Goal: Transaction & Acquisition: Purchase product/service

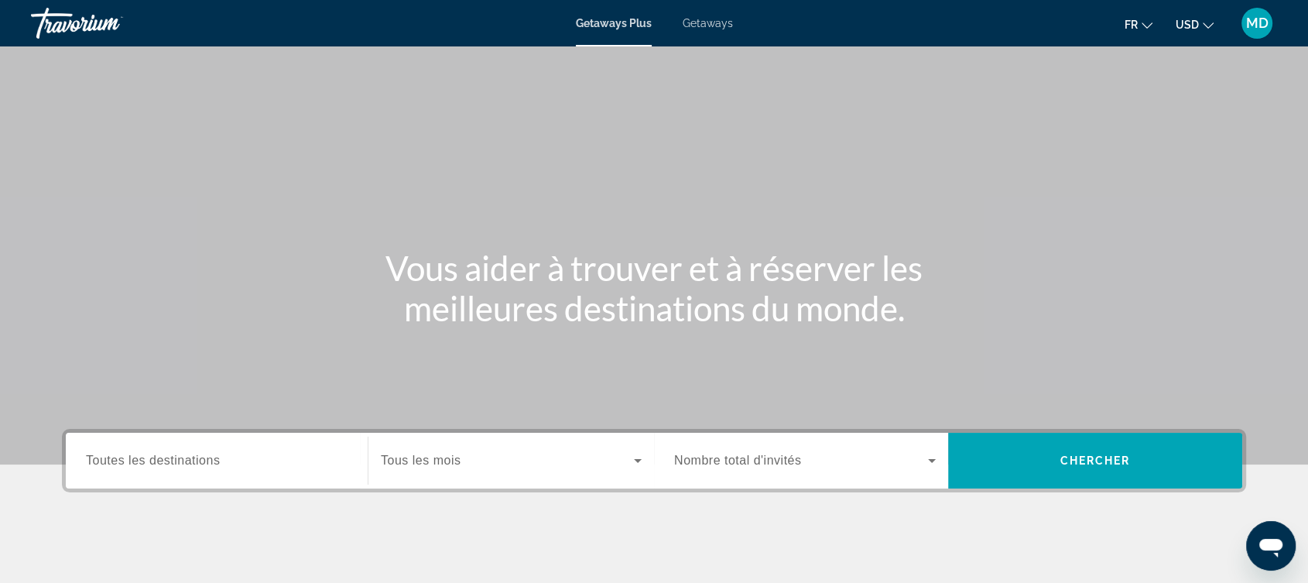
click at [704, 27] on span "Getaways" at bounding box center [707, 23] width 50 height 12
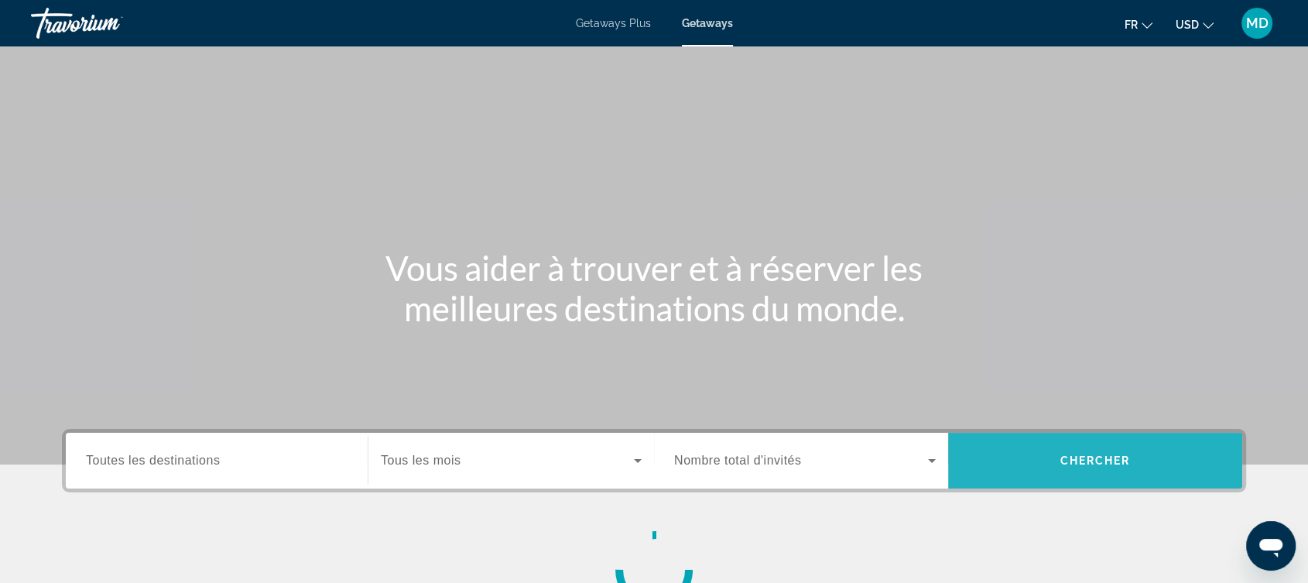
click at [1085, 457] on span "Chercher" at bounding box center [1095, 460] width 70 height 12
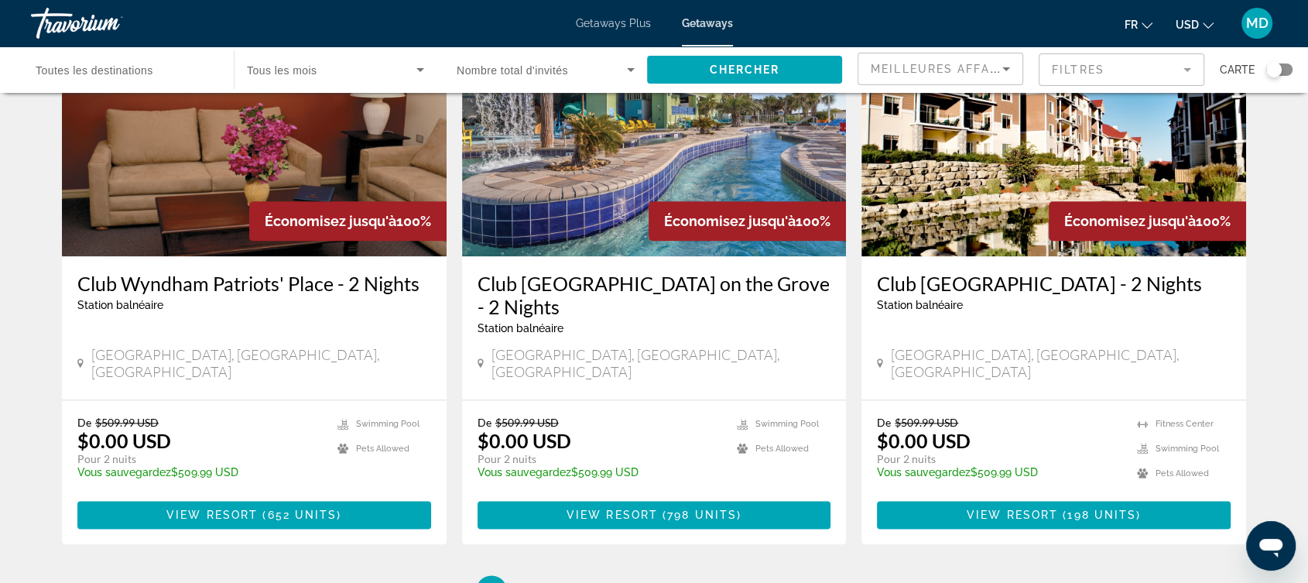
scroll to position [1873, 0]
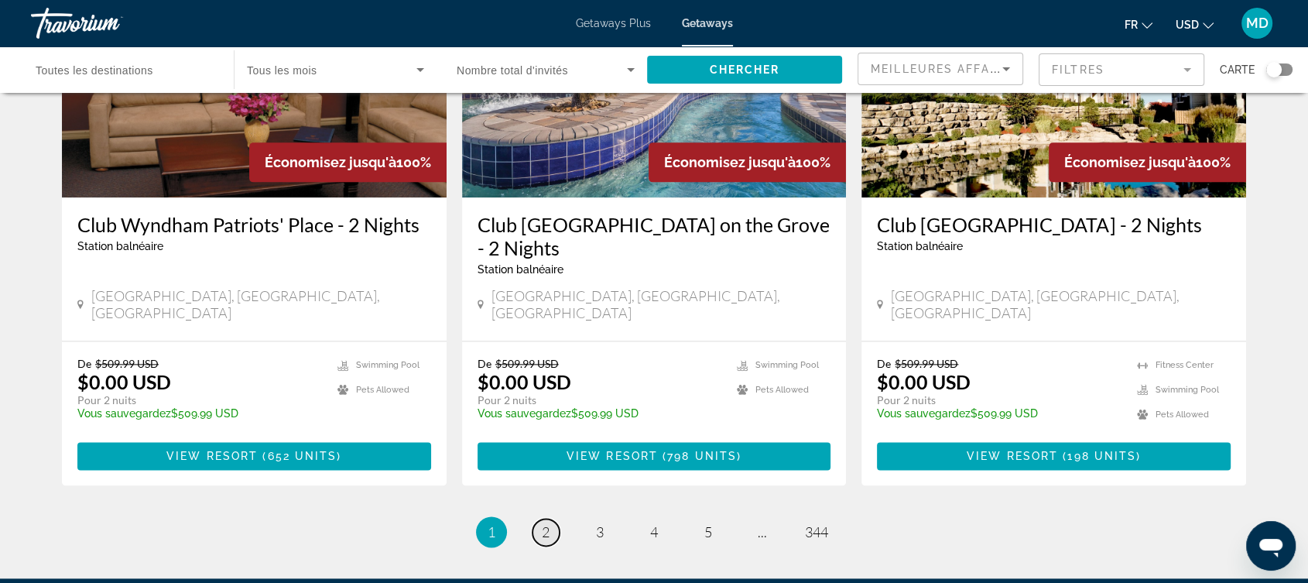
click at [545, 523] on span "2" at bounding box center [546, 531] width 8 height 17
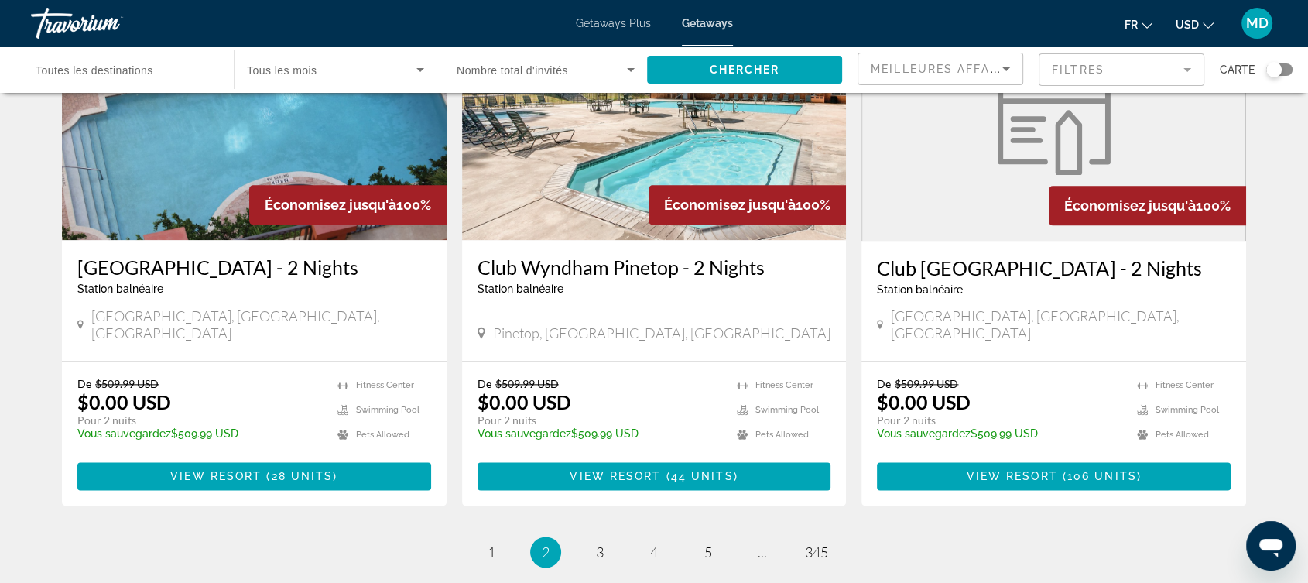
scroll to position [1807, 0]
click at [596, 543] on span "3" at bounding box center [600, 551] width 8 height 17
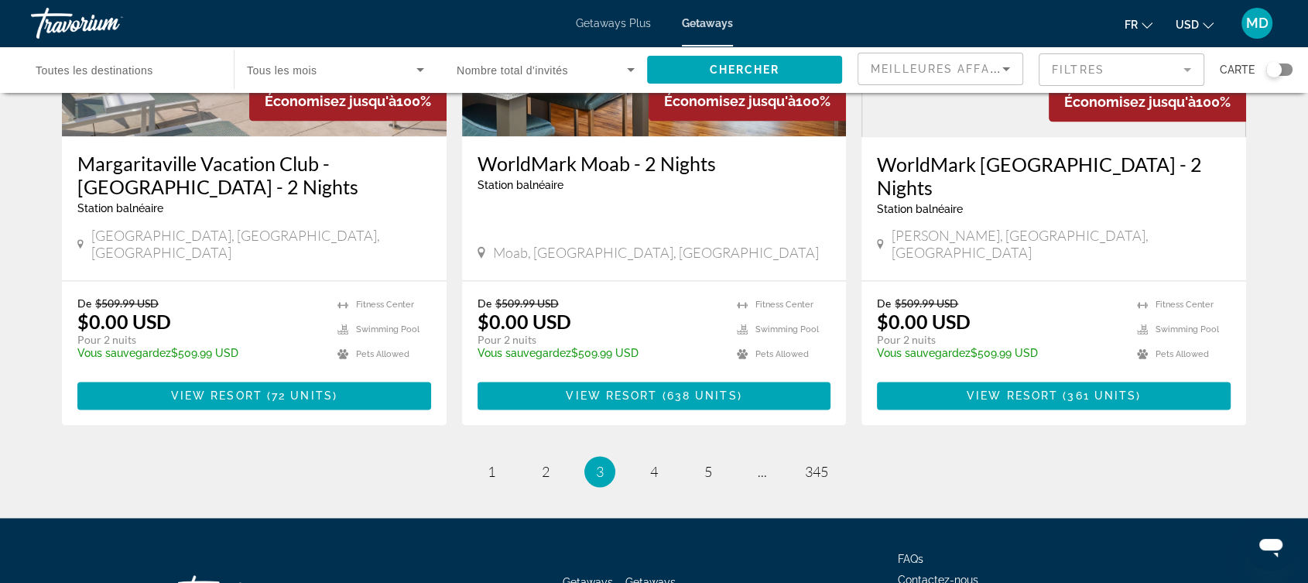
scroll to position [1944, 0]
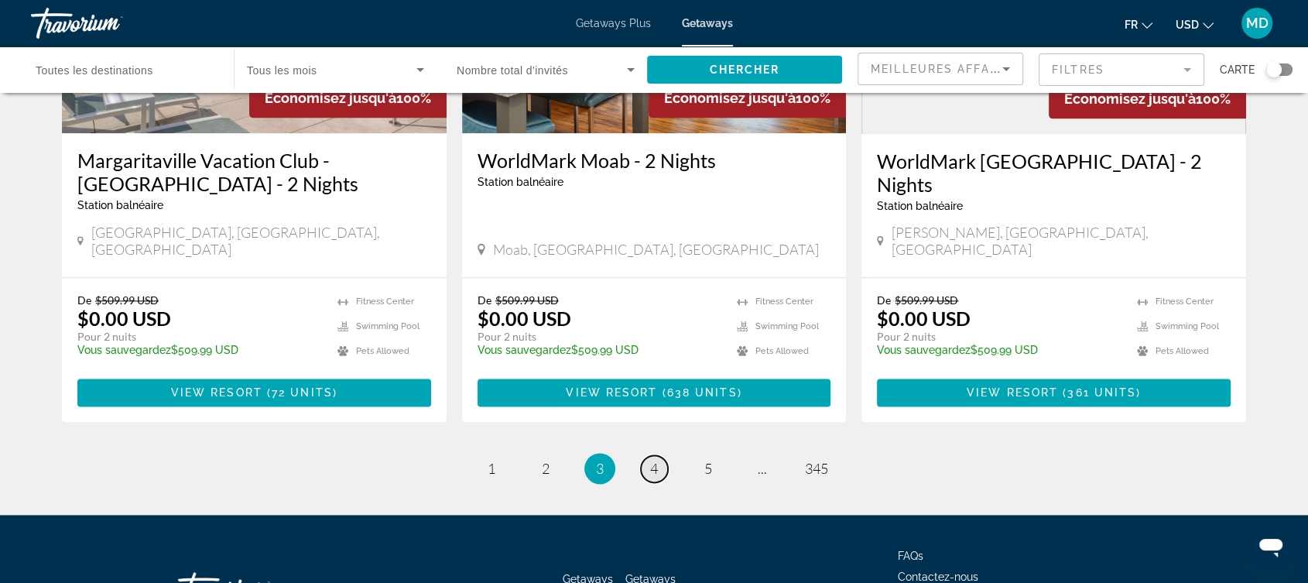
click at [659, 455] on link "page 4" at bounding box center [654, 468] width 27 height 27
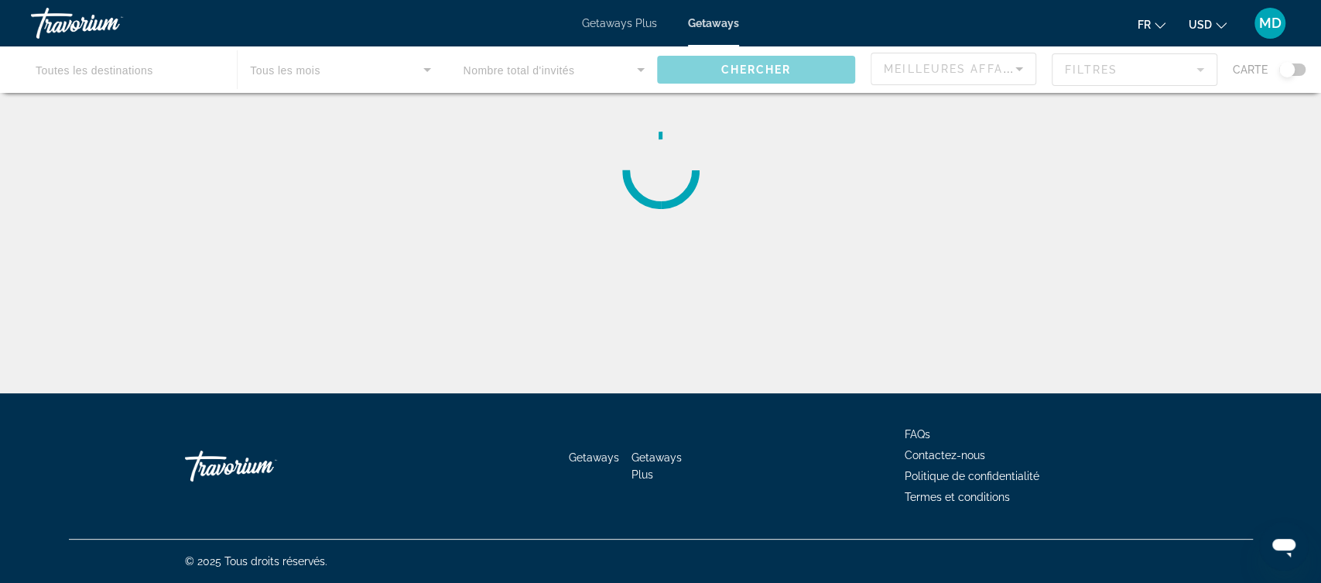
click at [142, 74] on div "Main content" at bounding box center [660, 69] width 1321 height 46
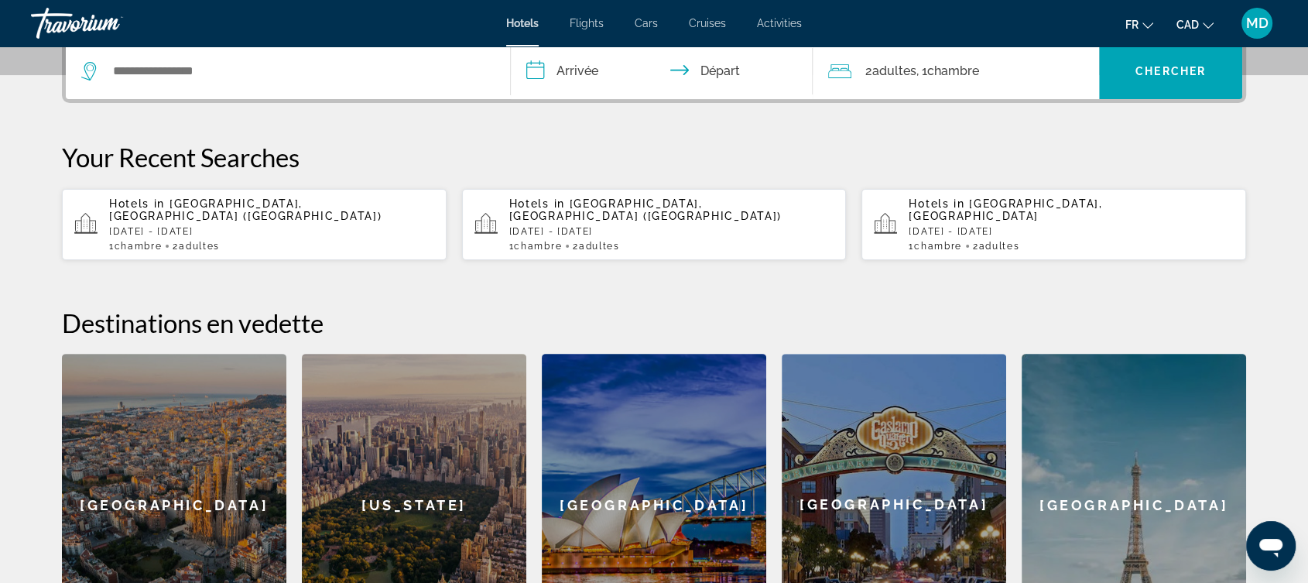
scroll to position [398, 0]
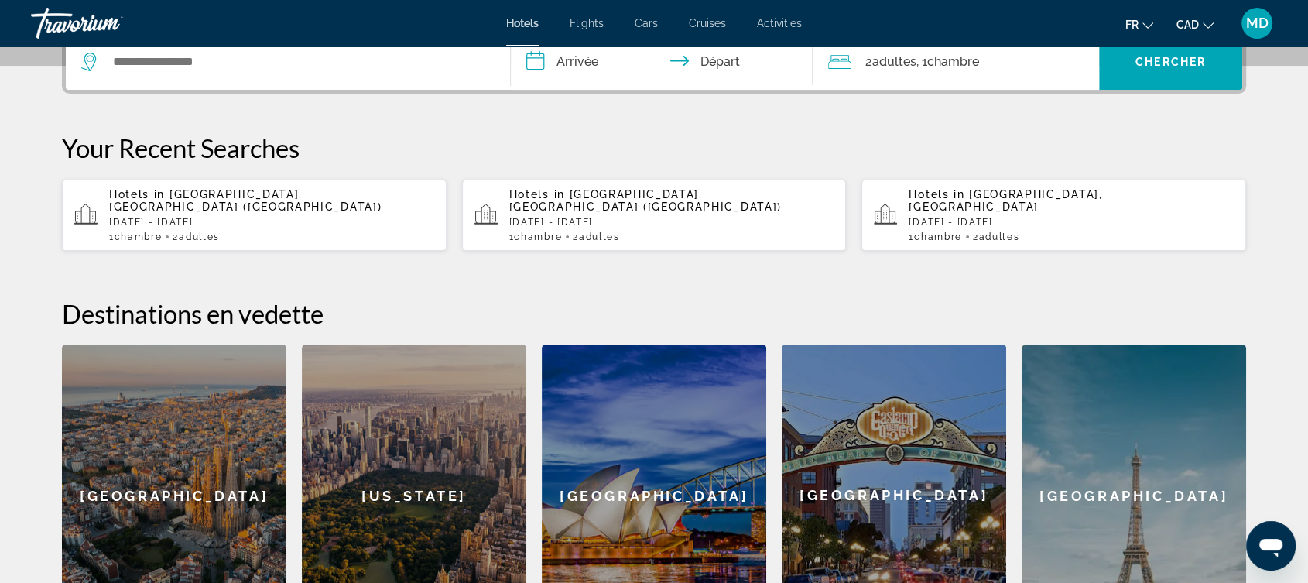
click at [393, 76] on div "Search widget" at bounding box center [287, 62] width 413 height 56
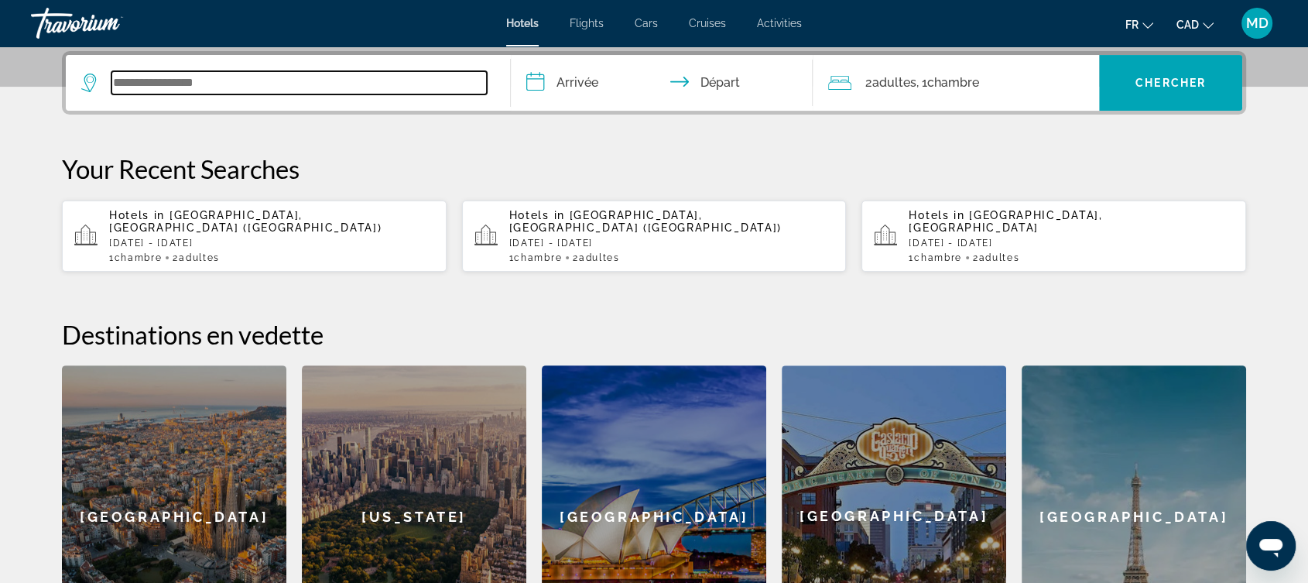
click at [393, 76] on input "Search widget" at bounding box center [298, 82] width 375 height 23
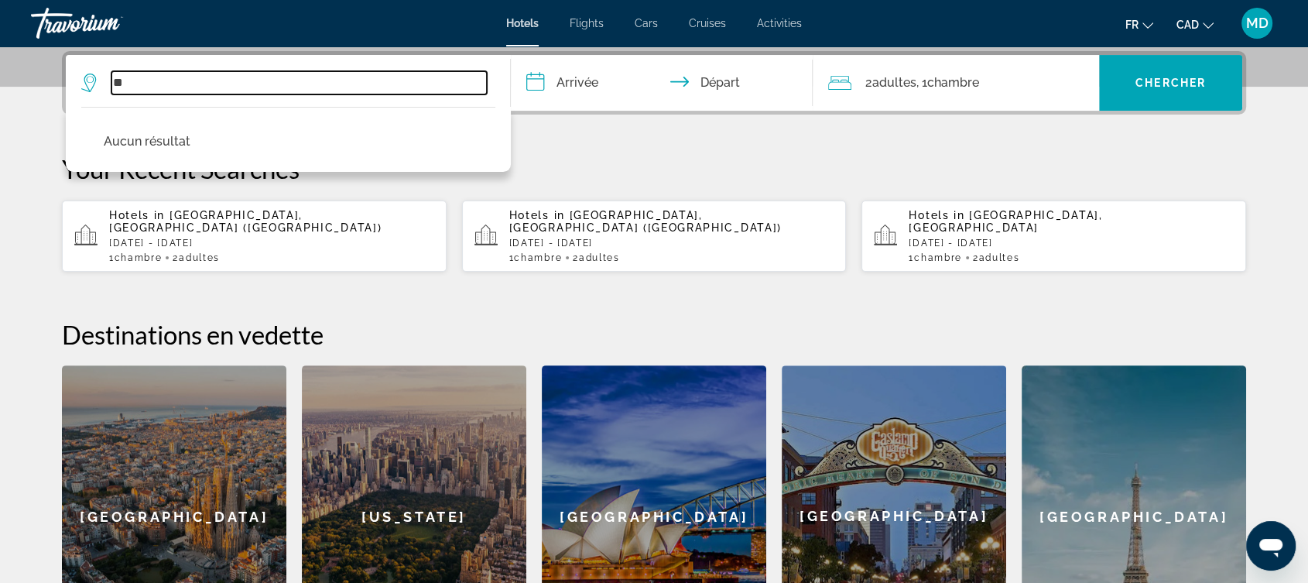
type input "*"
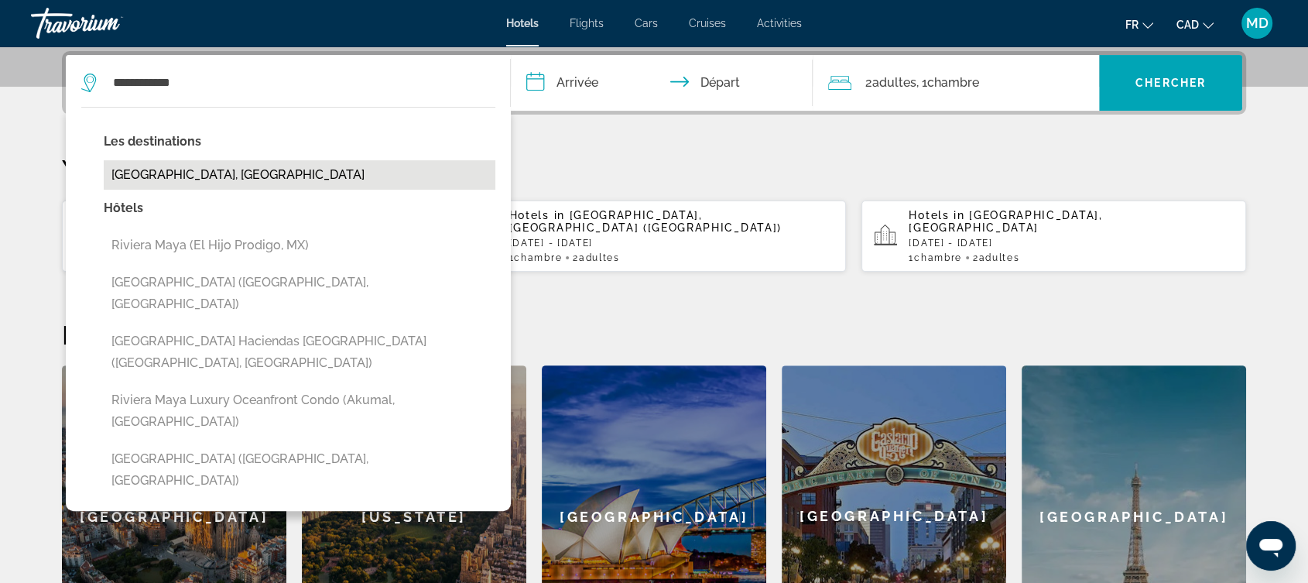
click at [213, 174] on button "Riviera Maya, Mexico" at bounding box center [299, 174] width 391 height 29
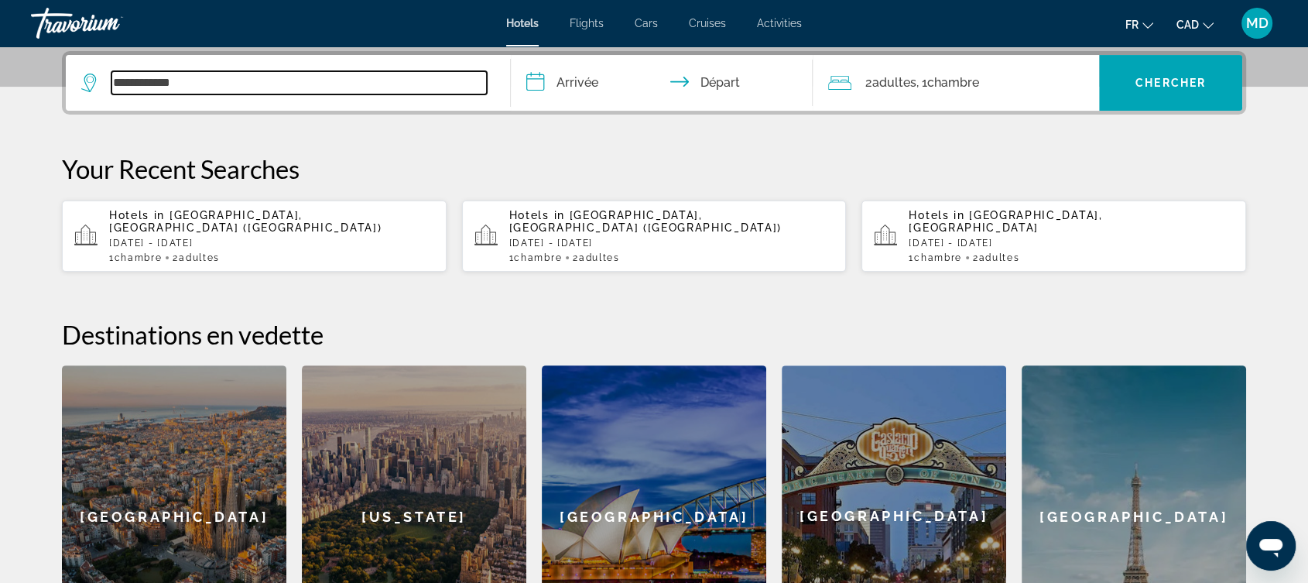
type input "**********"
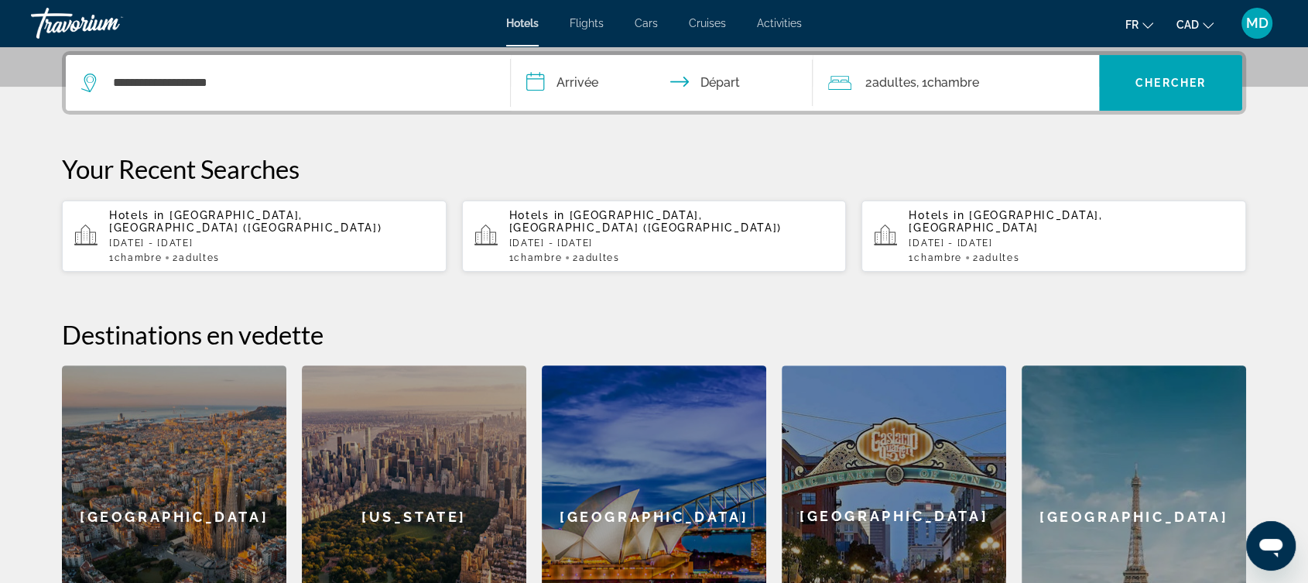
click at [596, 84] on input "**********" at bounding box center [665, 85] width 308 height 60
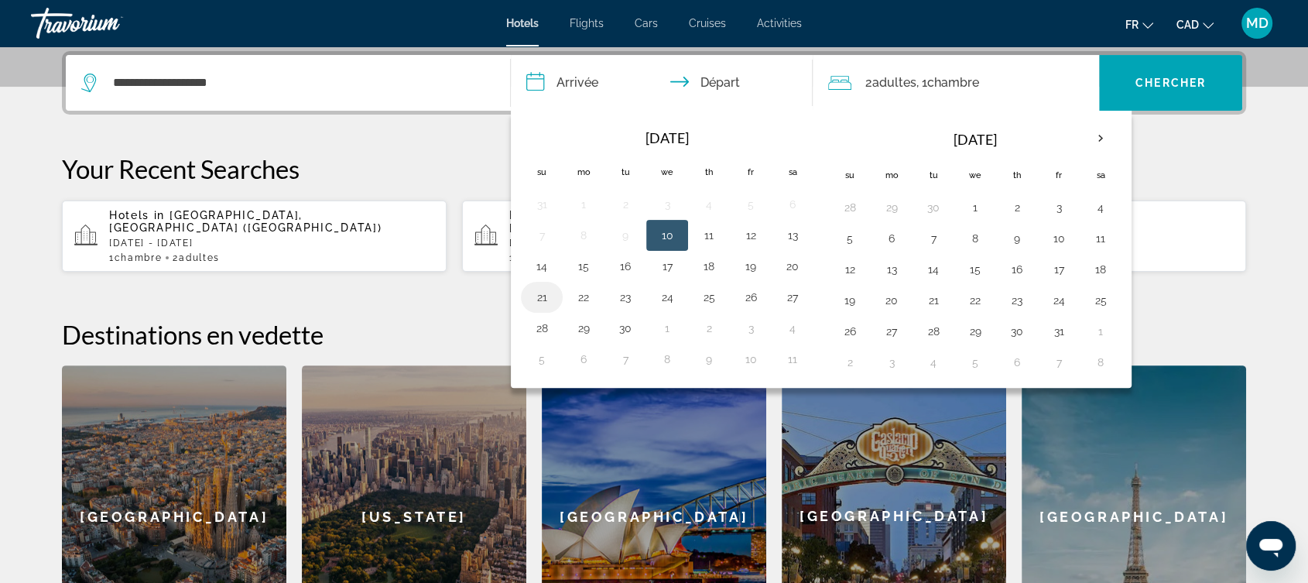
click at [546, 287] on button "21" at bounding box center [541, 297] width 25 height 22
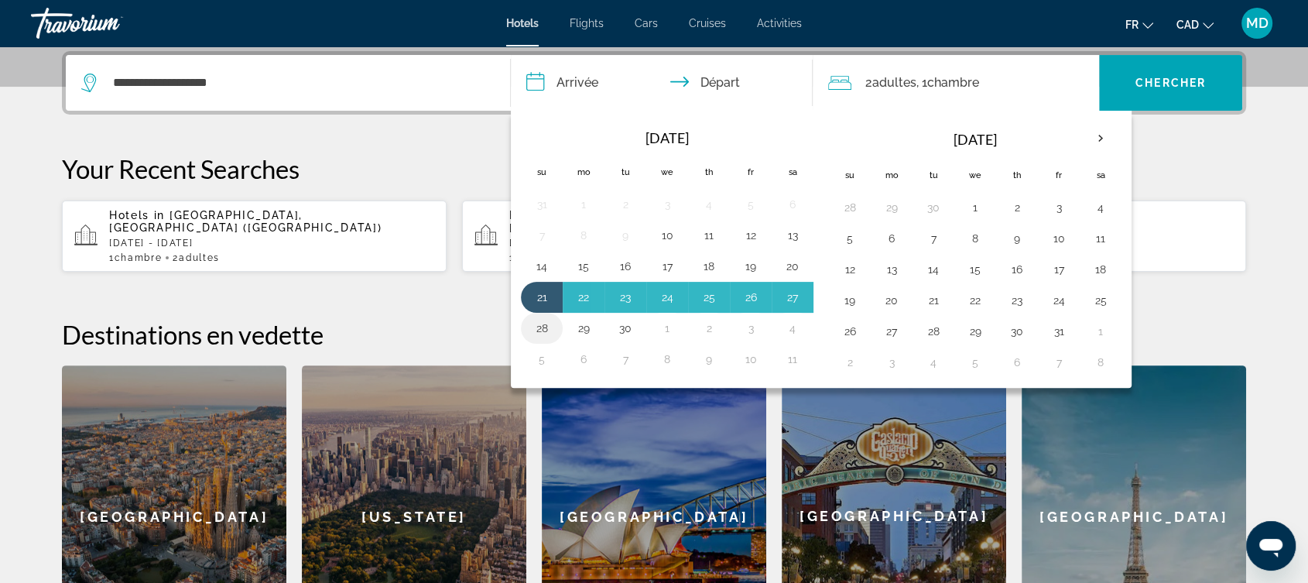
click at [537, 334] on button "28" at bounding box center [541, 328] width 25 height 22
type input "**********"
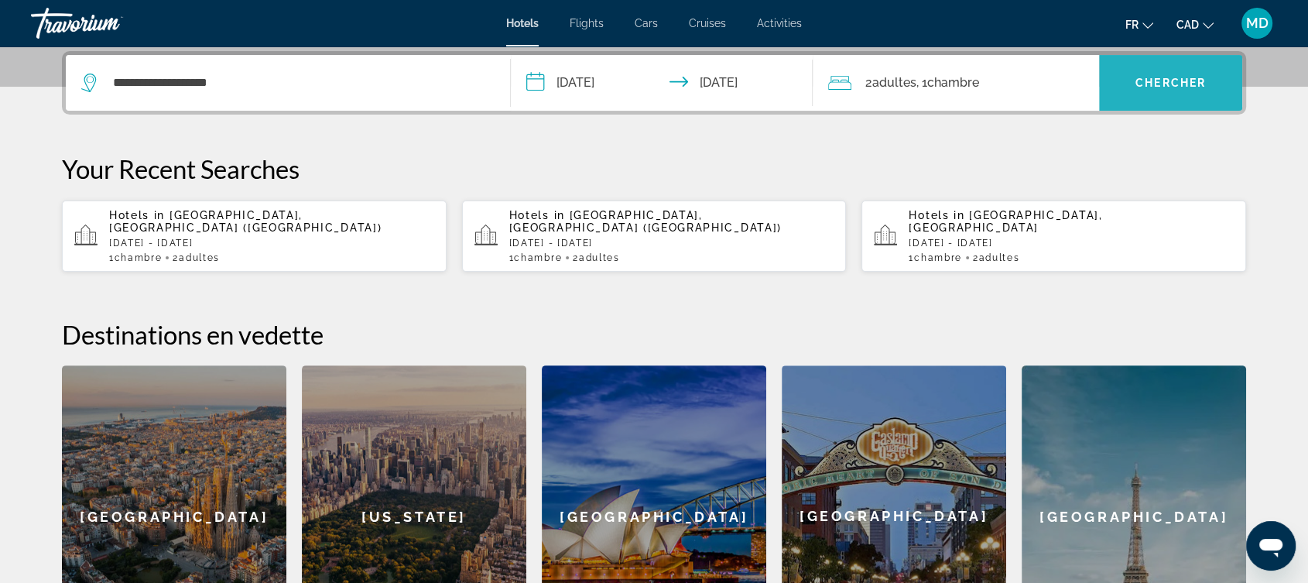
click at [1130, 82] on span "Search widget" at bounding box center [1170, 82] width 143 height 37
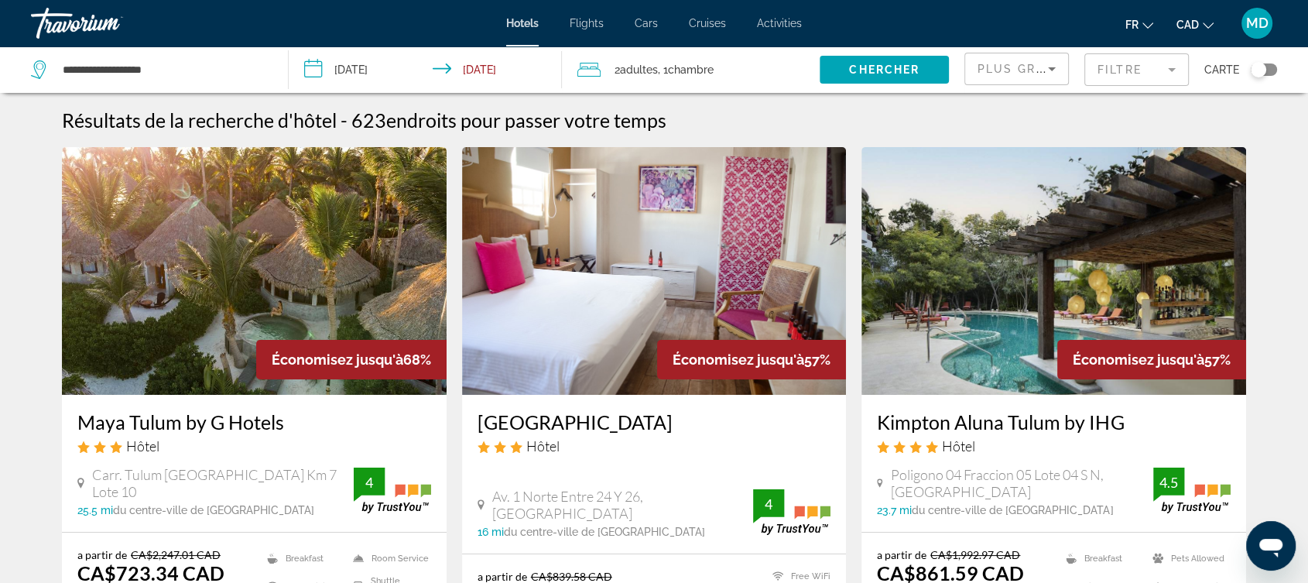
click at [1151, 77] on mat-form-field "Filtre" at bounding box center [1136, 69] width 104 height 32
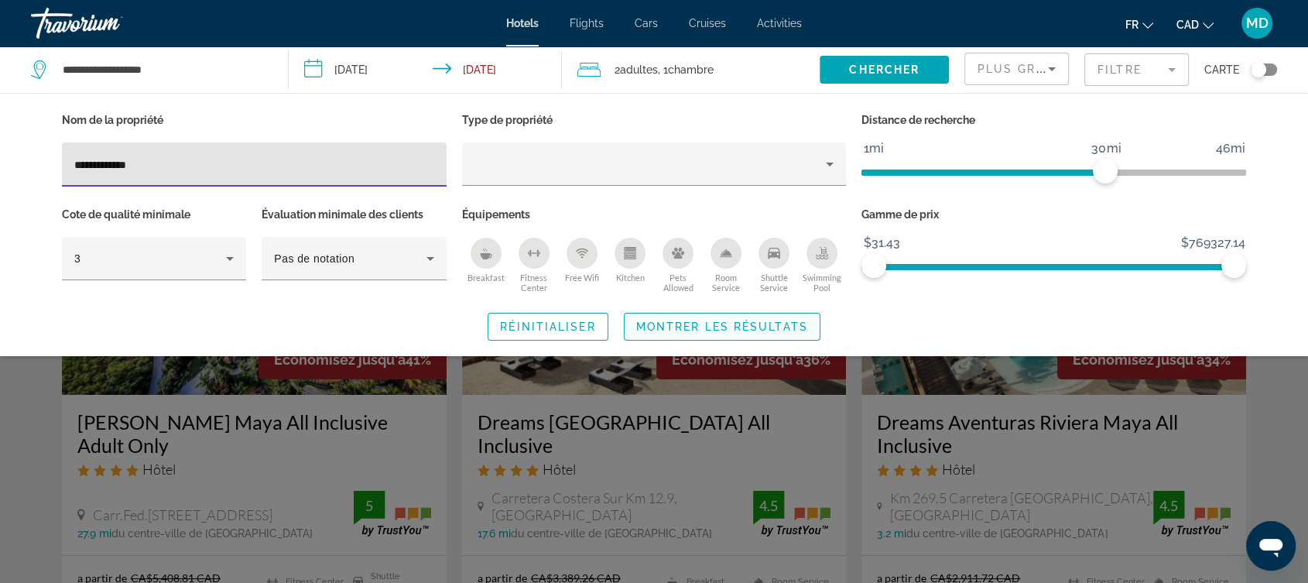
type input "**********"
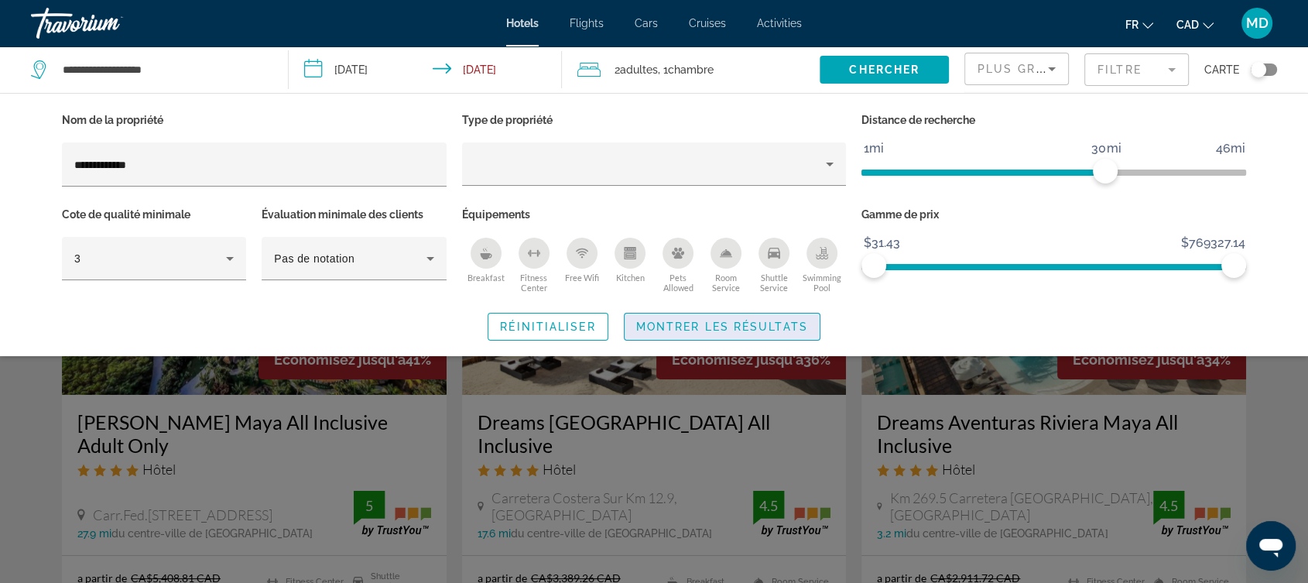
click at [714, 334] on span "Search widget" at bounding box center [721, 326] width 195 height 37
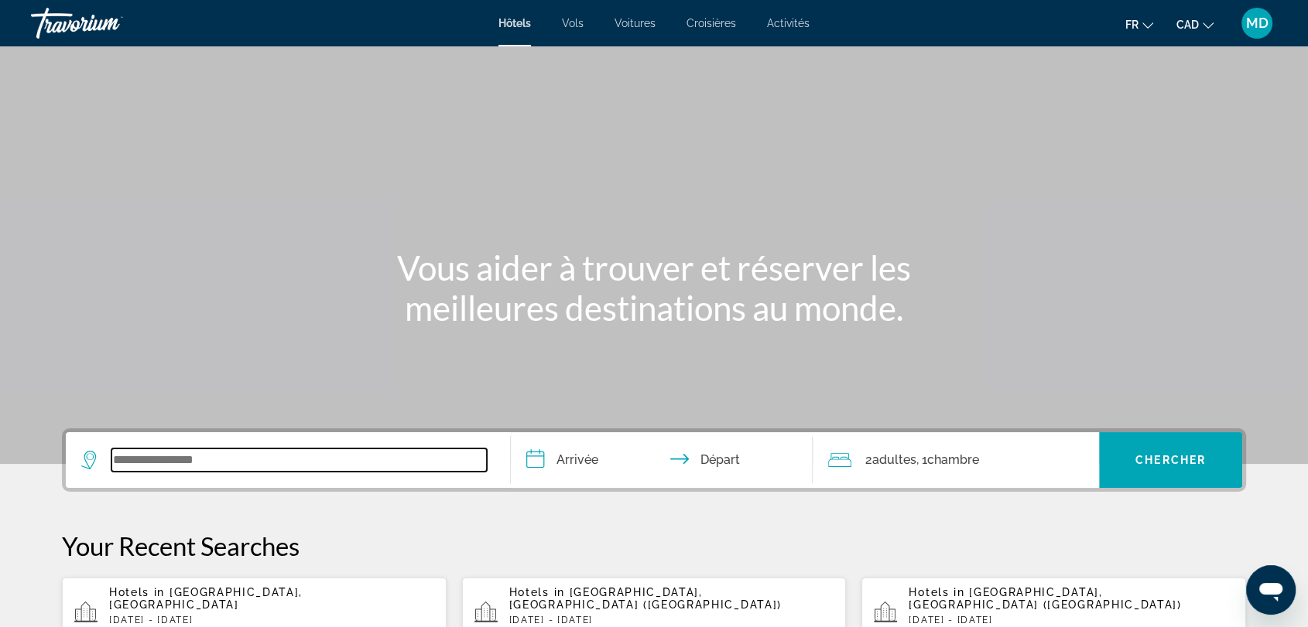
click at [283, 453] on input "Search widget" at bounding box center [298, 460] width 375 height 23
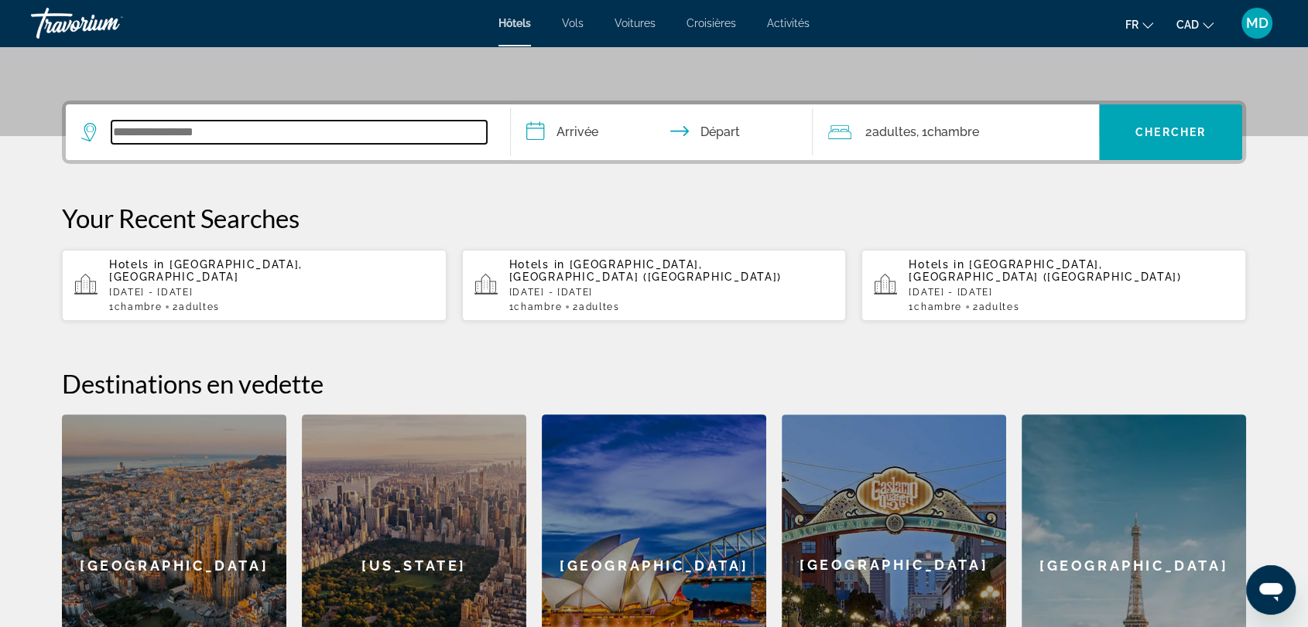
scroll to position [378, 0]
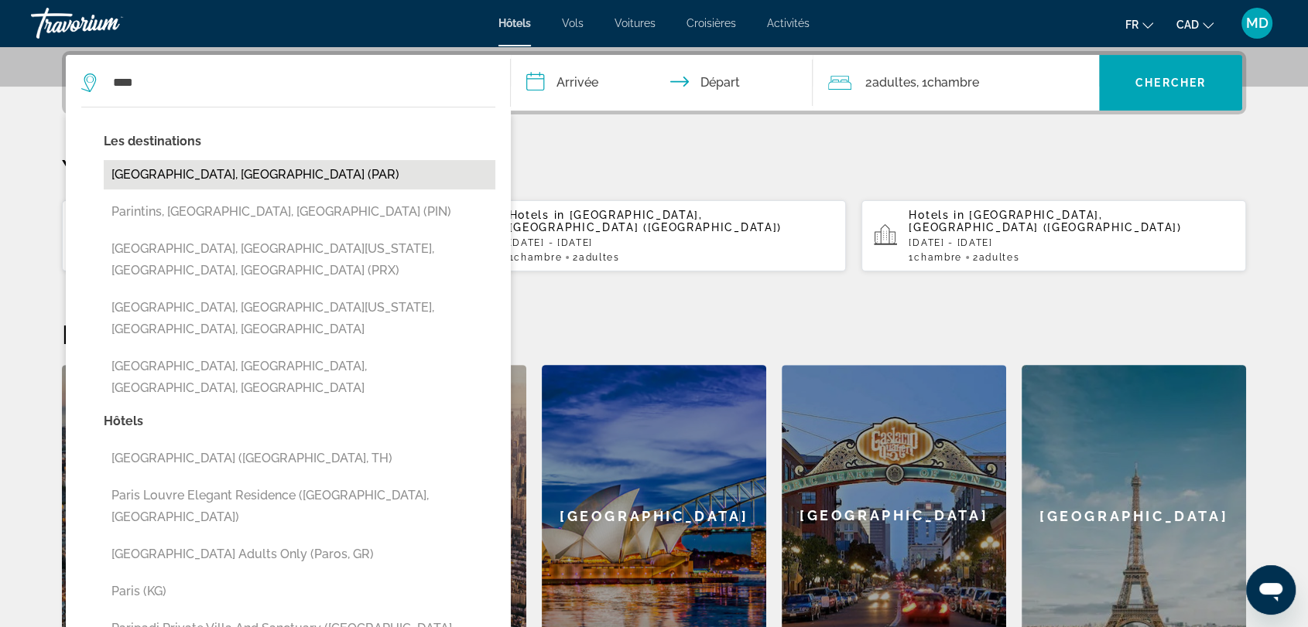
click at [188, 165] on button "[GEOGRAPHIC_DATA], [GEOGRAPHIC_DATA] (PAR)" at bounding box center [299, 174] width 391 height 29
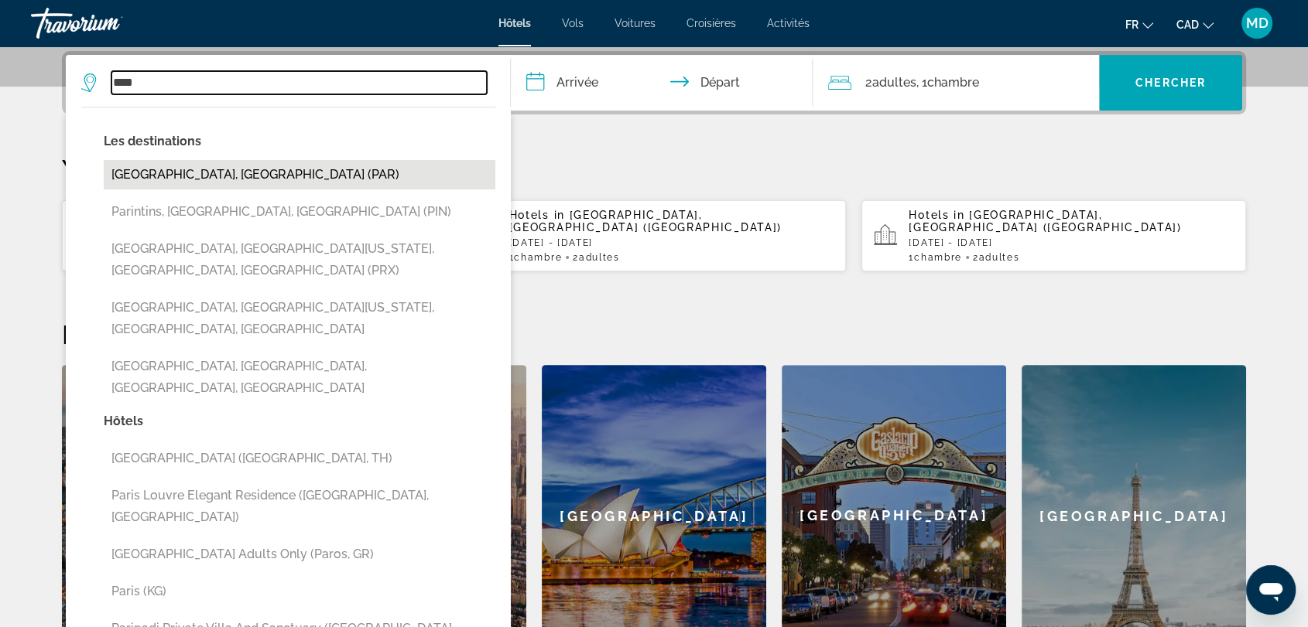
type input "**********"
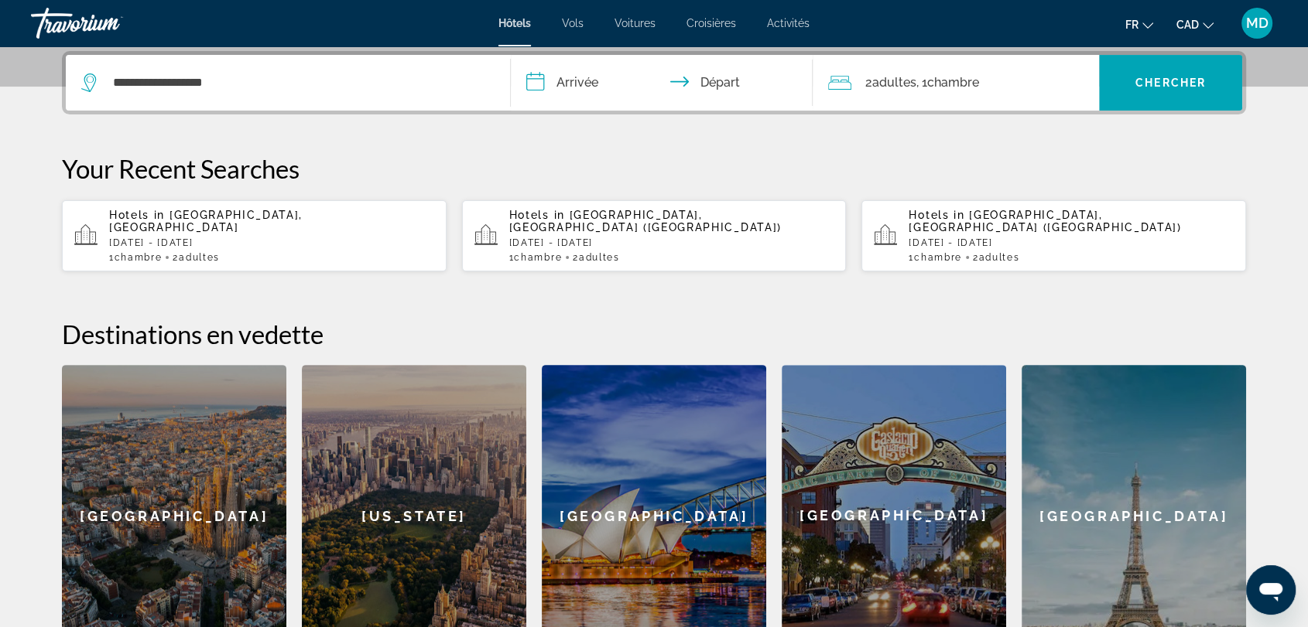
click at [610, 80] on input "**********" at bounding box center [665, 85] width 308 height 60
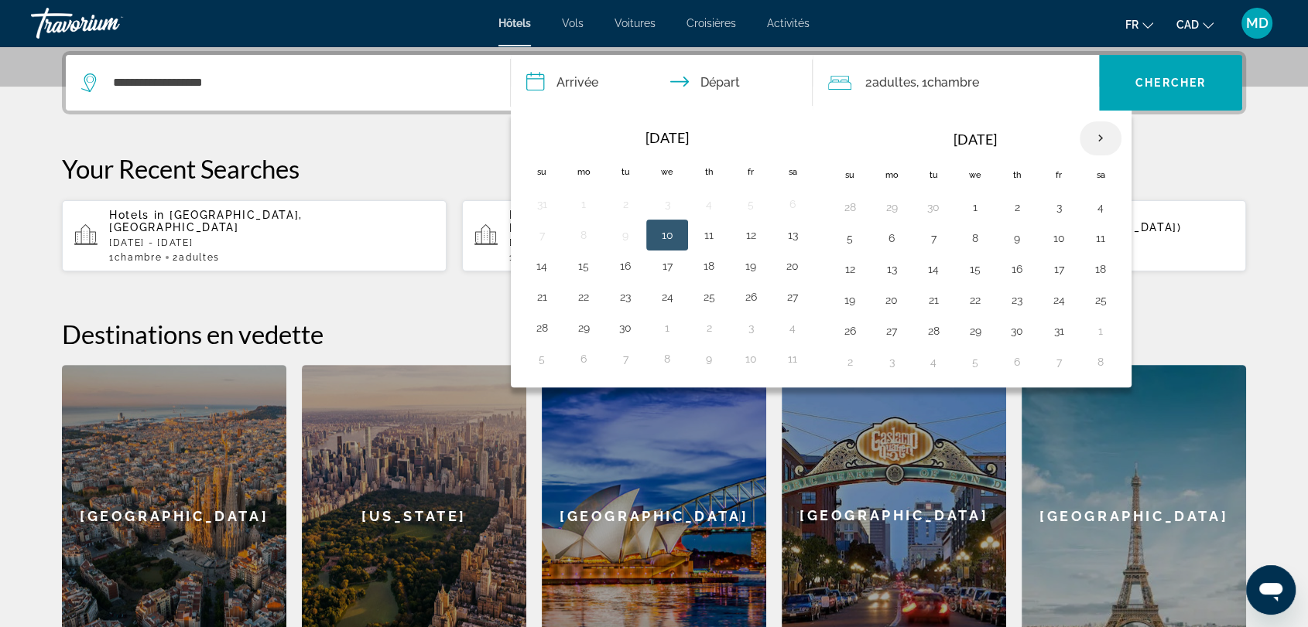
click at [1102, 132] on th "Next month" at bounding box center [1100, 138] width 42 height 34
click at [1072, 322] on td "28" at bounding box center [1058, 331] width 42 height 31
click at [1059, 325] on button "28" at bounding box center [1058, 331] width 25 height 22
click at [929, 357] on button "2" at bounding box center [933, 362] width 25 height 22
type input "**********"
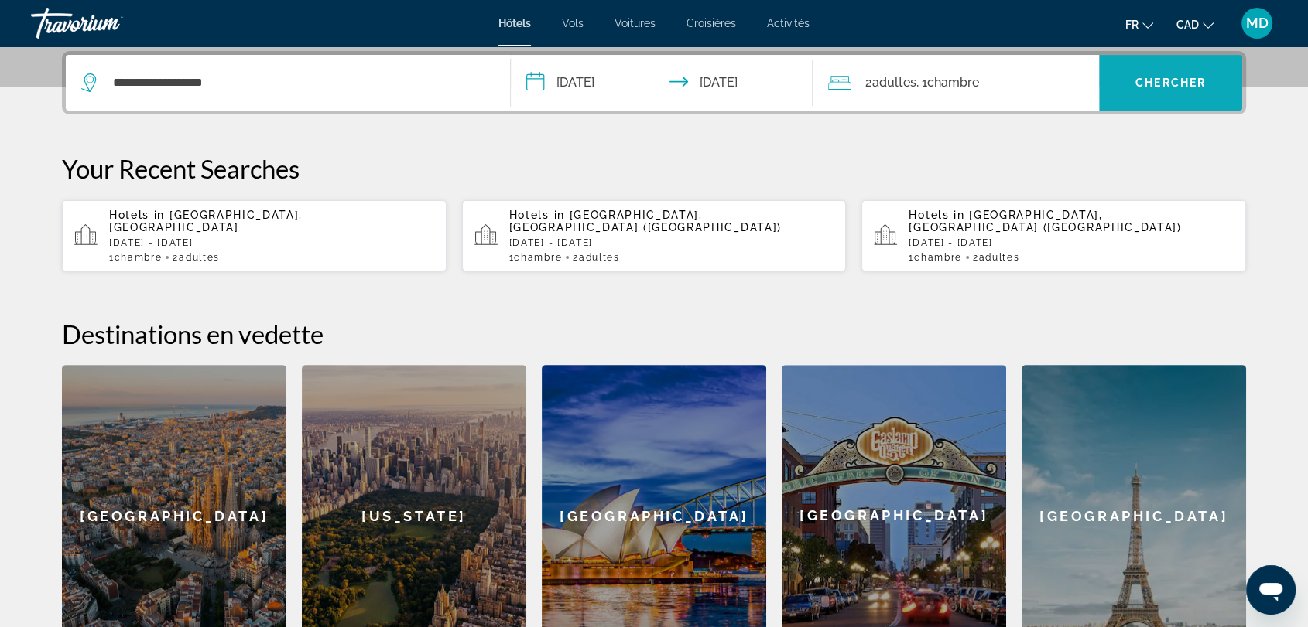
click at [1153, 72] on span "Search widget" at bounding box center [1170, 82] width 143 height 37
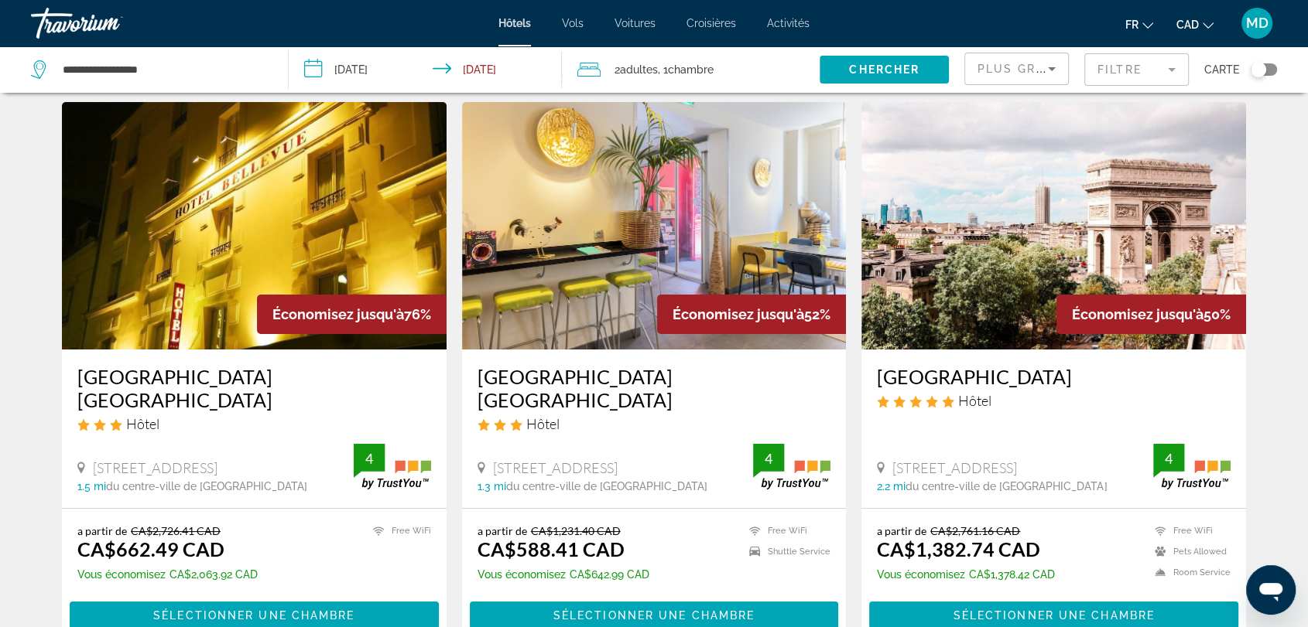
scroll to position [44, 0]
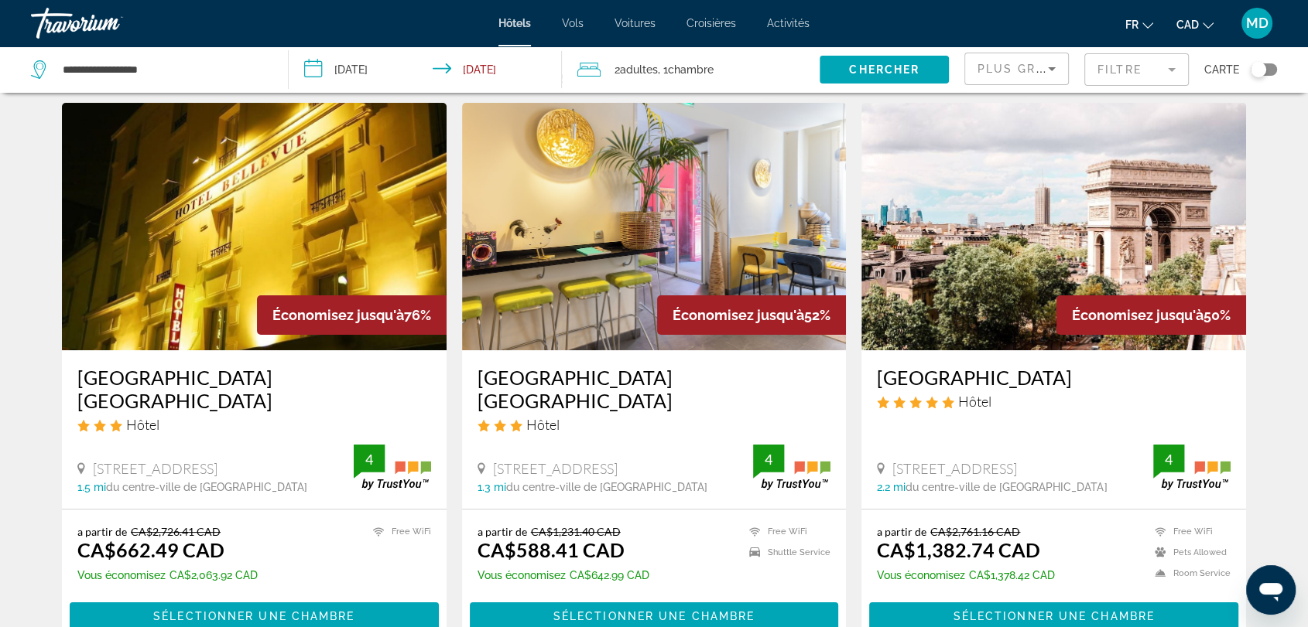
click at [343, 262] on img "Main content" at bounding box center [254, 227] width 385 height 248
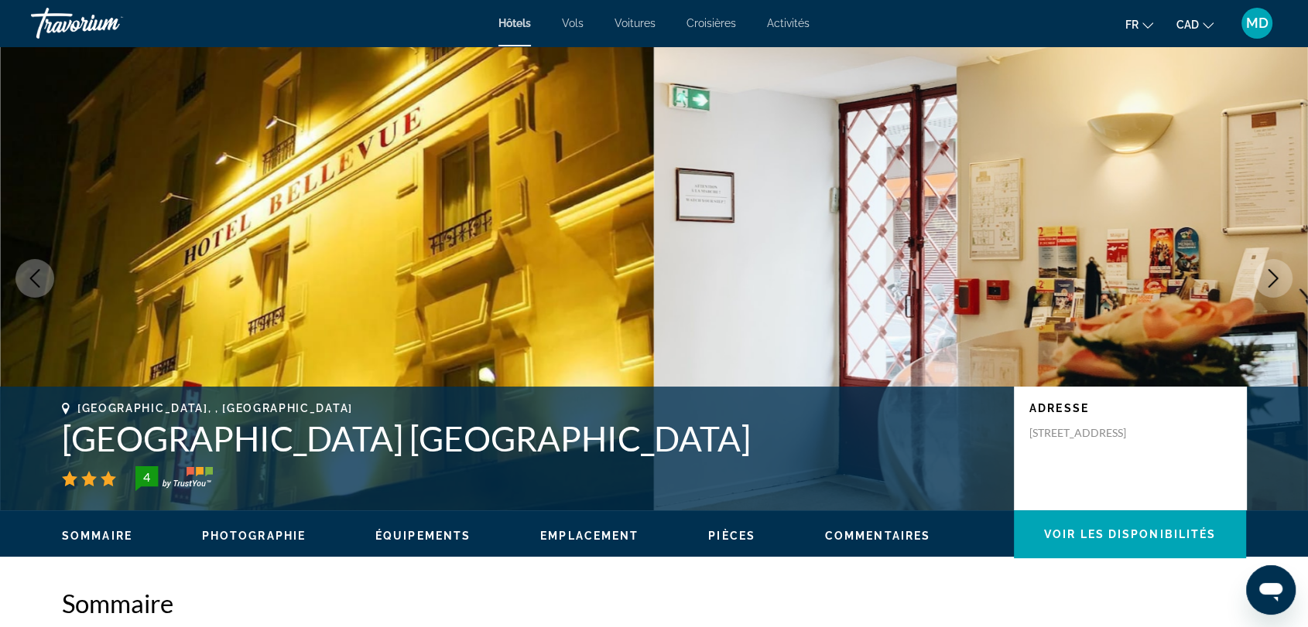
drag, startPoint x: 662, startPoint y: 262, endPoint x: 822, endPoint y: 252, distance: 159.7
click at [822, 252] on img "Main content" at bounding box center [981, 278] width 654 height 464
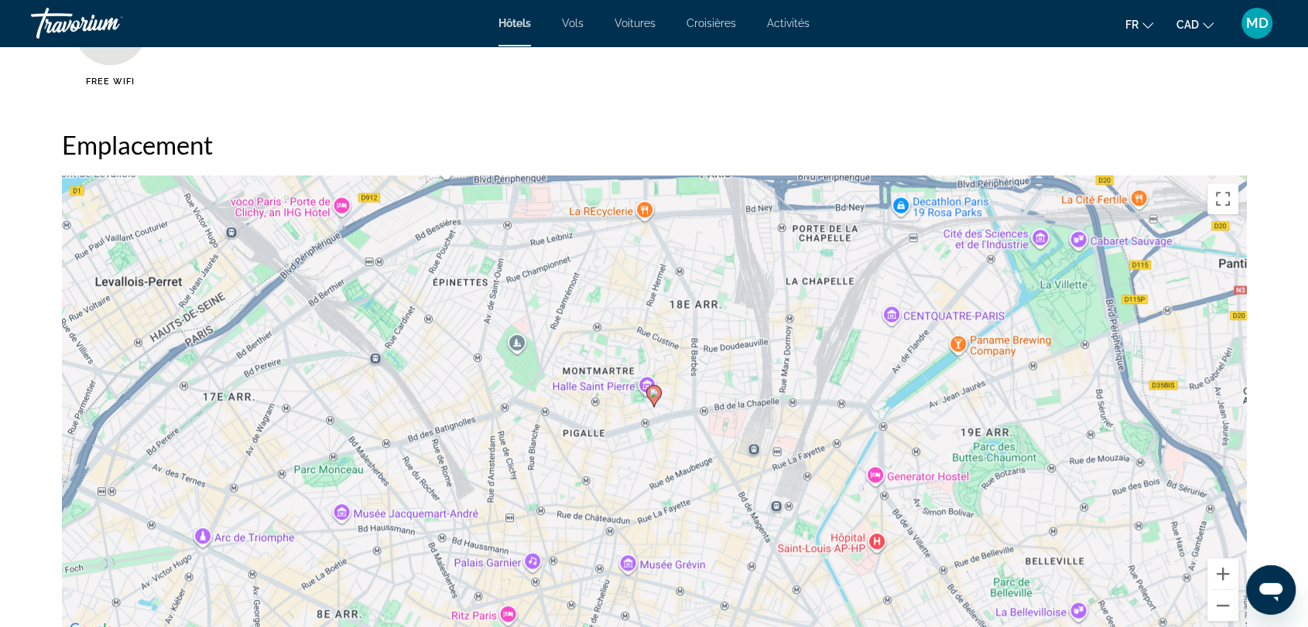
scroll to position [1382, 0]
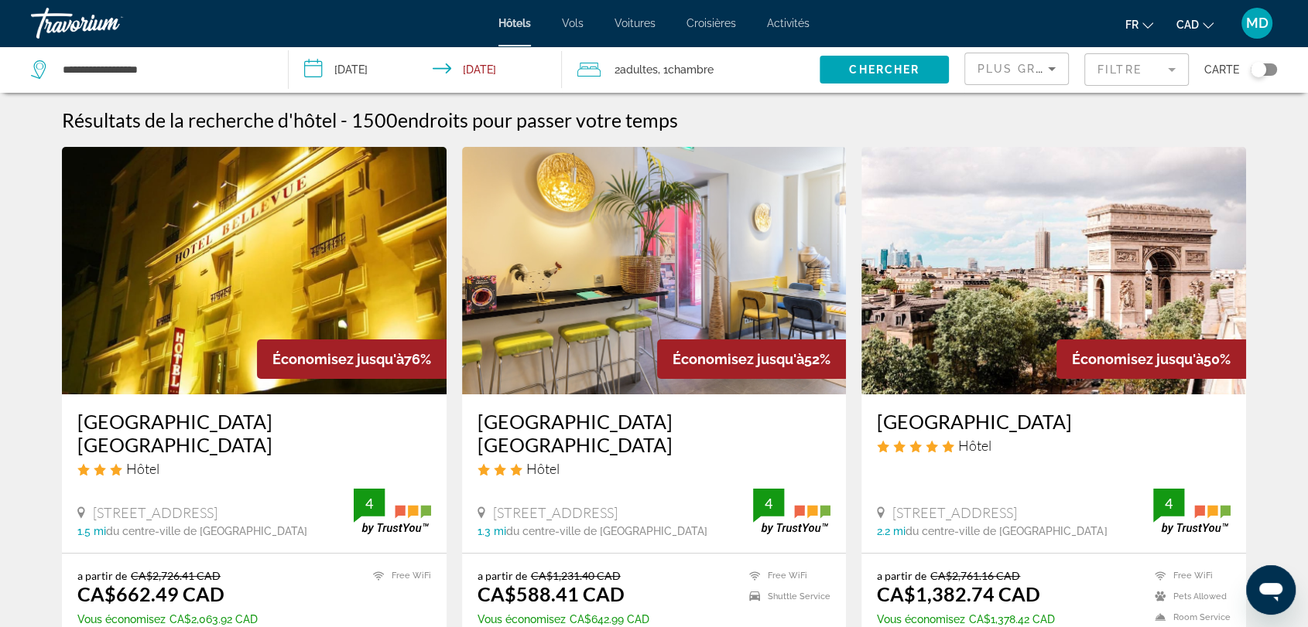
click at [610, 190] on img "Main content" at bounding box center [654, 271] width 385 height 248
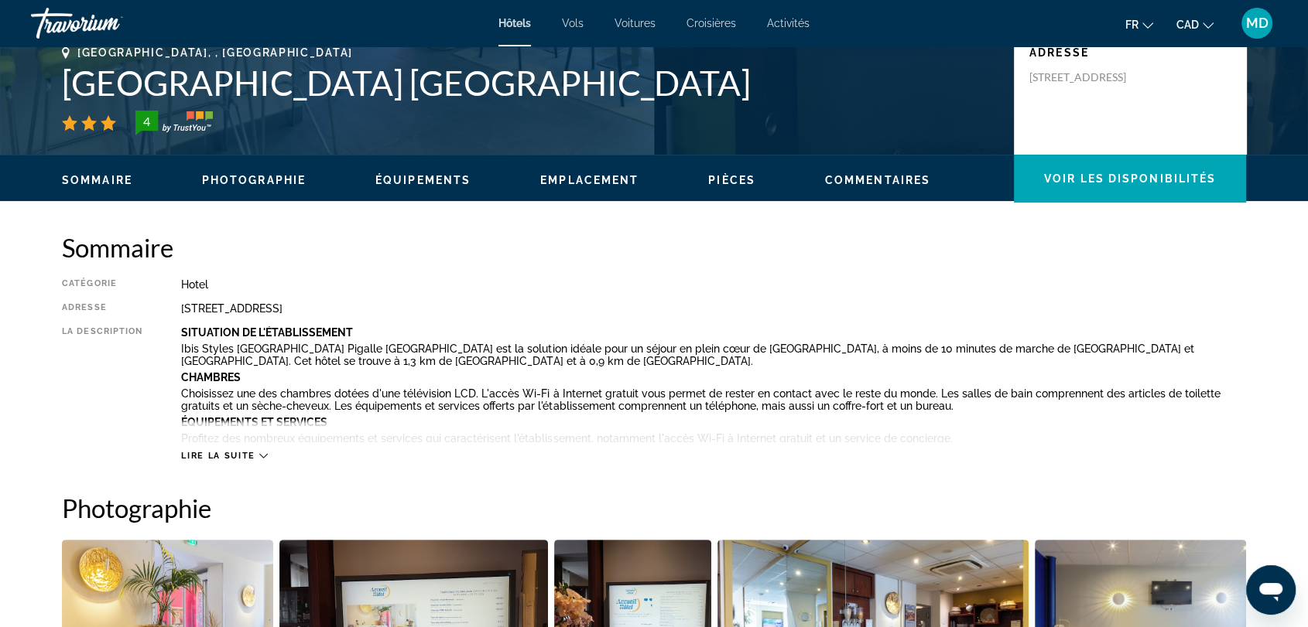
scroll to position [351, 0]
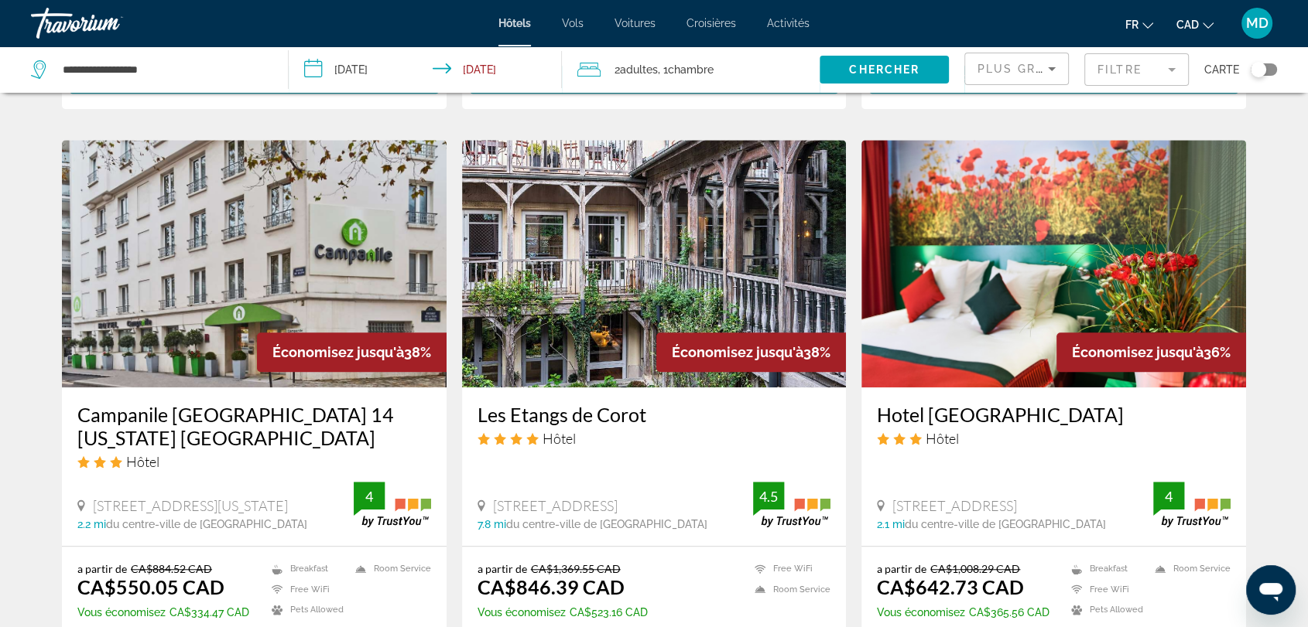
scroll to position [1188, 0]
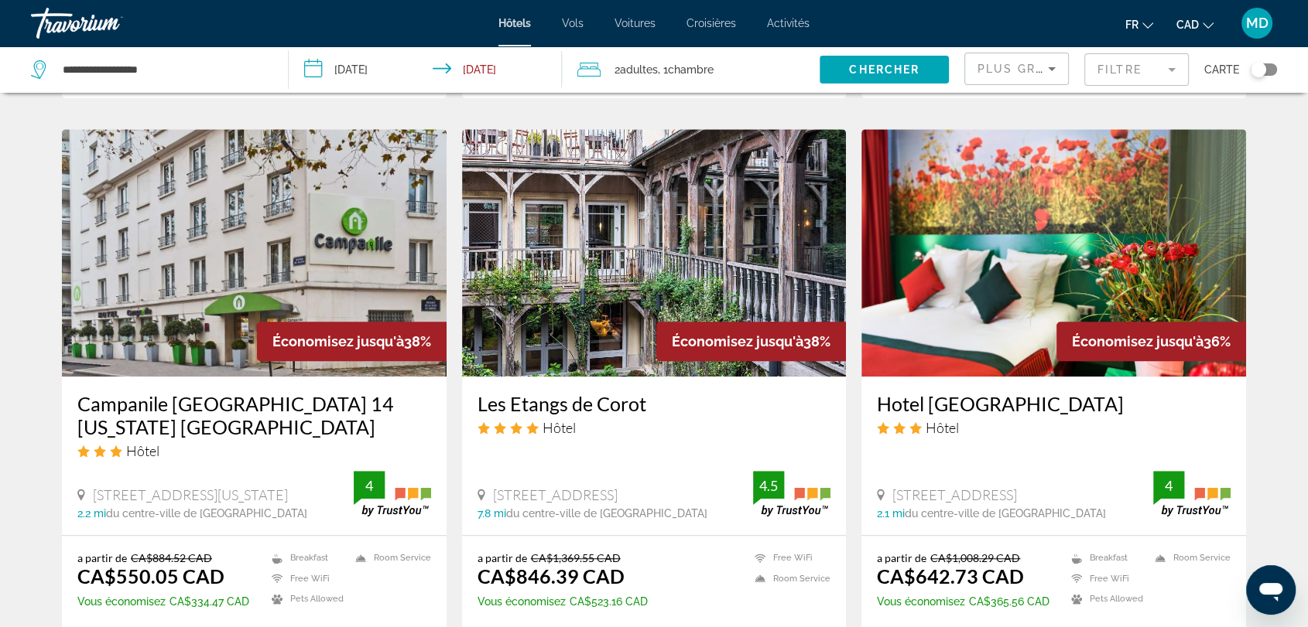
click at [313, 224] on img "Main content" at bounding box center [254, 253] width 385 height 248
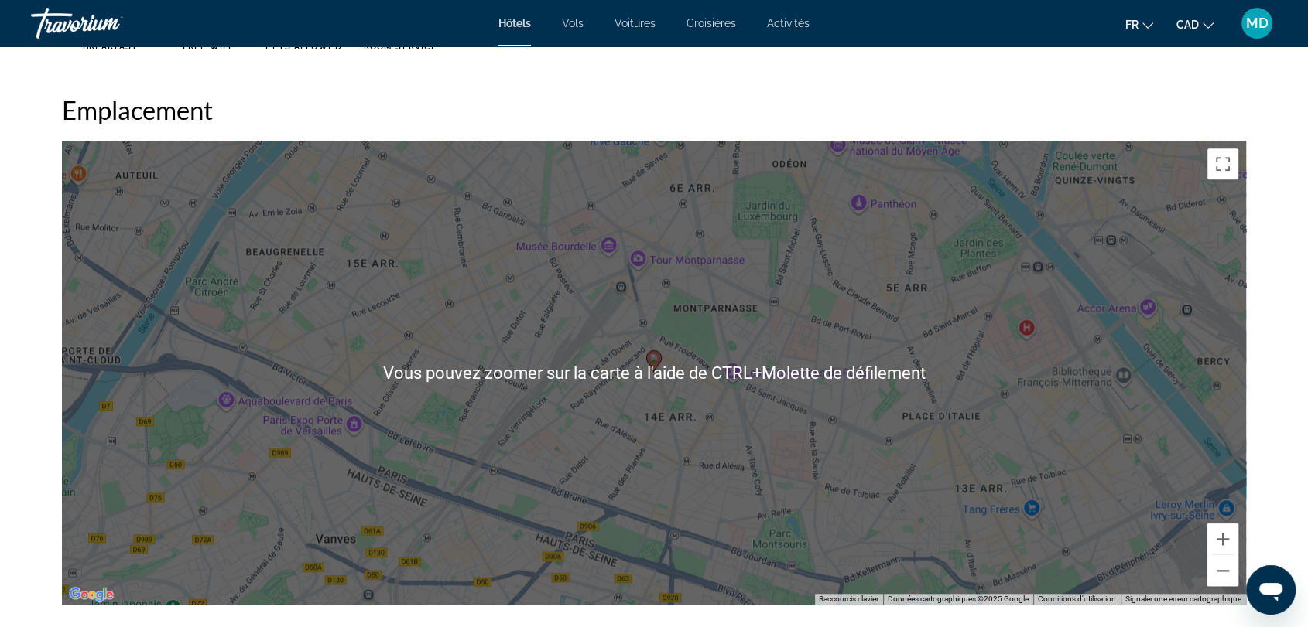
scroll to position [1434, 0]
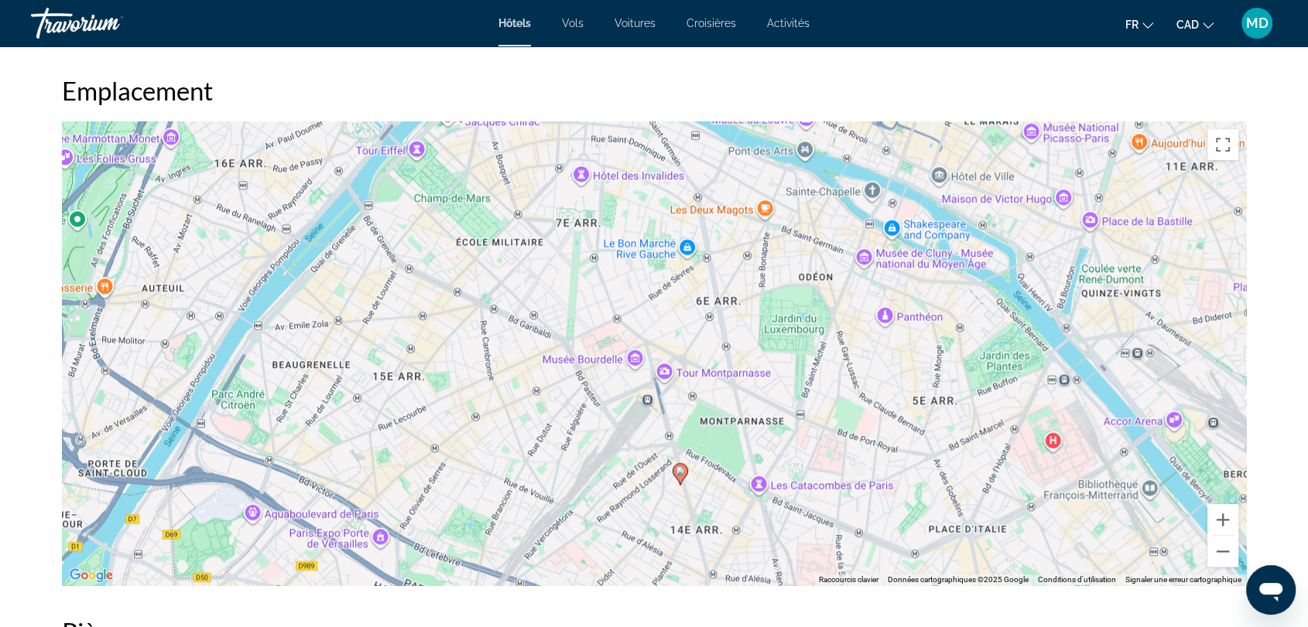
drag, startPoint x: 458, startPoint y: 214, endPoint x: 487, endPoint y: 347, distance: 136.9
click at [487, 347] on div "Pour activer le glissement avec le clavier, appuyez sur Alt+Entrée. Une fois ce…" at bounding box center [654, 353] width 1184 height 464
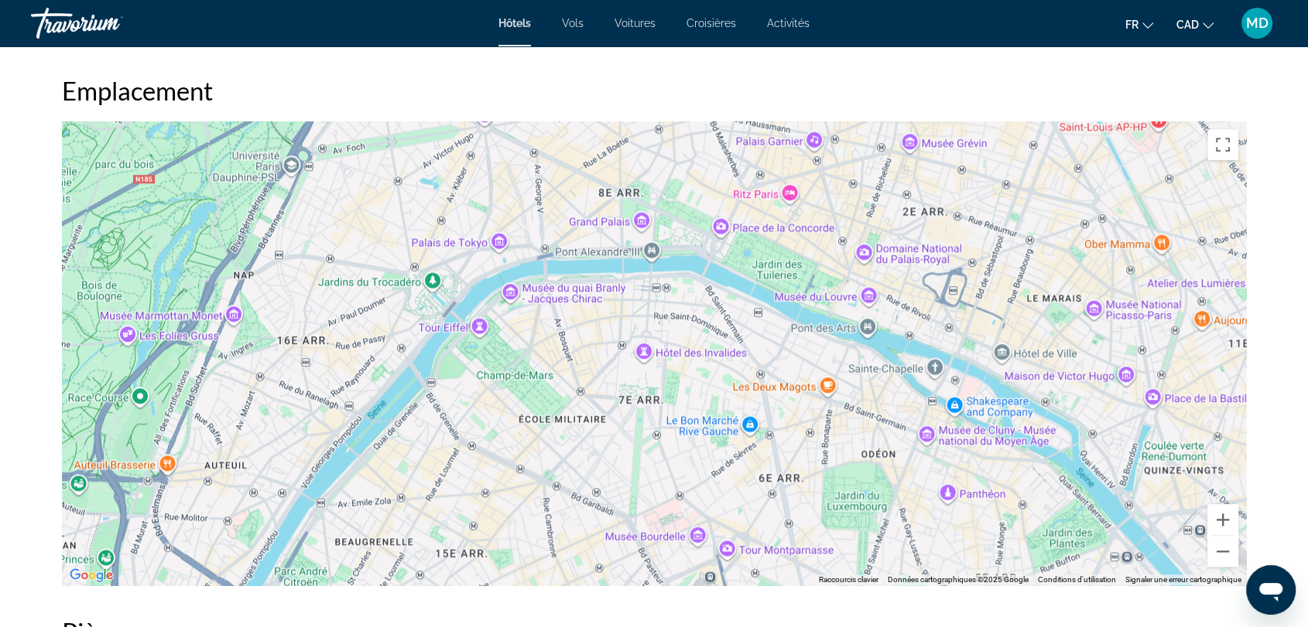
drag, startPoint x: 576, startPoint y: 249, endPoint x: 641, endPoint y: 434, distance: 196.0
click at [641, 434] on div "Pour activer le glissement avec le clavier, appuyez sur Alt+Entrée. Une fois ce…" at bounding box center [654, 353] width 1184 height 464
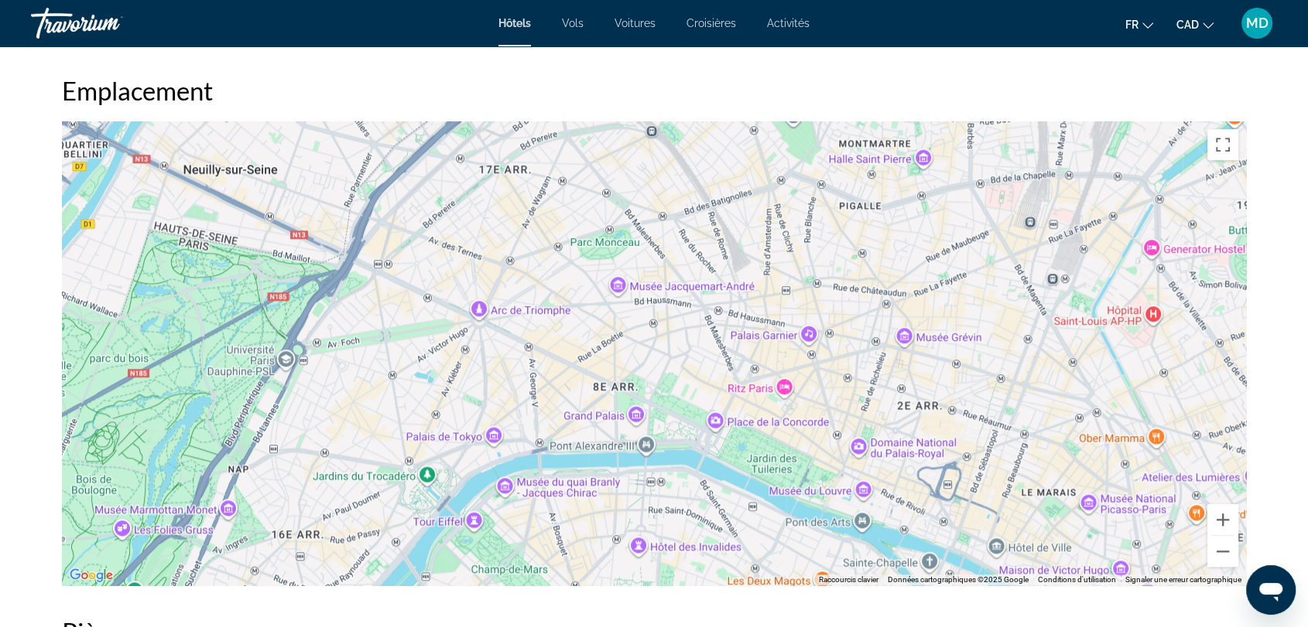
drag, startPoint x: 588, startPoint y: 169, endPoint x: 582, endPoint y: 398, distance: 229.1
click at [582, 398] on div "Pour activer le glissement avec le clavier, appuyez sur Alt+Entrée. Une fois ce…" at bounding box center [654, 353] width 1184 height 464
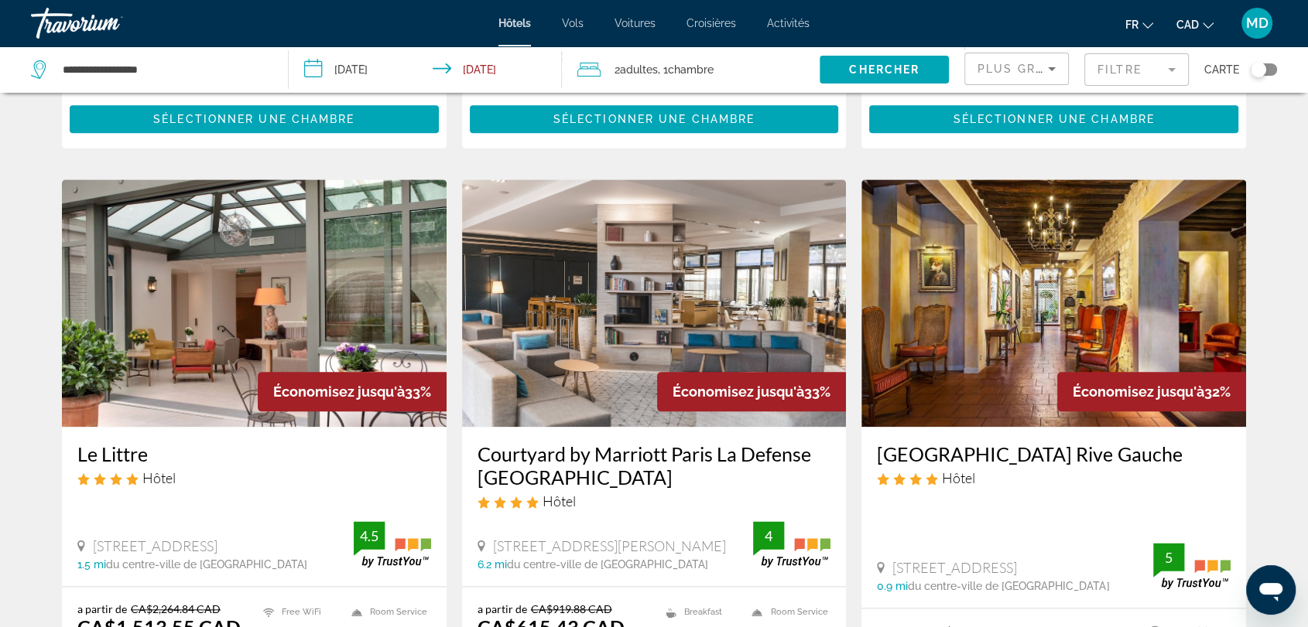
scroll to position [1725, 0]
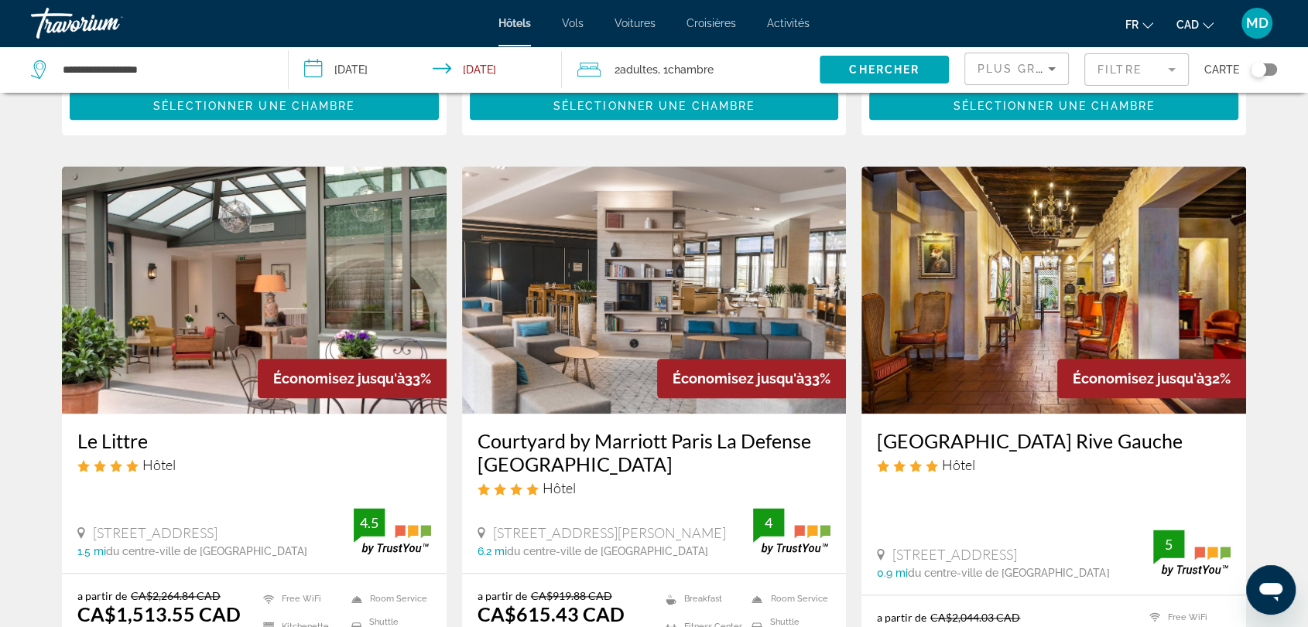
click at [660, 239] on img "Main content" at bounding box center [654, 290] width 385 height 248
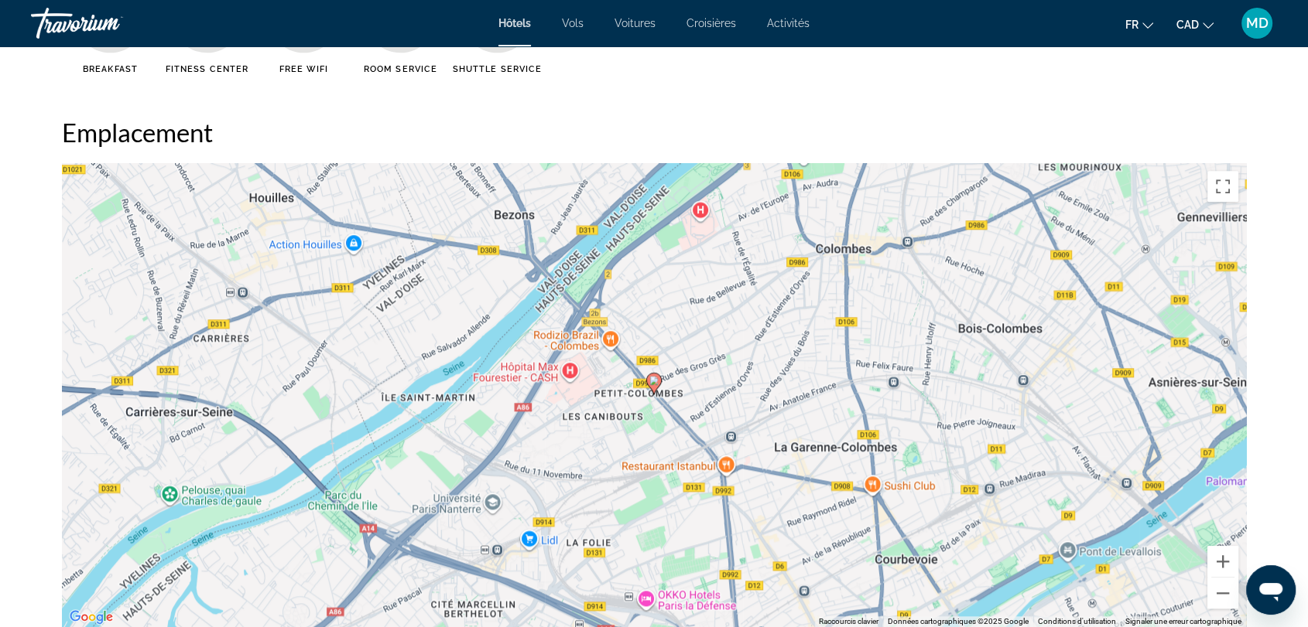
scroll to position [1394, 0]
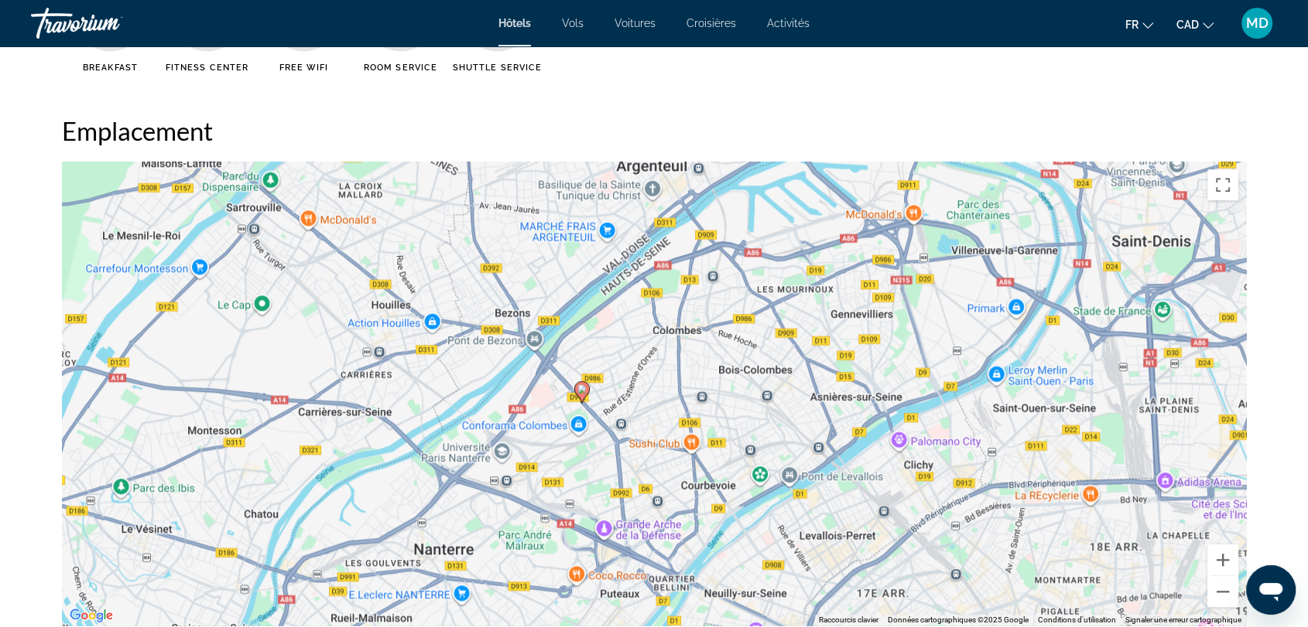
click at [510, 413] on div "Pour activer le glissement avec le clavier, appuyez sur Alt+Entrée. Une fois ce…" at bounding box center [654, 394] width 1184 height 464
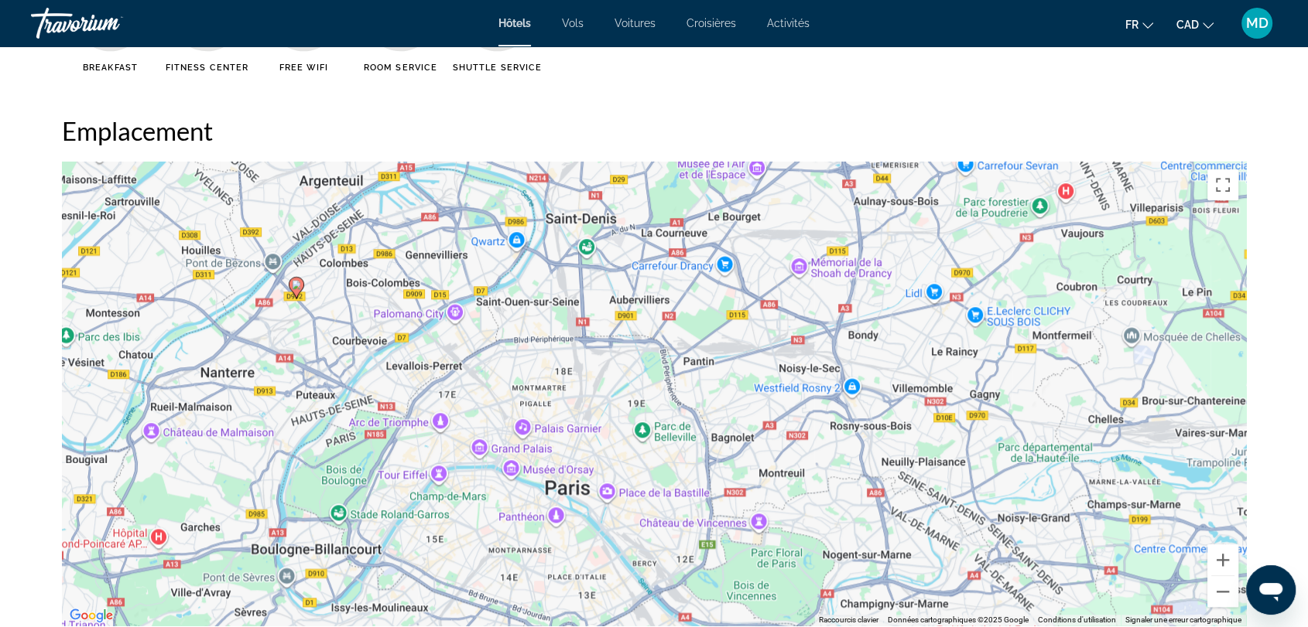
drag, startPoint x: 682, startPoint y: 566, endPoint x: 453, endPoint y: 391, distance: 289.2
click at [453, 391] on div "Pour activer le glissement avec le clavier, appuyez sur Alt+Entrée. Une fois ce…" at bounding box center [654, 394] width 1184 height 464
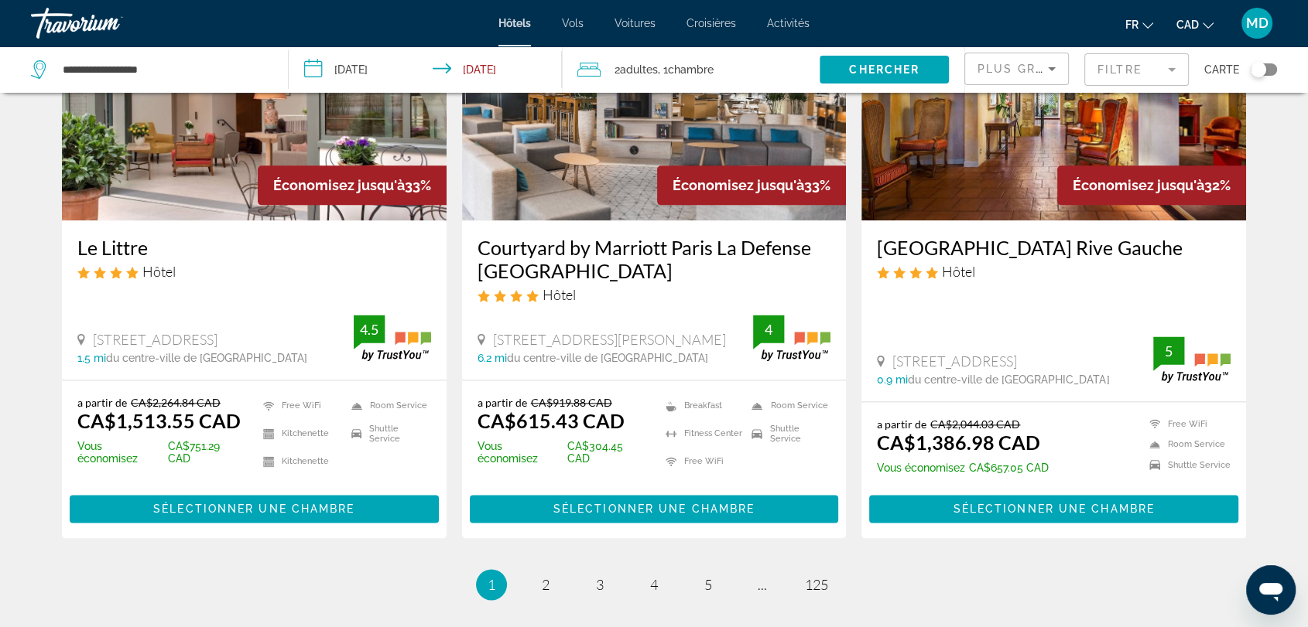
scroll to position [1920, 0]
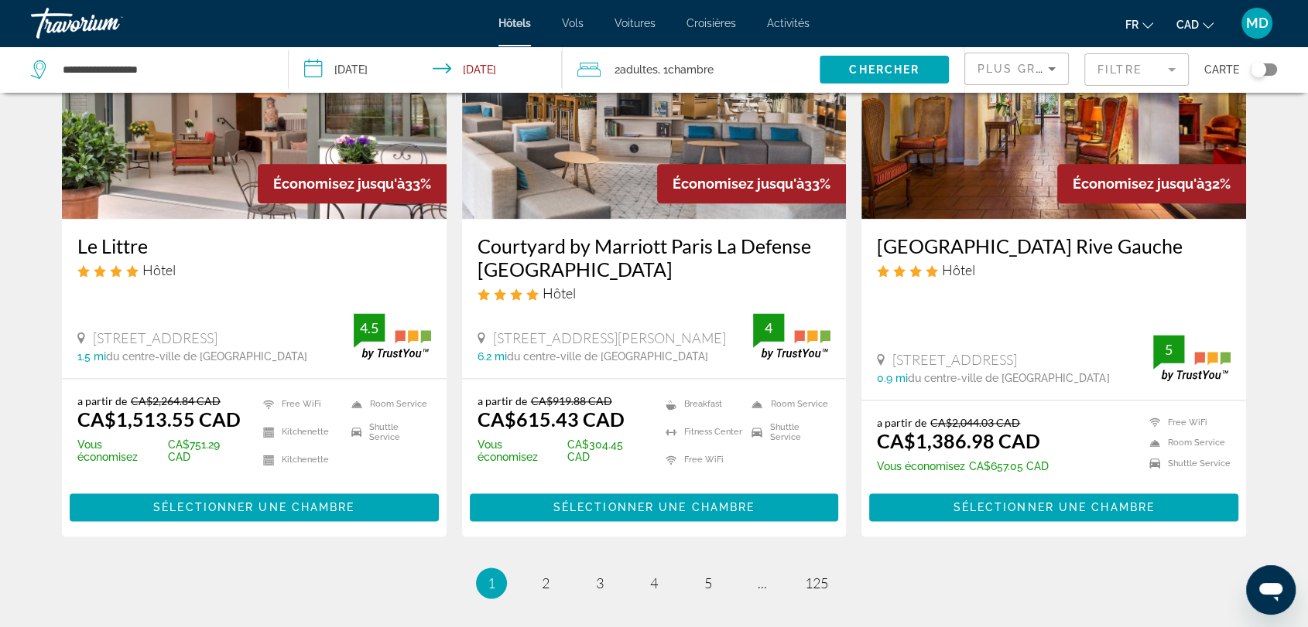
click at [1255, 69] on div "Toggle map" at bounding box center [1257, 69] width 15 height 15
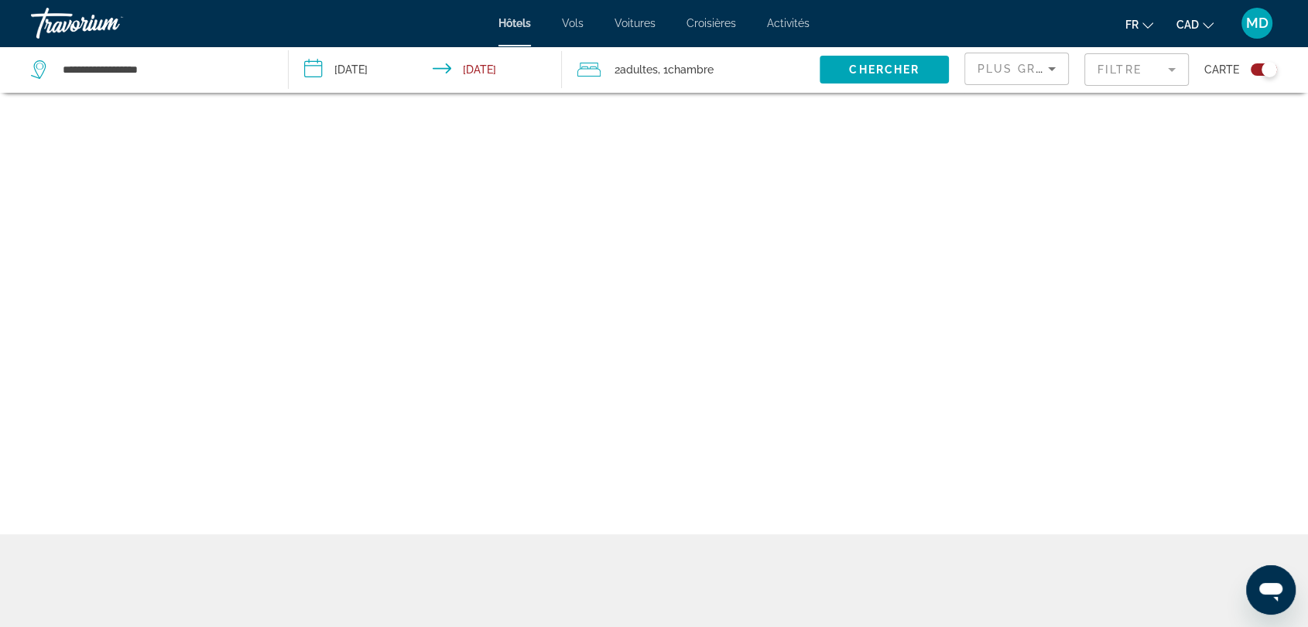
scroll to position [93, 0]
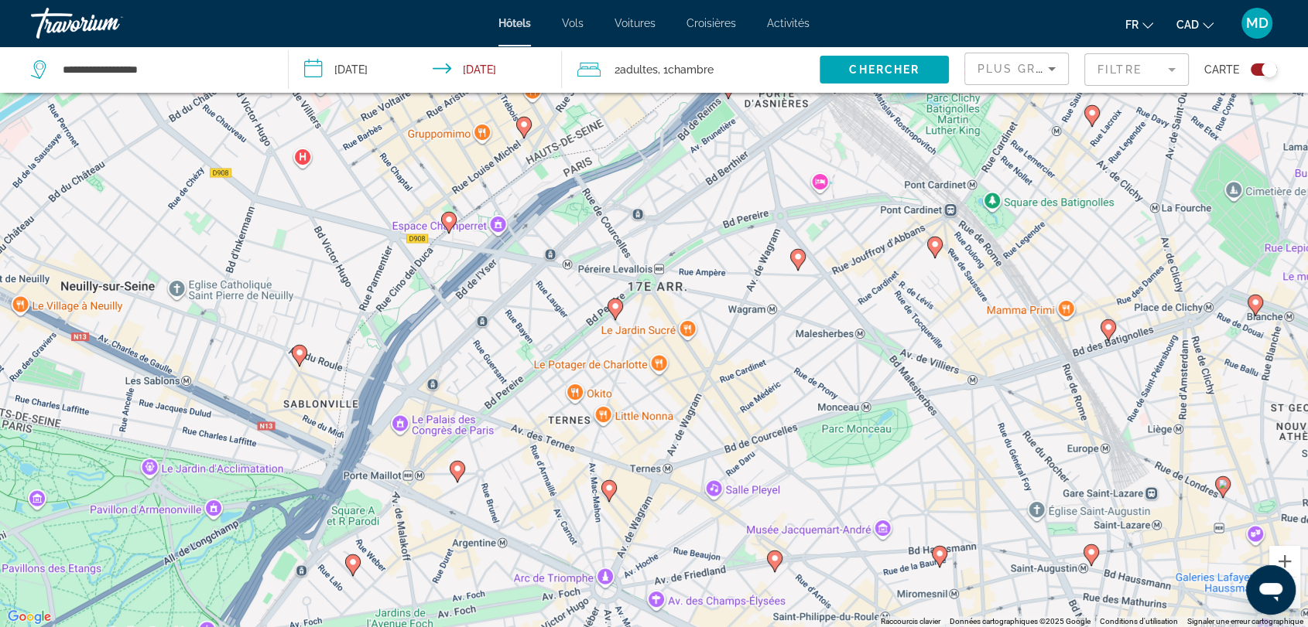
drag, startPoint x: 685, startPoint y: 199, endPoint x: 659, endPoint y: 357, distance: 159.9
click at [659, 357] on div "Pour activer le glissement avec le clavier, appuyez sur Alt+Entrée. Une fois ce…" at bounding box center [654, 313] width 1308 height 627
click at [614, 308] on image "Main content" at bounding box center [614, 307] width 9 height 9
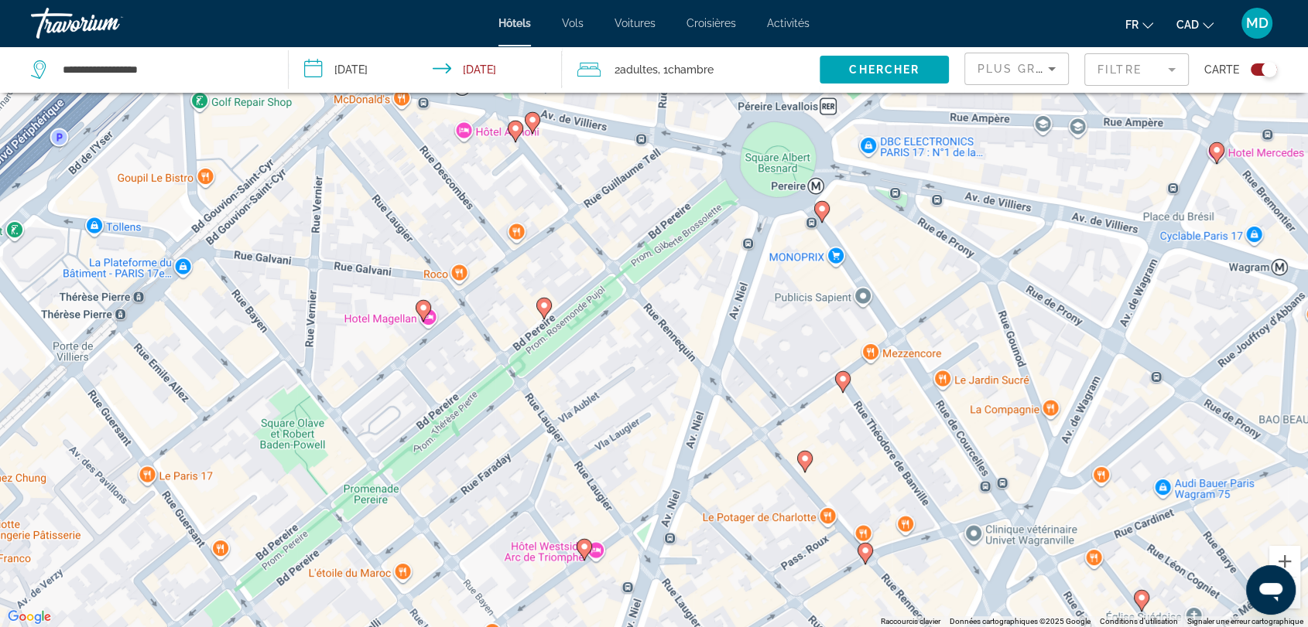
click at [529, 125] on icon "Main content" at bounding box center [532, 122] width 14 height 20
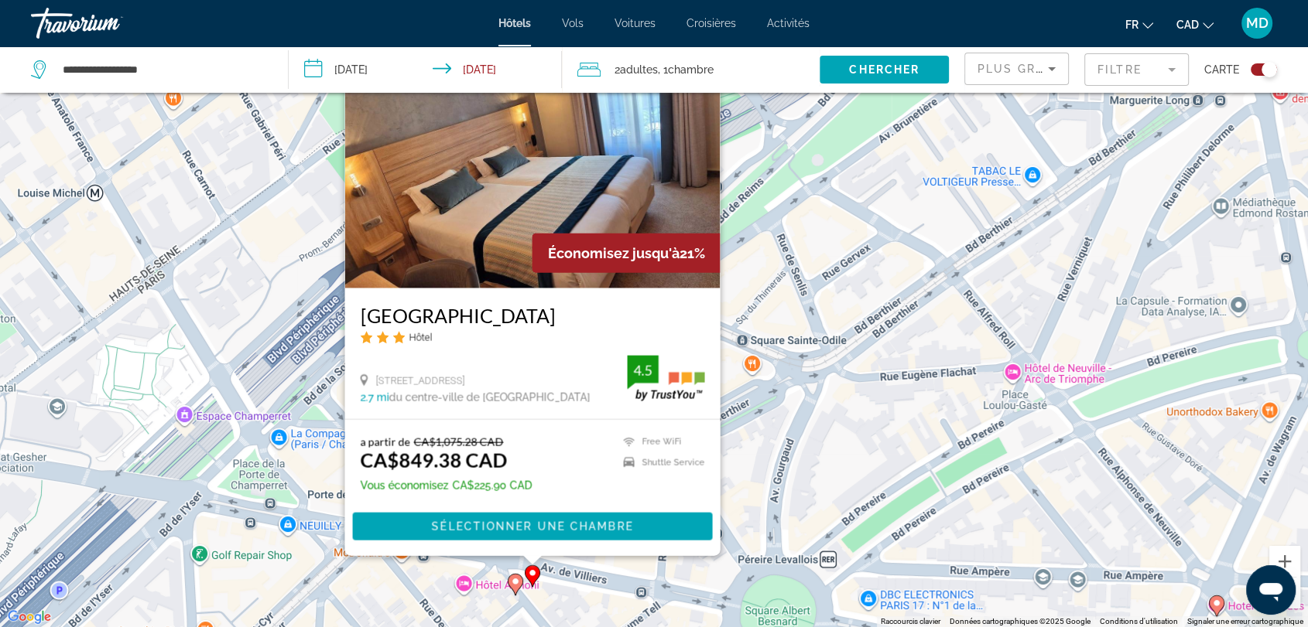
click at [514, 583] on image "Main content" at bounding box center [515, 581] width 9 height 9
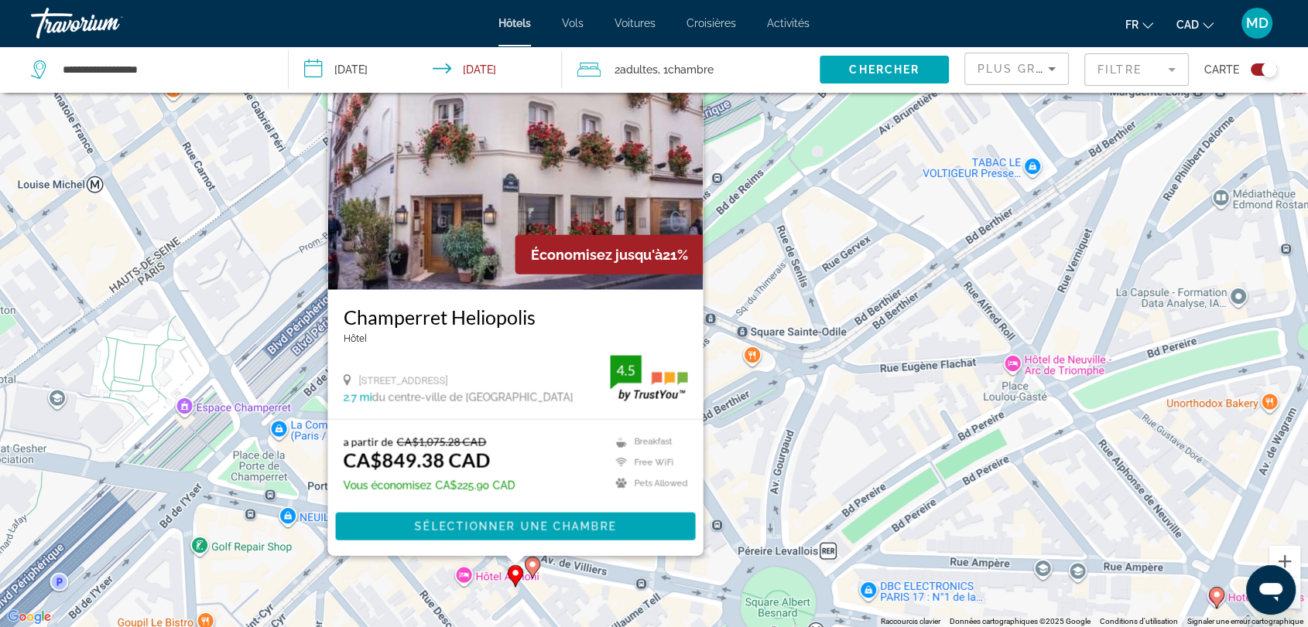
click at [657, 603] on div "Pour activer le glissement avec le clavier, appuyez sur Alt+Entrée. Une fois ce…" at bounding box center [654, 313] width 1308 height 627
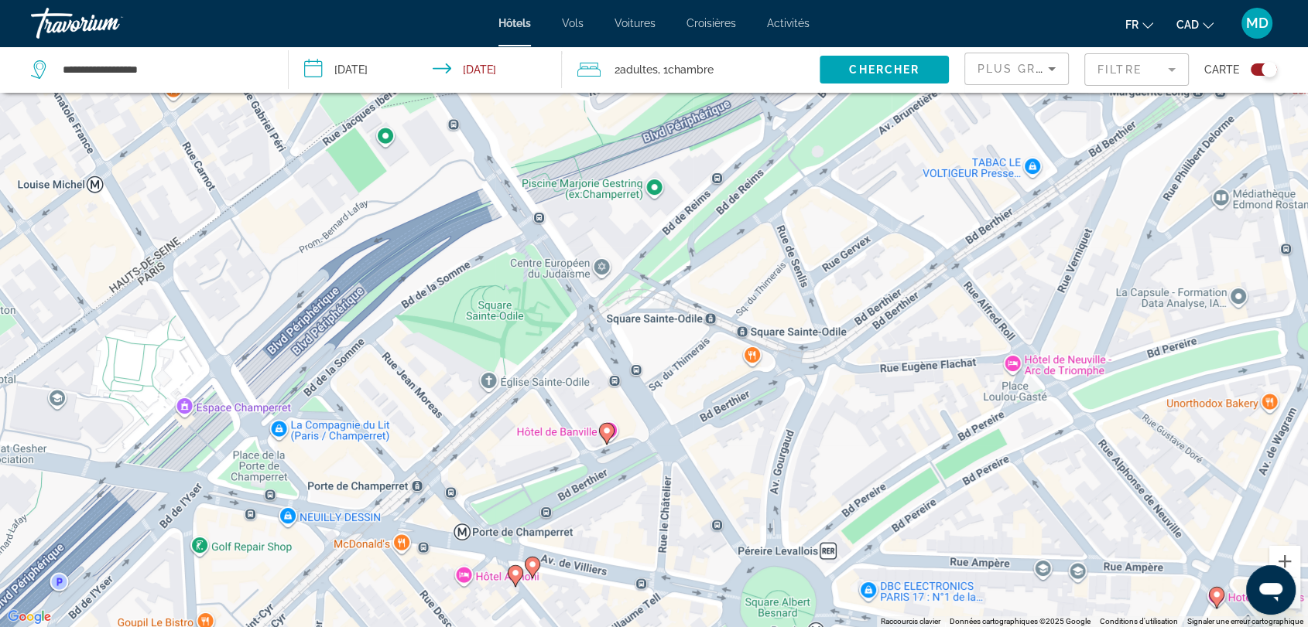
click at [606, 426] on image "Main content" at bounding box center [606, 430] width 9 height 9
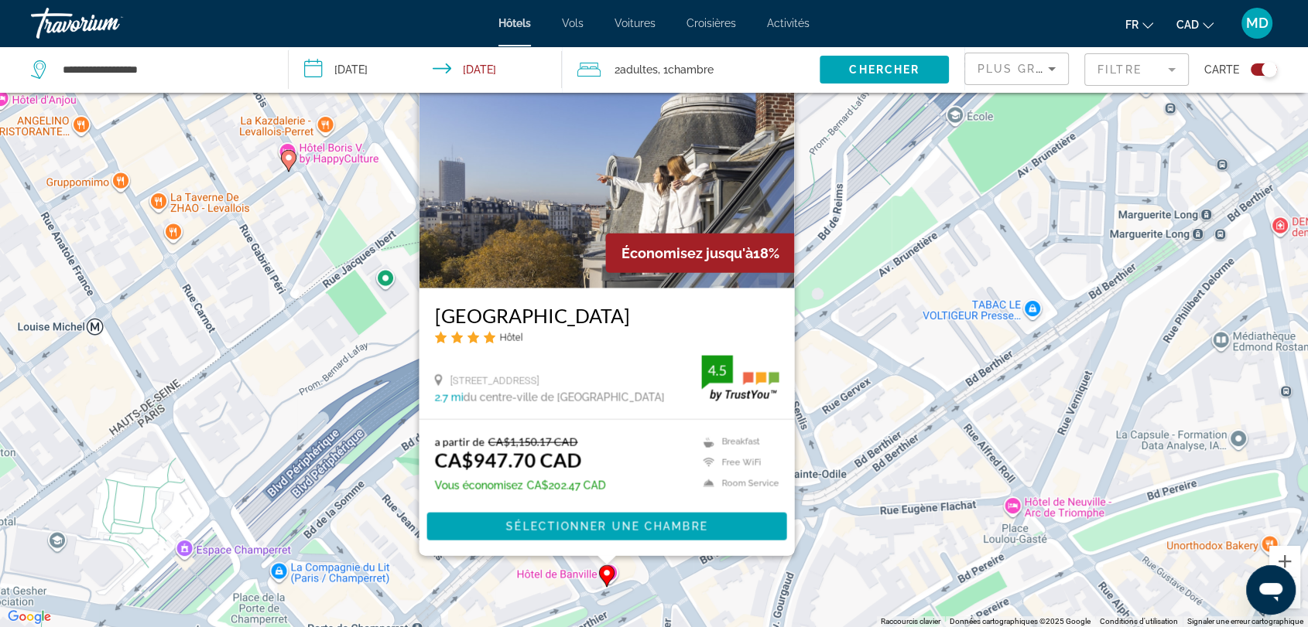
click at [873, 361] on div "Pour activer le glissement avec le clavier, appuyez sur Alt+Entrée. Une fois ce…" at bounding box center [654, 313] width 1308 height 627
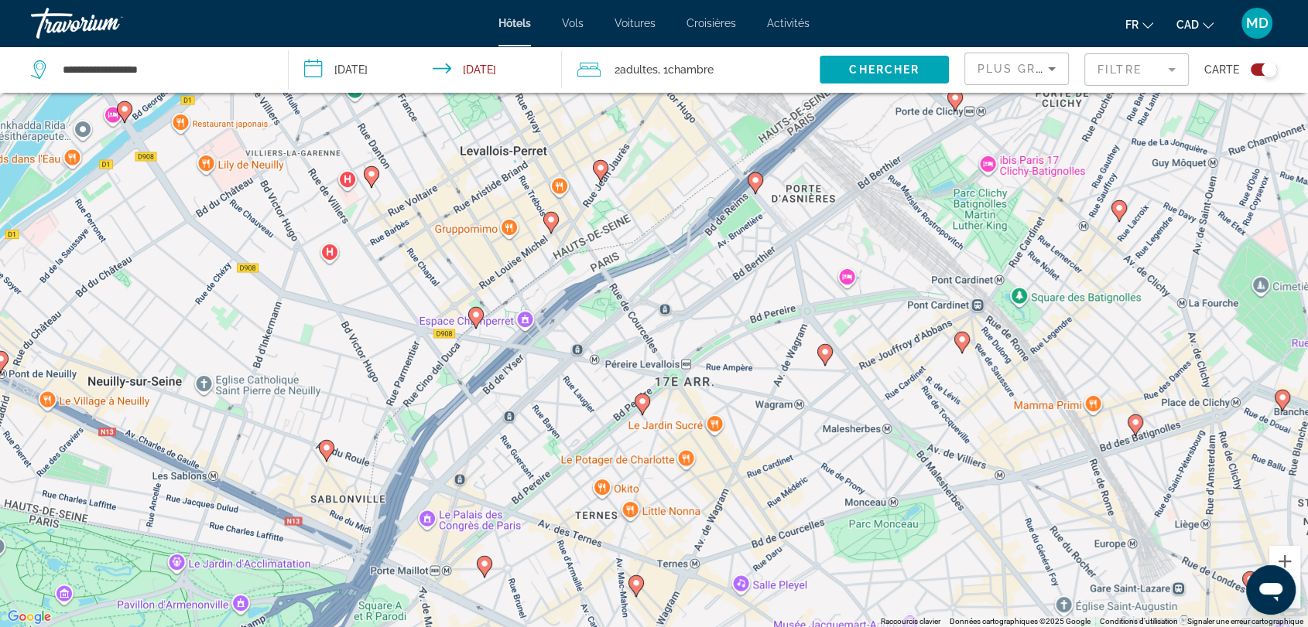
drag, startPoint x: 729, startPoint y: 459, endPoint x: 658, endPoint y: 297, distance: 176.7
click at [658, 297] on div "Pour activer le glissement avec le clavier, appuyez sur Alt+Entrée. Une fois ce…" at bounding box center [654, 313] width 1308 height 627
click at [823, 354] on image "Main content" at bounding box center [824, 351] width 9 height 9
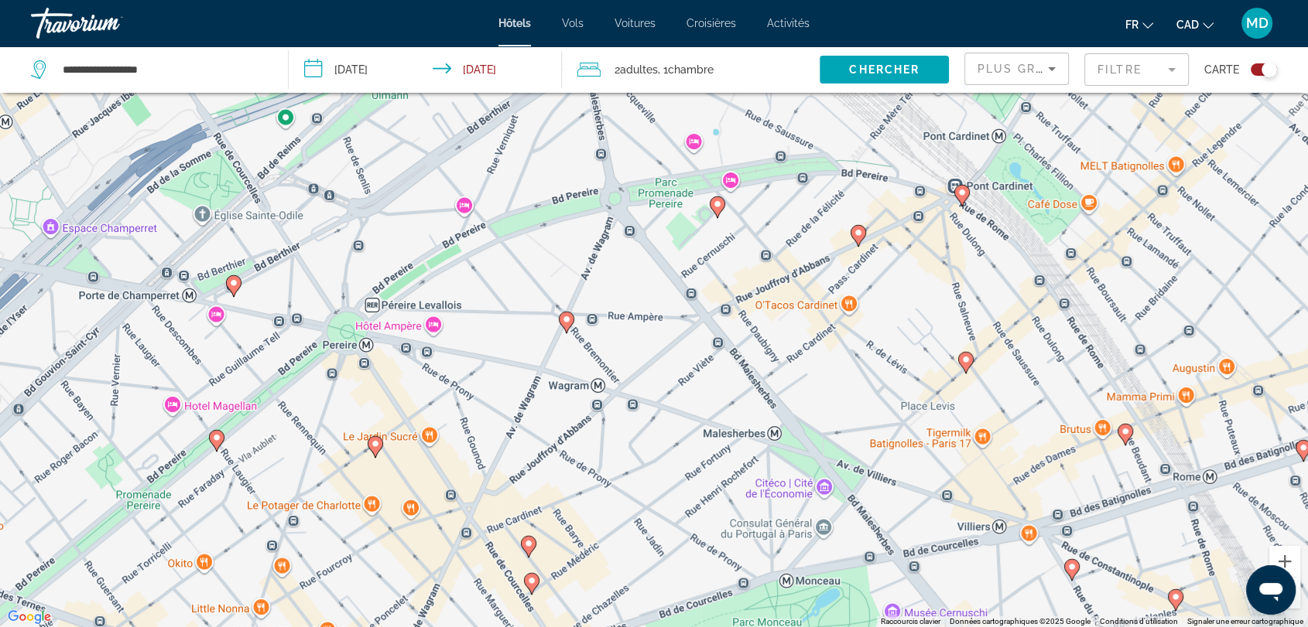
click at [566, 323] on image "Main content" at bounding box center [566, 319] width 9 height 9
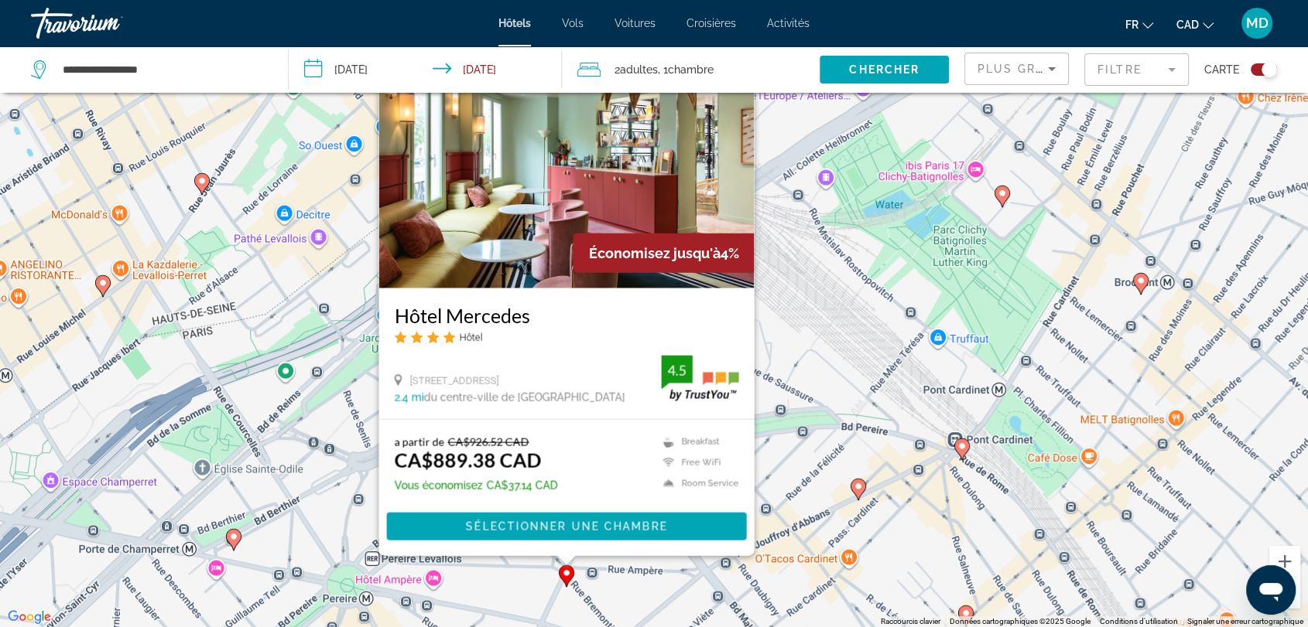
click at [341, 471] on div "Pour activer le glissement avec le clavier, appuyez sur Alt+Entrée. Une fois ce…" at bounding box center [654, 313] width 1308 height 627
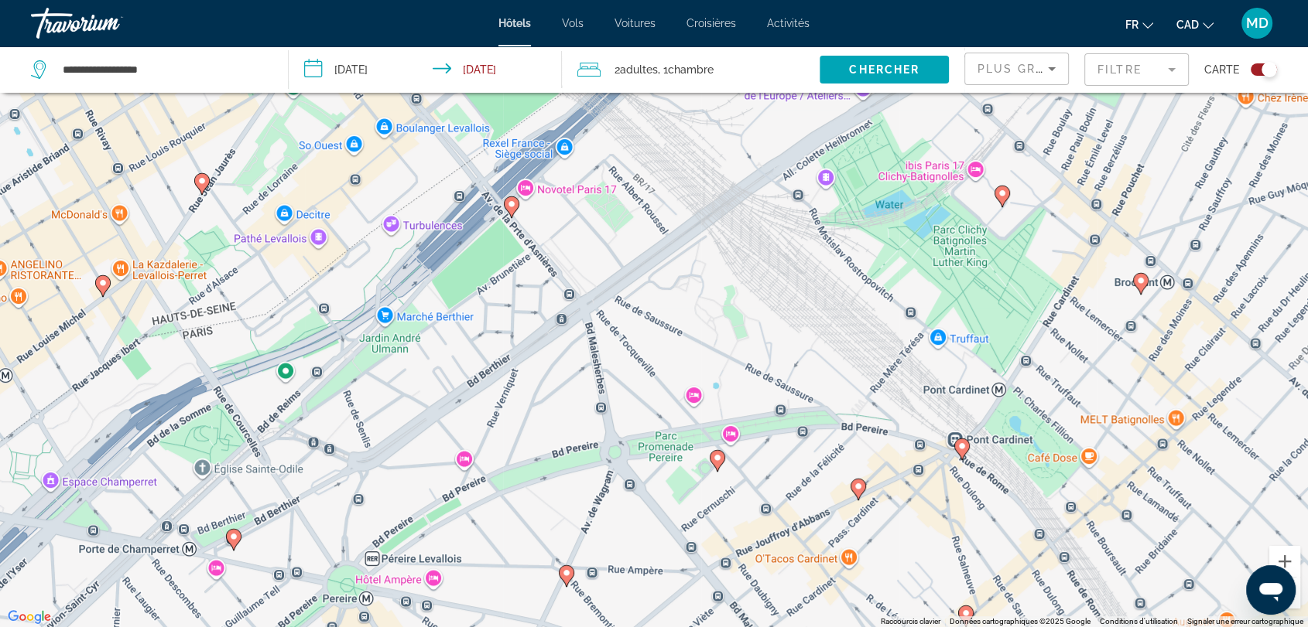
click at [508, 207] on image "Main content" at bounding box center [511, 204] width 9 height 9
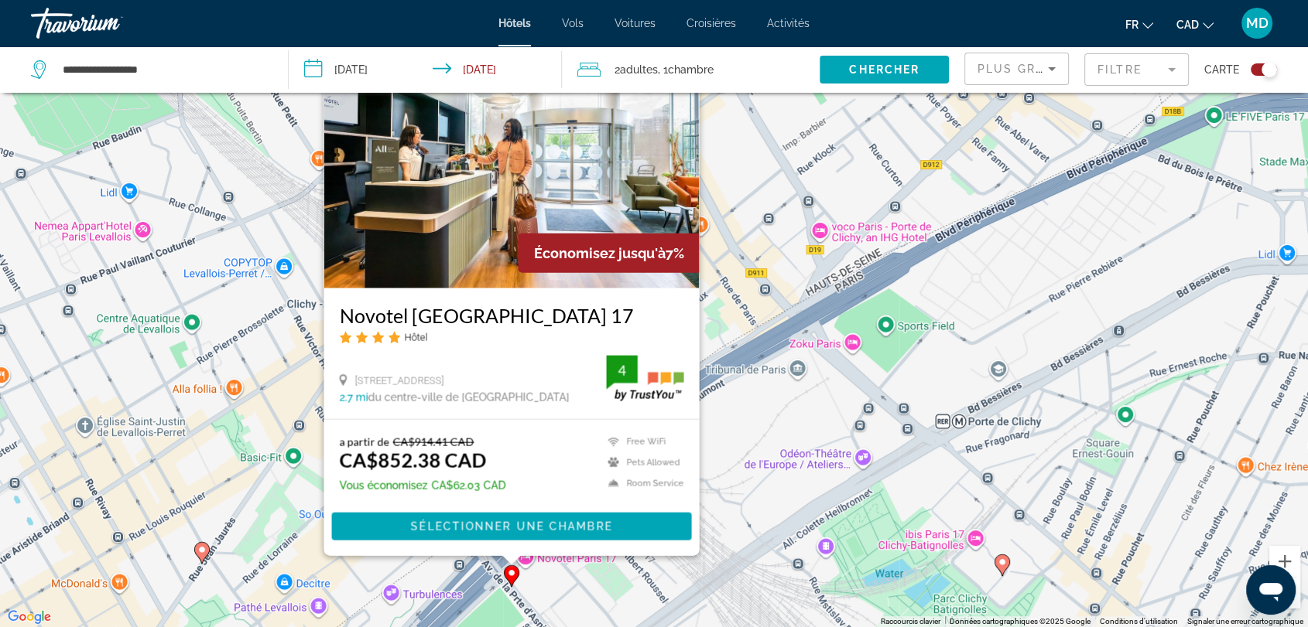
click at [243, 367] on div "Pour activer le glissement avec le clavier, appuyez sur Alt+Entrée. Une fois ce…" at bounding box center [654, 313] width 1308 height 627
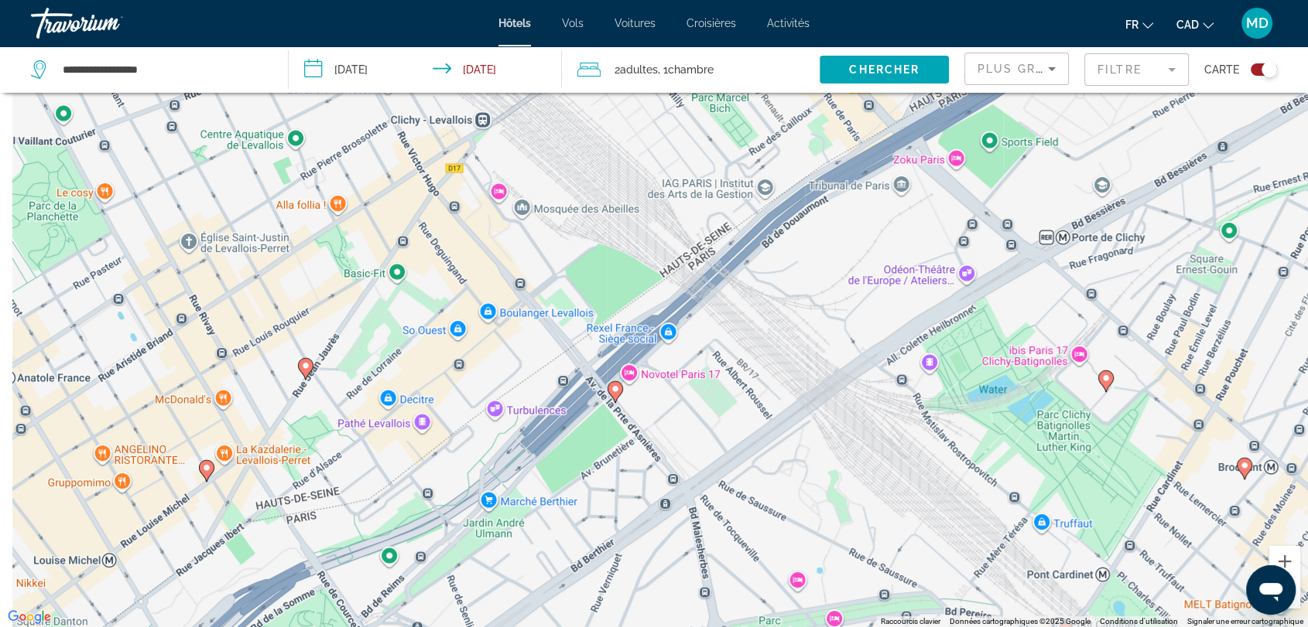
drag, startPoint x: 316, startPoint y: 398, endPoint x: 446, endPoint y: 215, distance: 224.1
click at [446, 215] on div "Pour activer le glissement avec le clavier, appuyez sur Alt+Entrée. Une fois ce…" at bounding box center [654, 313] width 1308 height 627
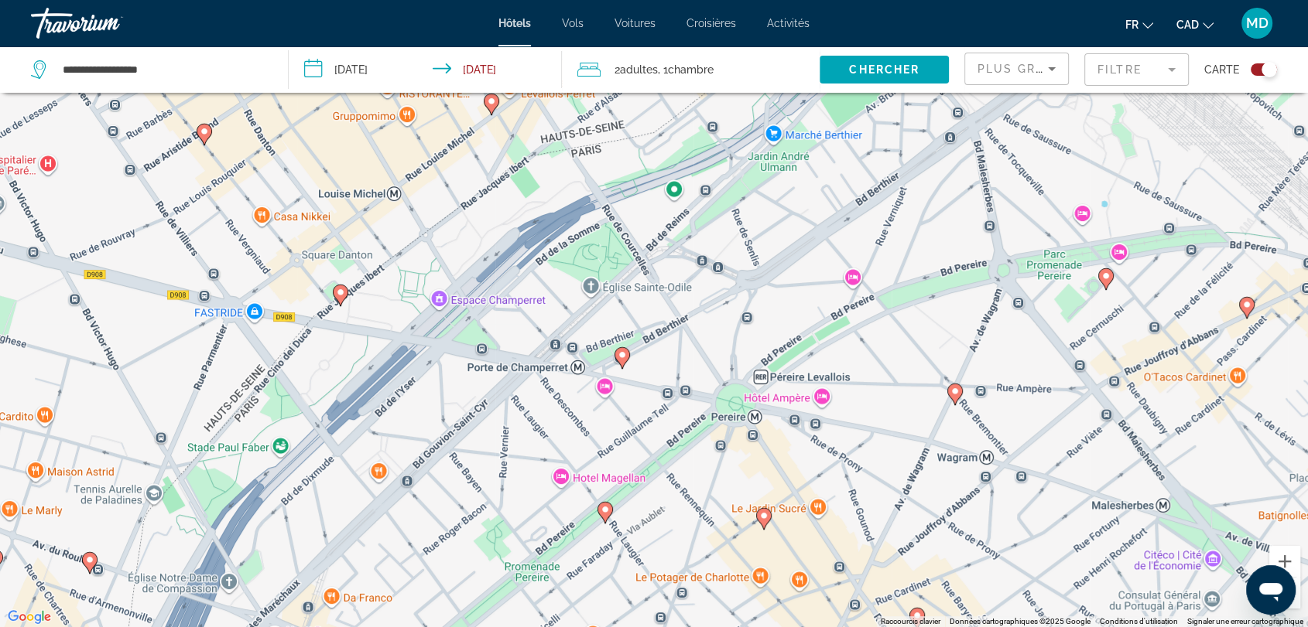
click at [619, 353] on image "Main content" at bounding box center [621, 354] width 9 height 9
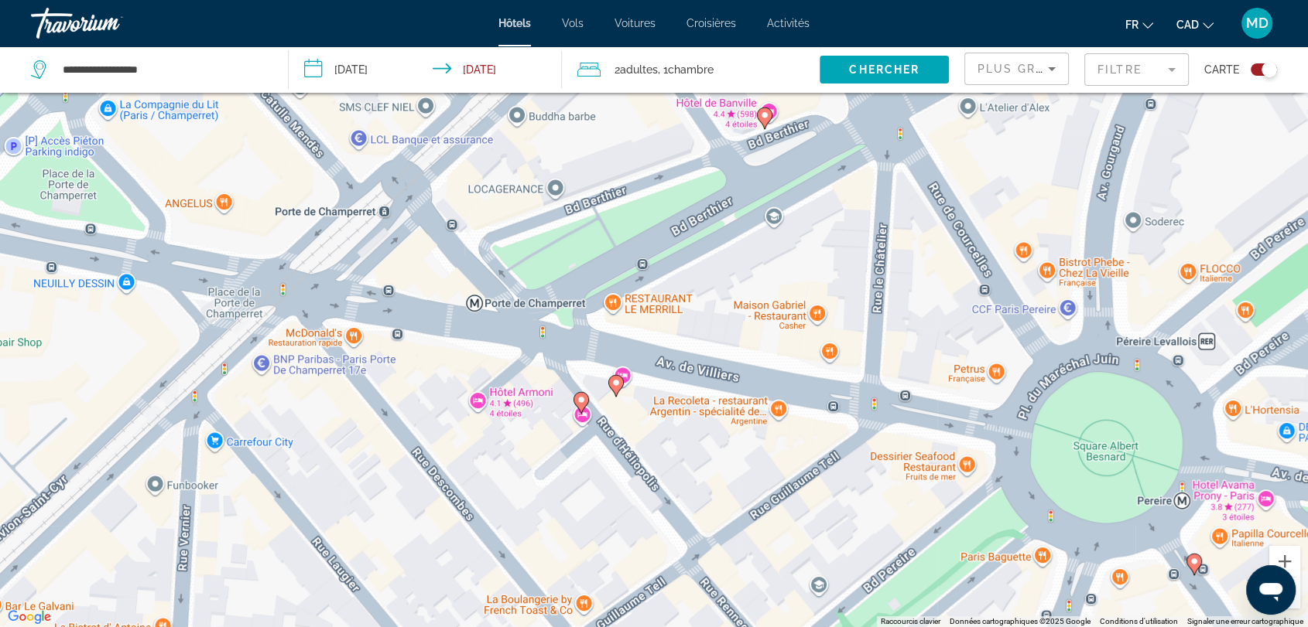
click at [618, 385] on image "Main content" at bounding box center [615, 382] width 9 height 9
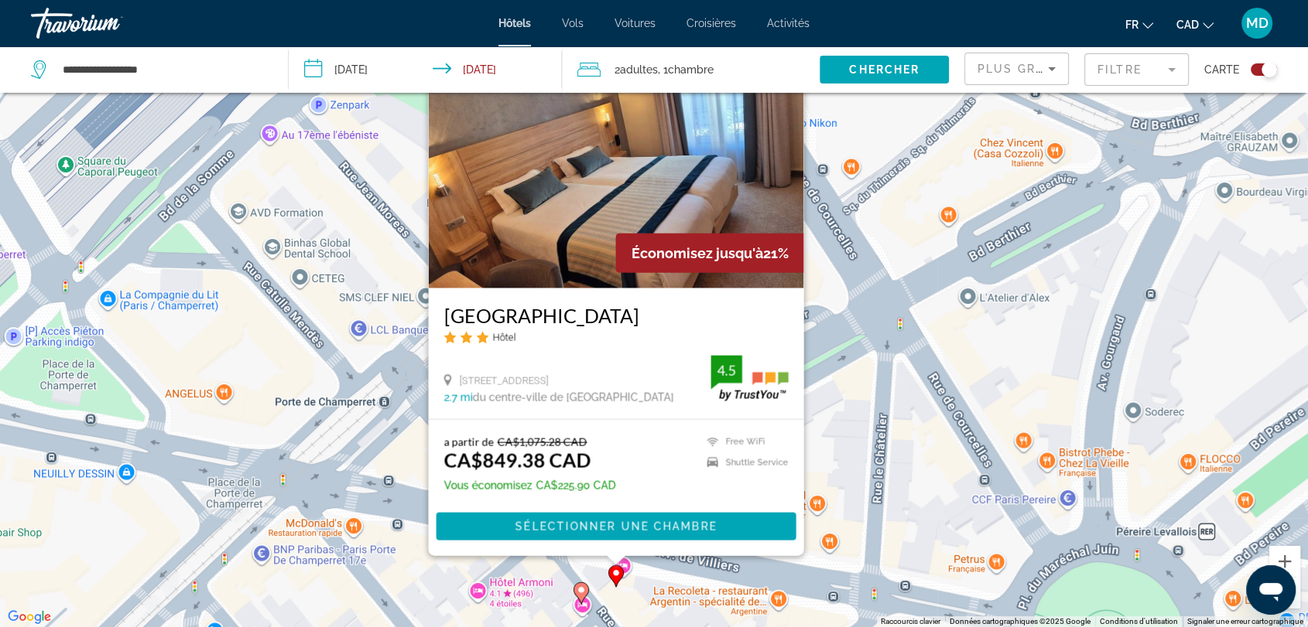
click at [983, 271] on div "Pour activer le glissement avec le clavier, appuyez sur Alt+Entrée. Une fois ce…" at bounding box center [654, 313] width 1308 height 627
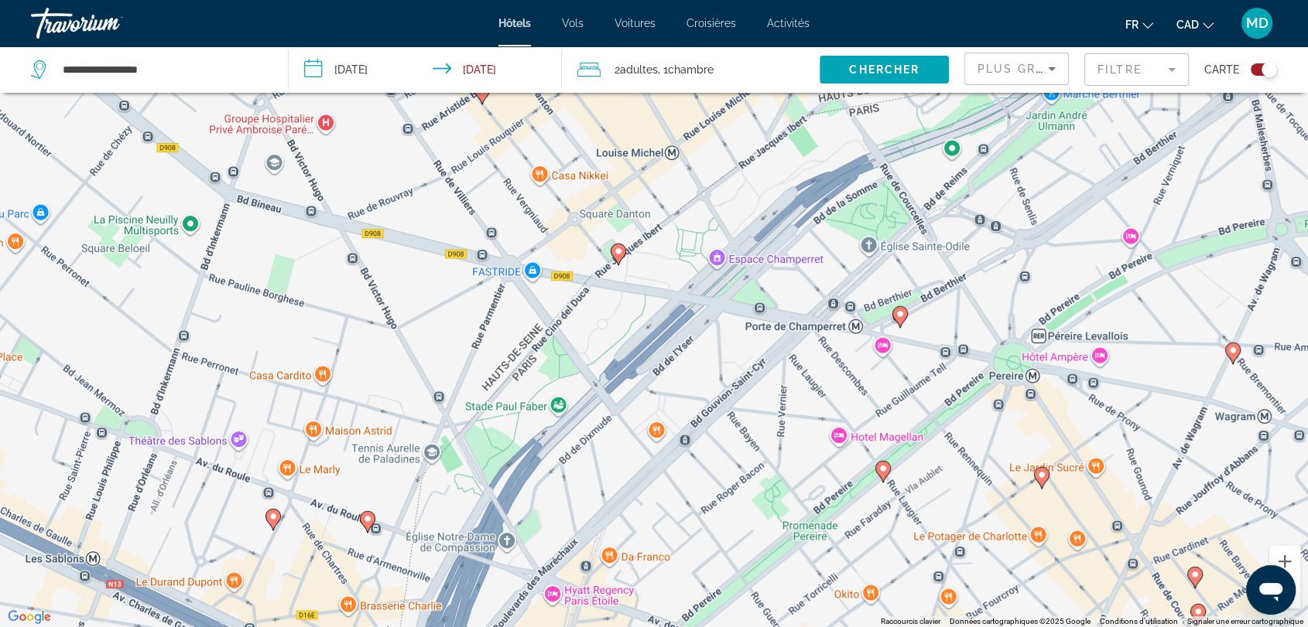
click at [622, 251] on image "Main content" at bounding box center [618, 251] width 9 height 9
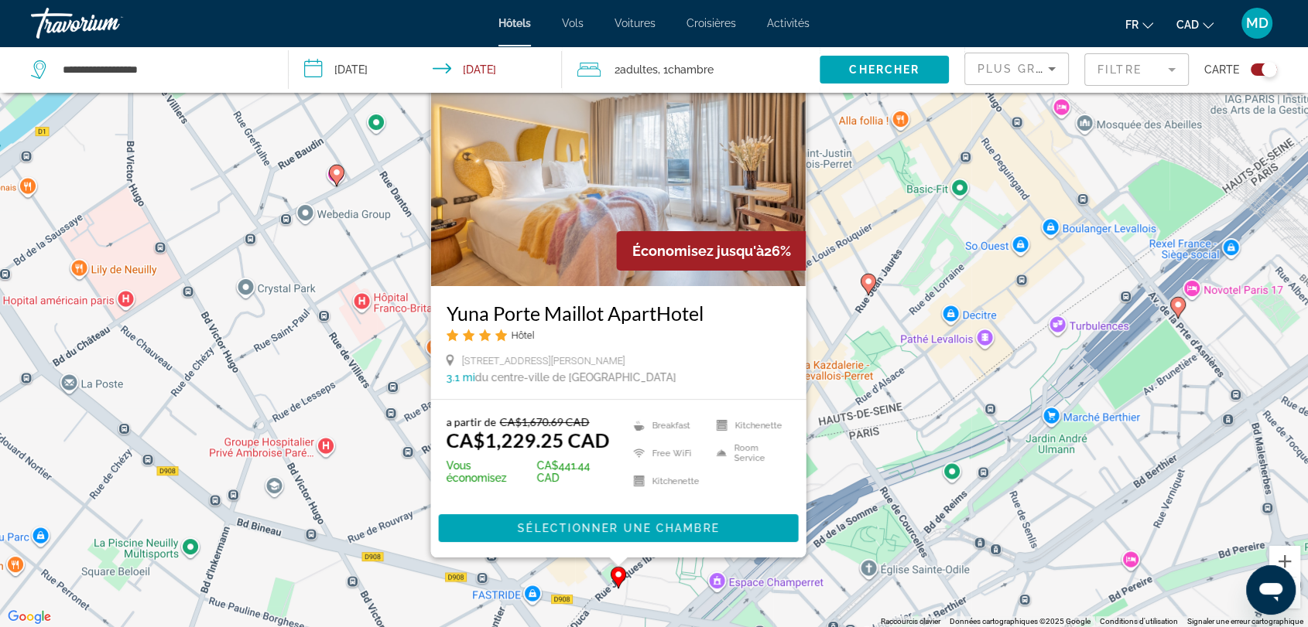
click at [933, 251] on div "Pour activer le glissement avec le clavier, appuyez sur Alt+Entrée. Une fois ce…" at bounding box center [654, 313] width 1308 height 627
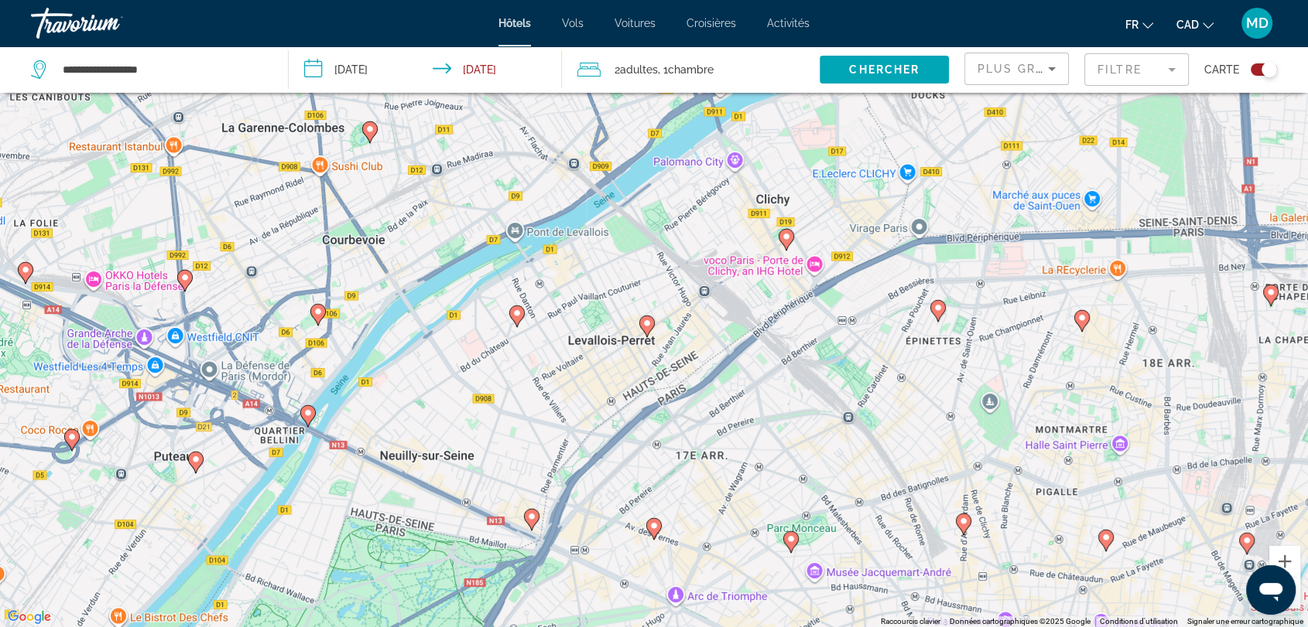
drag, startPoint x: 817, startPoint y: 433, endPoint x: 668, endPoint y: 390, distance: 155.5
click at [668, 390] on div "Pour activer le glissement avec le clavier, appuyez sur Alt+Entrée. Une fois ce…" at bounding box center [654, 313] width 1308 height 627
click at [532, 521] on icon "Main content" at bounding box center [532, 519] width 14 height 20
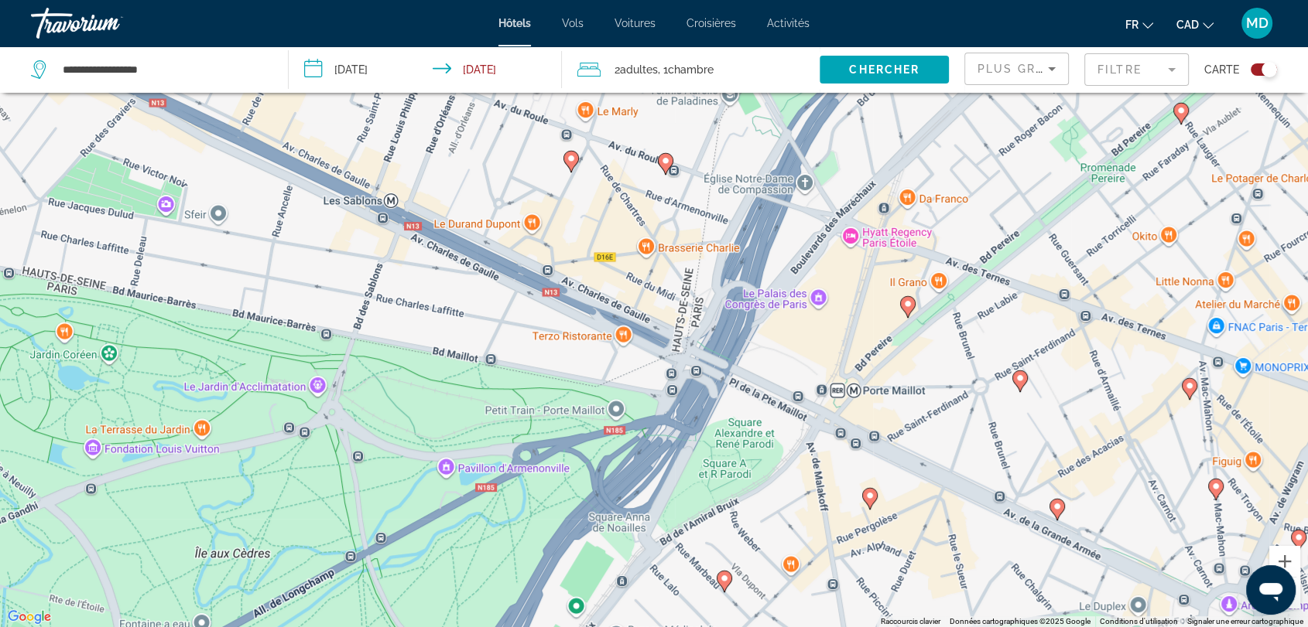
click at [664, 165] on icon "Main content" at bounding box center [665, 163] width 14 height 20
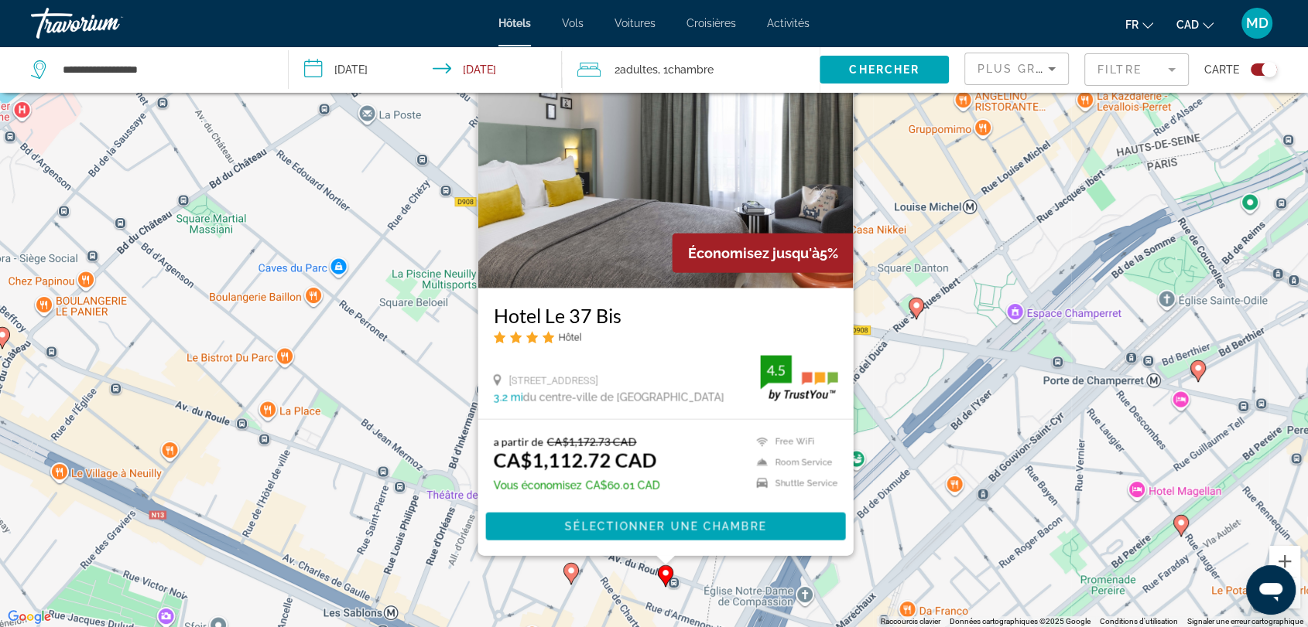
click at [572, 566] on image "Main content" at bounding box center [570, 570] width 9 height 9
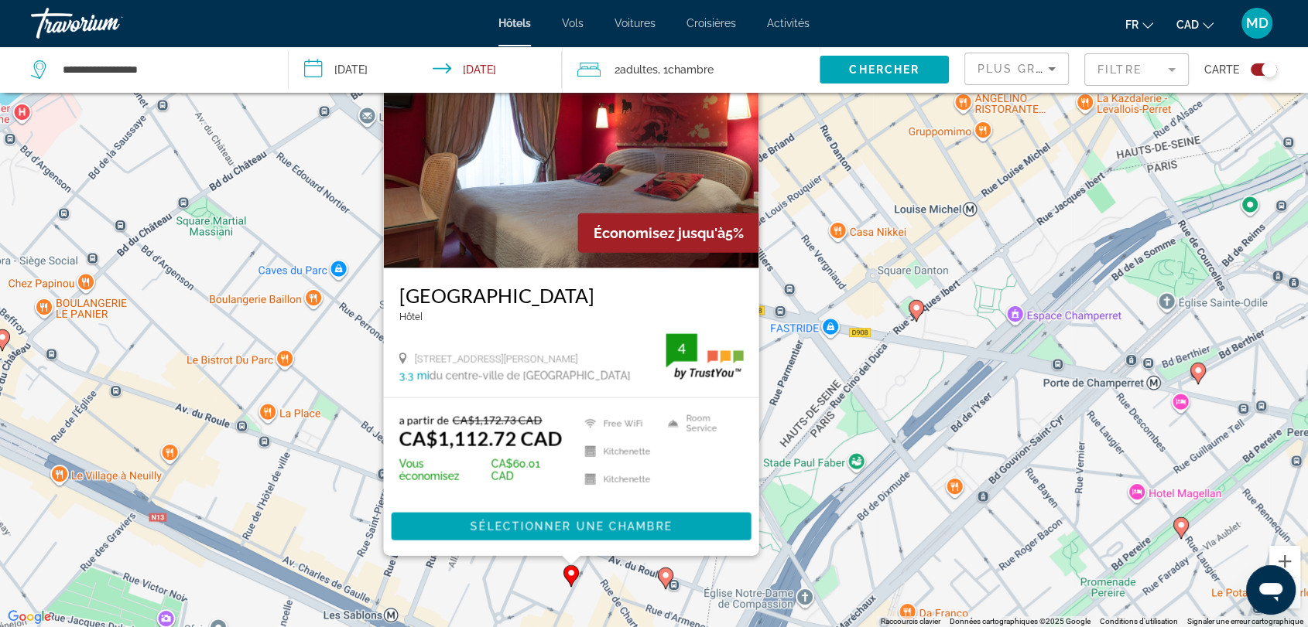
click at [903, 439] on div "Pour activer le glissement avec le clavier, appuyez sur Alt+Entrée. Une fois ce…" at bounding box center [654, 313] width 1308 height 627
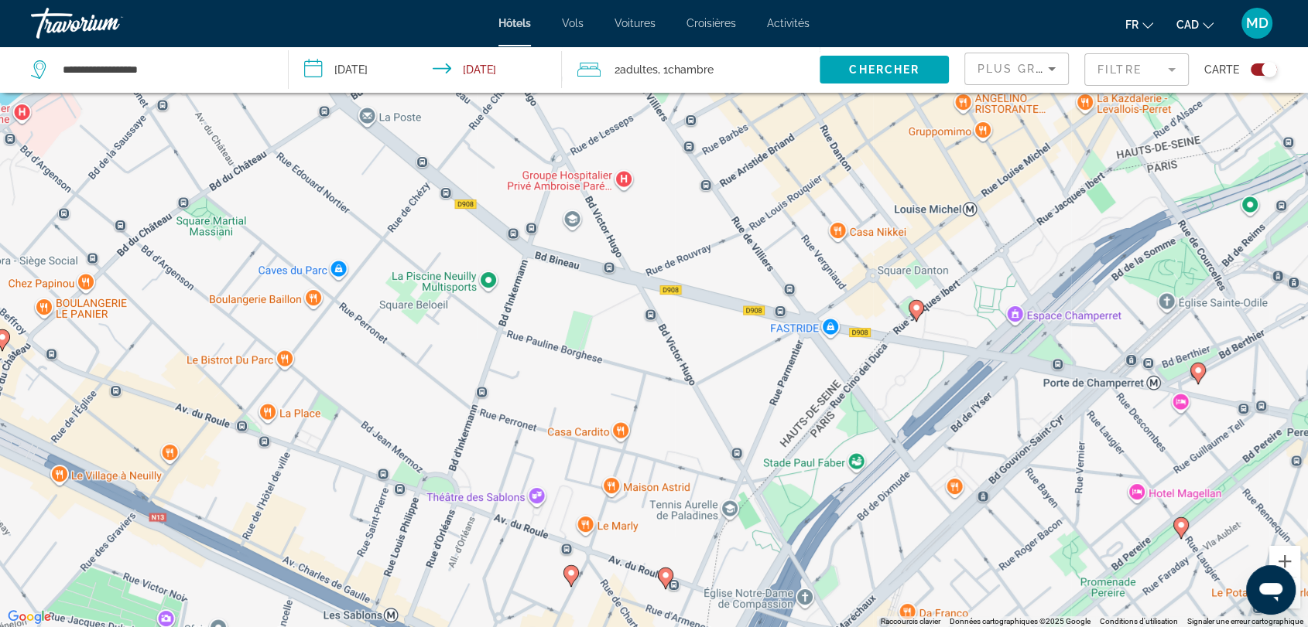
click at [918, 309] on image "Main content" at bounding box center [915, 307] width 9 height 9
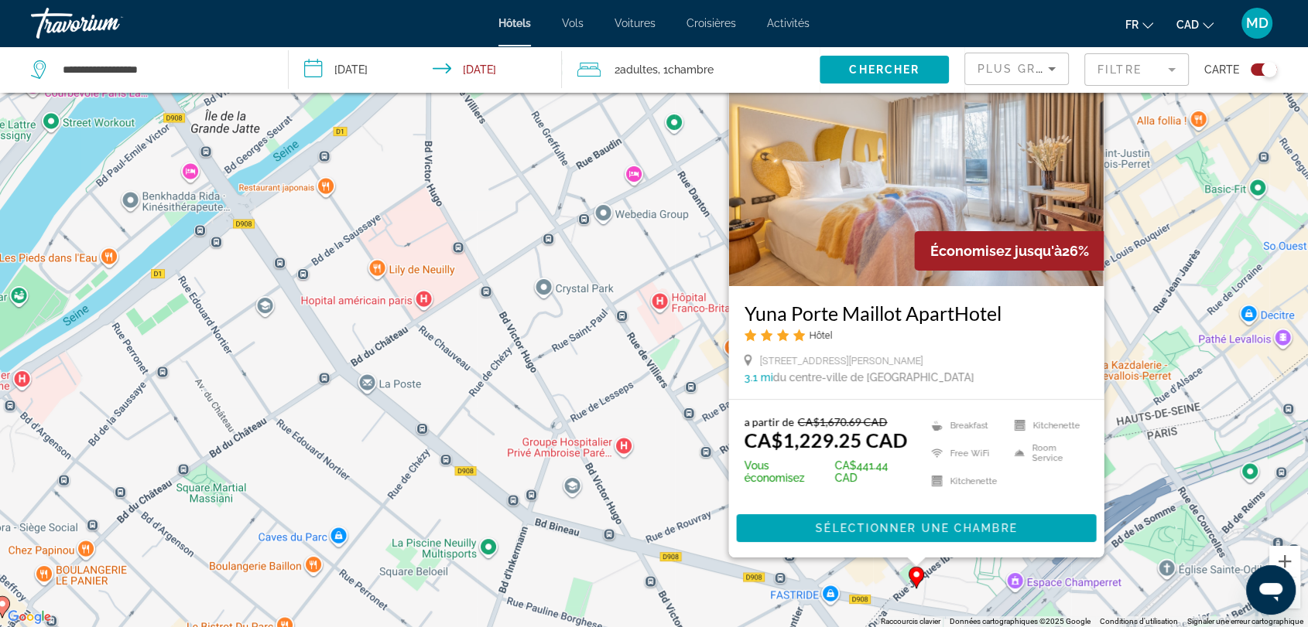
click at [675, 582] on div "Pour activer le glissement avec le clavier, appuyez sur Alt+Entrée. Une fois ce…" at bounding box center [654, 313] width 1308 height 627
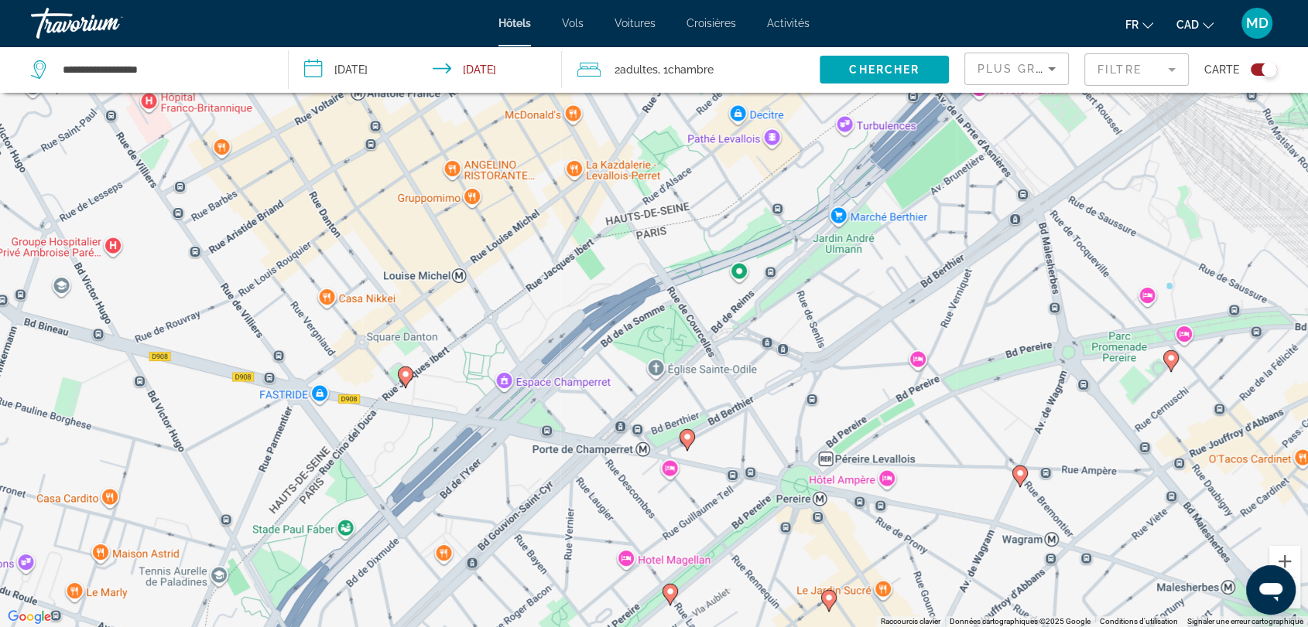
drag, startPoint x: 949, startPoint y: 398, endPoint x: 457, endPoint y: 206, distance: 528.1
click at [457, 206] on div "Pour activer le glissement avec le clavier, appuyez sur Alt+Entrée. Une fois ce…" at bounding box center [654, 313] width 1308 height 627
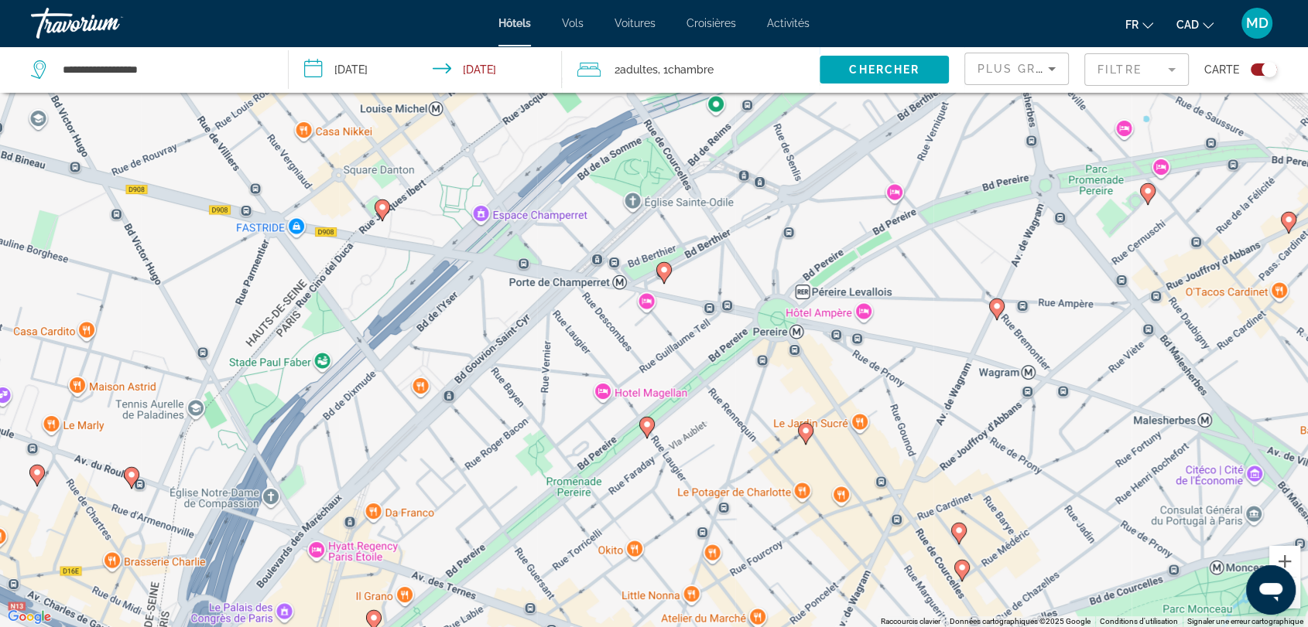
drag, startPoint x: 600, startPoint y: 395, endPoint x: 577, endPoint y: 227, distance: 168.7
click at [577, 227] on div "Pour activer le glissement avec le clavier, appuyez sur Alt+Entrée. Une fois ce…" at bounding box center [654, 313] width 1308 height 627
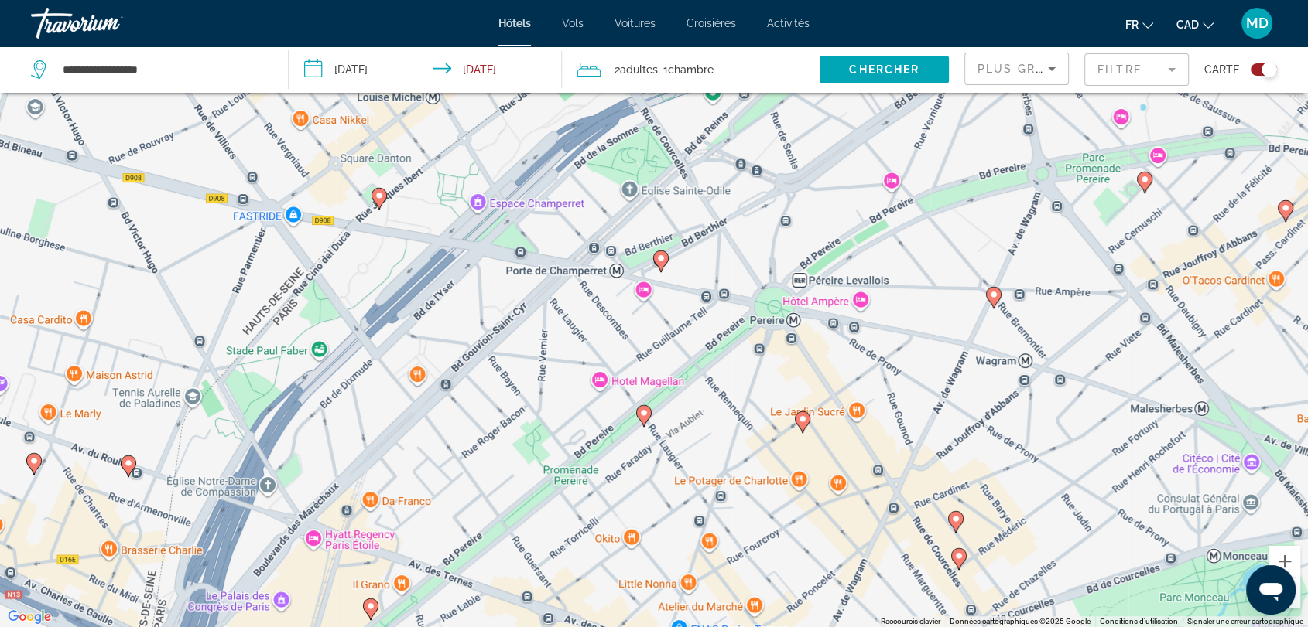
click at [658, 258] on image "Main content" at bounding box center [660, 258] width 9 height 9
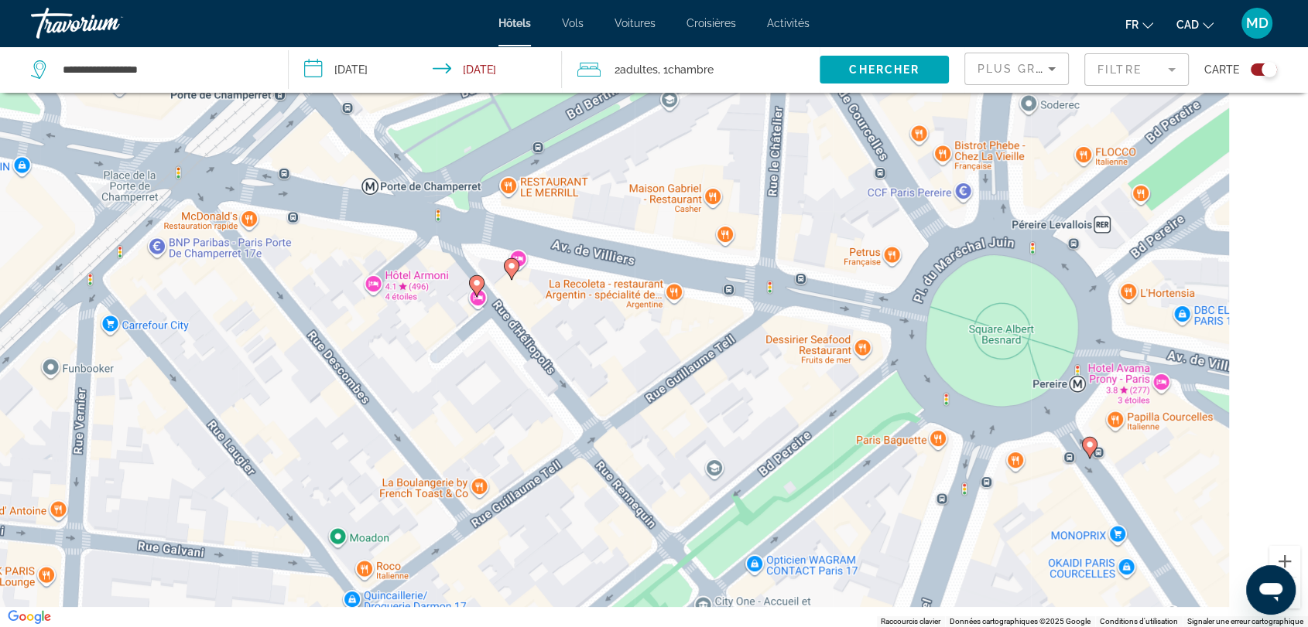
drag, startPoint x: 675, startPoint y: 311, endPoint x: 490, endPoint y: 146, distance: 248.3
click at [490, 146] on div "Pour naviguer, appuyez sur les touches fléchées. Pour activer le glissement ave…" at bounding box center [654, 313] width 1308 height 627
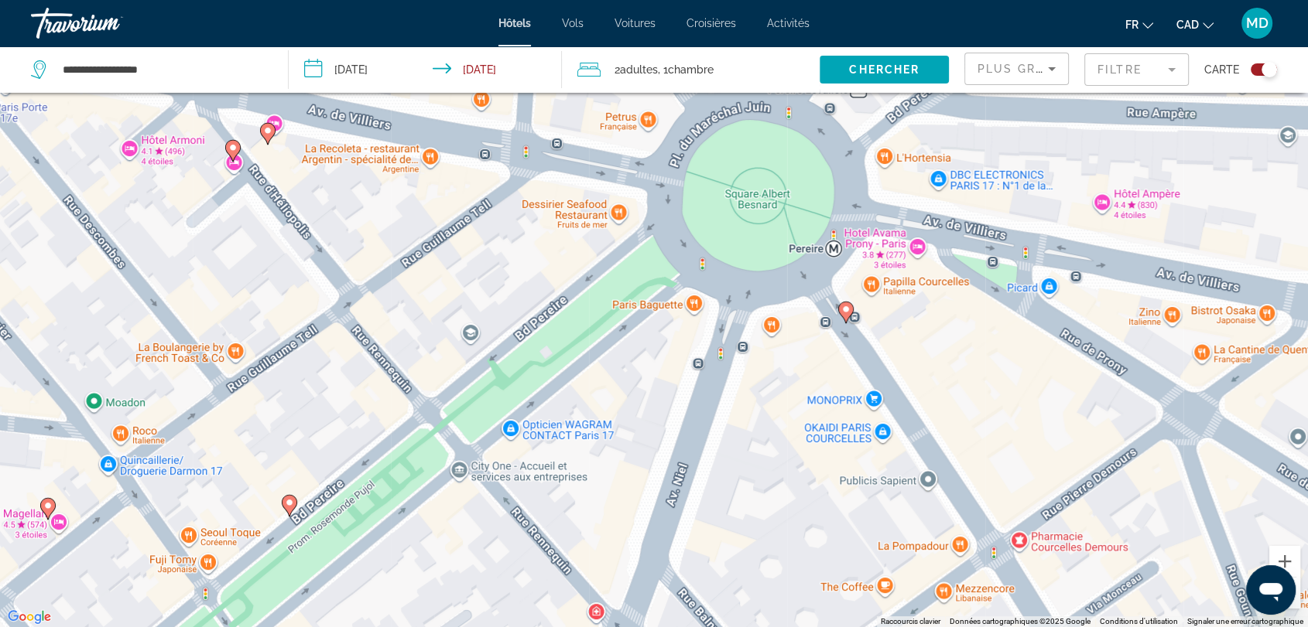
click at [846, 308] on image "Main content" at bounding box center [845, 309] width 9 height 9
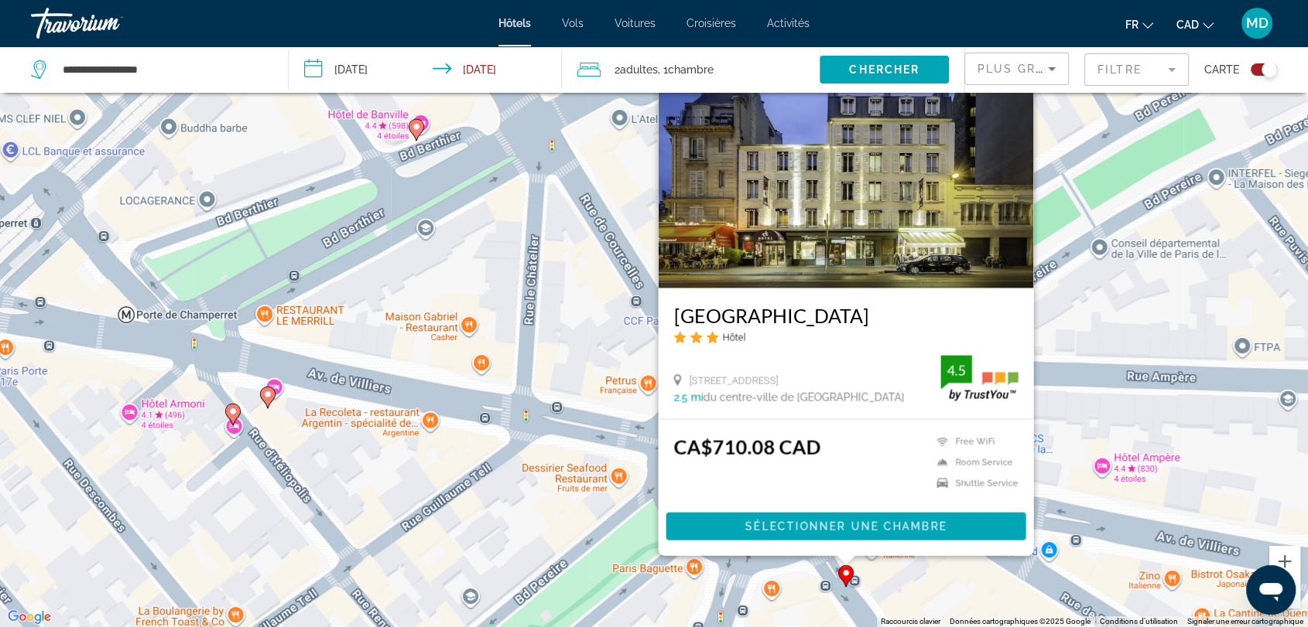
click at [464, 450] on div "Pour activer le glissement avec le clavier, appuyez sur Alt+Entrée. Une fois ce…" at bounding box center [654, 313] width 1308 height 627
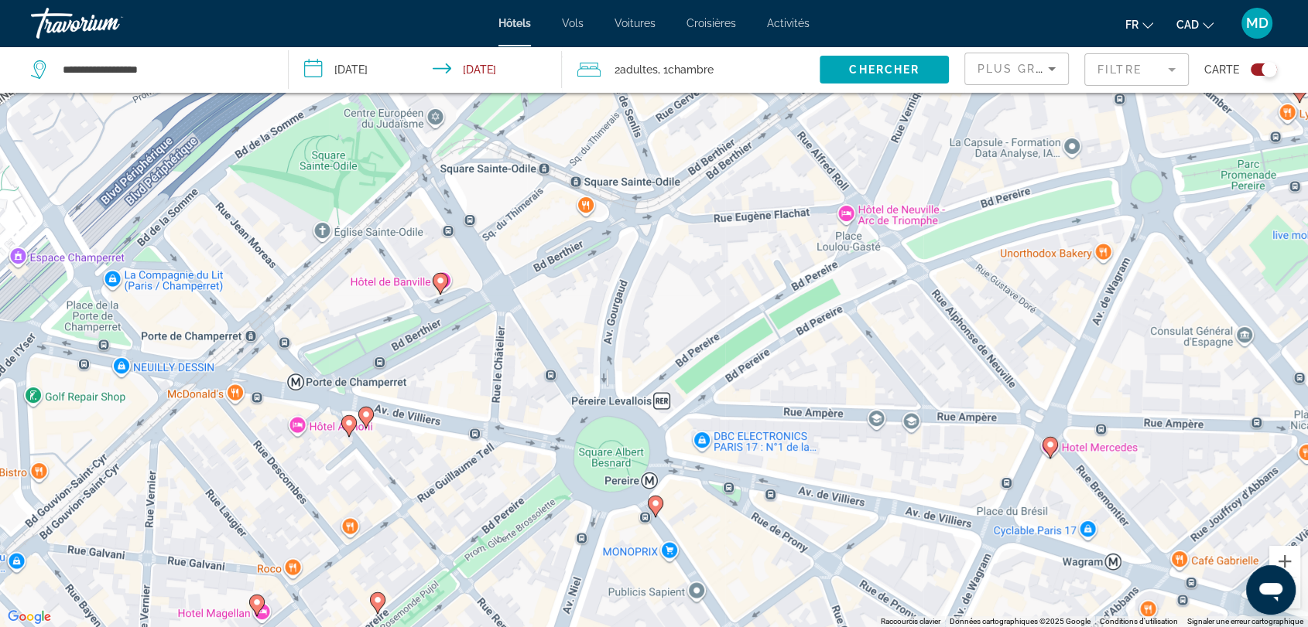
click at [379, 603] on image "Main content" at bounding box center [377, 600] width 9 height 9
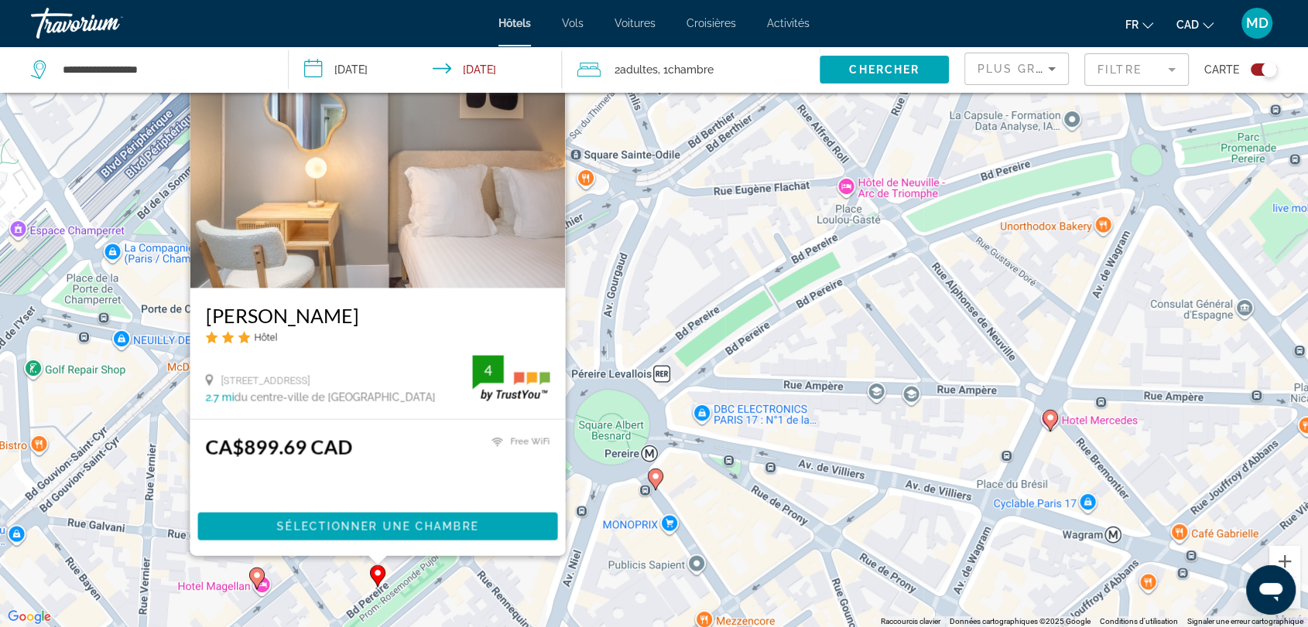
click at [256, 575] on image "Main content" at bounding box center [256, 575] width 9 height 9
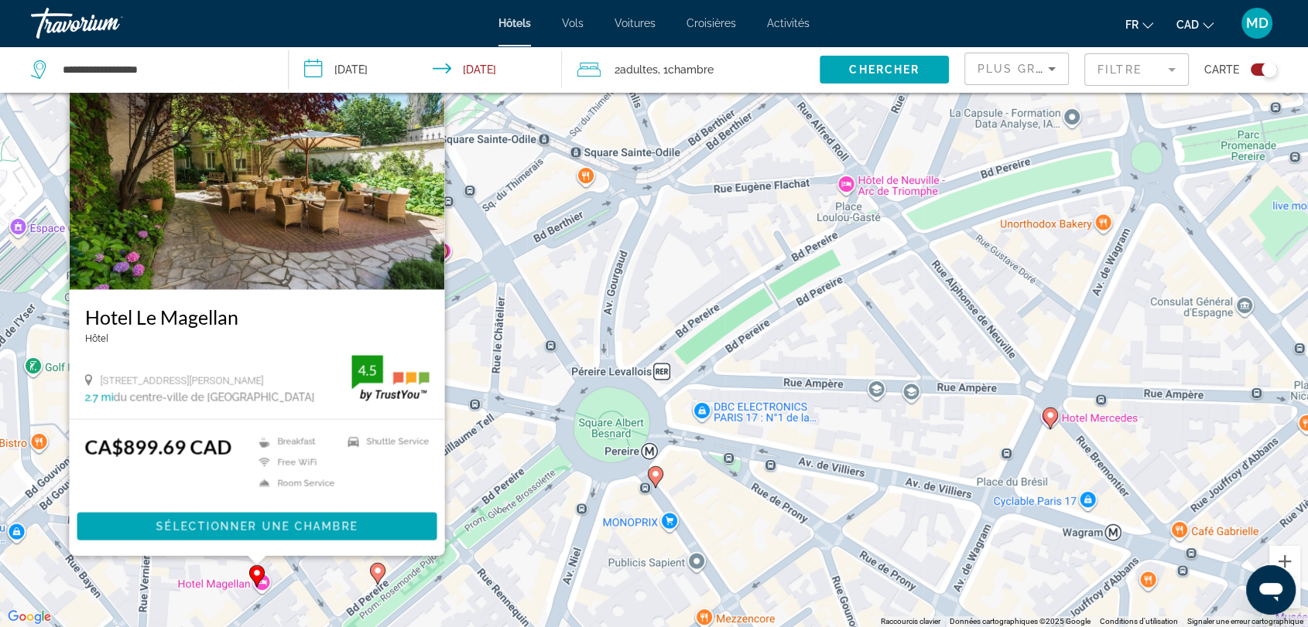
click at [565, 549] on div "Pour activer le glissement avec le clavier, appuyez sur Alt+Entrée. Une fois ce…" at bounding box center [654, 313] width 1308 height 627
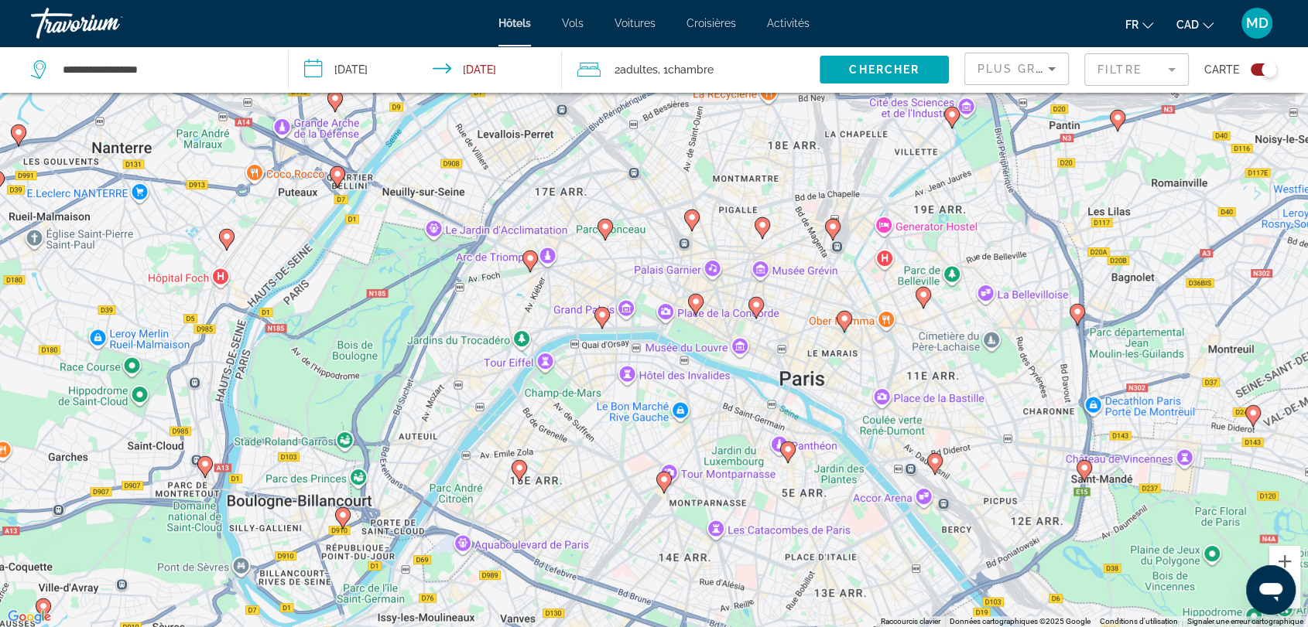
drag, startPoint x: 576, startPoint y: 404, endPoint x: 566, endPoint y: 303, distance: 101.1
click at [566, 303] on div "Pour activer le glissement avec le clavier, appuyez sur Alt+Entrée. Une fois ce…" at bounding box center [654, 313] width 1308 height 627
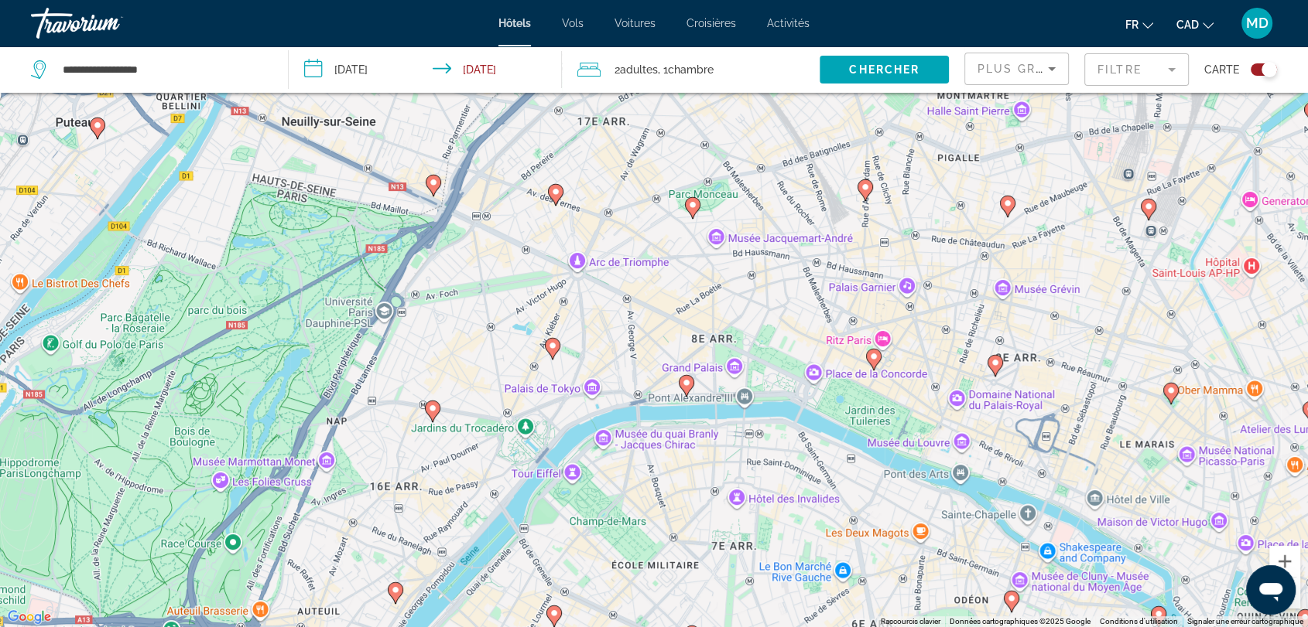
click at [685, 384] on image "Main content" at bounding box center [686, 382] width 9 height 9
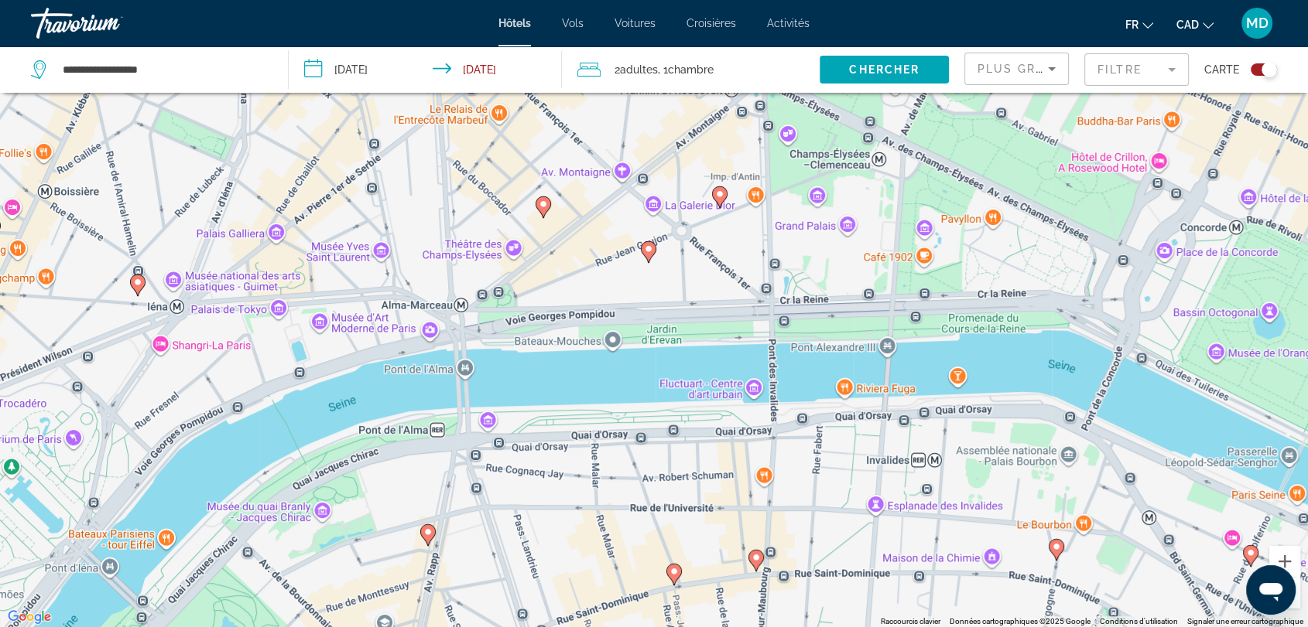
click at [648, 258] on icon "Main content" at bounding box center [648, 251] width 14 height 20
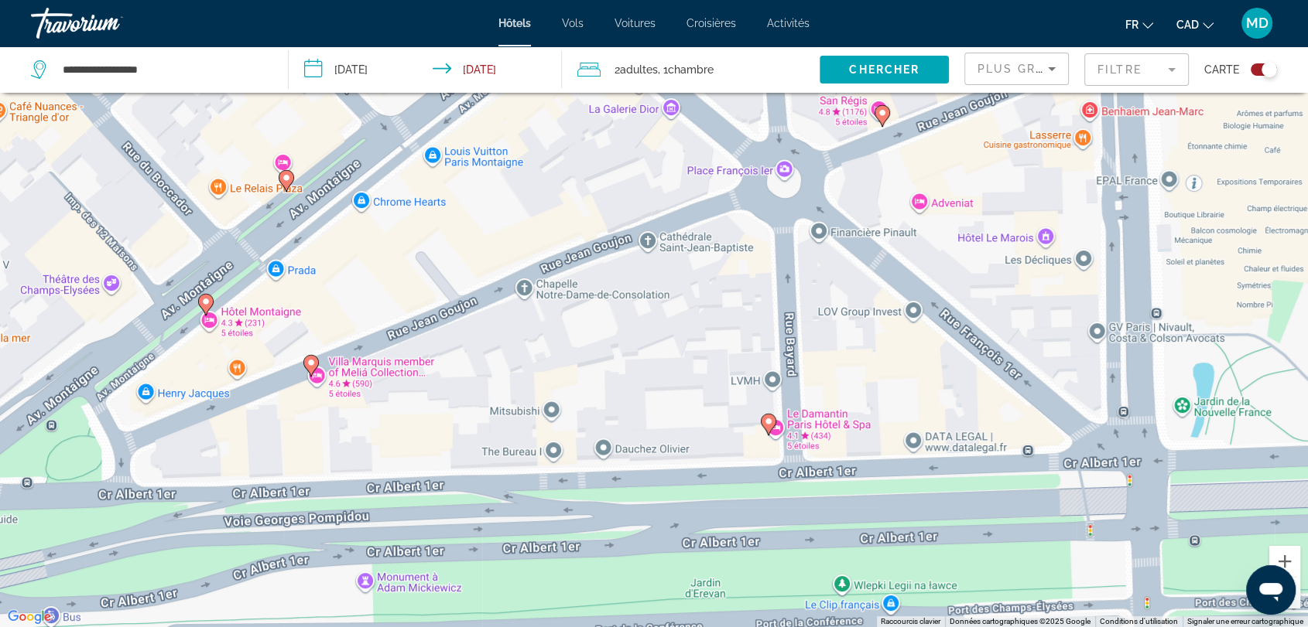
click at [771, 426] on icon "Main content" at bounding box center [768, 424] width 14 height 20
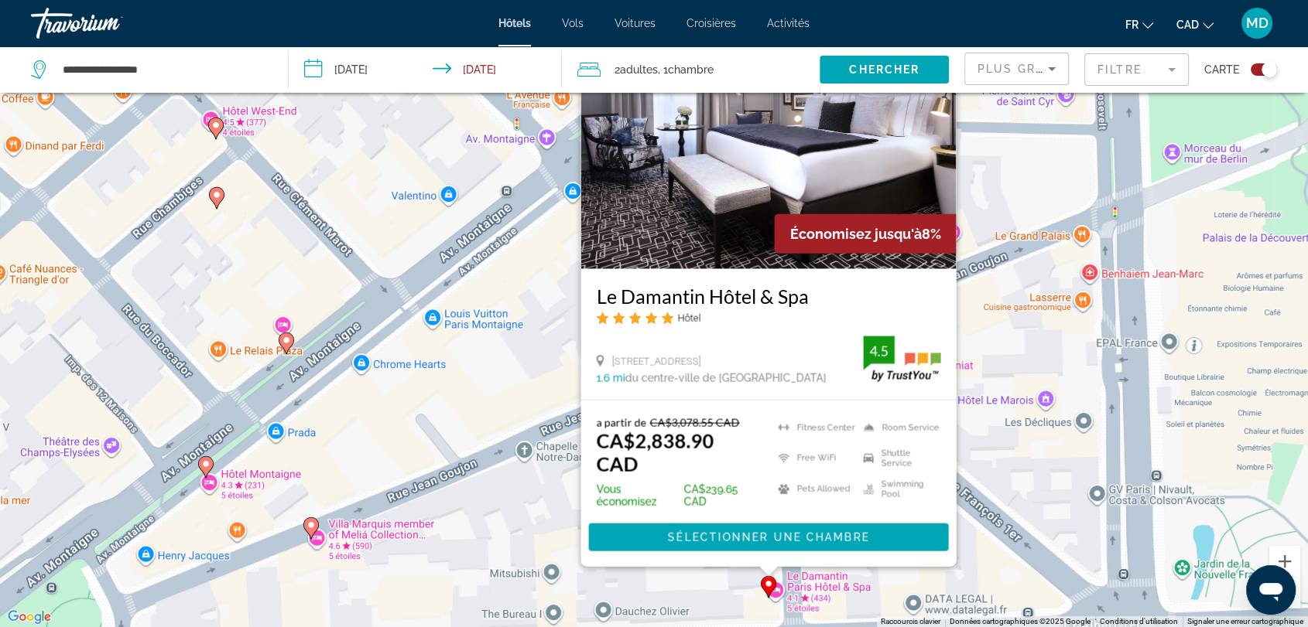
click at [285, 342] on image "Main content" at bounding box center [286, 340] width 9 height 9
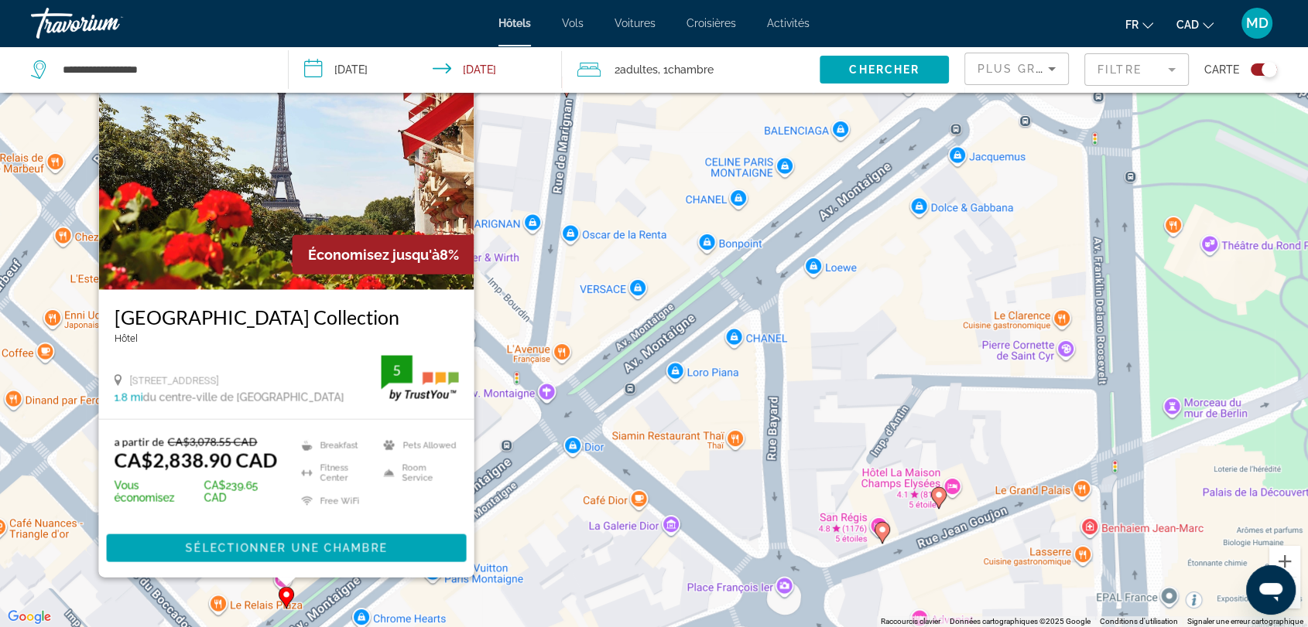
click at [878, 528] on image "Main content" at bounding box center [881, 529] width 9 height 9
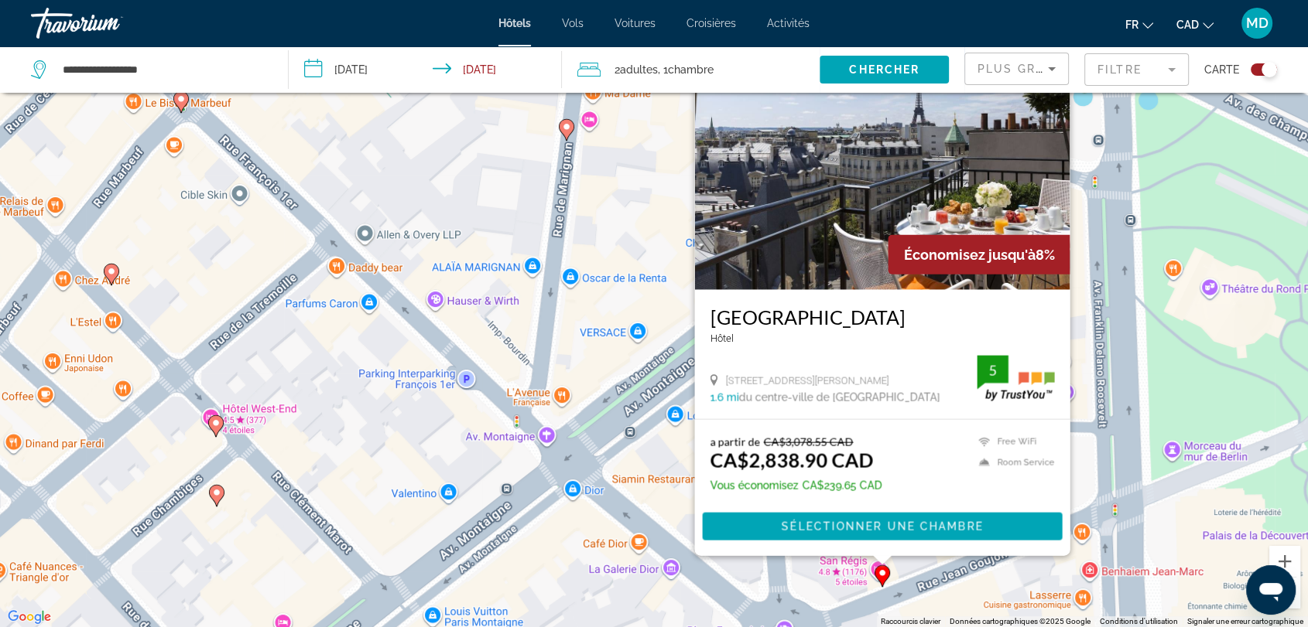
click at [582, 413] on div "Pour activer le glissement avec le clavier, appuyez sur Alt+Entrée. Une fois ce…" at bounding box center [654, 313] width 1308 height 627
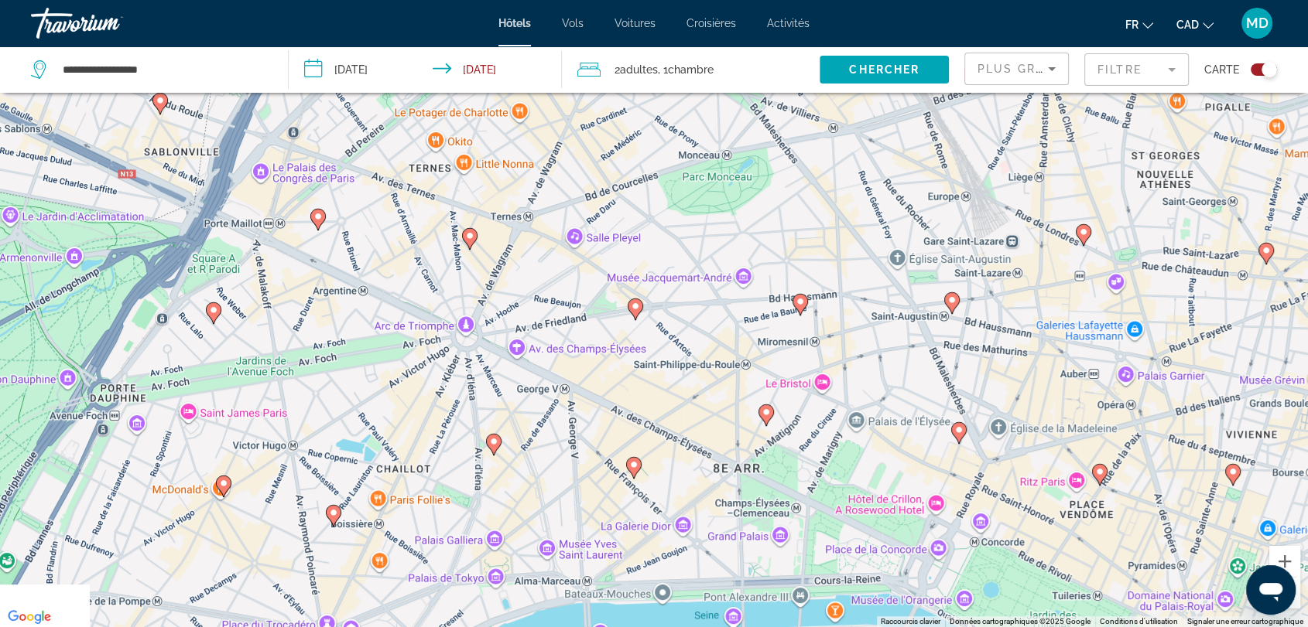
drag, startPoint x: 270, startPoint y: 226, endPoint x: 362, endPoint y: 333, distance: 141.6
click at [362, 333] on div "Pour activer le glissement avec le clavier, appuyez sur Alt+Entrée. Une fois ce…" at bounding box center [654, 313] width 1308 height 627
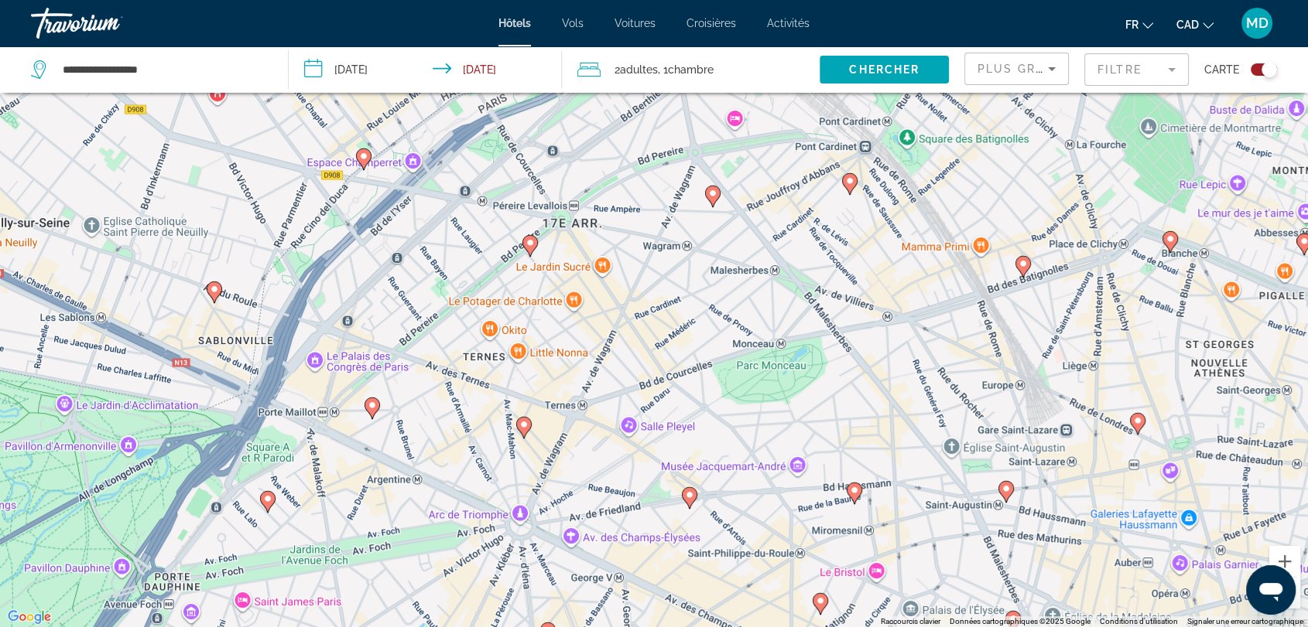
drag, startPoint x: 454, startPoint y: 226, endPoint x: 509, endPoint y: 408, distance: 189.9
click at [509, 408] on div "Pour activer le glissement avec le clavier, appuyez sur Alt+Entrée. Une fois ce…" at bounding box center [654, 313] width 1308 height 627
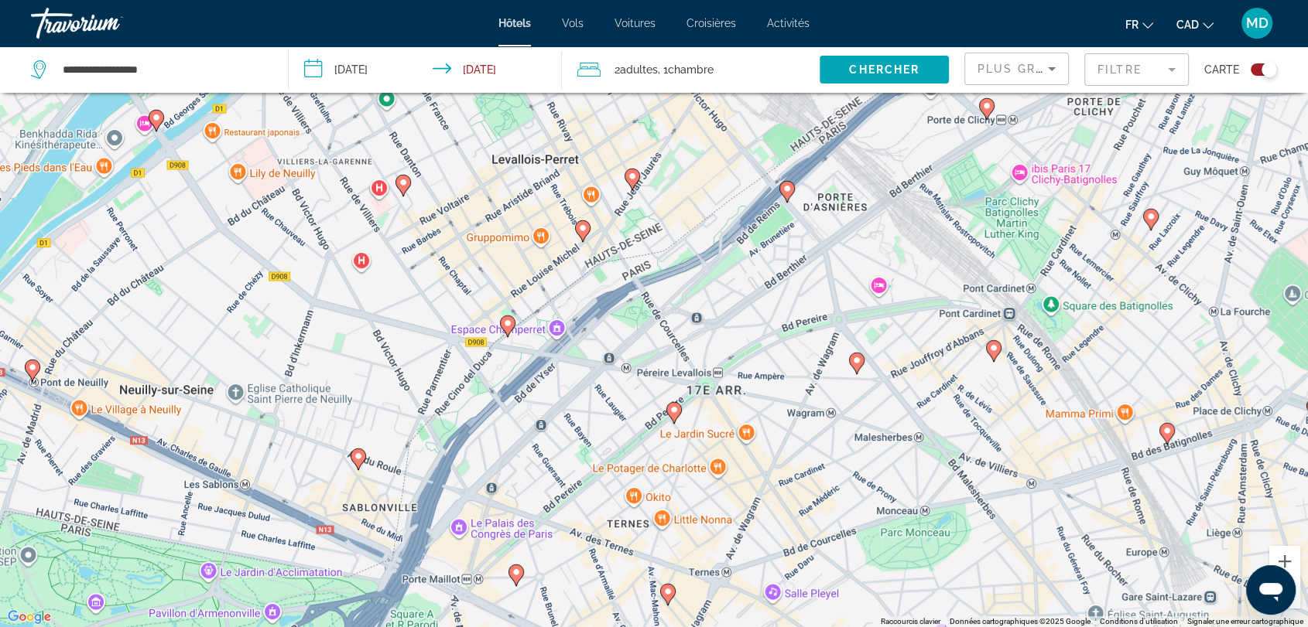
drag, startPoint x: 544, startPoint y: 197, endPoint x: 689, endPoint y: 389, distance: 240.3
click at [689, 389] on div "Pour activer le glissement avec le clavier, appuyez sur Alt+Entrée. Une fois ce…" at bounding box center [654, 313] width 1308 height 627
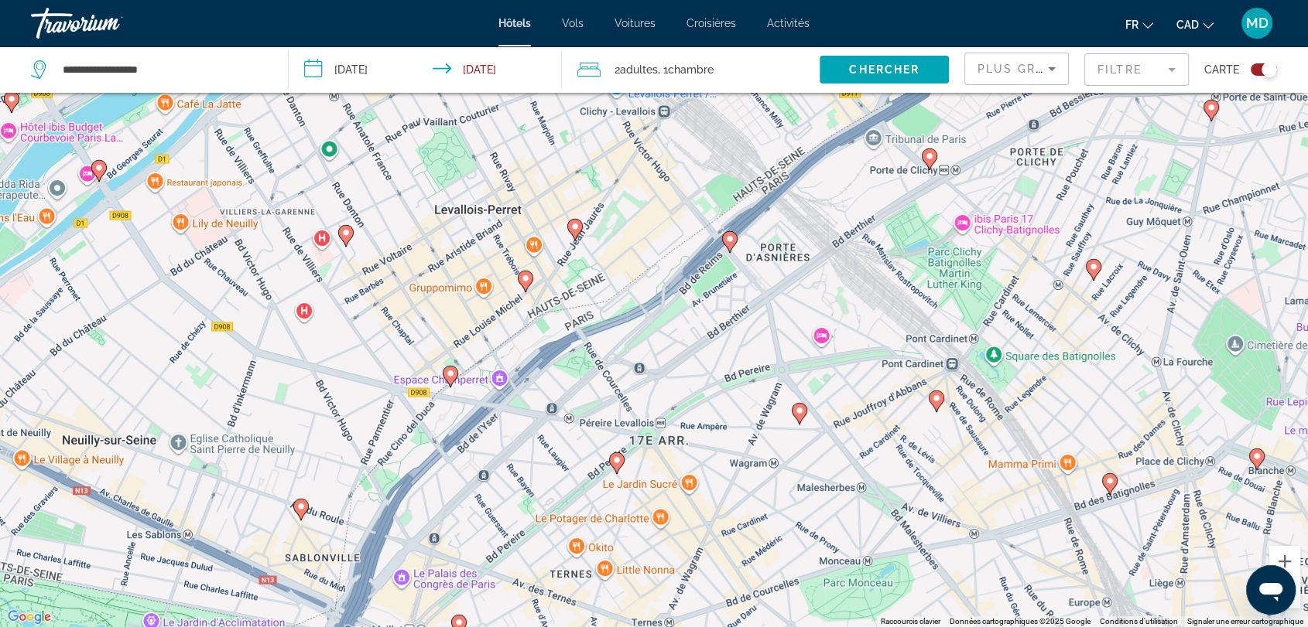
drag, startPoint x: 438, startPoint y: 408, endPoint x: 385, endPoint y: 408, distance: 52.6
click at [385, 408] on div "Pour activer le glissement avec le clavier, appuyez sur Alt+Entrée. Une fois ce…" at bounding box center [654, 313] width 1308 height 627
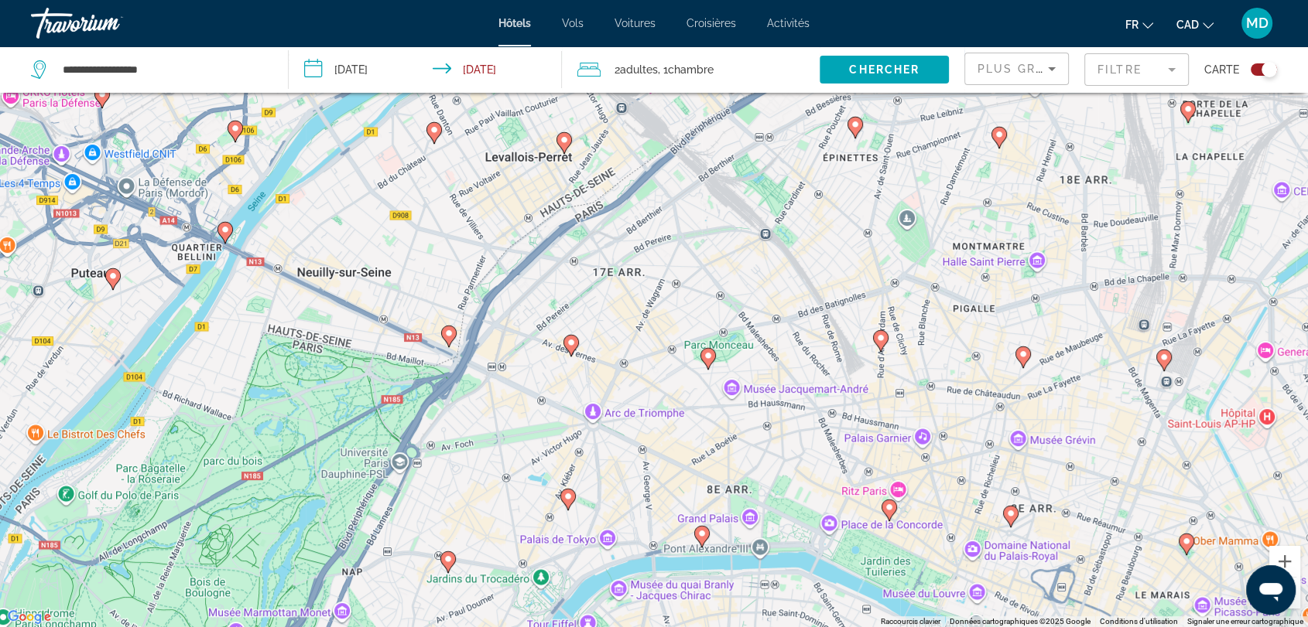
drag, startPoint x: 582, startPoint y: 385, endPoint x: 559, endPoint y: 289, distance: 98.7
click at [559, 289] on div "Pour activer le glissement avec le clavier, appuyez sur Alt+Entrée. Une fois ce…" at bounding box center [654, 313] width 1308 height 627
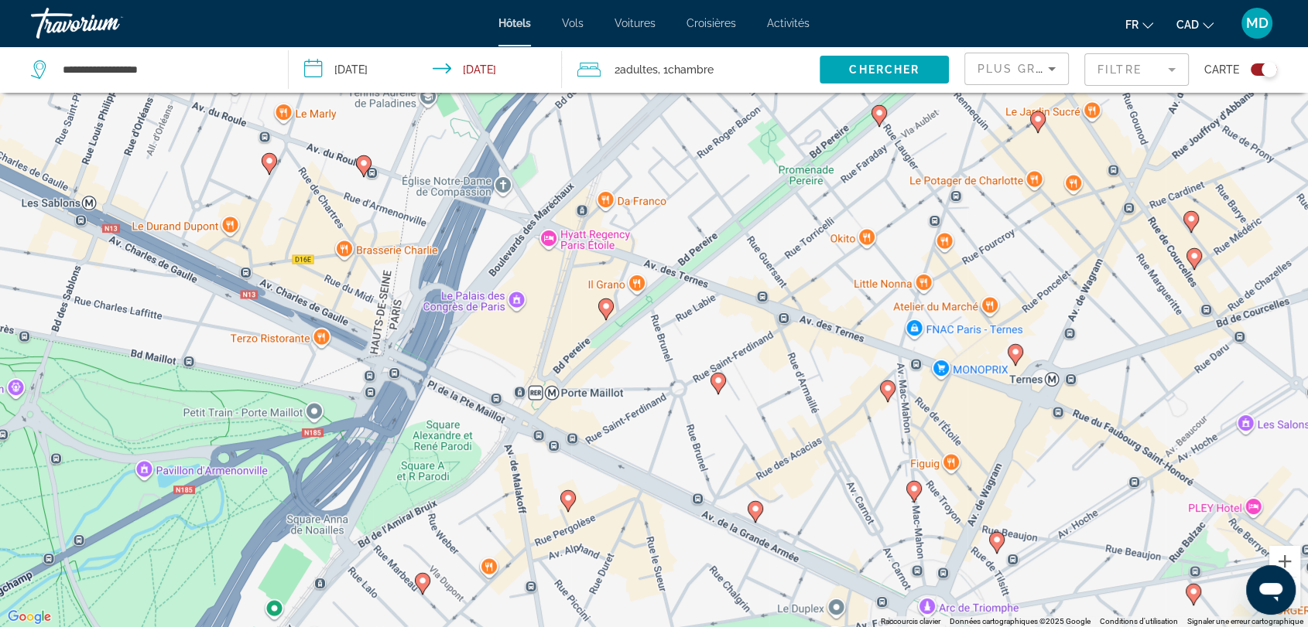
click at [604, 303] on image "Main content" at bounding box center [605, 306] width 9 height 9
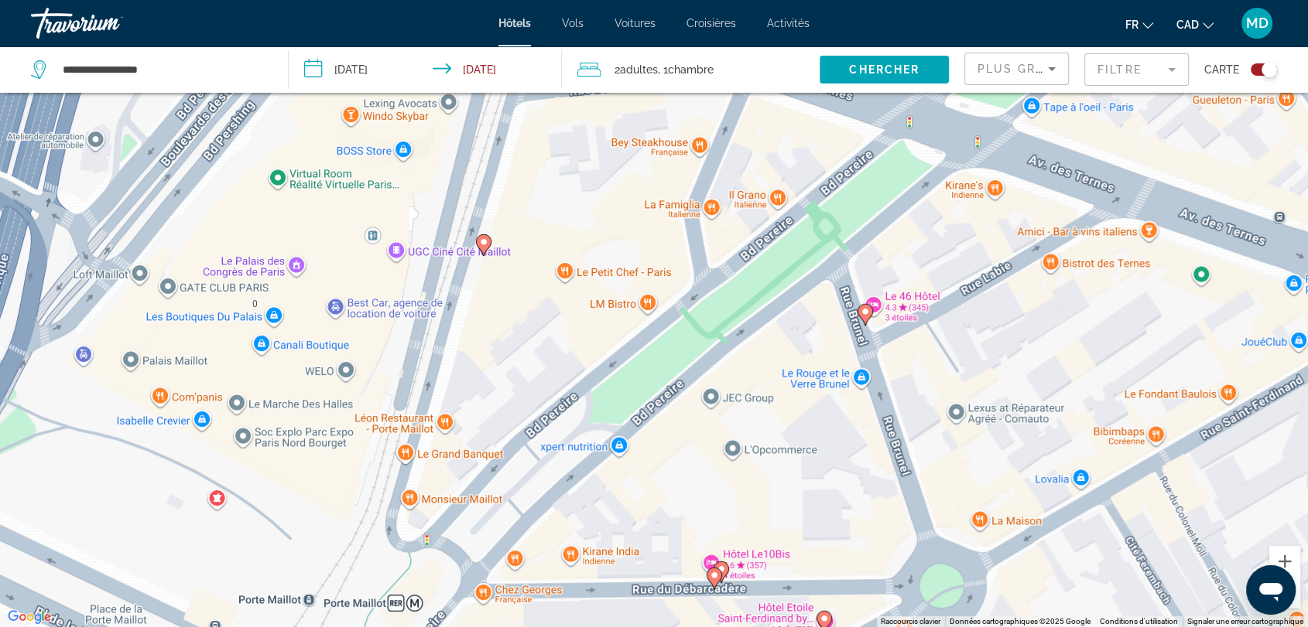
click at [482, 243] on image "Main content" at bounding box center [483, 242] width 9 height 9
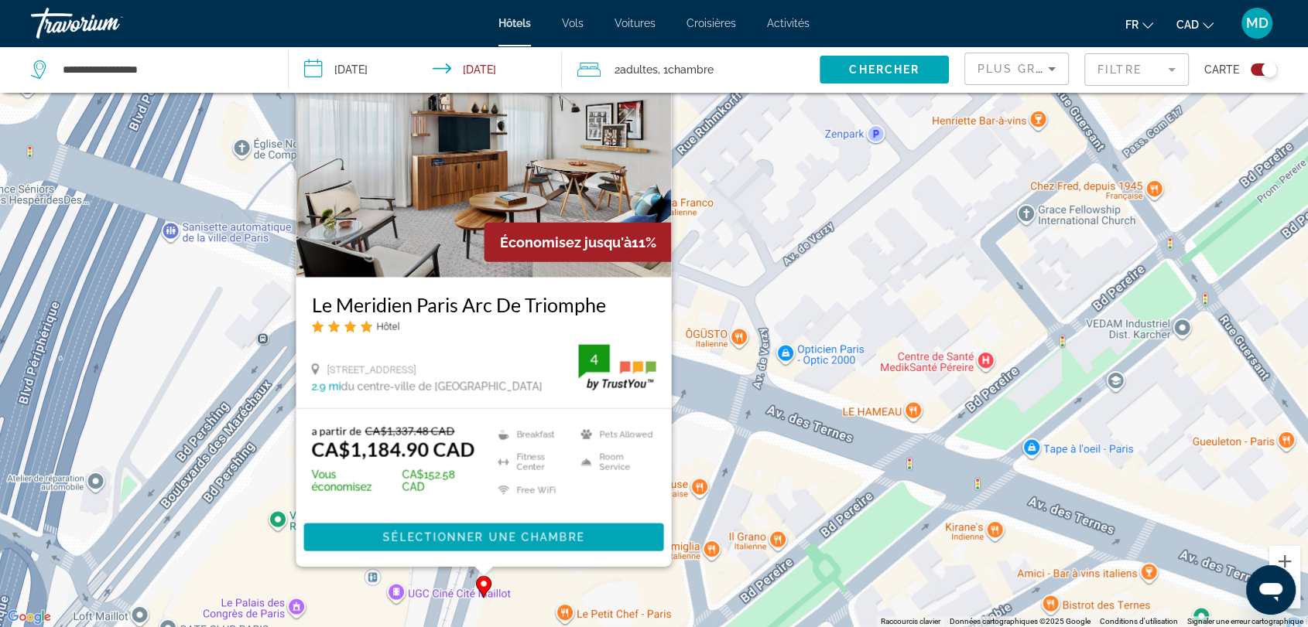
click at [238, 466] on div "Pour activer le glissement avec le clavier, appuyez sur Alt+Entrée. Une fois ce…" at bounding box center [654, 313] width 1308 height 627
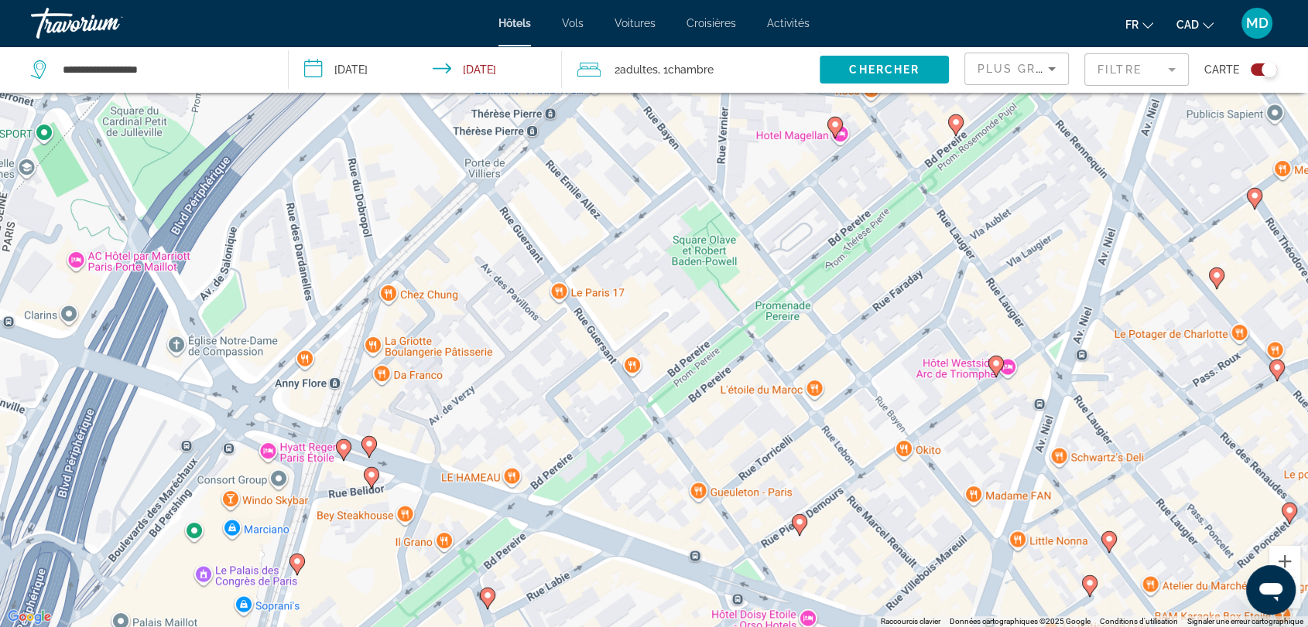
click at [344, 446] on image "Main content" at bounding box center [343, 447] width 9 height 9
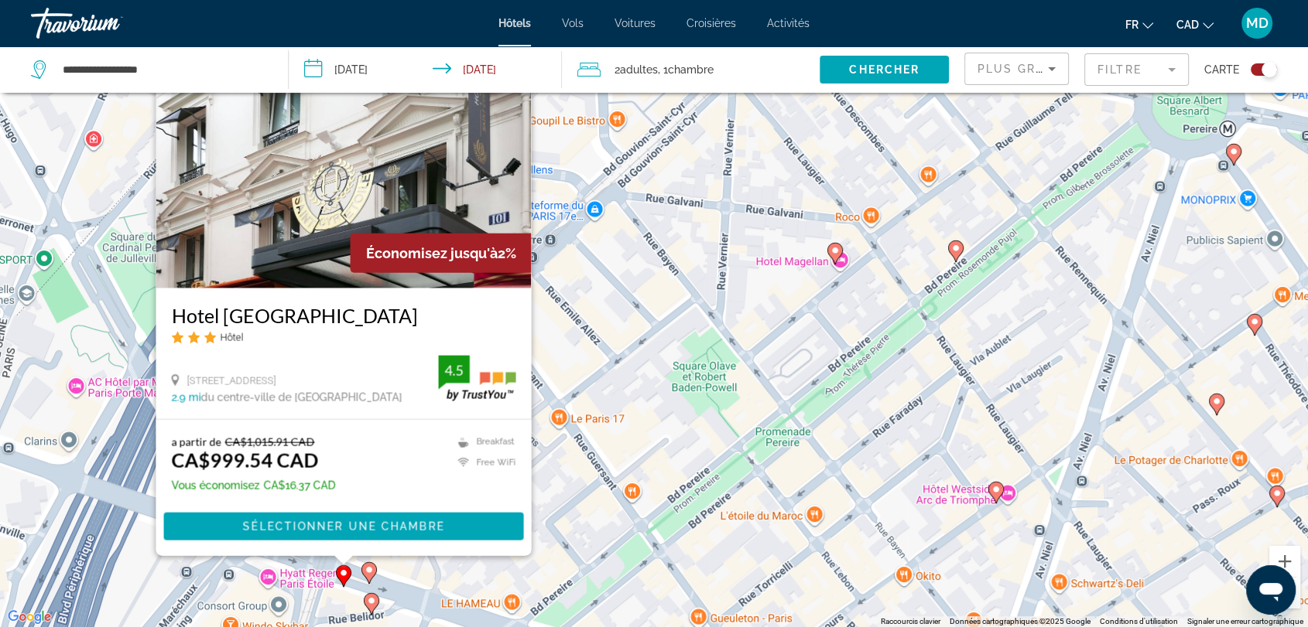
click at [371, 569] on image "Main content" at bounding box center [368, 570] width 9 height 9
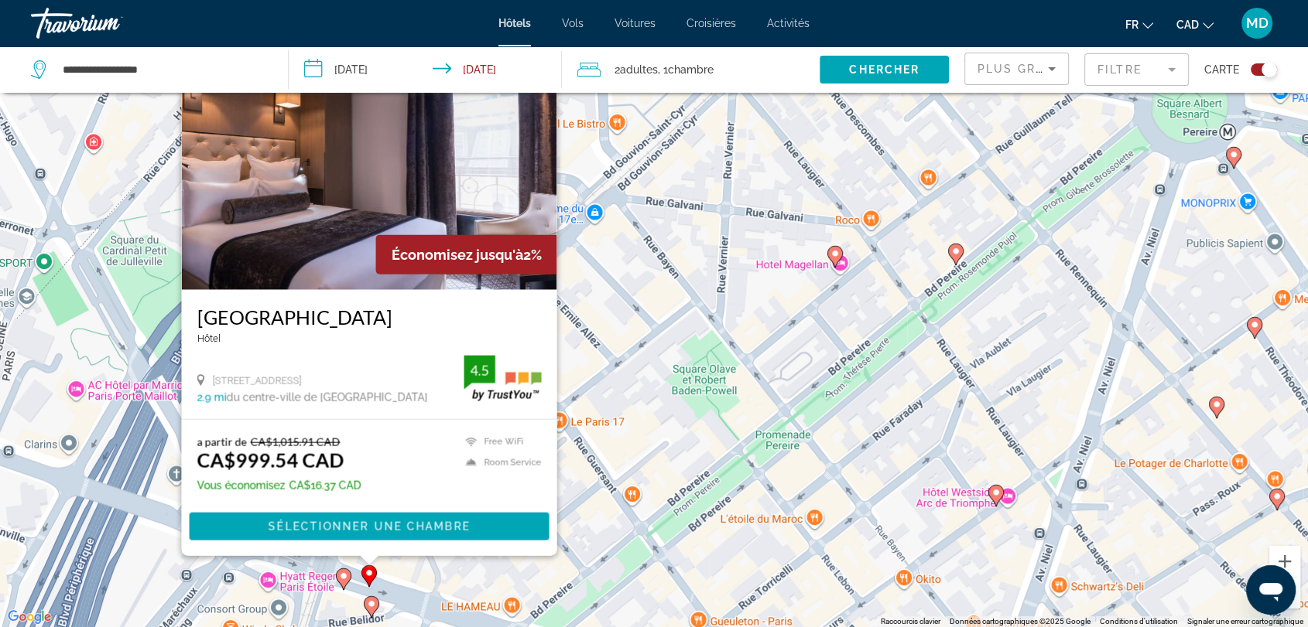
click at [369, 607] on image "Main content" at bounding box center [371, 604] width 9 height 9
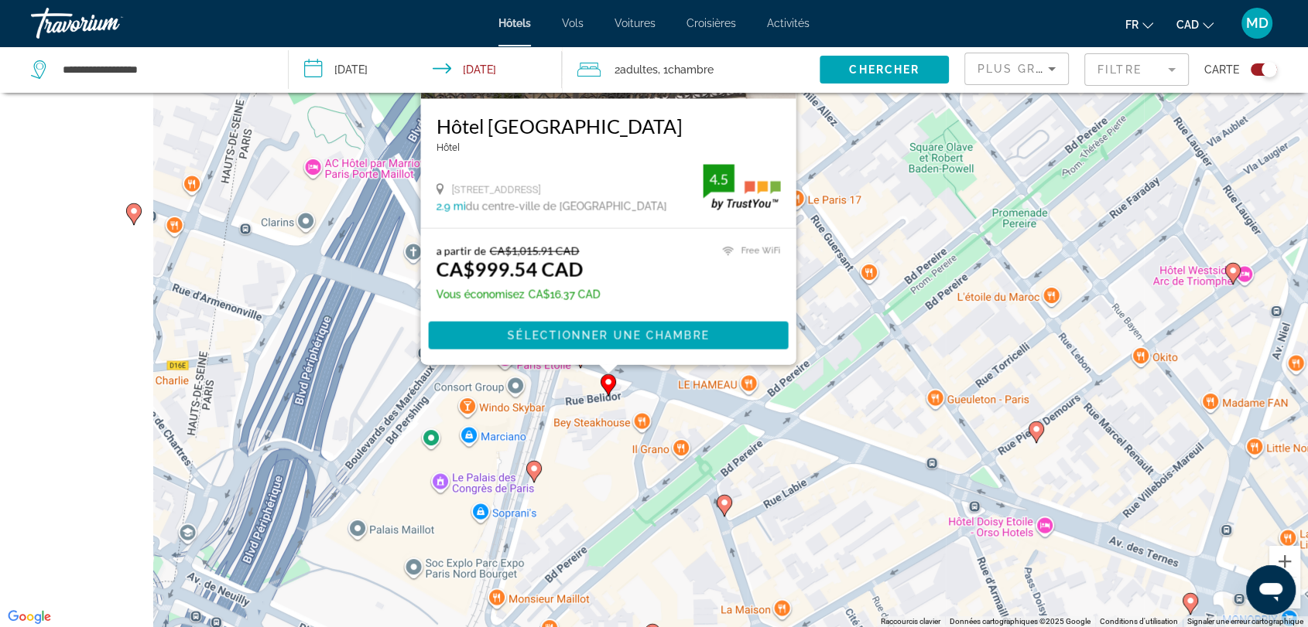
drag, startPoint x: 265, startPoint y: 590, endPoint x: 522, endPoint y: 373, distance: 337.1
click at [522, 373] on div "Pour activer le glissement avec le clavier, appuyez sur Alt+Entrée. Une fois ce…" at bounding box center [654, 313] width 1308 height 627
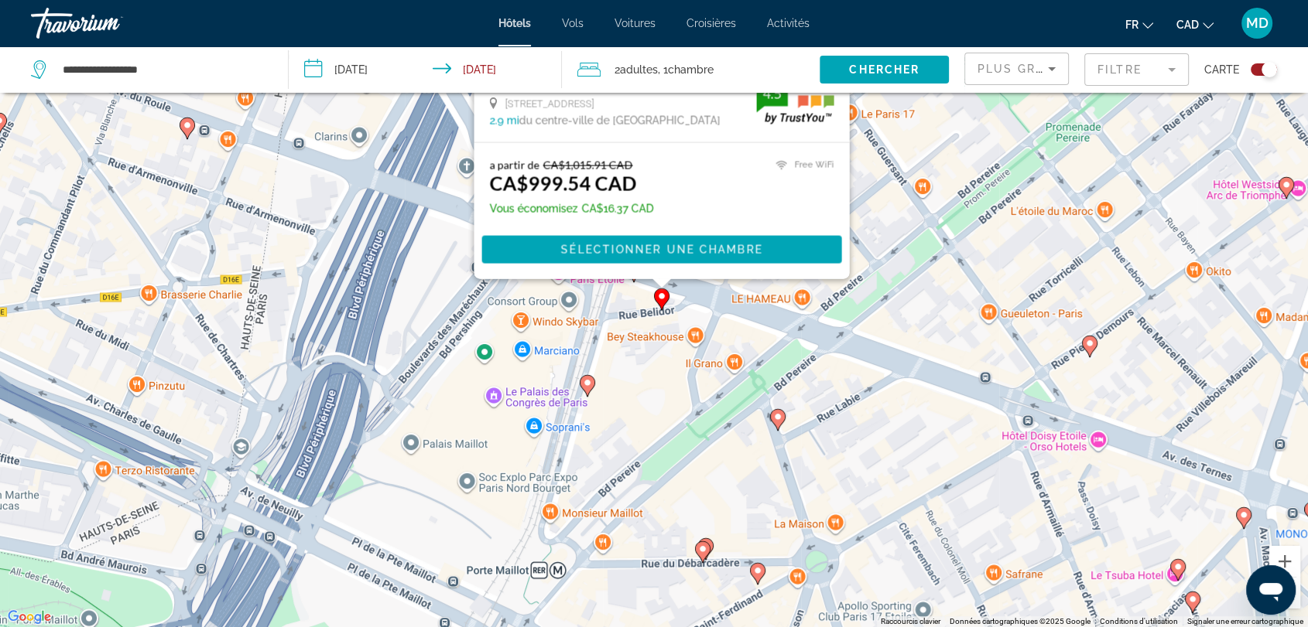
click at [703, 549] on image "Main content" at bounding box center [702, 549] width 9 height 9
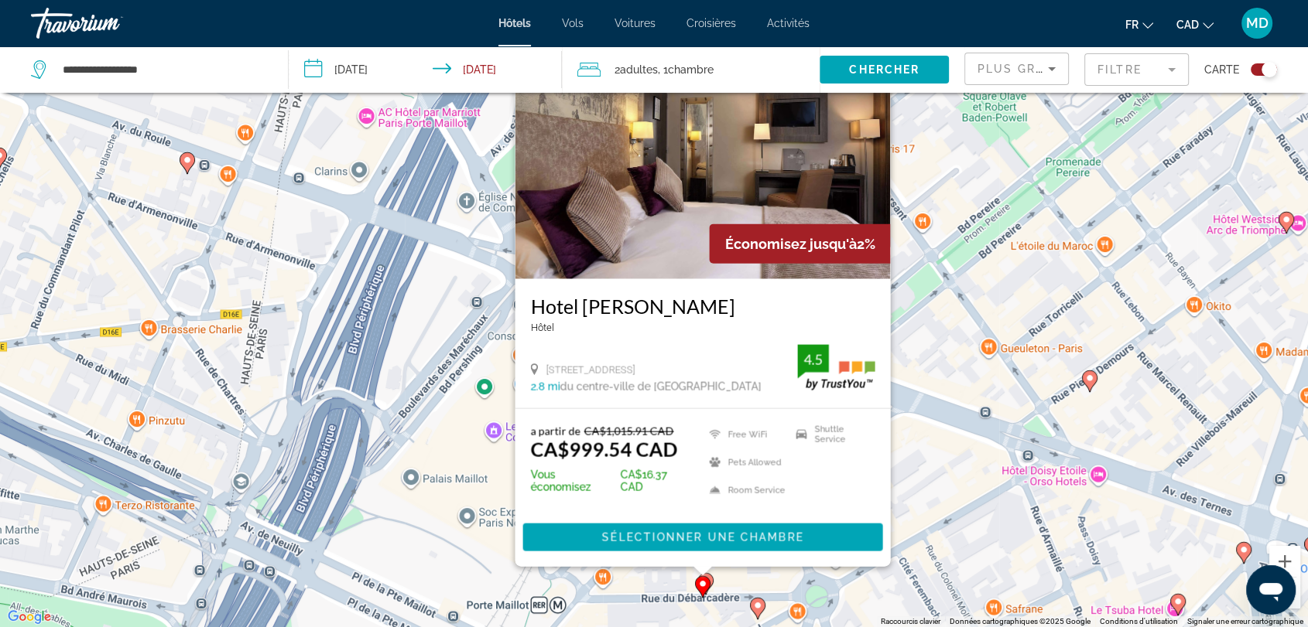
click at [709, 580] on icon "Main content" at bounding box center [703, 586] width 14 height 20
click at [761, 614] on icon "Main content" at bounding box center [757, 608] width 15 height 22
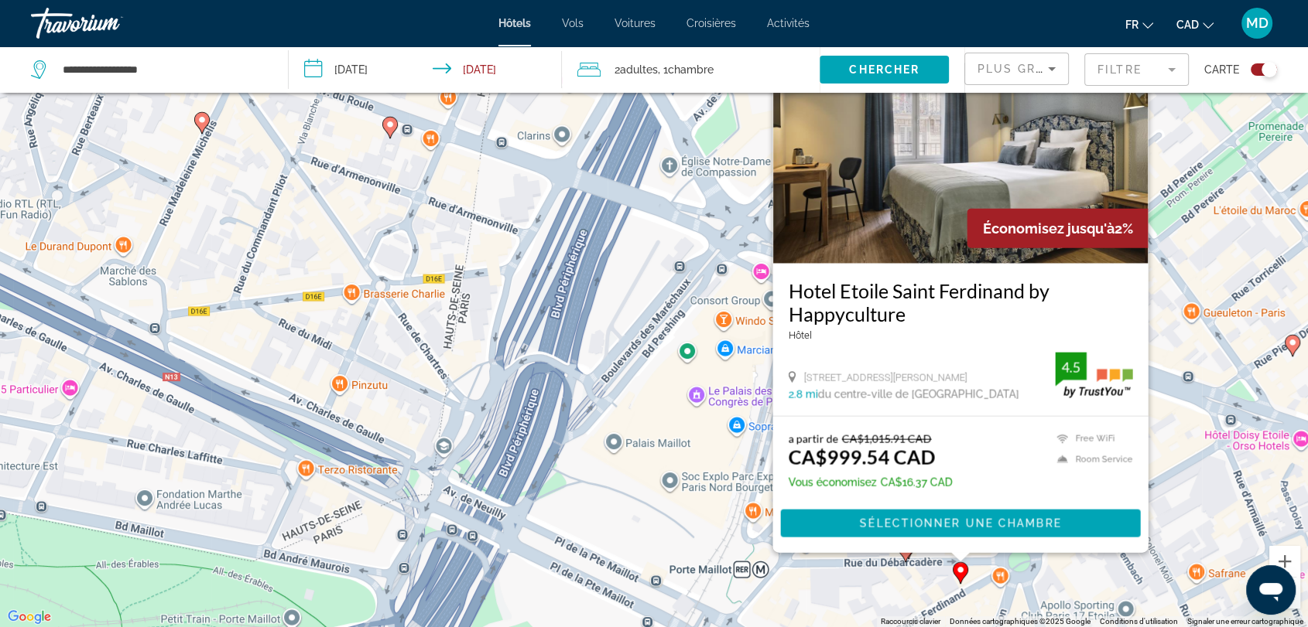
drag, startPoint x: 383, startPoint y: 434, endPoint x: 594, endPoint y: 419, distance: 211.8
click at [594, 419] on div "Pour activer le glissement avec le clavier, appuyez sur Alt+Entrée. Une fois ce…" at bounding box center [654, 313] width 1308 height 627
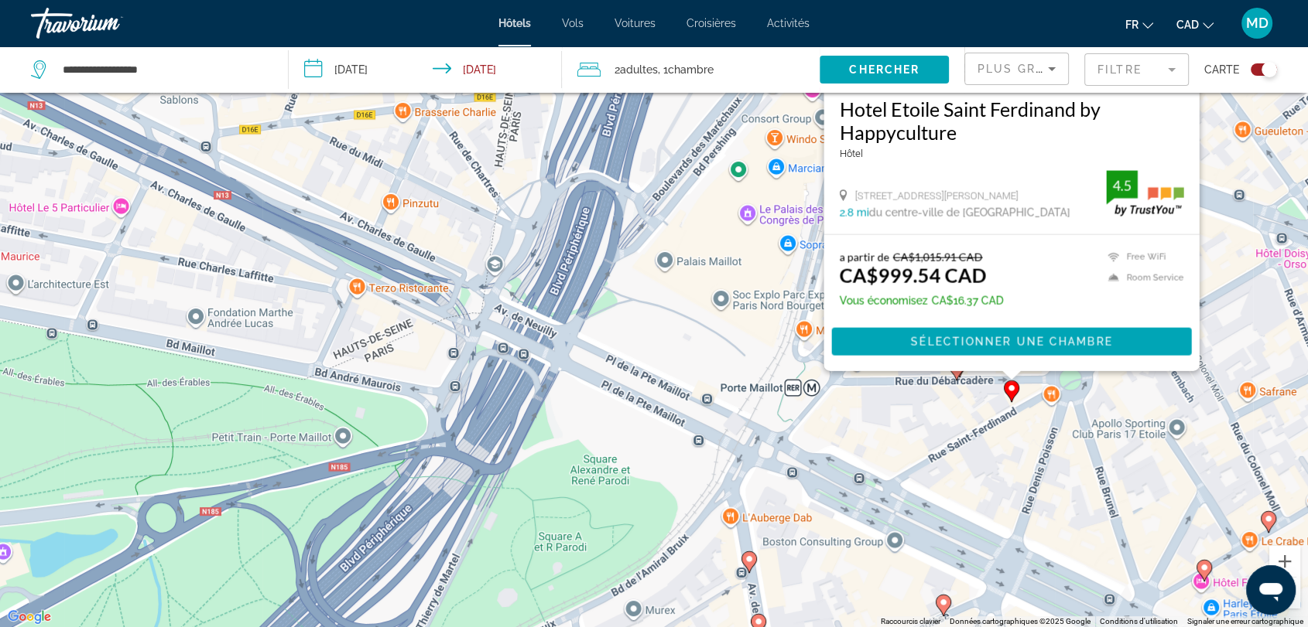
drag, startPoint x: 439, startPoint y: 468, endPoint x: 494, endPoint y: 214, distance: 260.4
click at [494, 214] on div "Pour activer le glissement avec le clavier, appuyez sur Alt+Entrée. Une fois ce…" at bounding box center [654, 313] width 1308 height 627
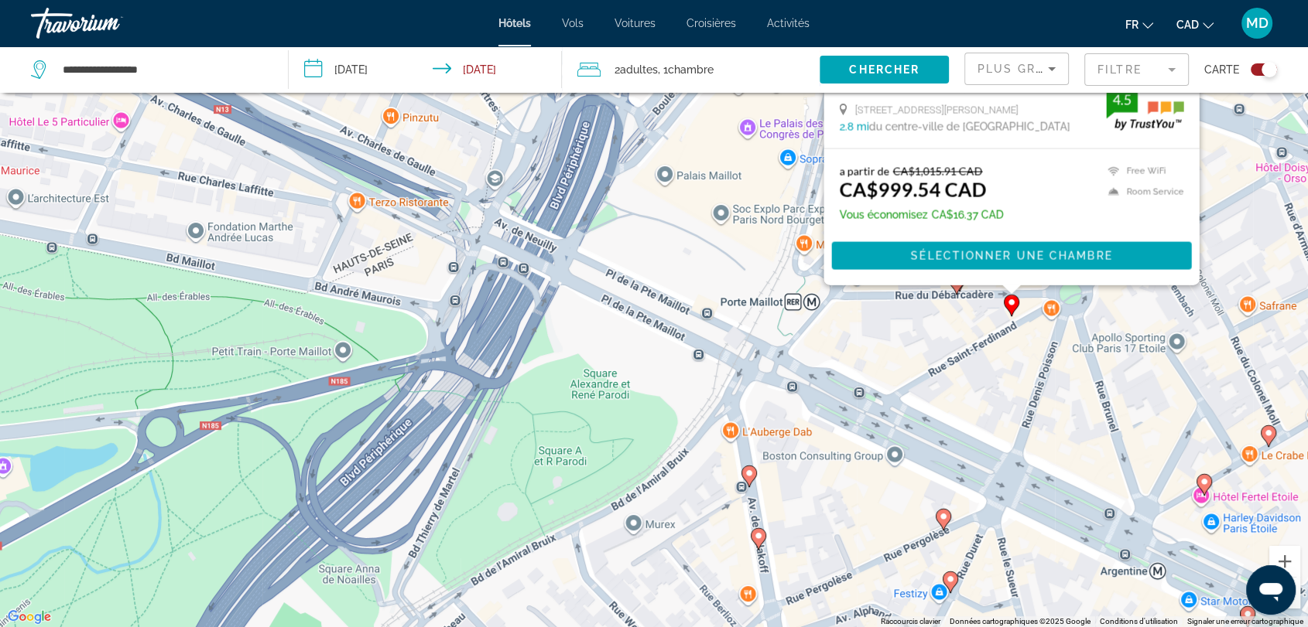
click at [749, 470] on image "Main content" at bounding box center [748, 473] width 9 height 9
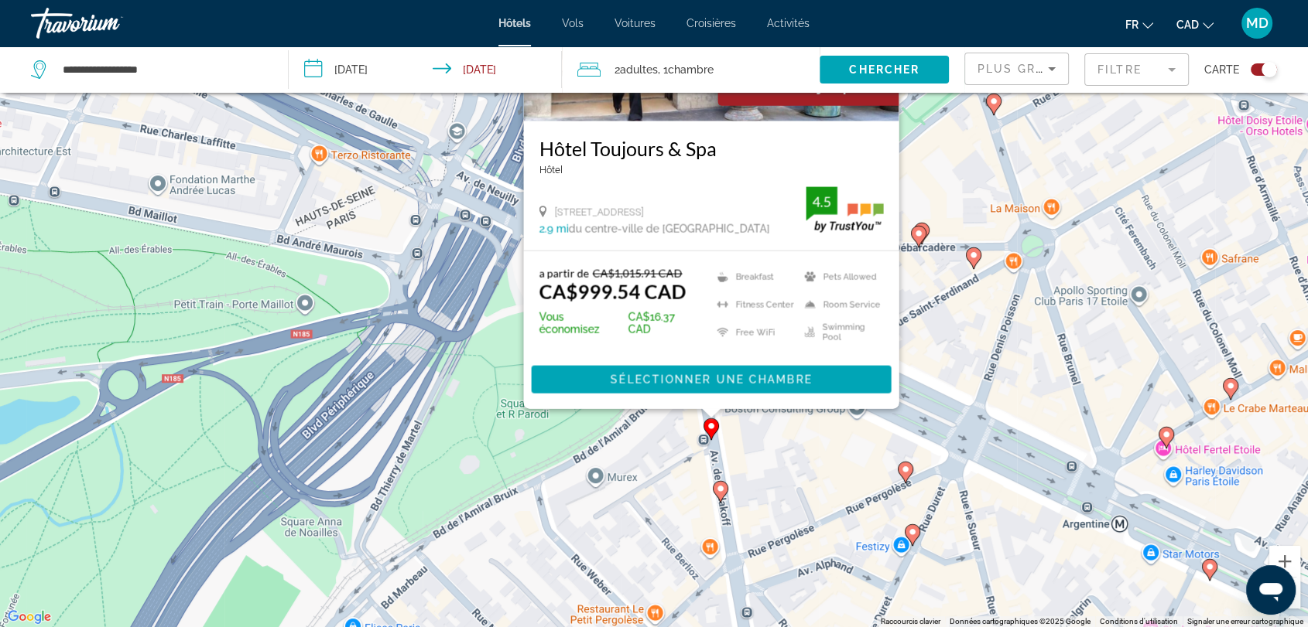
drag, startPoint x: 794, startPoint y: 597, endPoint x: 756, endPoint y: 437, distance: 164.6
click at [756, 437] on div "Pour activer le glissement avec le clavier, appuyez sur Alt+Entrée. Une fois ce…" at bounding box center [654, 313] width 1308 height 627
click at [718, 497] on icon "Main content" at bounding box center [720, 491] width 15 height 22
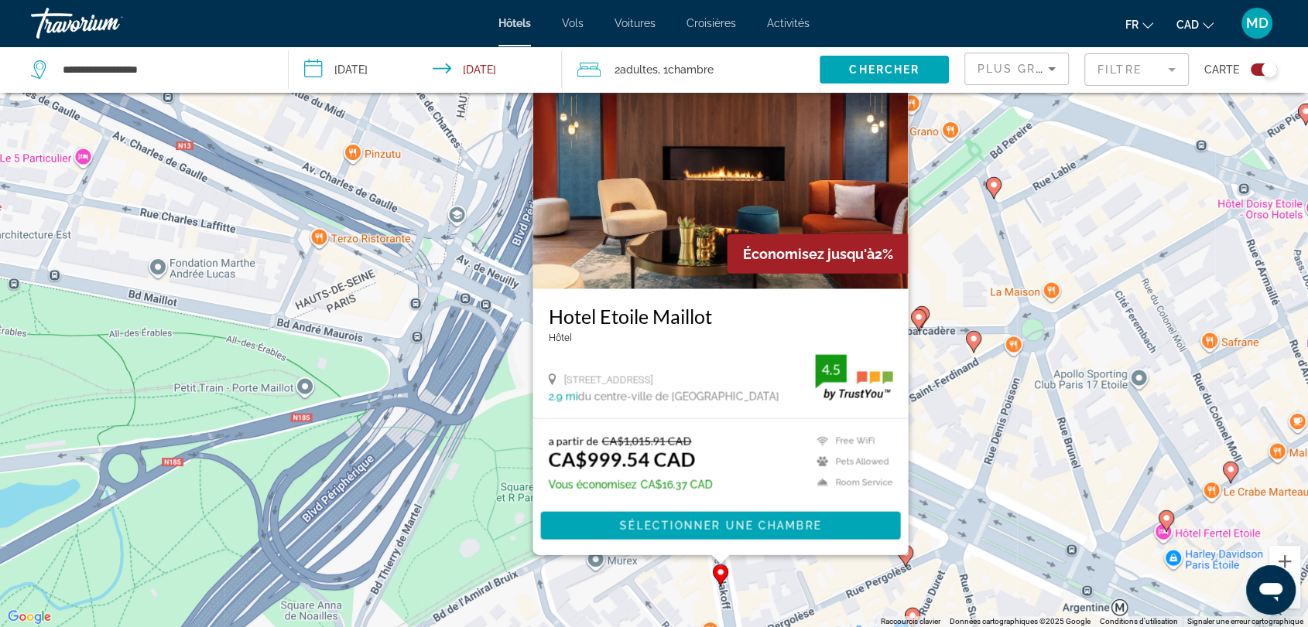
click at [904, 562] on icon "Main content" at bounding box center [904, 556] width 15 height 22
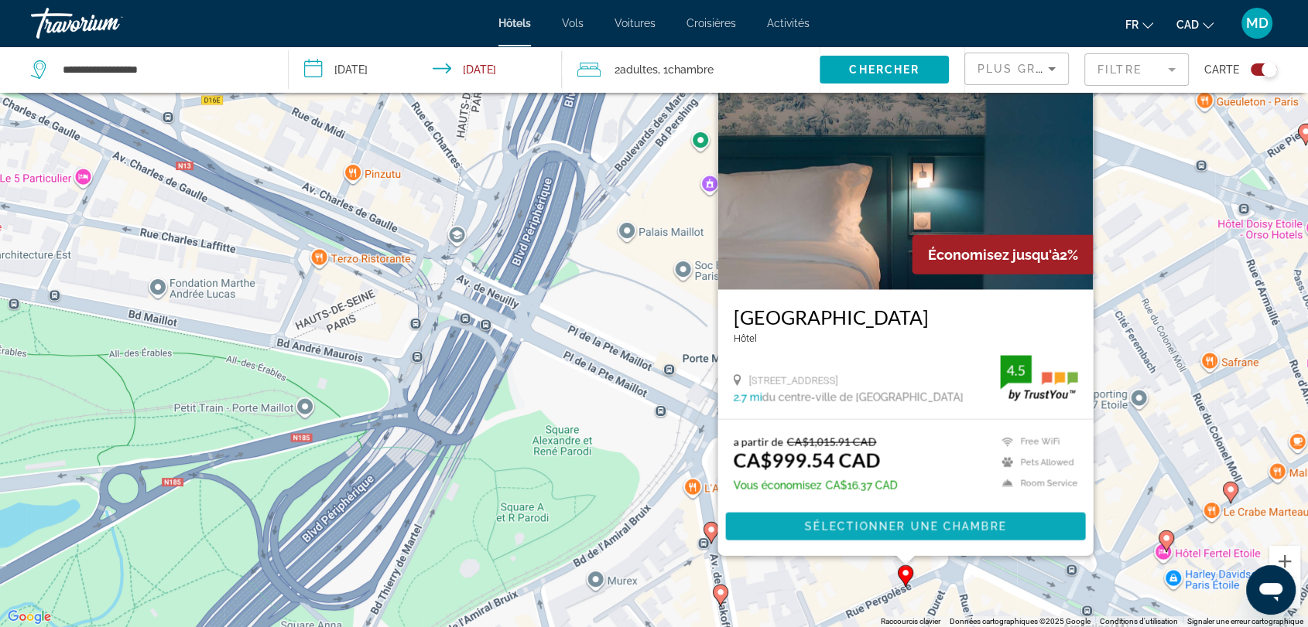
drag, startPoint x: 921, startPoint y: 617, endPoint x: 873, endPoint y: 510, distance: 117.0
click at [873, 510] on div "Pour activer le glissement avec le clavier, appuyez sur Alt+Entrée. Une fois ce…" at bounding box center [654, 313] width 1308 height 627
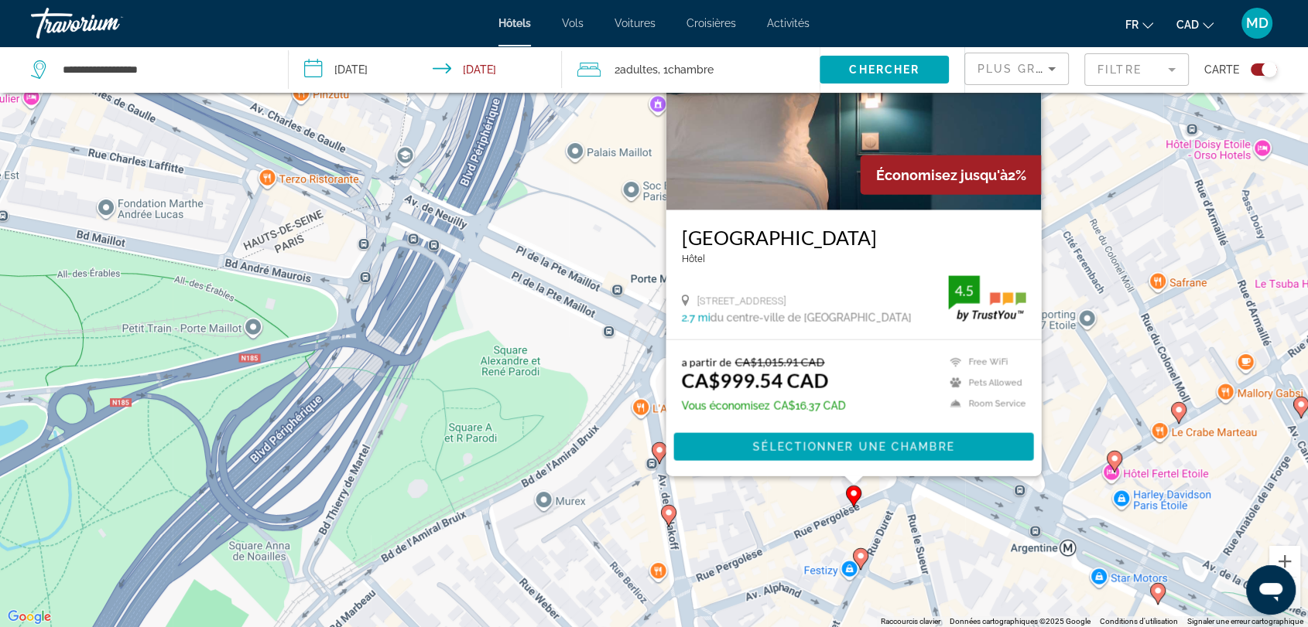
drag, startPoint x: 860, startPoint y: 595, endPoint x: 808, endPoint y: 515, distance: 95.1
click at [808, 515] on div "Pour activer le glissement avec le clavier, appuyez sur Alt+Entrée. Une fois ce…" at bounding box center [654, 313] width 1308 height 627
click at [860, 559] on image "Main content" at bounding box center [860, 556] width 9 height 9
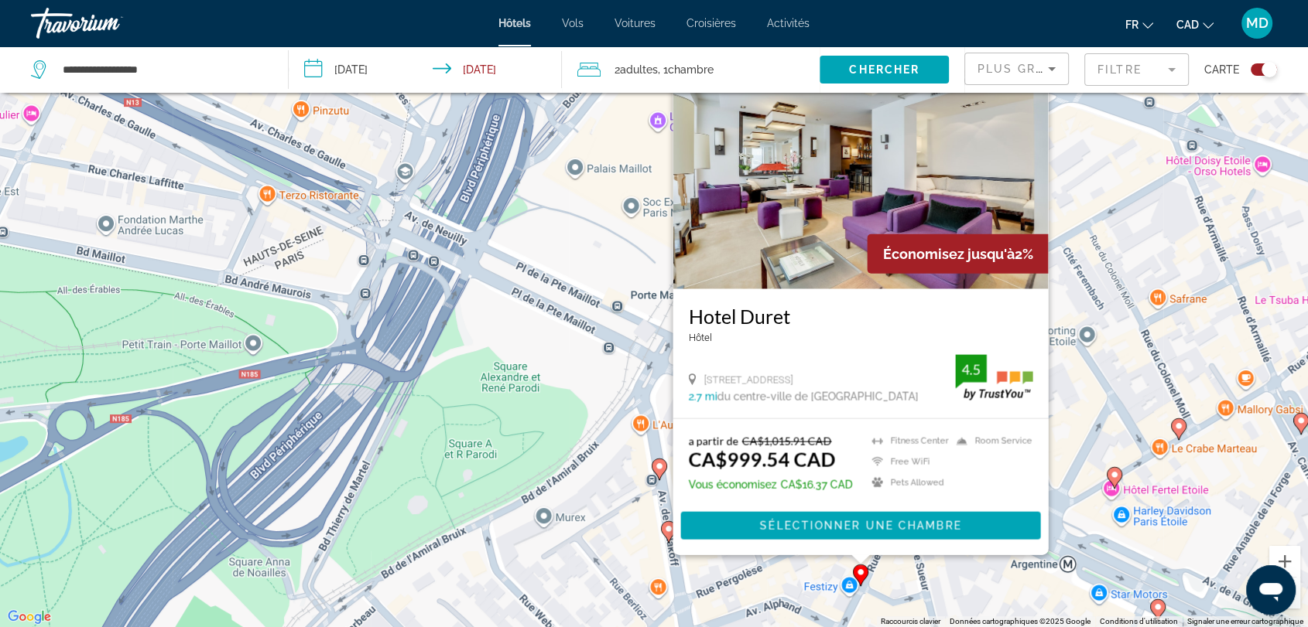
click at [1120, 476] on icon "Main content" at bounding box center [1114, 477] width 14 height 20
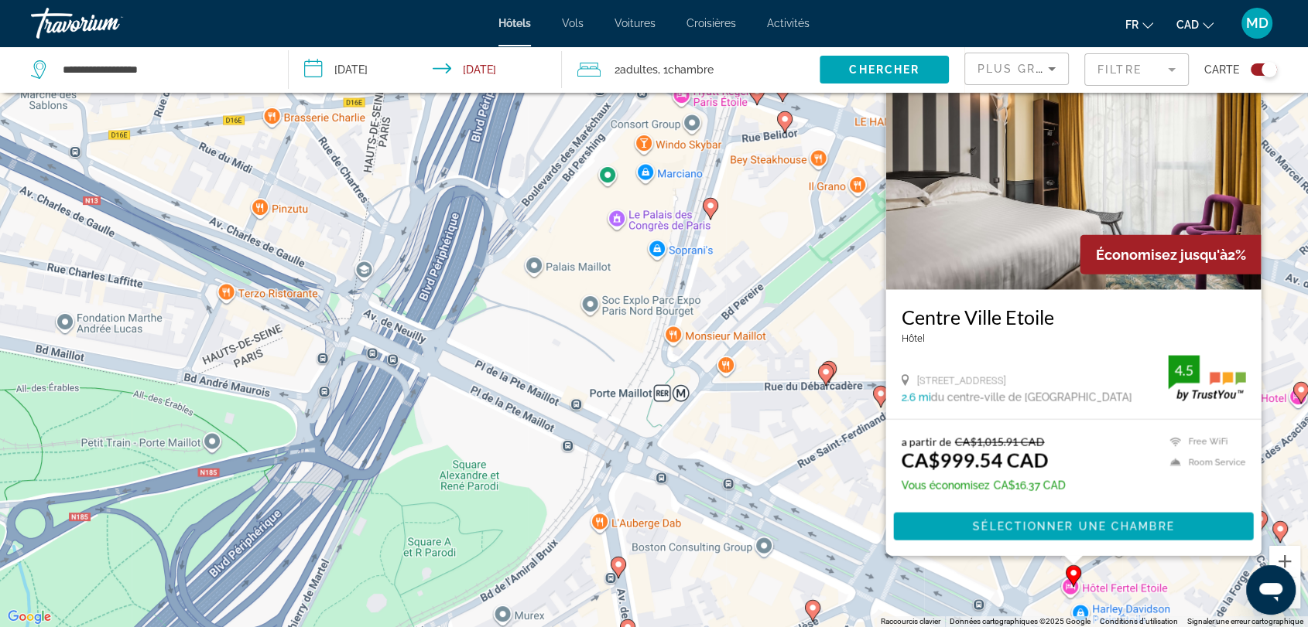
click at [747, 422] on div "Pour activer le glissement avec le clavier, appuyez sur Alt+Entrée. Une fois ce…" at bounding box center [654, 313] width 1308 height 627
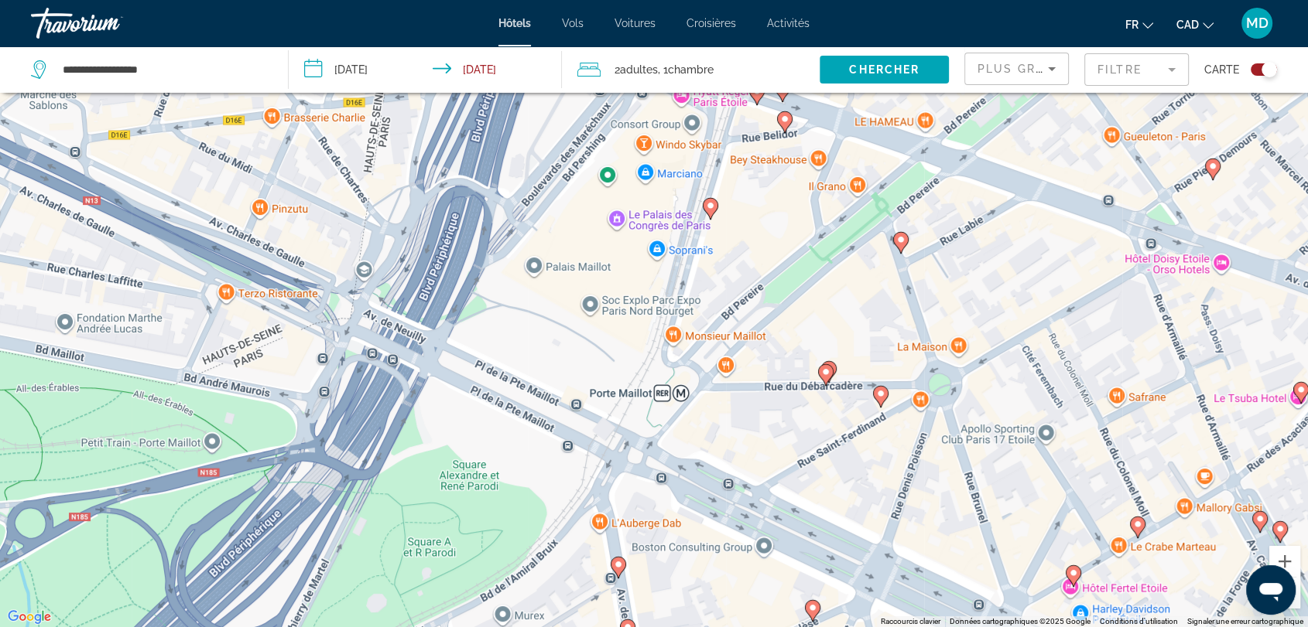
click at [882, 398] on icon "Main content" at bounding box center [880, 396] width 14 height 20
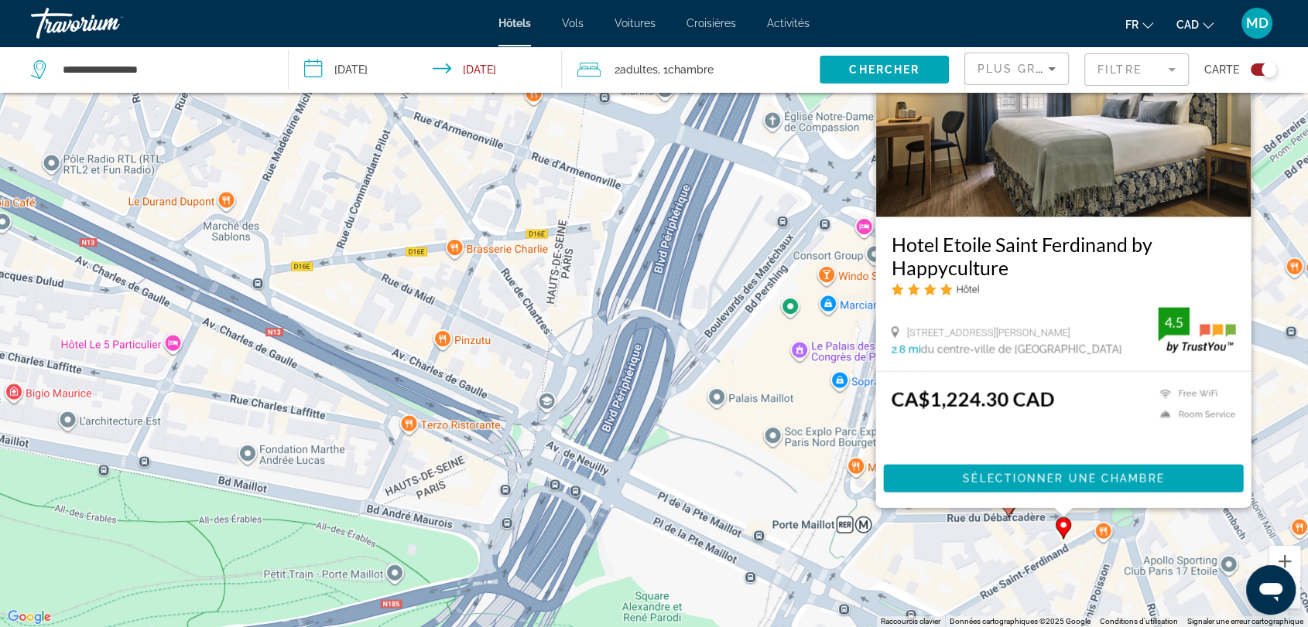
drag, startPoint x: 586, startPoint y: 514, endPoint x: 767, endPoint y: 453, distance: 190.6
click at [767, 453] on div "Pour activer le glissement avec le clavier, appuyez sur Alt+Entrée. Une fois ce…" at bounding box center [654, 313] width 1308 height 627
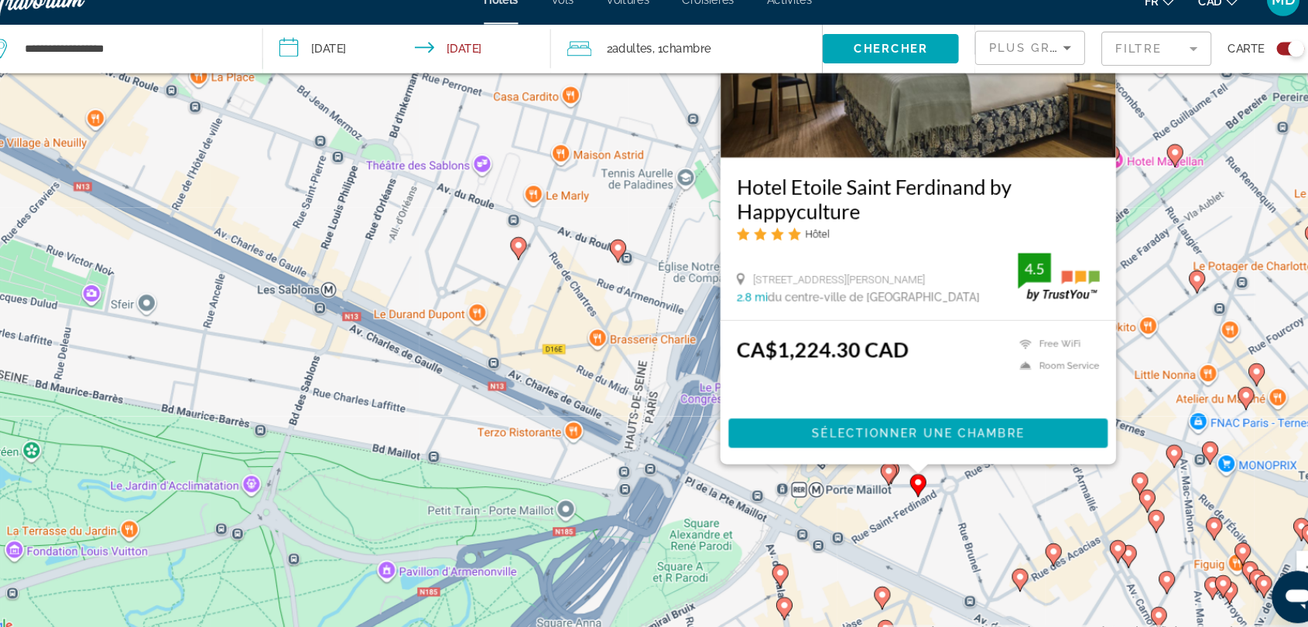
click at [621, 254] on image "Main content" at bounding box center [624, 258] width 9 height 9
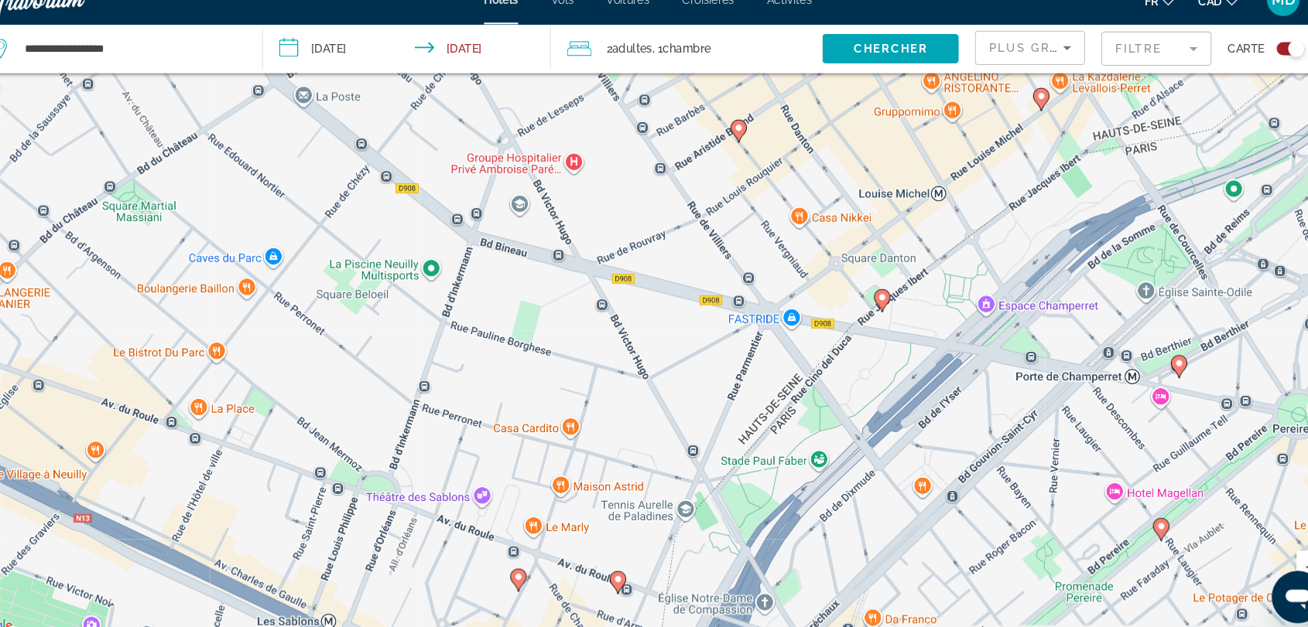
click at [531, 569] on image "Main content" at bounding box center [530, 570] width 9 height 9
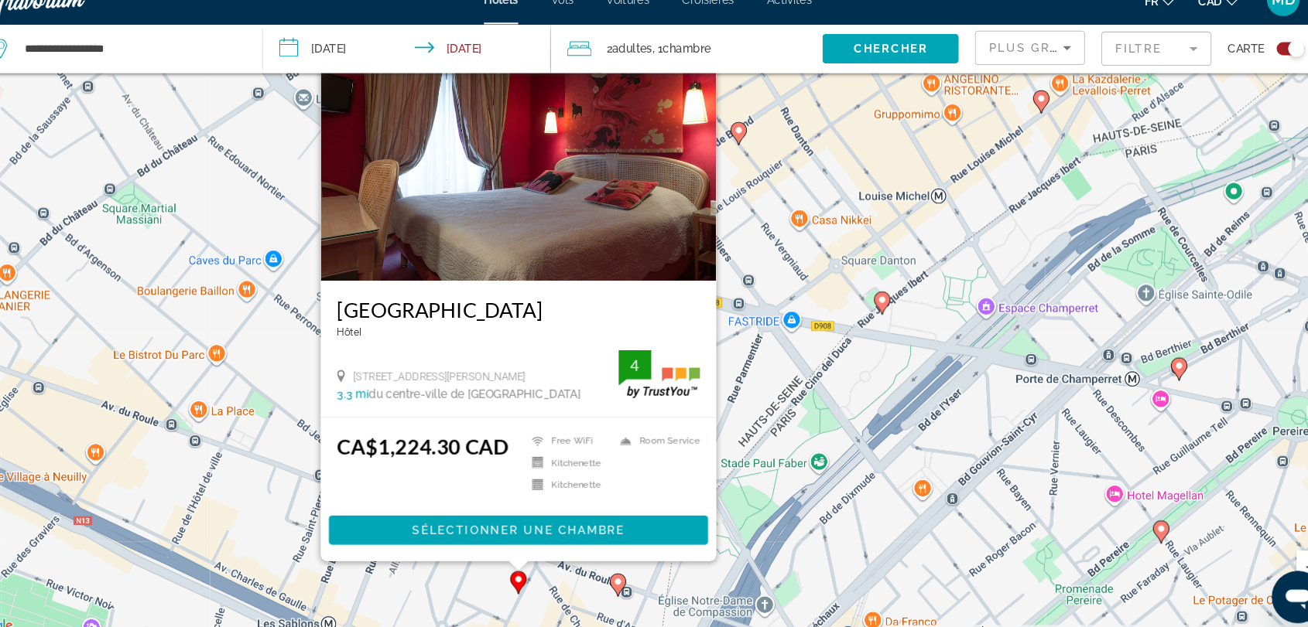
click at [807, 497] on div "Pour activer le glissement avec le clavier, appuyez sur Alt+Entrée. Une fois ce…" at bounding box center [654, 313] width 1308 height 627
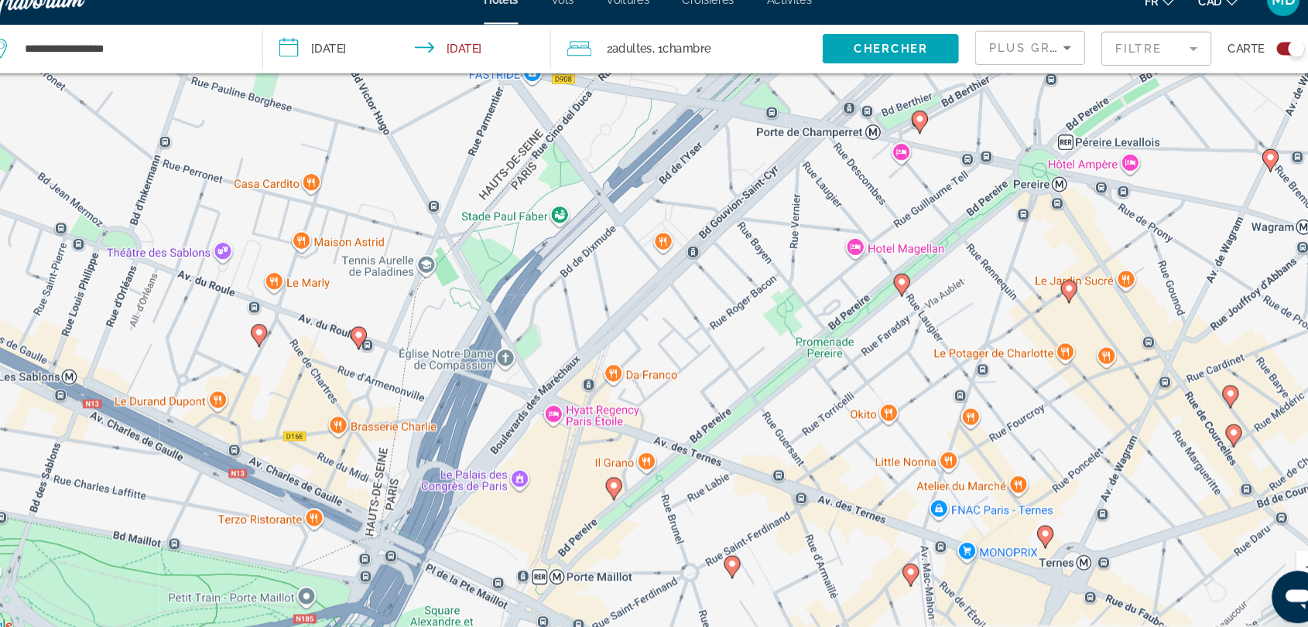
drag, startPoint x: 807, startPoint y: 497, endPoint x: 559, endPoint y: 250, distance: 350.1
click at [559, 250] on div "Pour activer le glissement avec le clavier, appuyez sur Alt+Entrée. Une fois ce…" at bounding box center [654, 313] width 1308 height 627
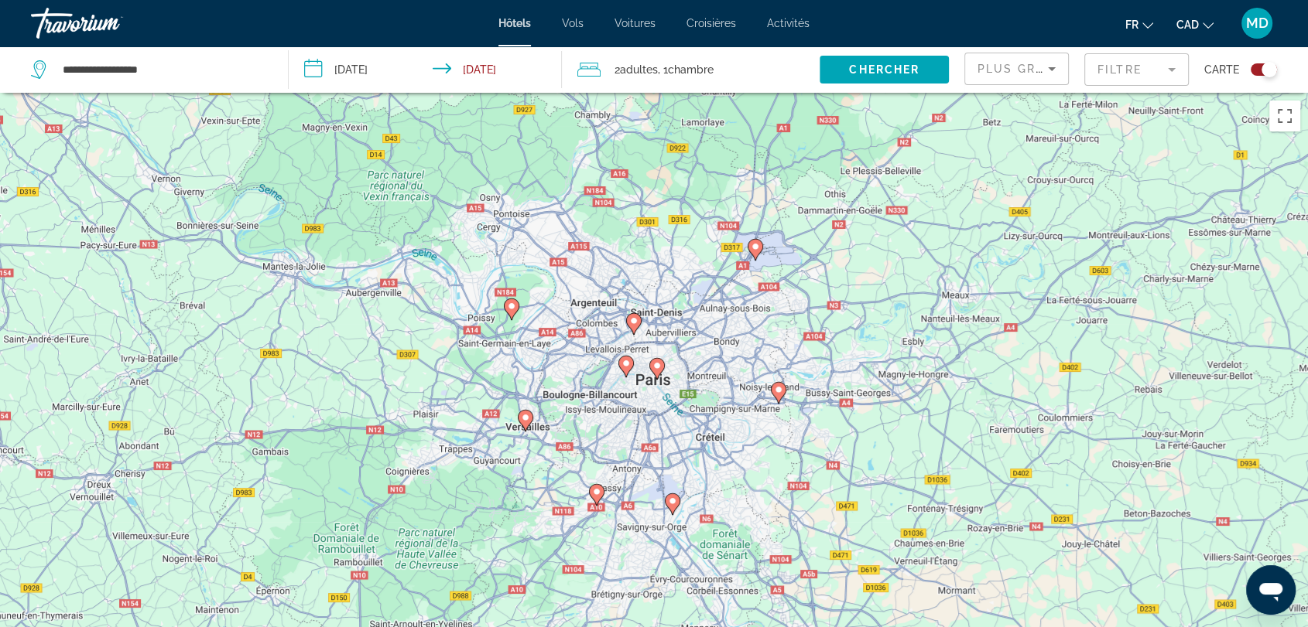
click at [1262, 70] on div "Toggle map" at bounding box center [1268, 69] width 15 height 15
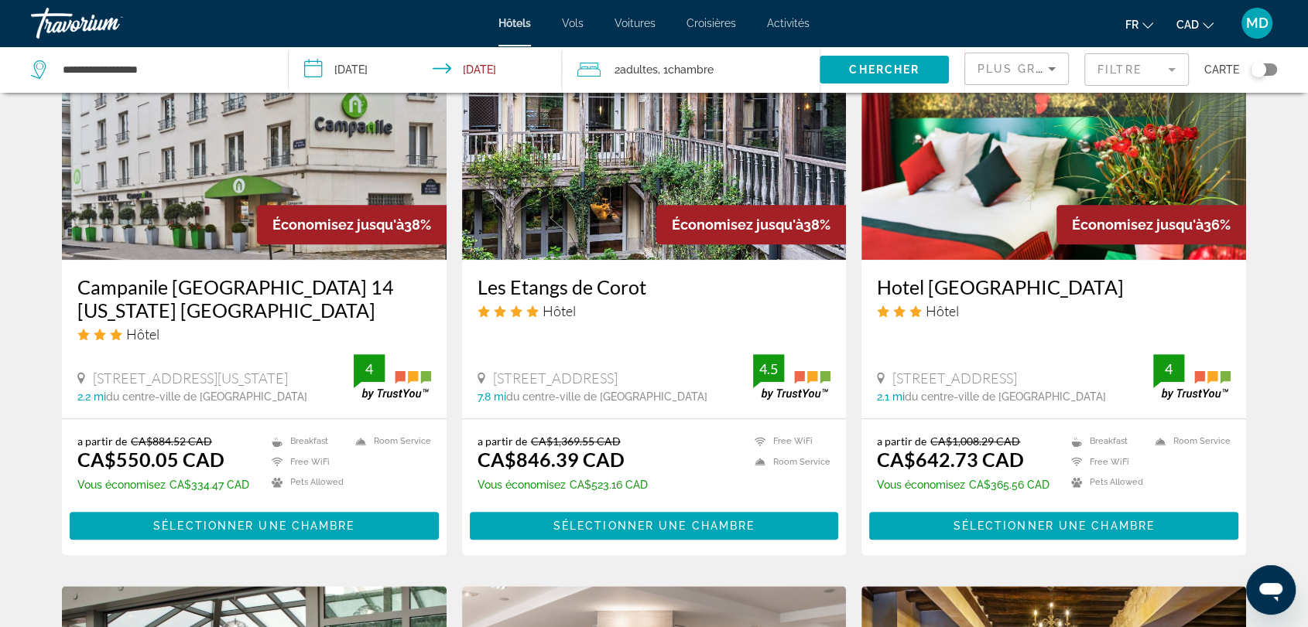
scroll to position [1308, 0]
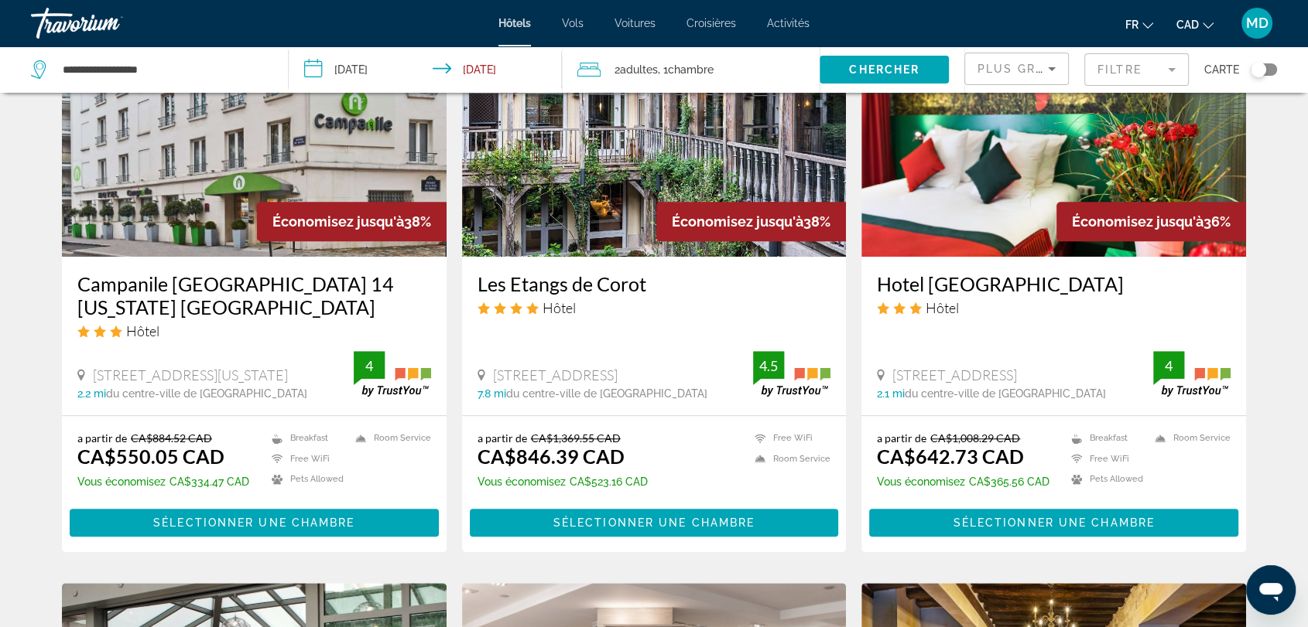
click at [1115, 68] on mat-form-field "Filtre" at bounding box center [1136, 69] width 104 height 32
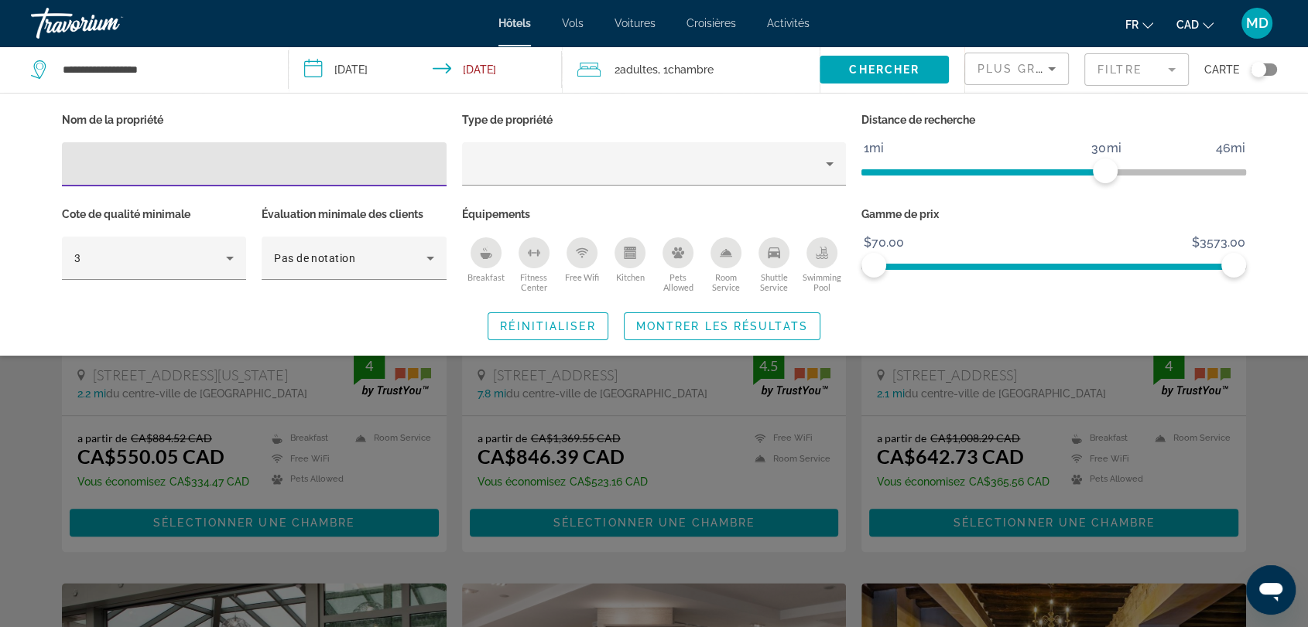
click at [1034, 61] on div "Plus grandes économies" at bounding box center [1012, 69] width 70 height 19
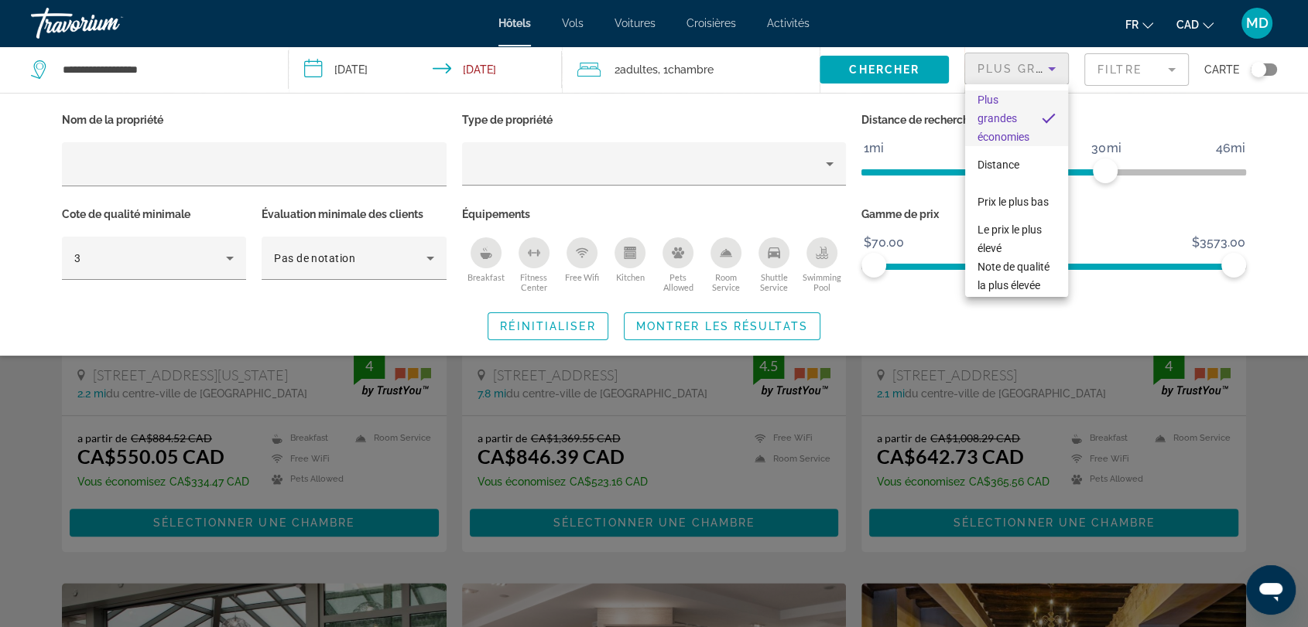
click at [1037, 67] on div at bounding box center [654, 313] width 1308 height 627
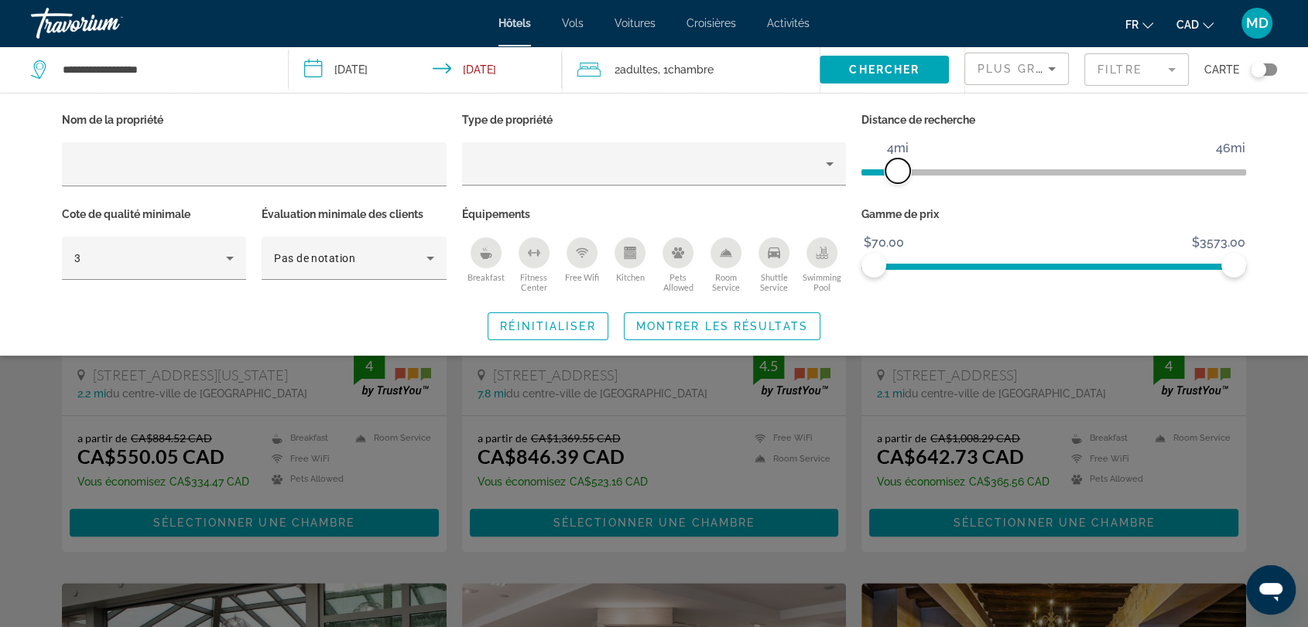
drag, startPoint x: 1108, startPoint y: 175, endPoint x: 895, endPoint y: 171, distance: 212.8
click at [895, 171] on span "ngx-slider" at bounding box center [897, 171] width 25 height 25
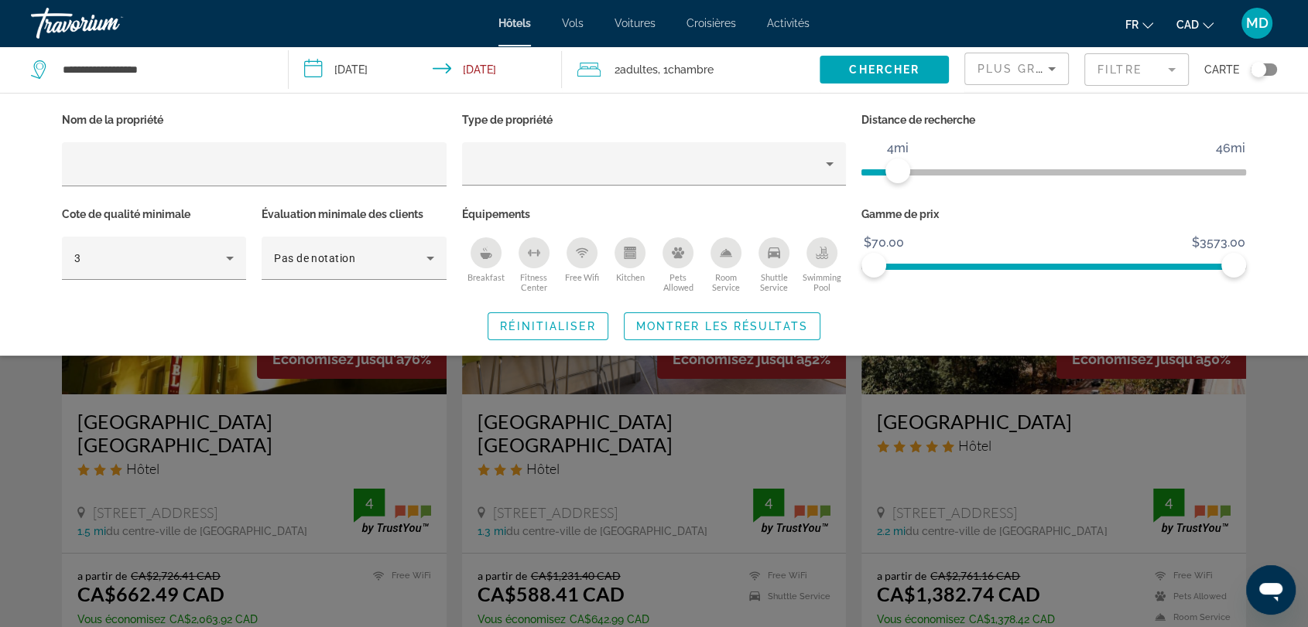
click at [1281, 391] on div "Search widget" at bounding box center [654, 429] width 1308 height 395
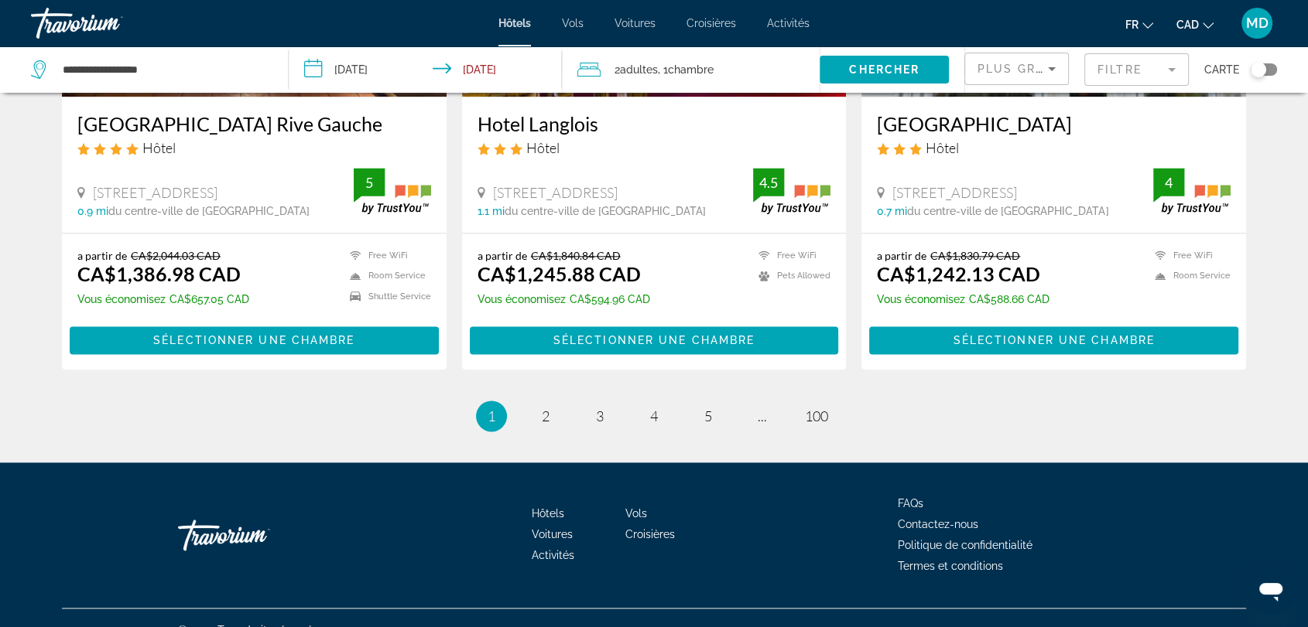
scroll to position [2042, 0]
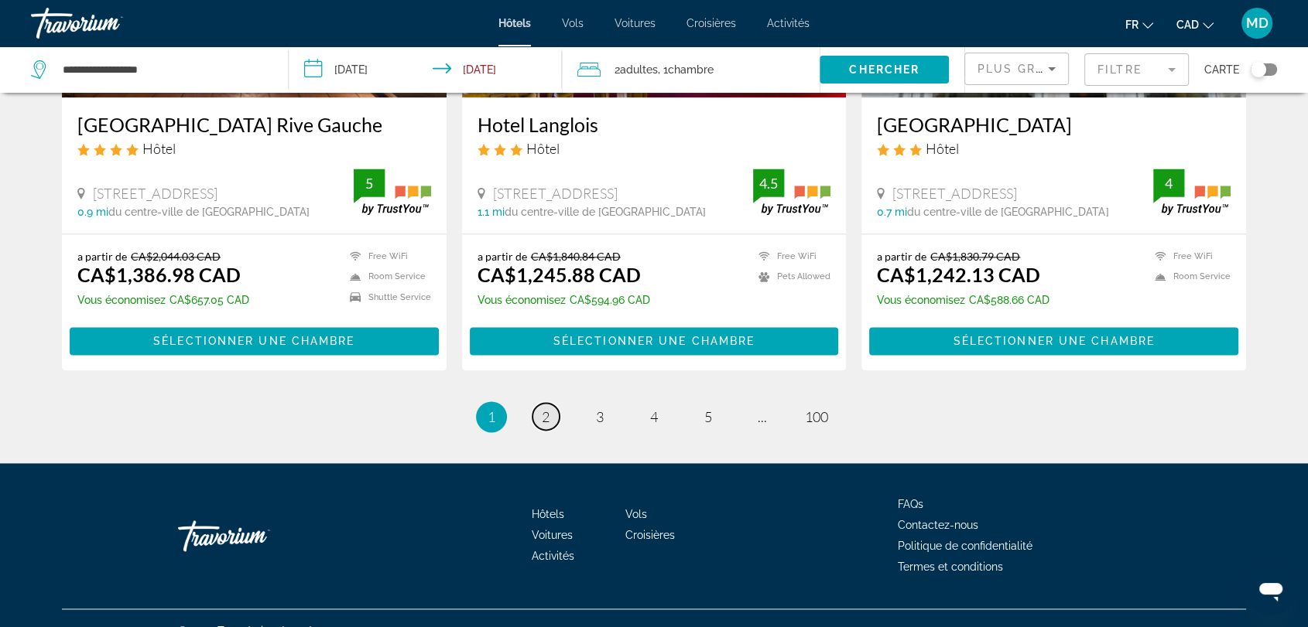
click at [543, 408] on span "2" at bounding box center [546, 416] width 8 height 17
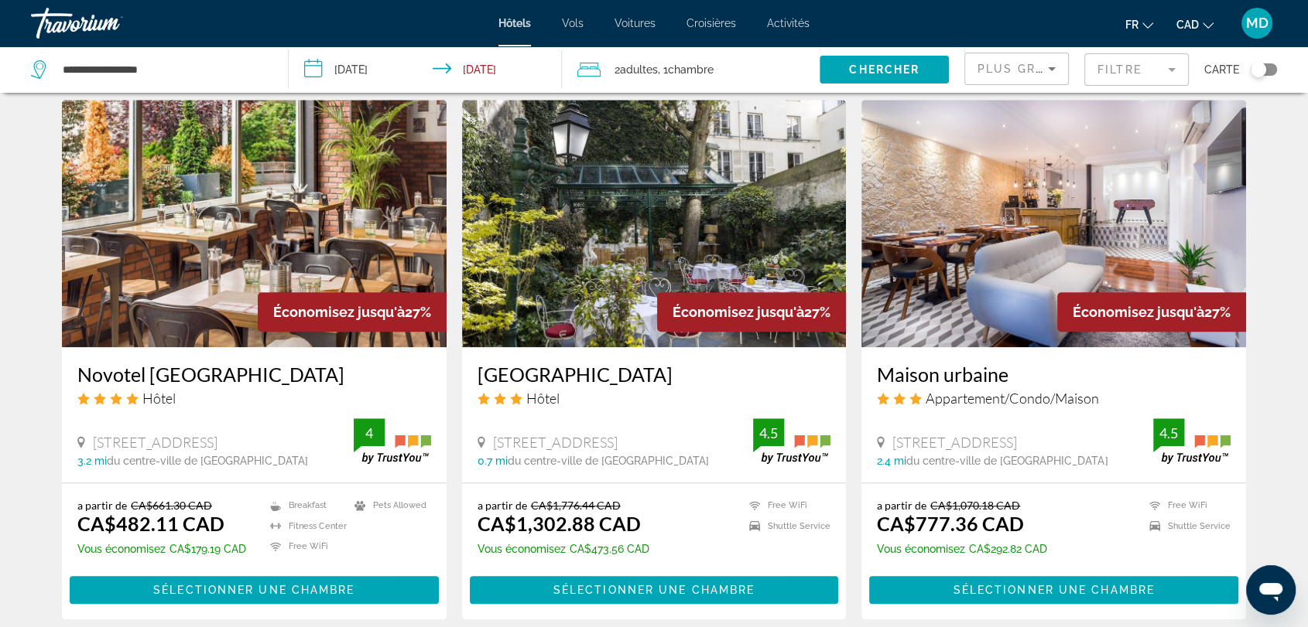
scroll to position [1219, 0]
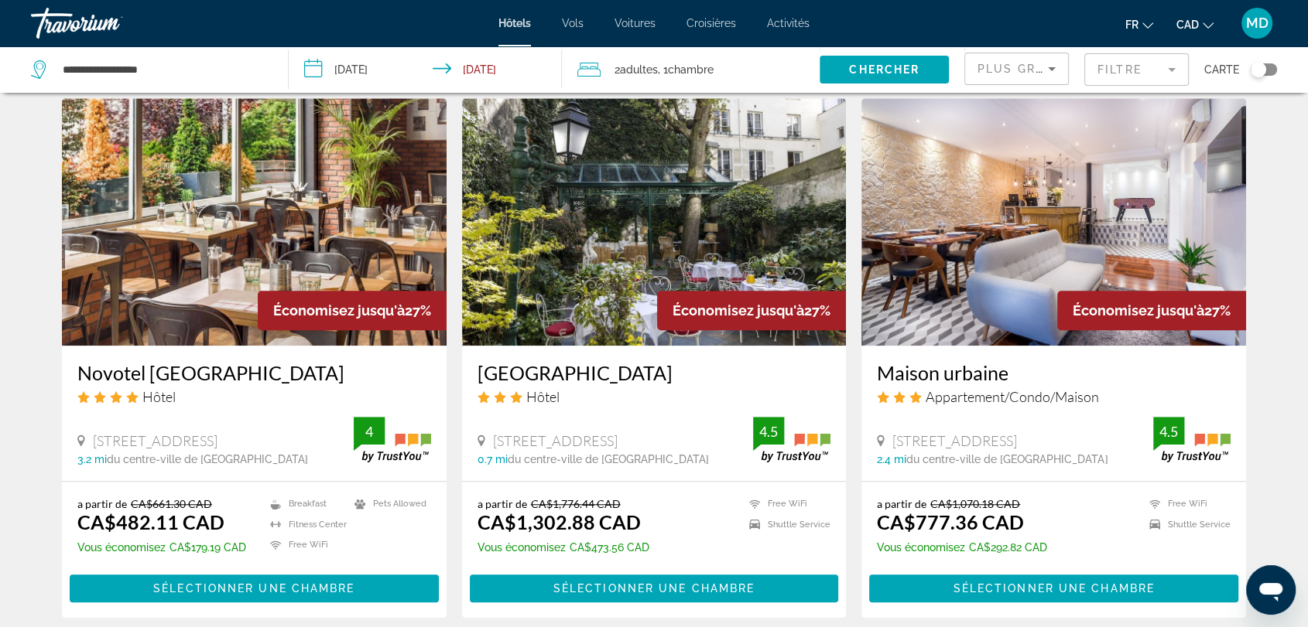
click at [1012, 184] on img "Main content" at bounding box center [1053, 222] width 385 height 248
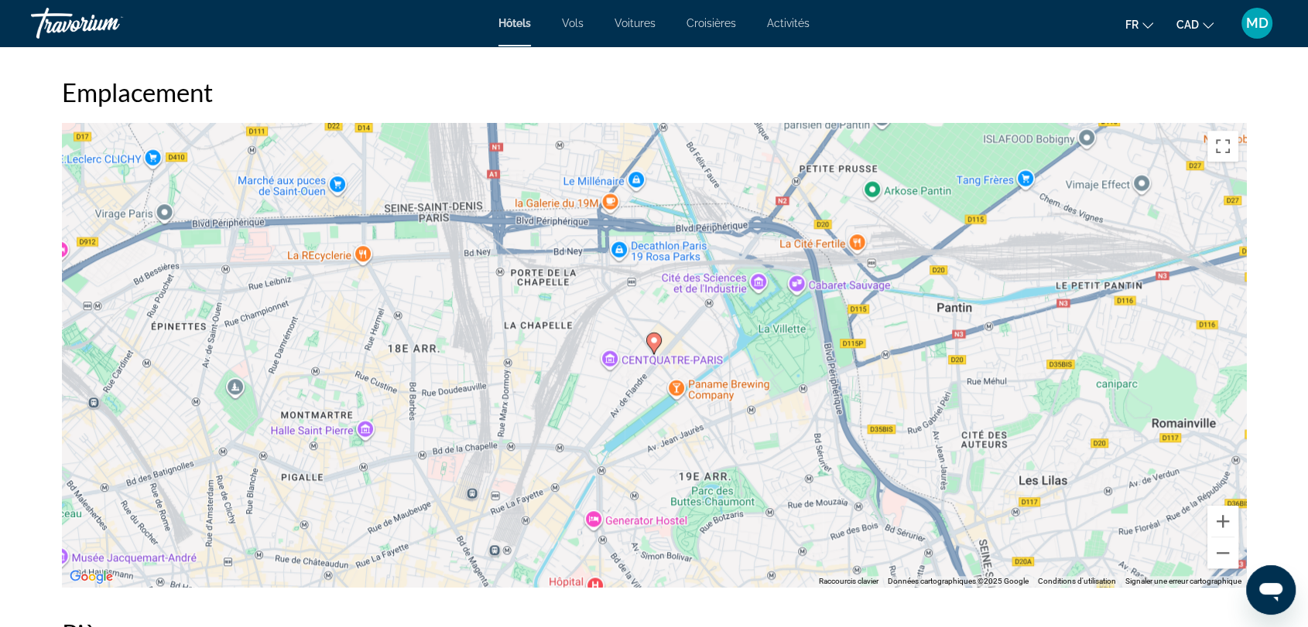
scroll to position [1434, 0]
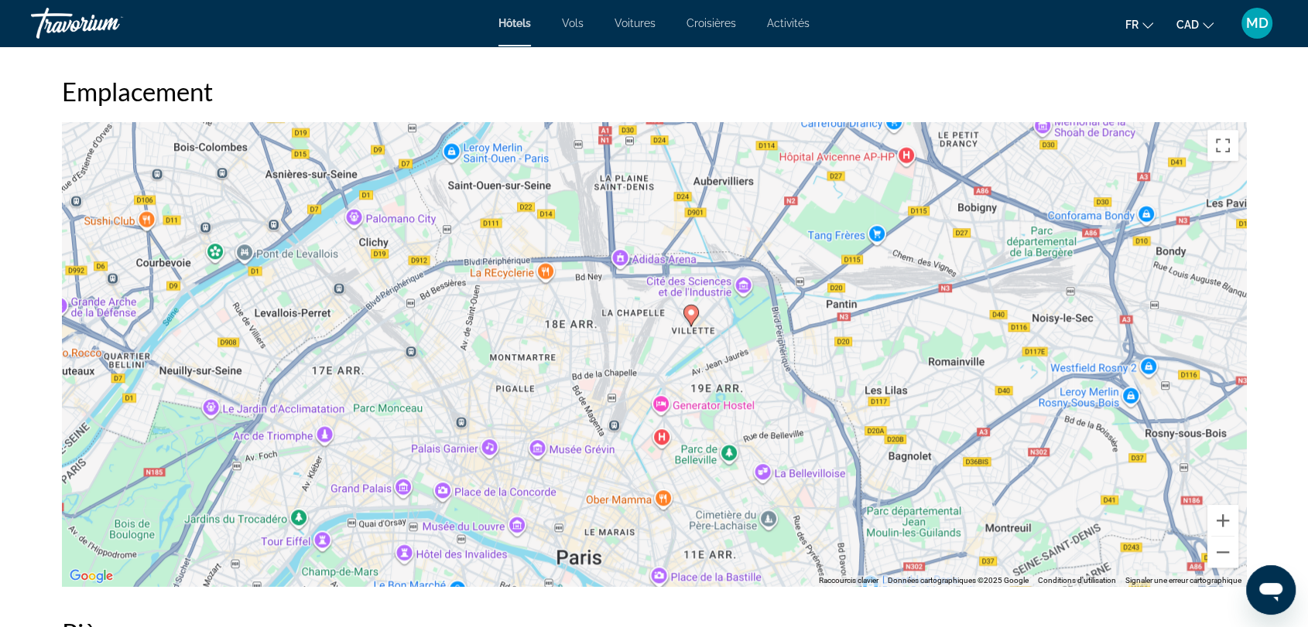
click at [337, 378] on div "Pour activer le glissement avec le clavier, appuyez sur Alt+Entrée. Une fois ce…" at bounding box center [654, 354] width 1184 height 464
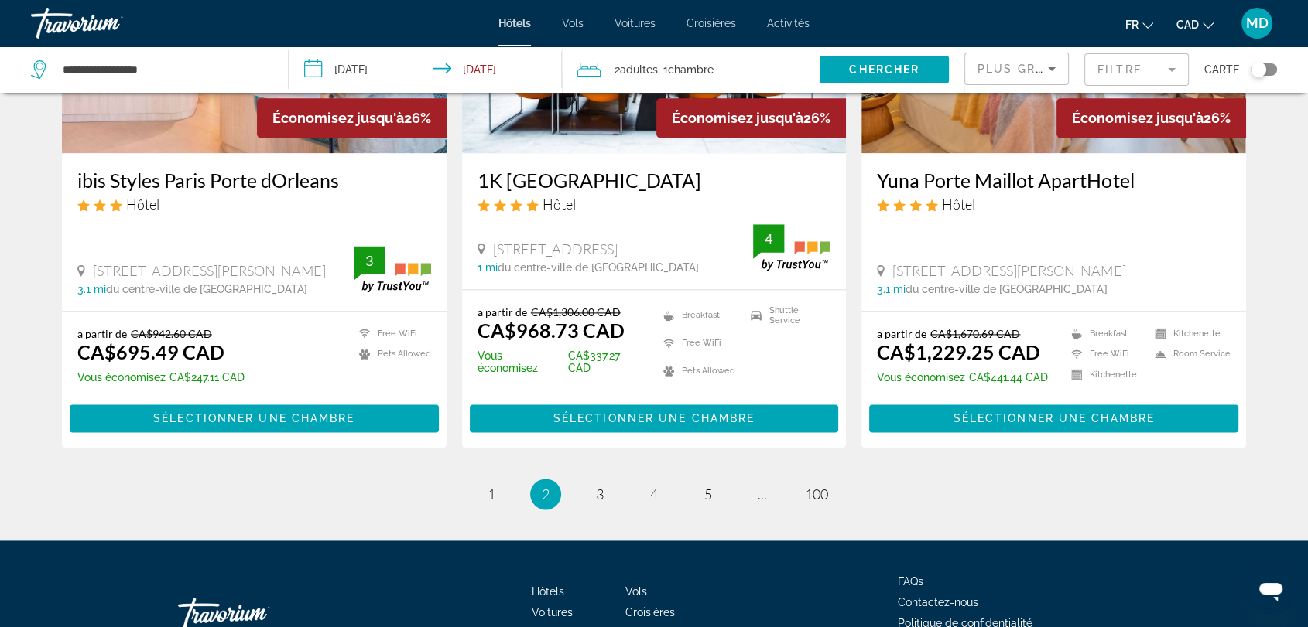
scroll to position [1965, 0]
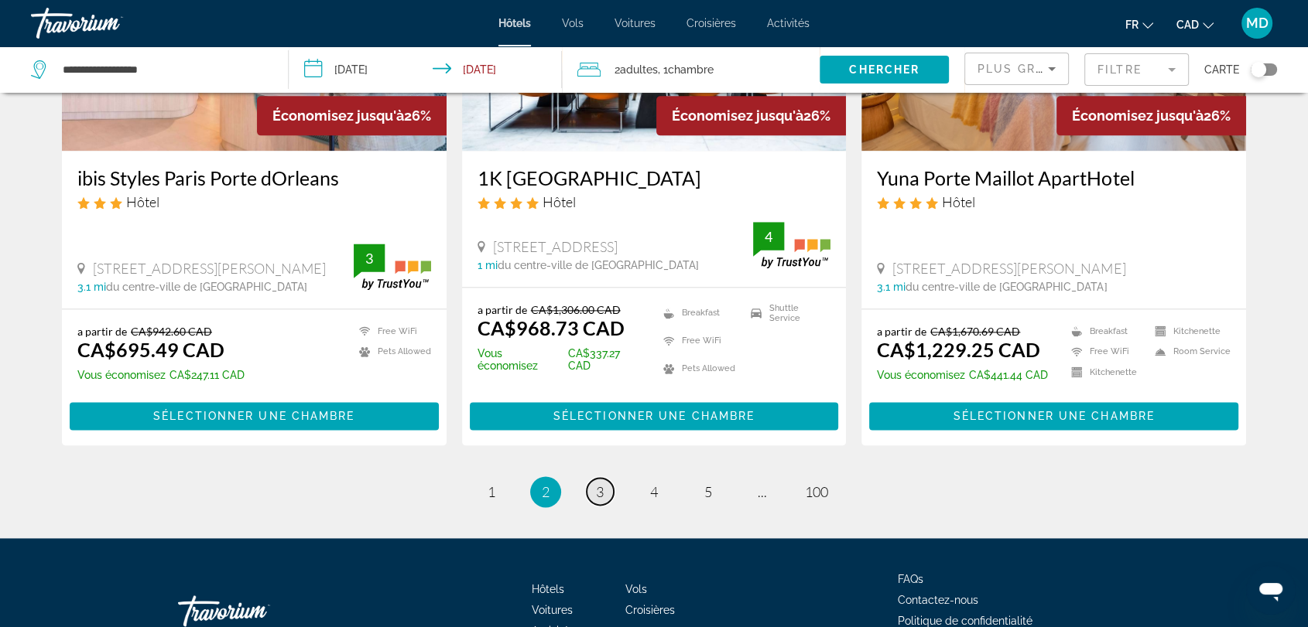
click at [603, 484] on span "3" at bounding box center [600, 492] width 8 height 17
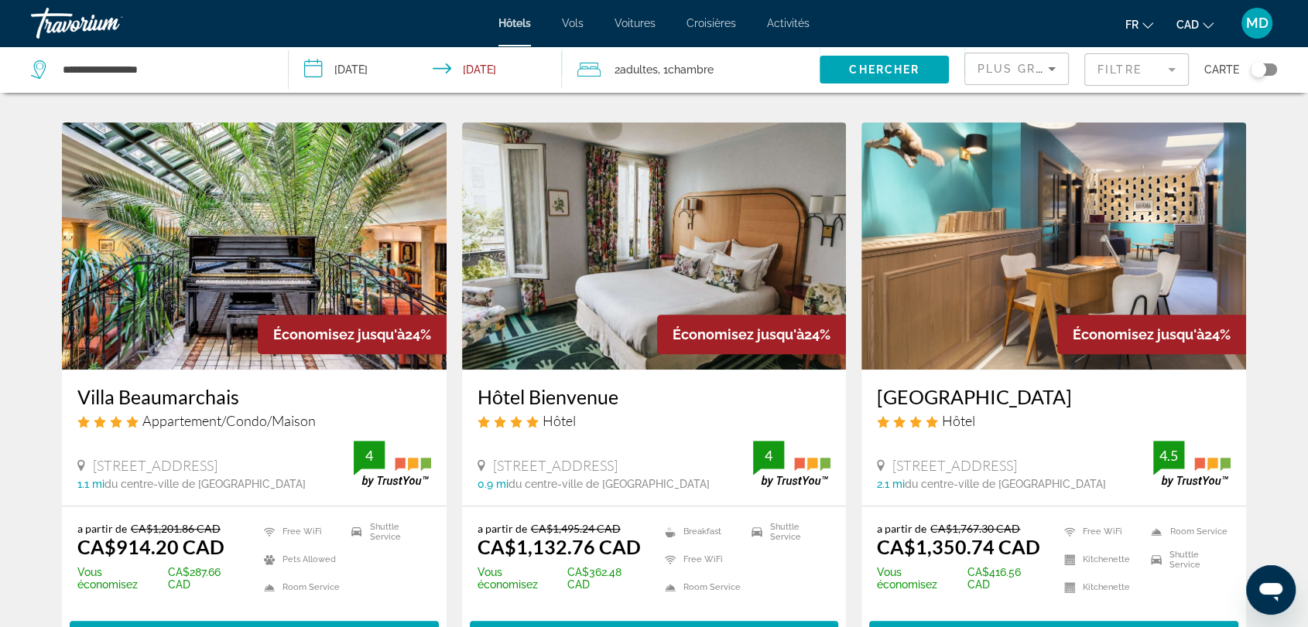
scroll to position [624, 0]
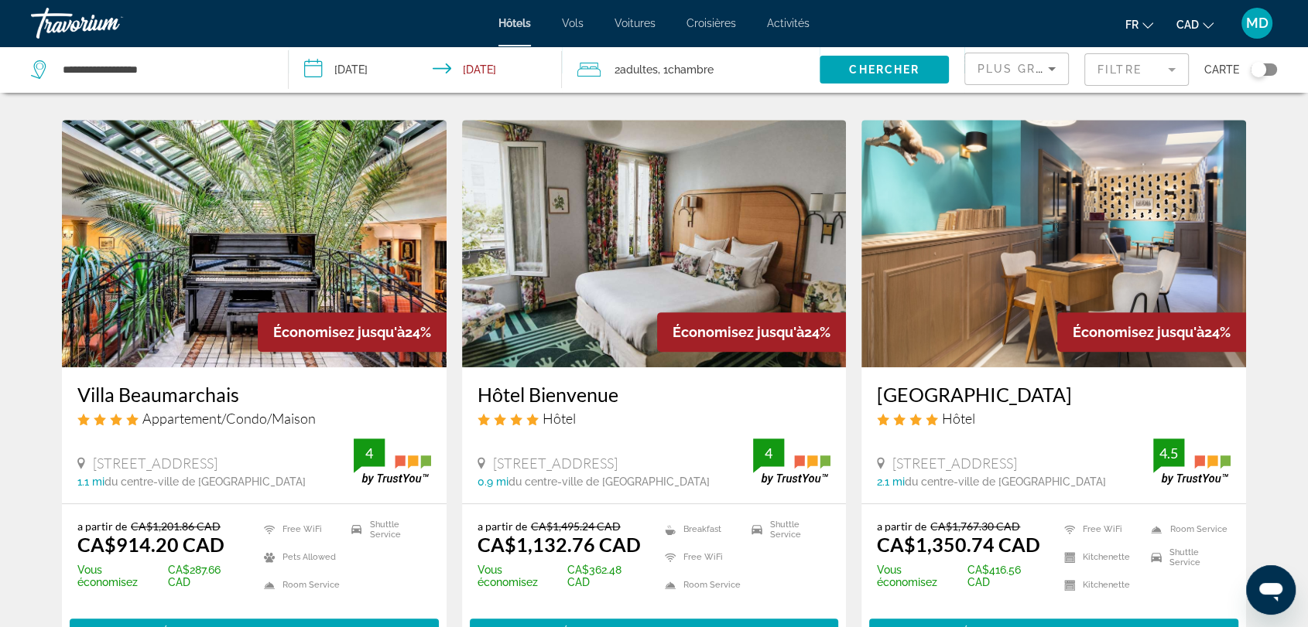
click at [246, 180] on img "Main content" at bounding box center [254, 244] width 385 height 248
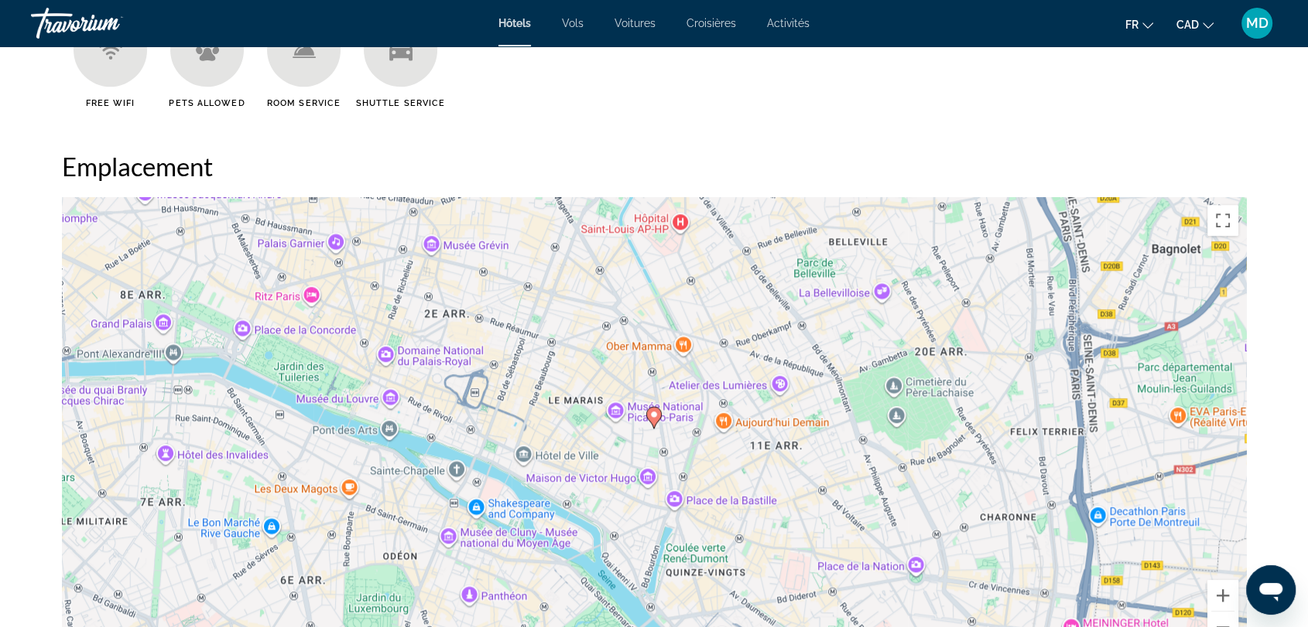
scroll to position [1370, 0]
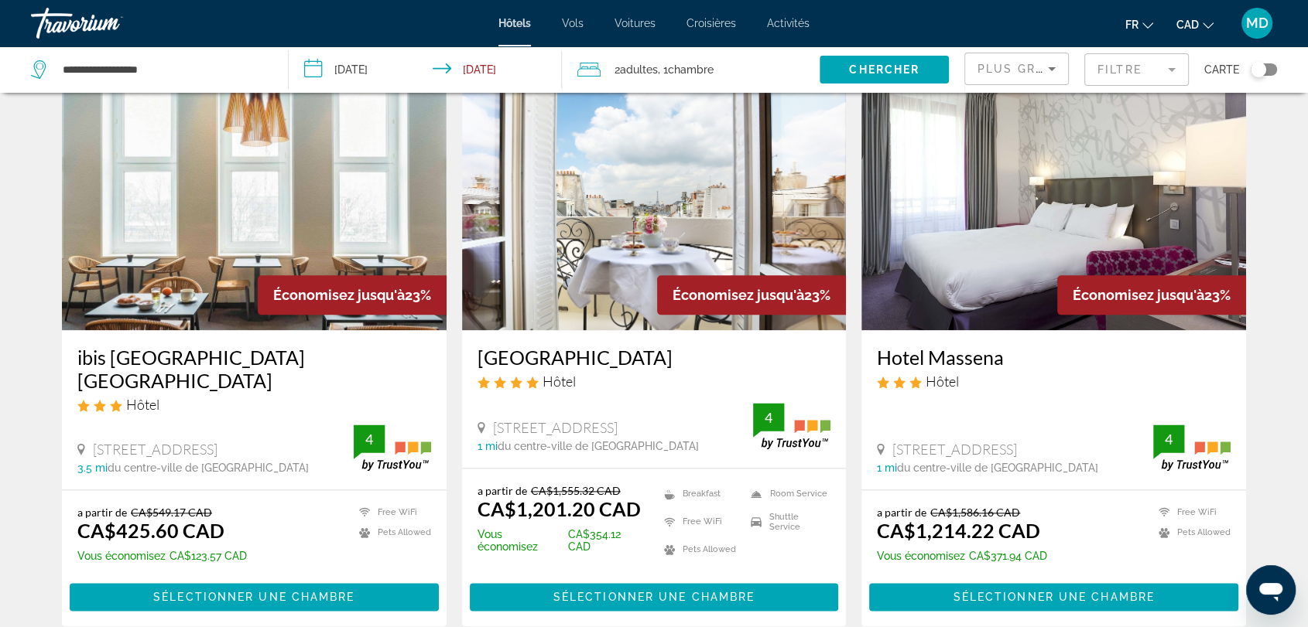
scroll to position [1832, 0]
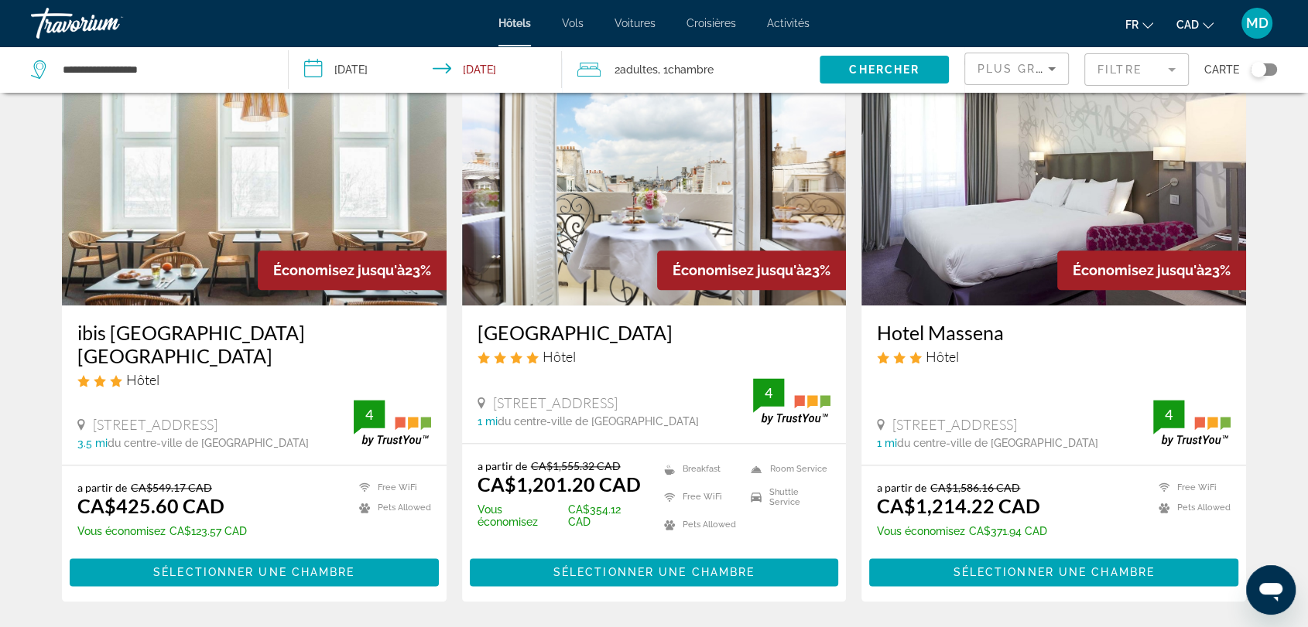
click at [1044, 73] on icon "Sort by" at bounding box center [1051, 69] width 19 height 19
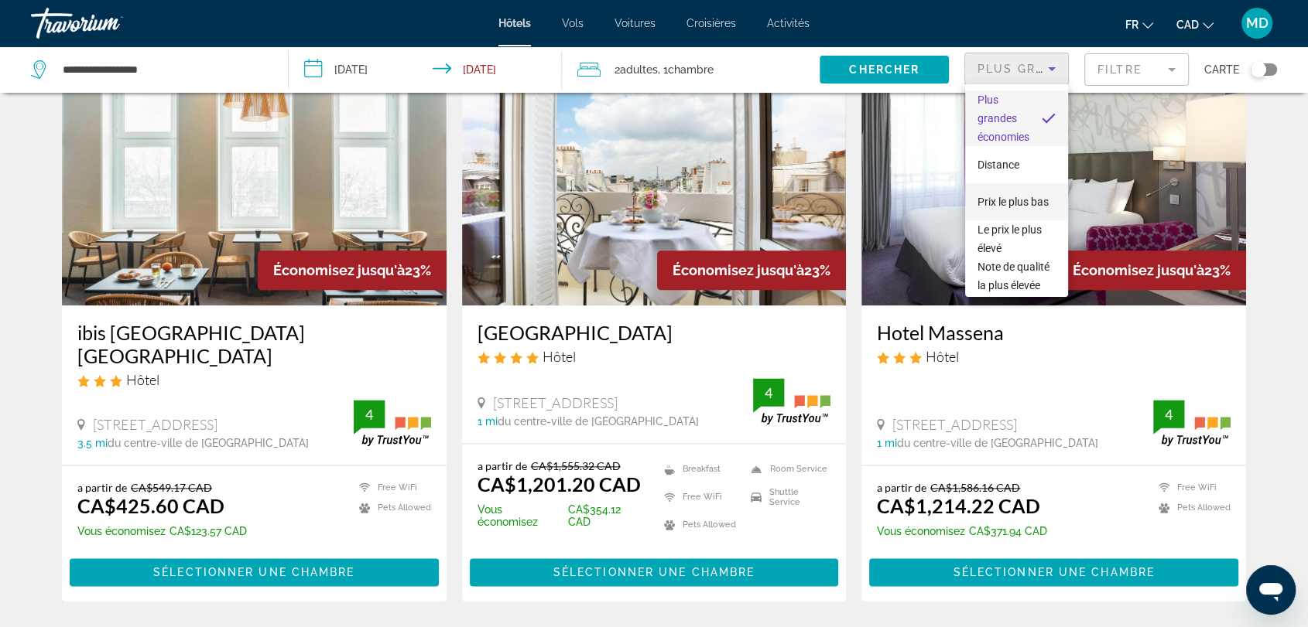
click at [995, 196] on span "Prix le plus bas" at bounding box center [1012, 202] width 71 height 12
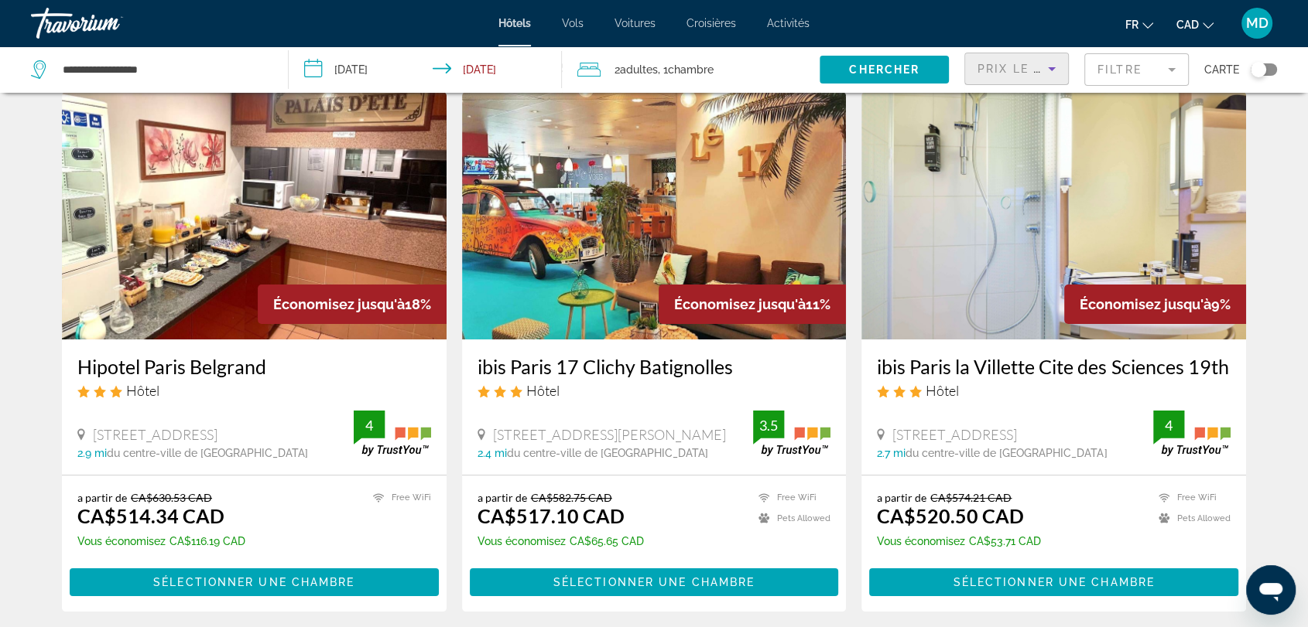
scroll to position [54, 0]
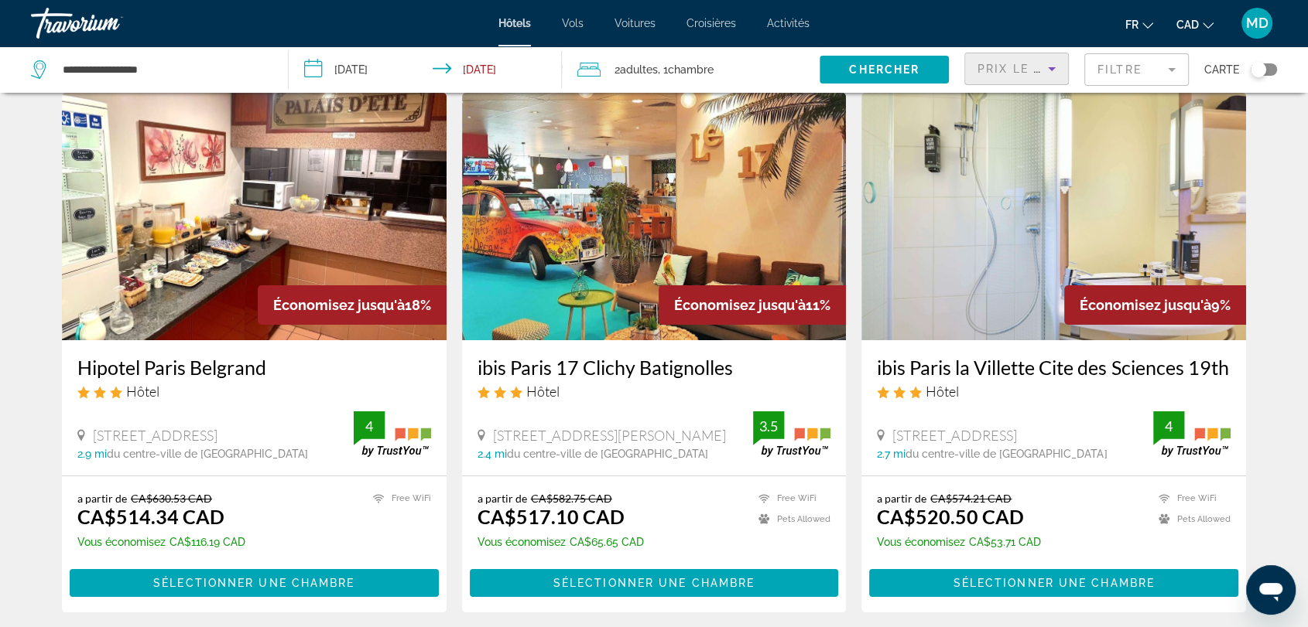
click at [624, 174] on img "Main content" at bounding box center [654, 217] width 385 height 248
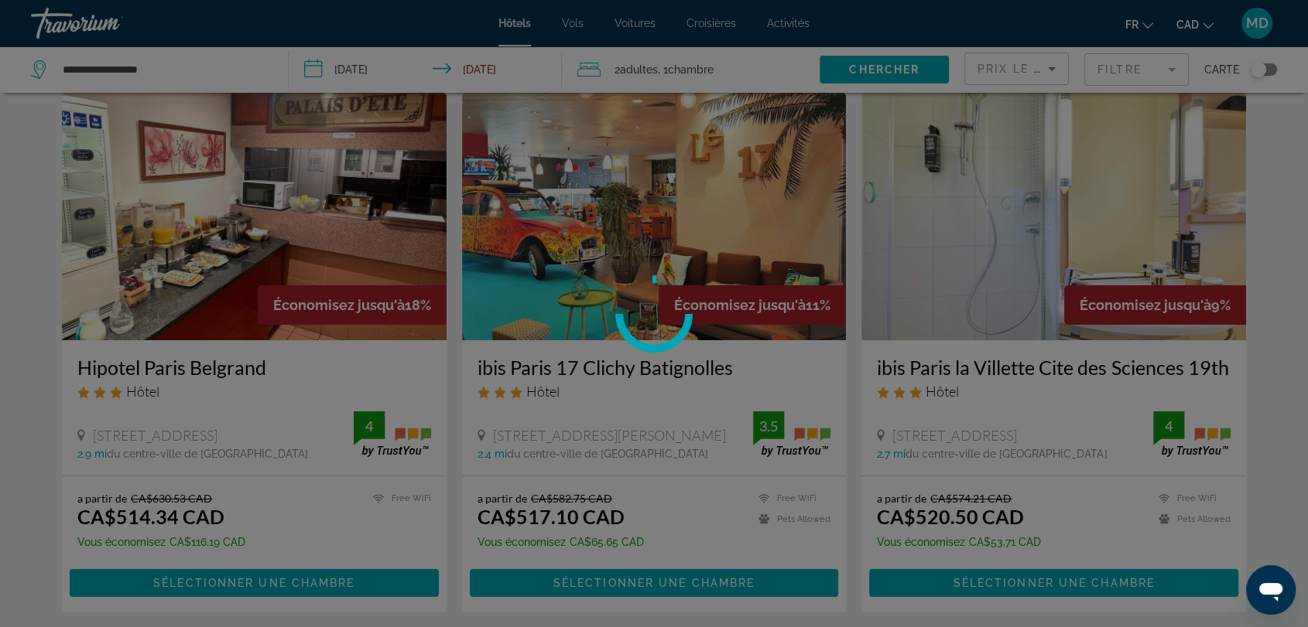
click at [624, 174] on div at bounding box center [654, 313] width 1308 height 627
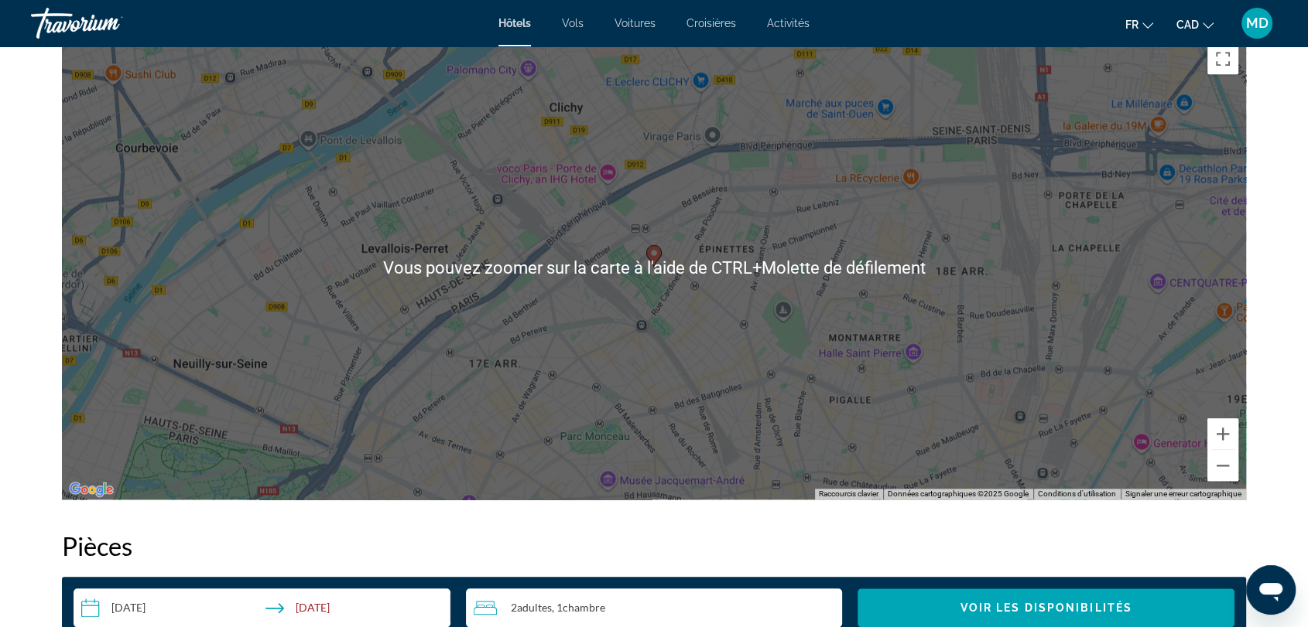
scroll to position [1522, 0]
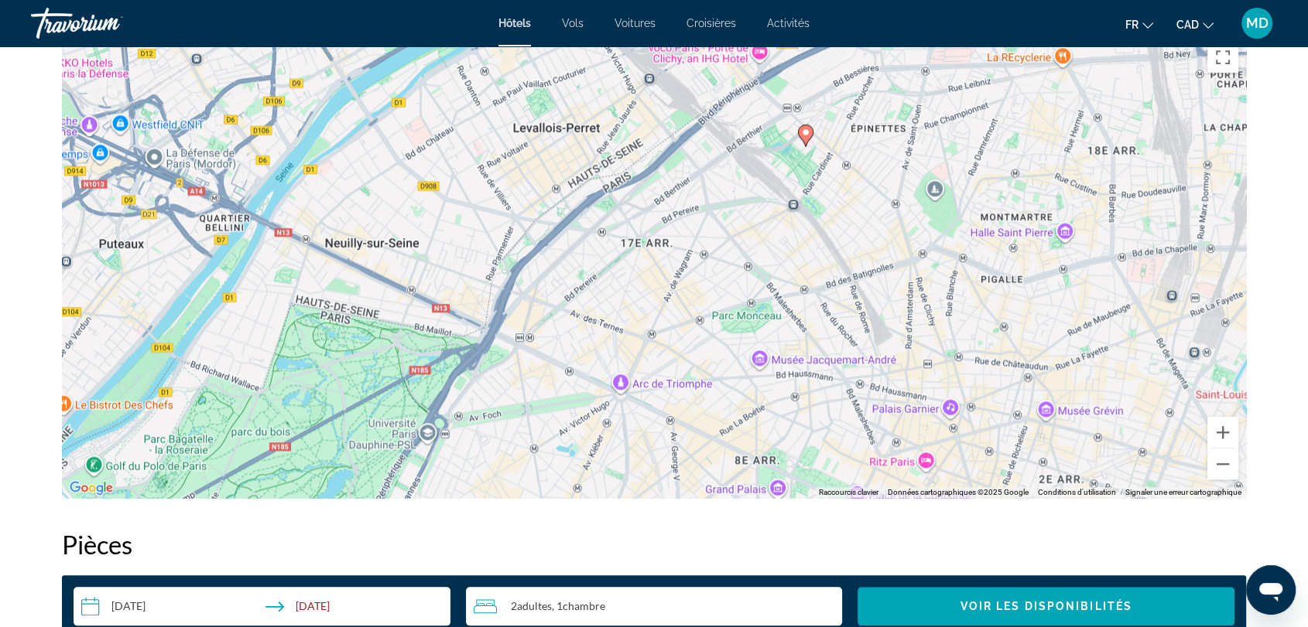
drag, startPoint x: 354, startPoint y: 410, endPoint x: 588, endPoint y: 218, distance: 302.9
click at [588, 218] on div "Pour activer le glissement avec le clavier, appuyez sur Alt+Entrée. Une fois ce…" at bounding box center [654, 266] width 1184 height 464
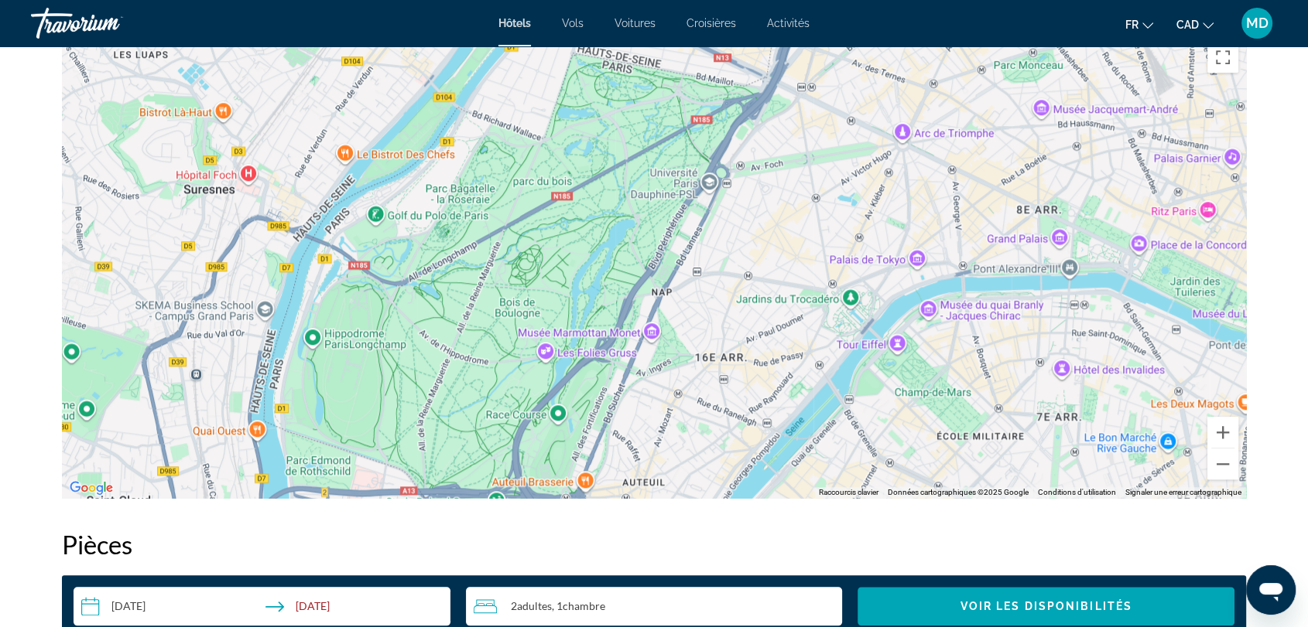
drag, startPoint x: 606, startPoint y: 195, endPoint x: 770, endPoint y: 39, distance: 226.6
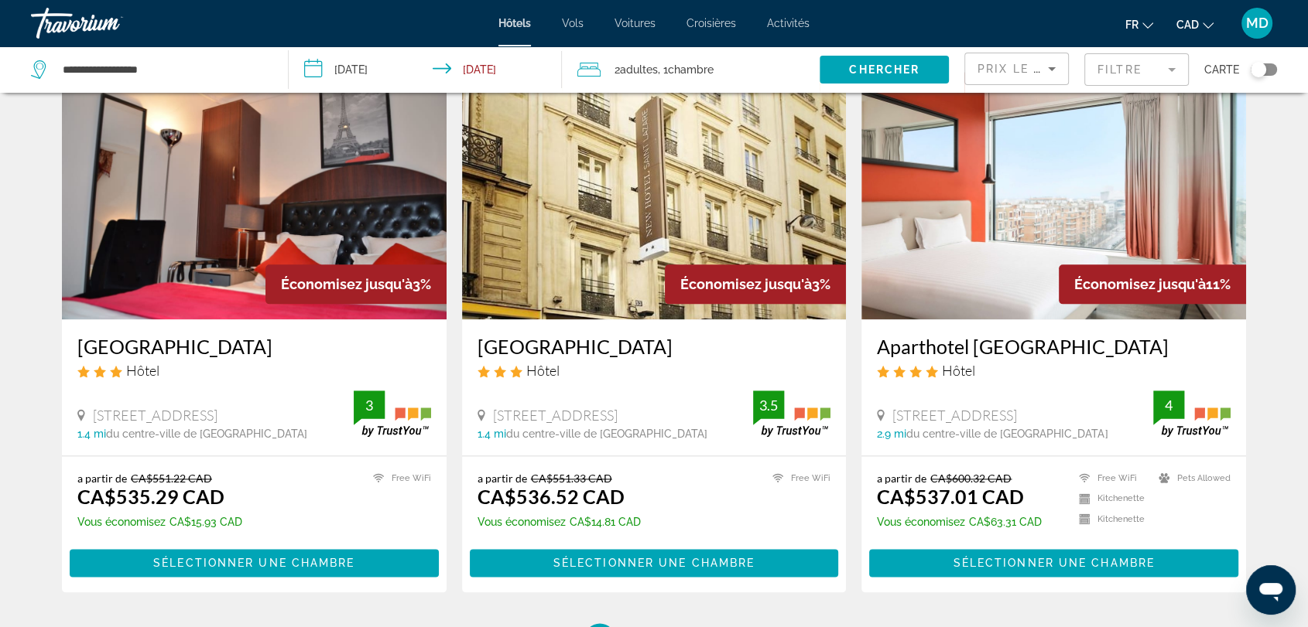
scroll to position [1797, 0]
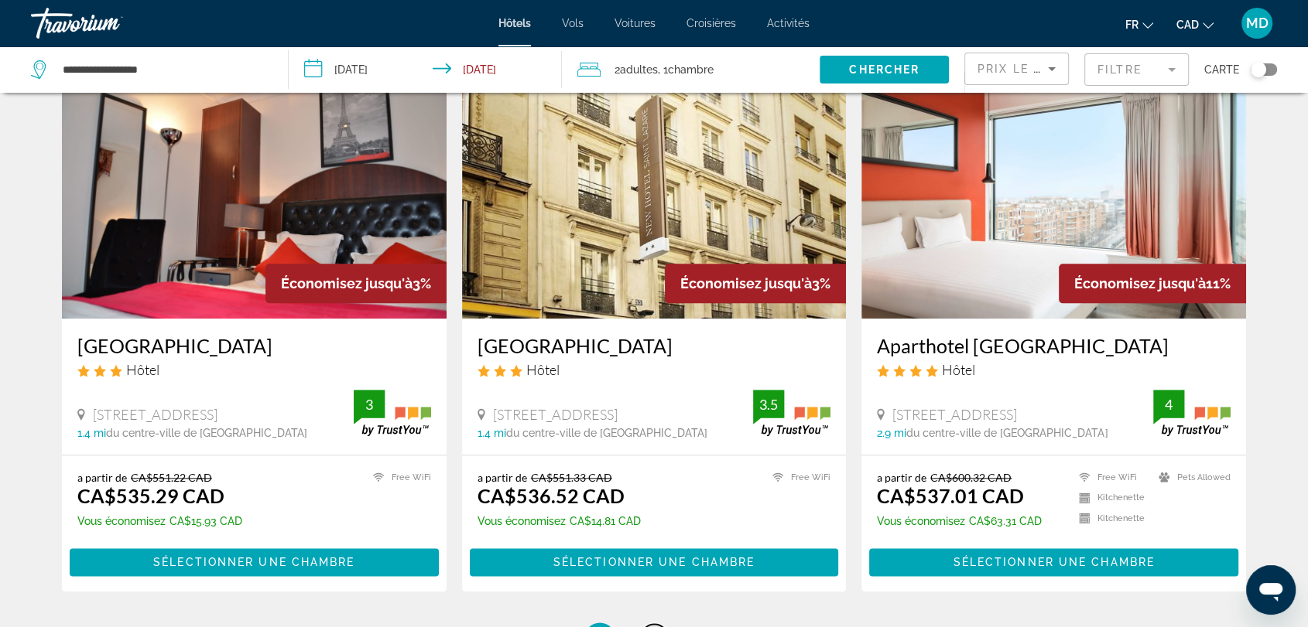
click at [648, 624] on link "page 4" at bounding box center [654, 637] width 27 height 27
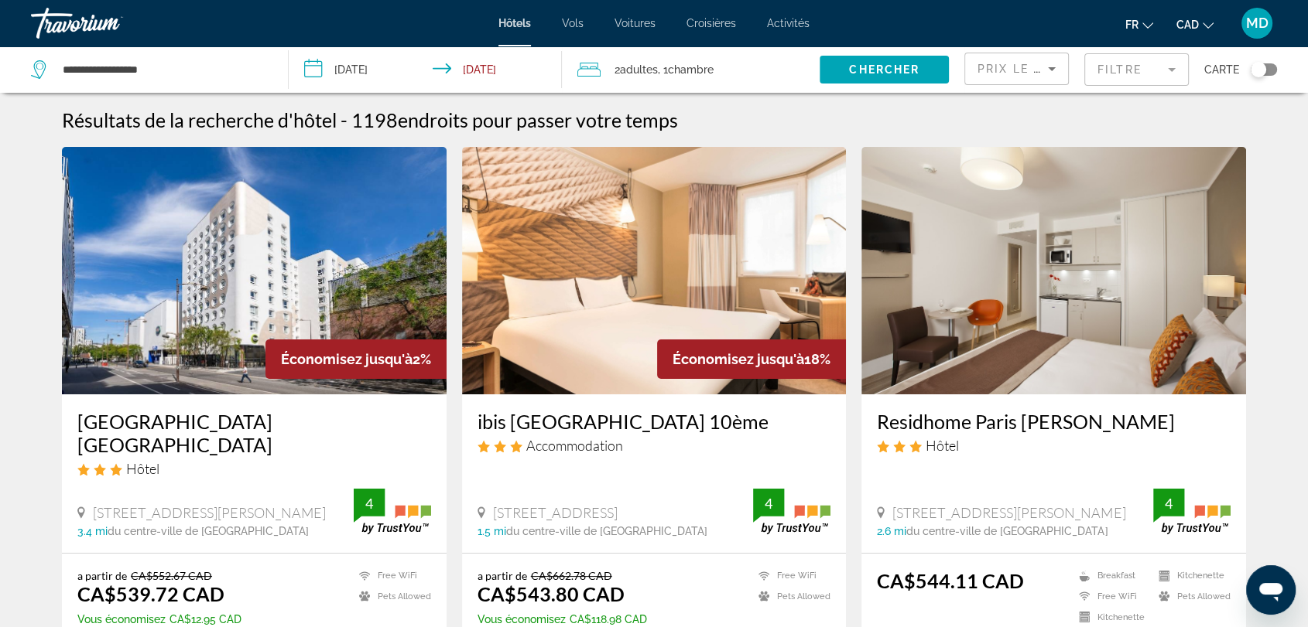
scroll to position [104, 0]
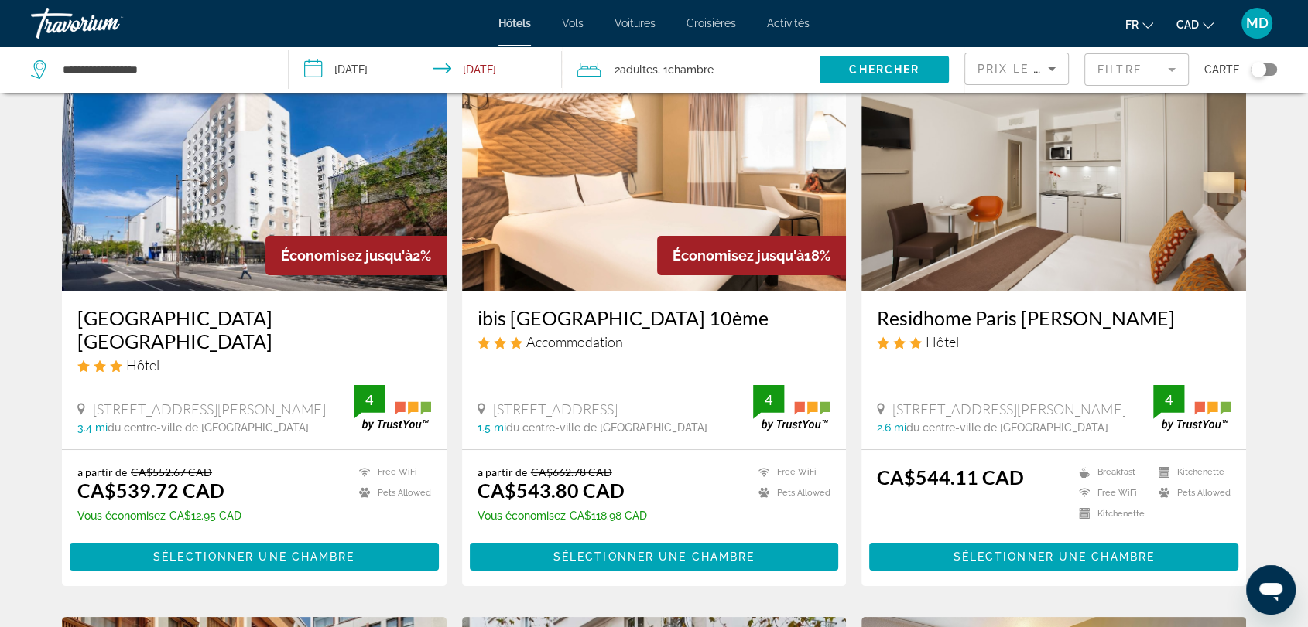
click at [620, 239] on img "Main content" at bounding box center [654, 167] width 385 height 248
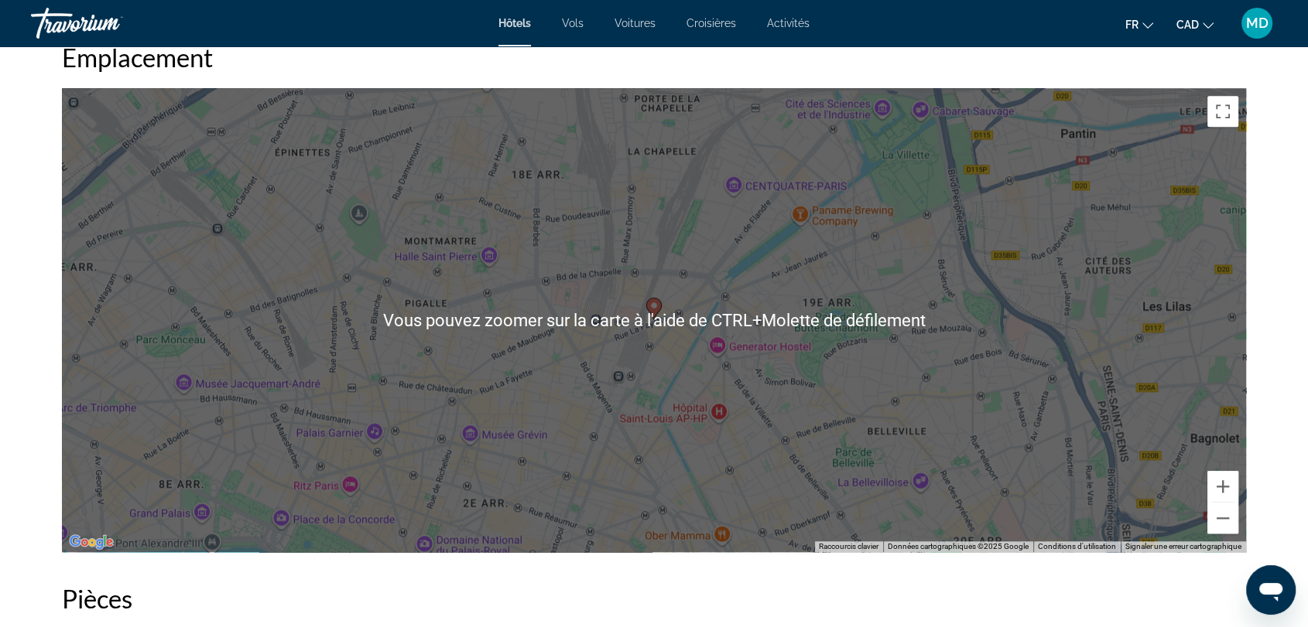
scroll to position [1478, 0]
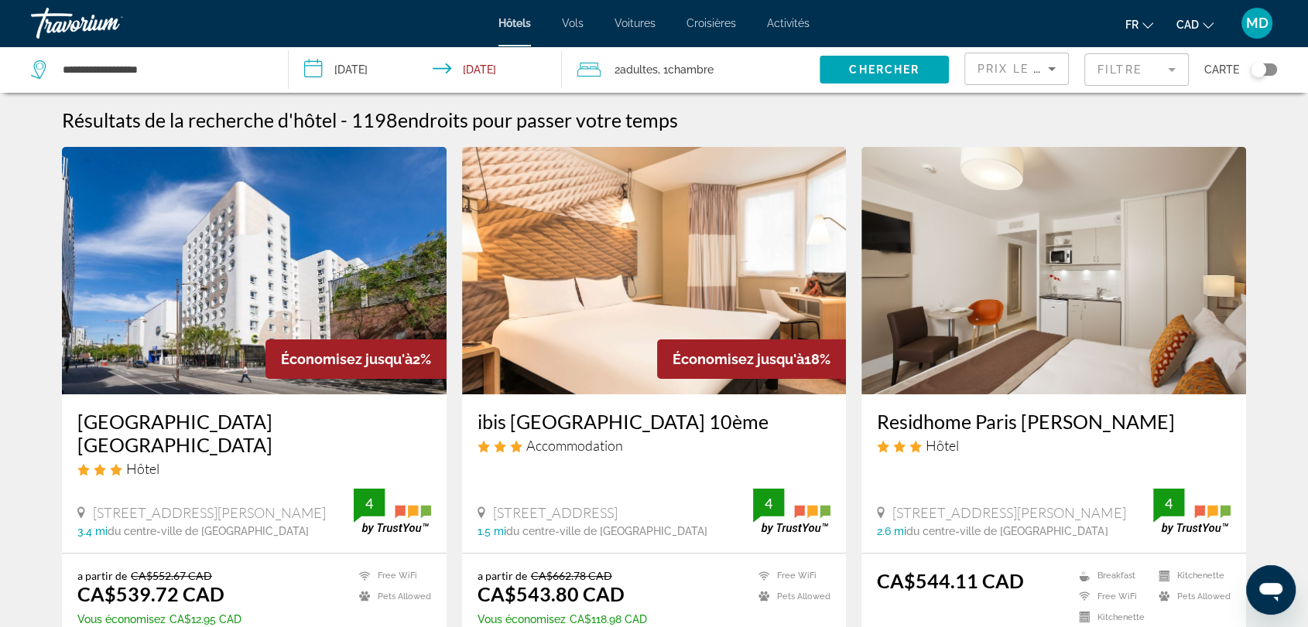
click at [1257, 70] on div "Toggle map" at bounding box center [1257, 69] width 15 height 15
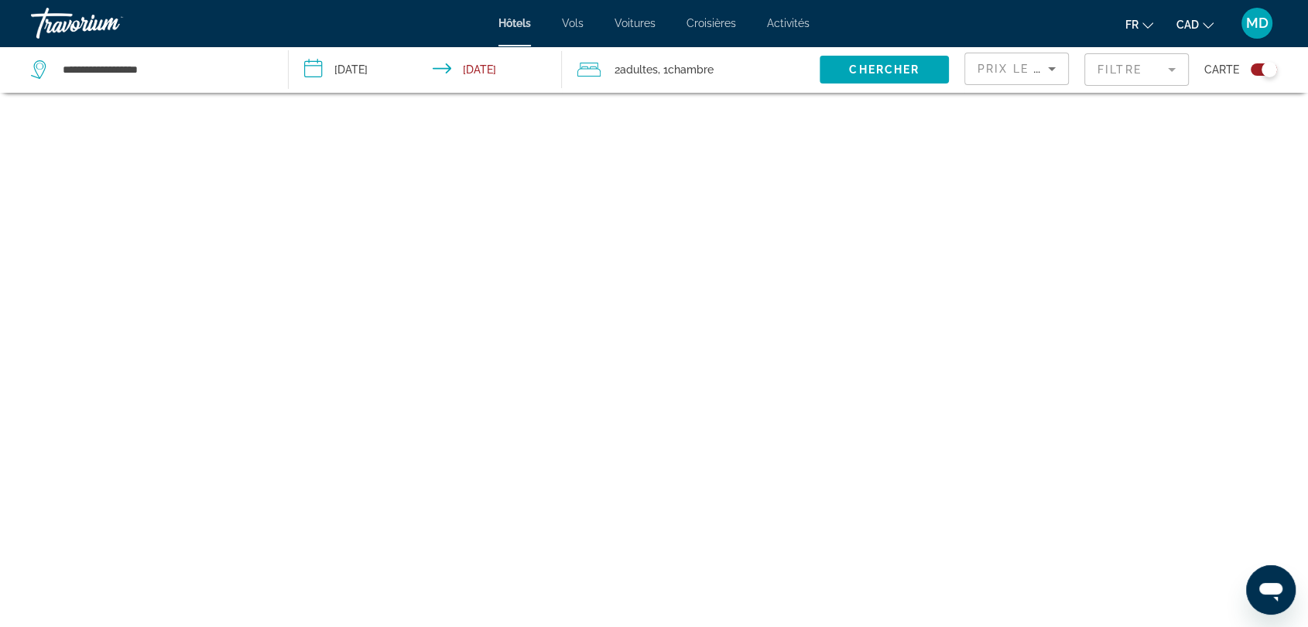
scroll to position [93, 0]
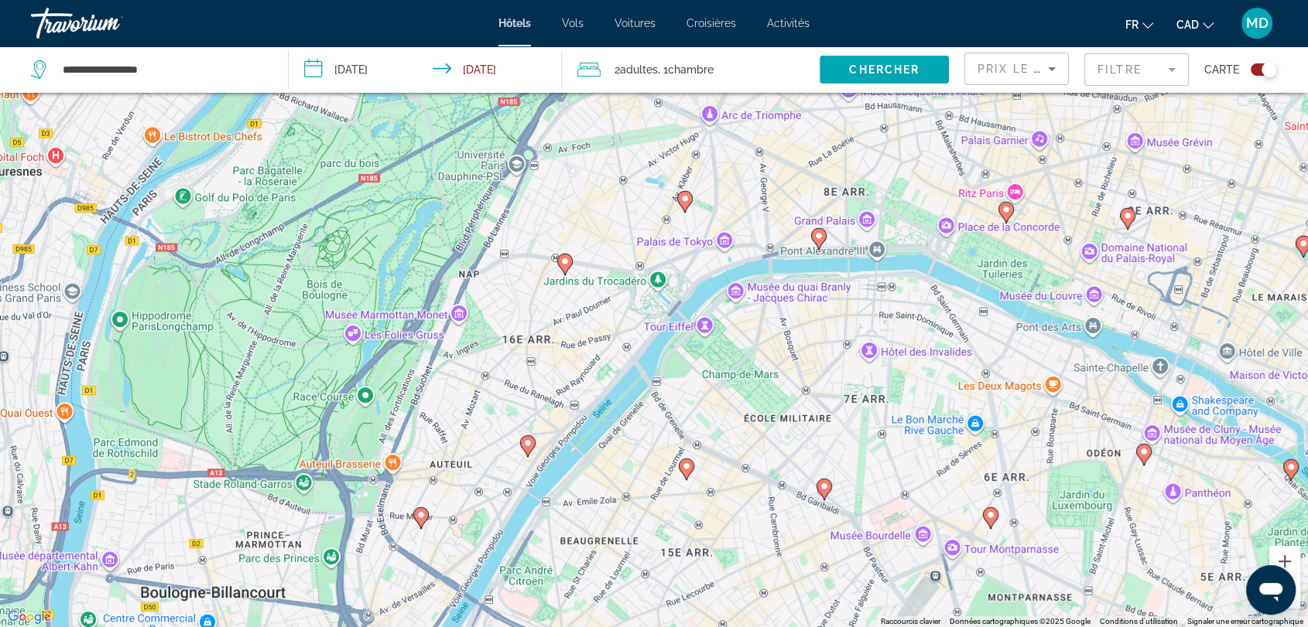
click at [563, 264] on image "Main content" at bounding box center [564, 261] width 9 height 9
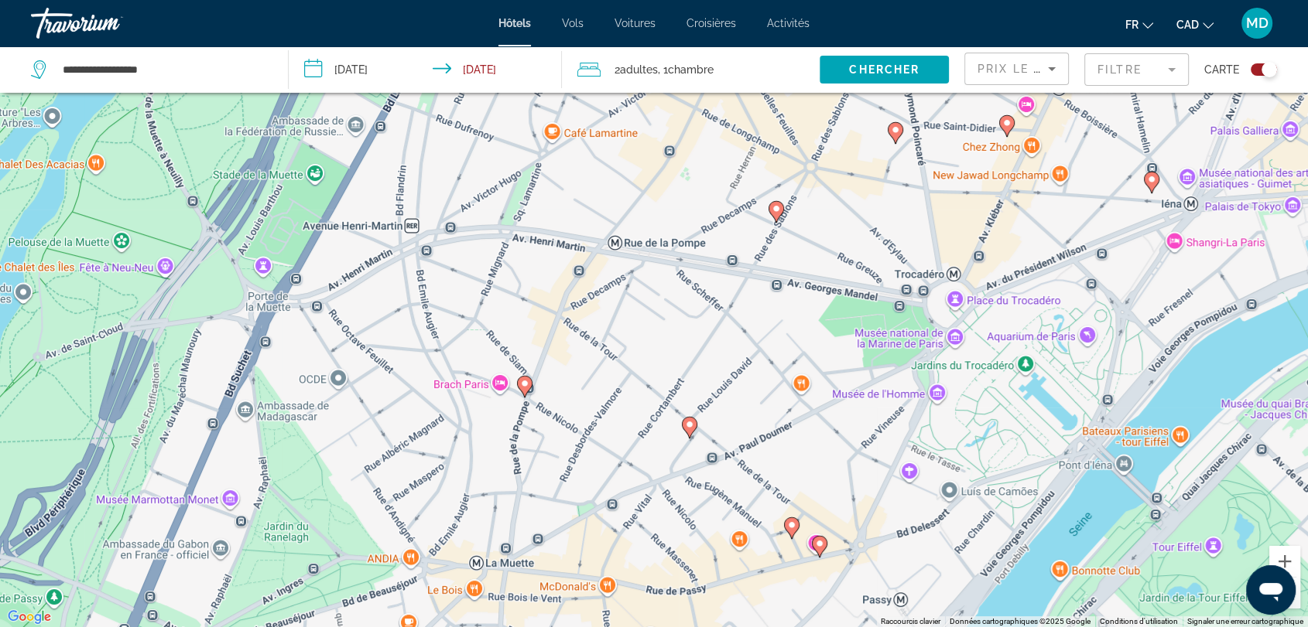
click at [523, 382] on image "Main content" at bounding box center [524, 383] width 9 height 9
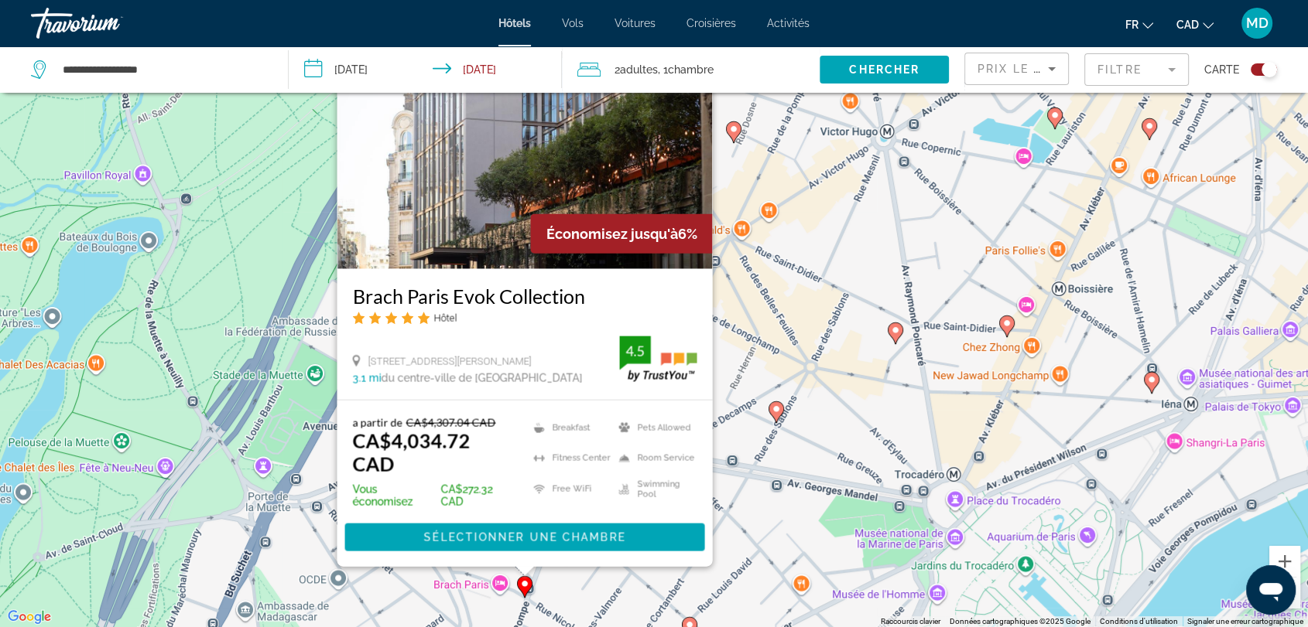
click at [780, 416] on icon "Main content" at bounding box center [775, 412] width 15 height 22
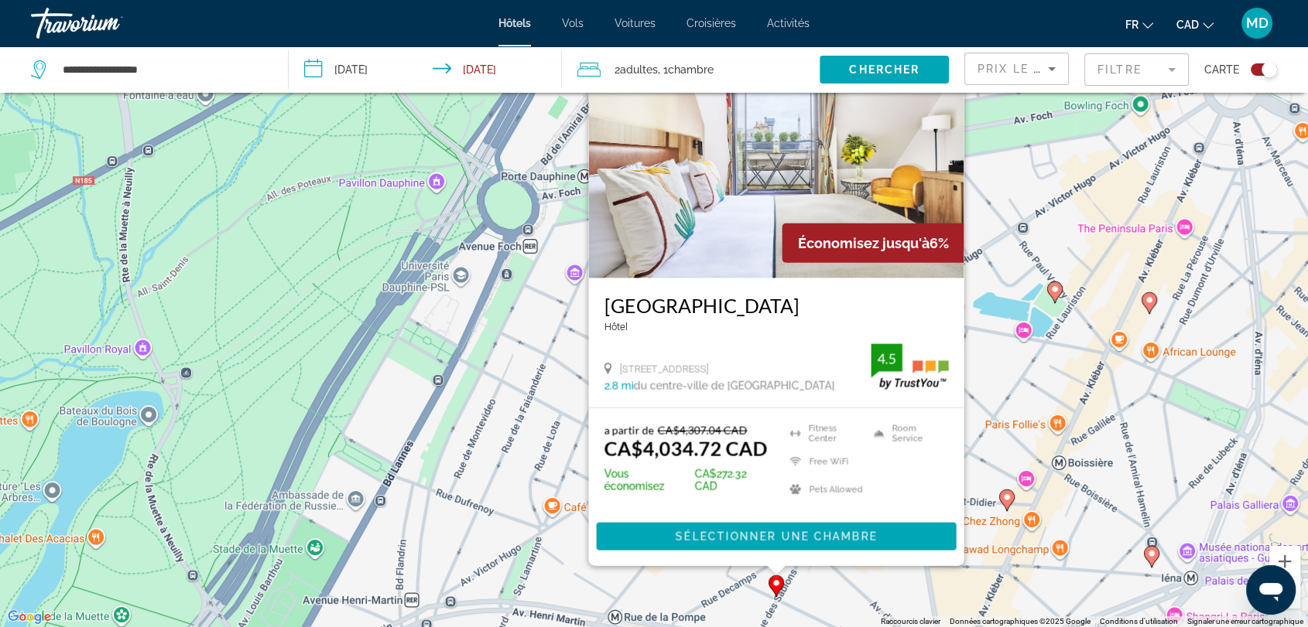
scroll to position [186, 0]
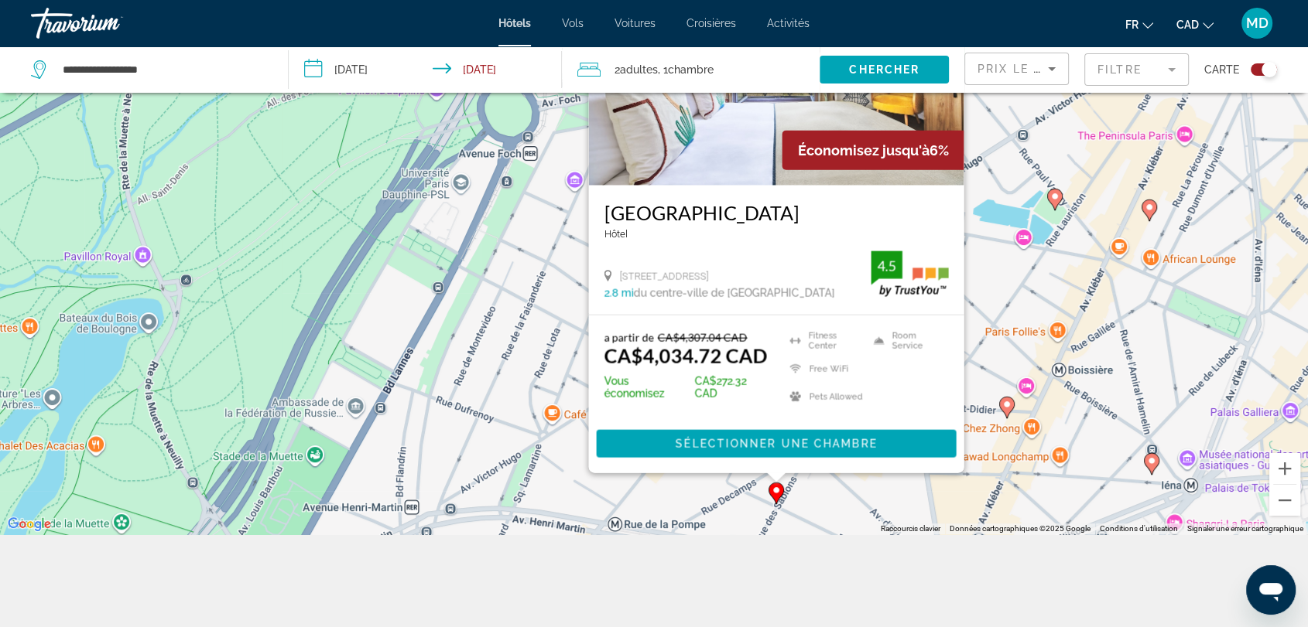
click at [519, 435] on div "Pour activer le glissement avec le clavier, appuyez sur Alt+Entrée. Une fois ce…" at bounding box center [654, 220] width 1308 height 627
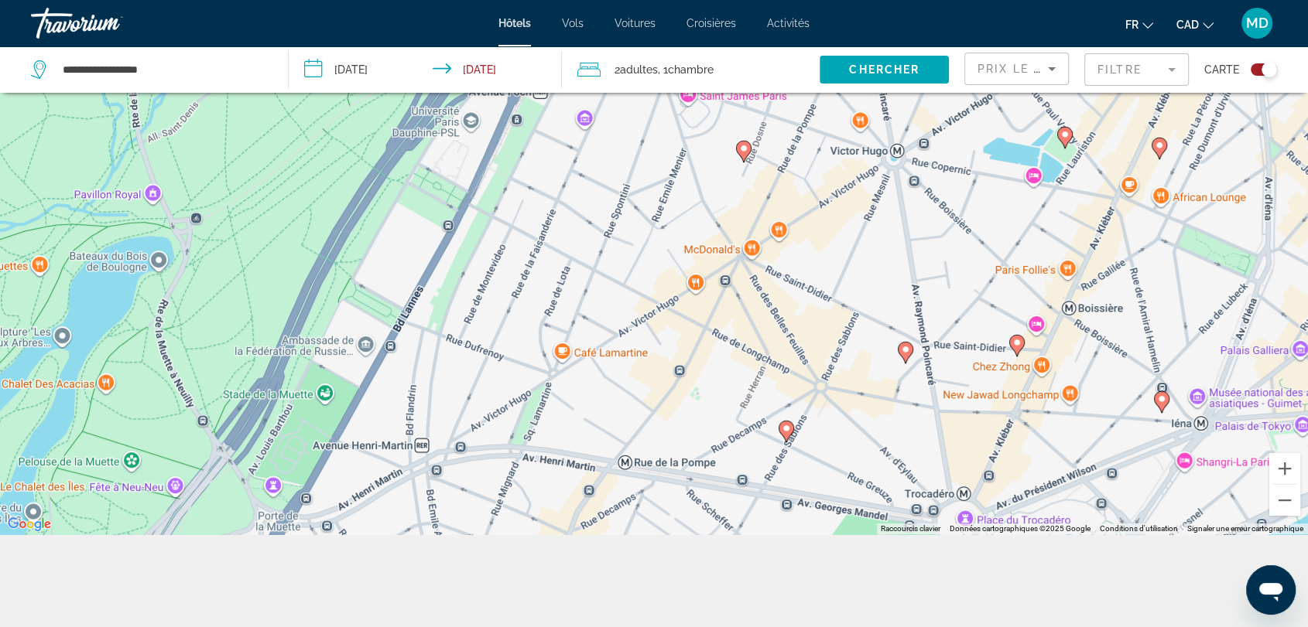
drag, startPoint x: 519, startPoint y: 435, endPoint x: 484, endPoint y: 438, distance: 35.0
click at [484, 438] on div "Pour activer le glissement avec le clavier, appuyez sur Alt+Entrée. Une fois ce…" at bounding box center [654, 220] width 1308 height 627
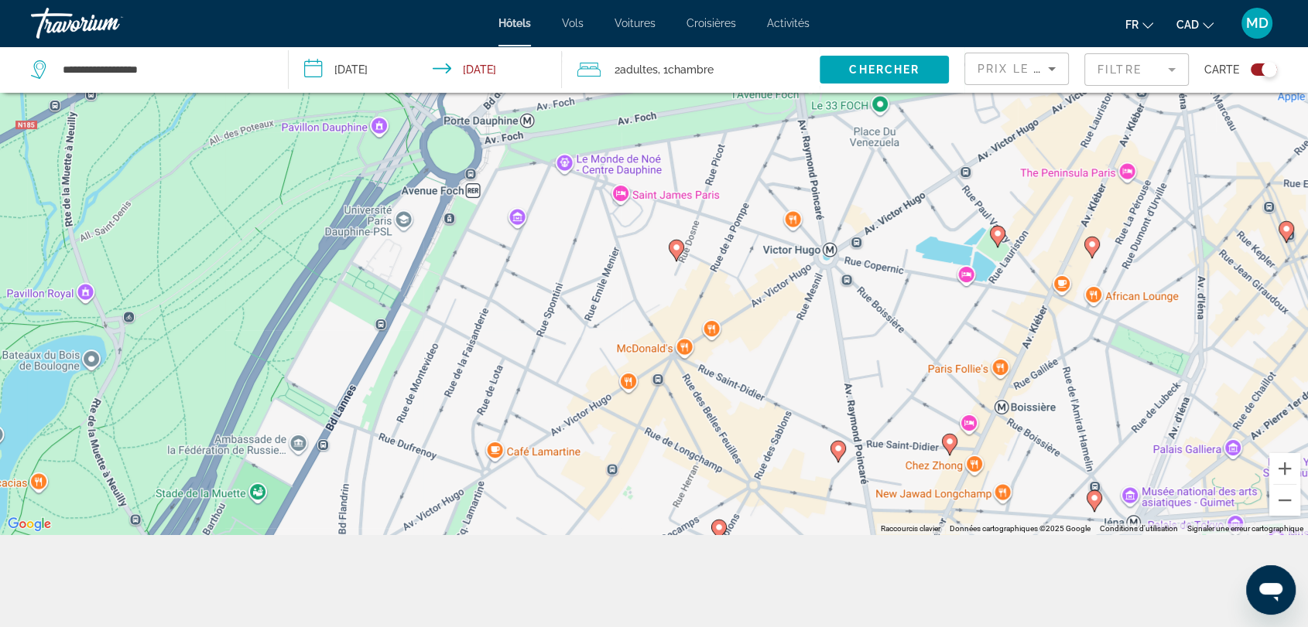
click at [679, 243] on image "Main content" at bounding box center [676, 247] width 9 height 9
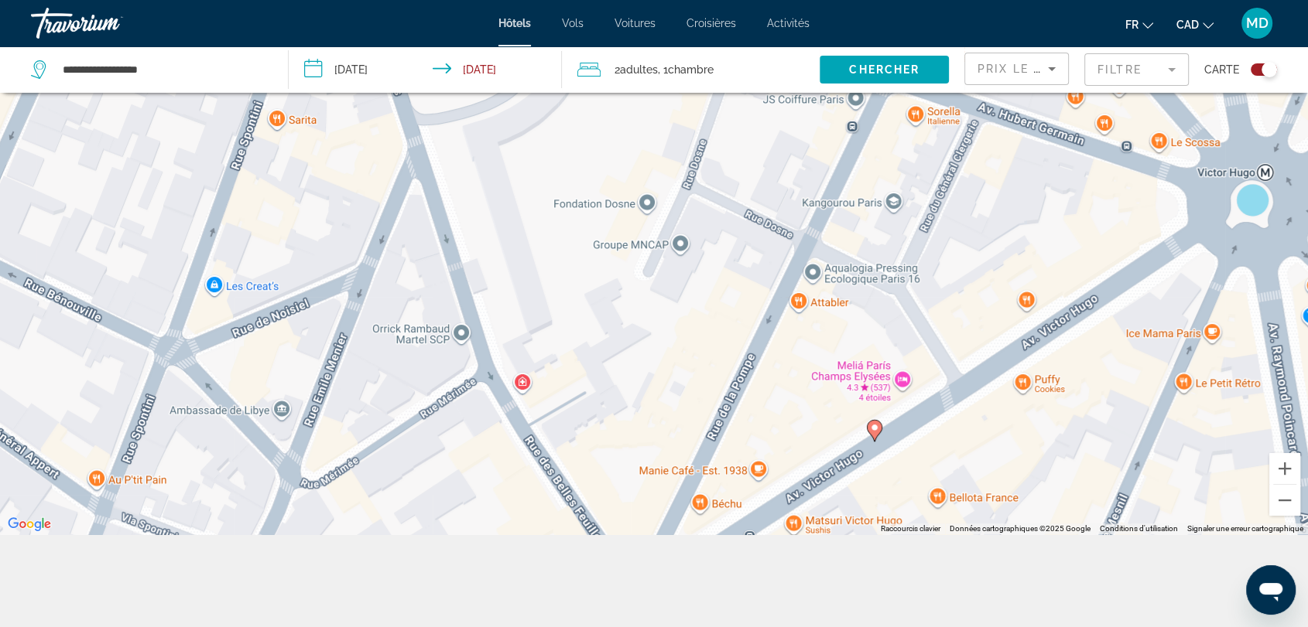
click at [872, 429] on image "Main content" at bounding box center [874, 427] width 9 height 9
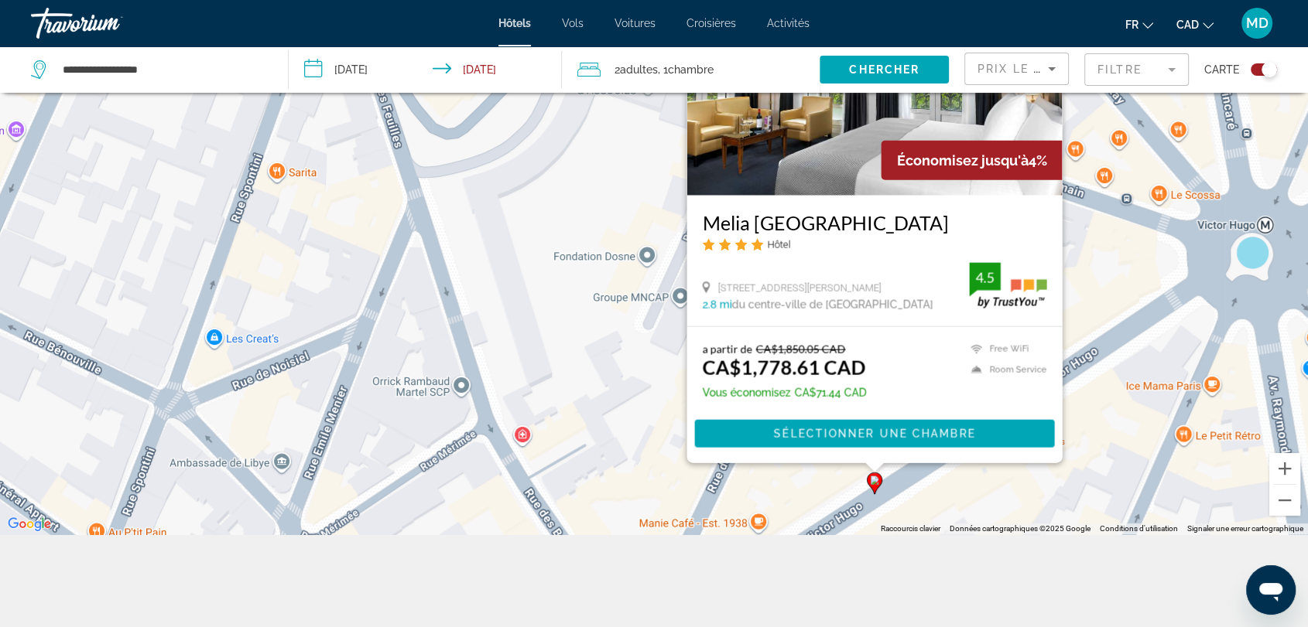
click at [577, 275] on div "Pour activer le glissement avec le clavier, appuyez sur Alt+Entrée. Une fois ce…" at bounding box center [654, 220] width 1308 height 627
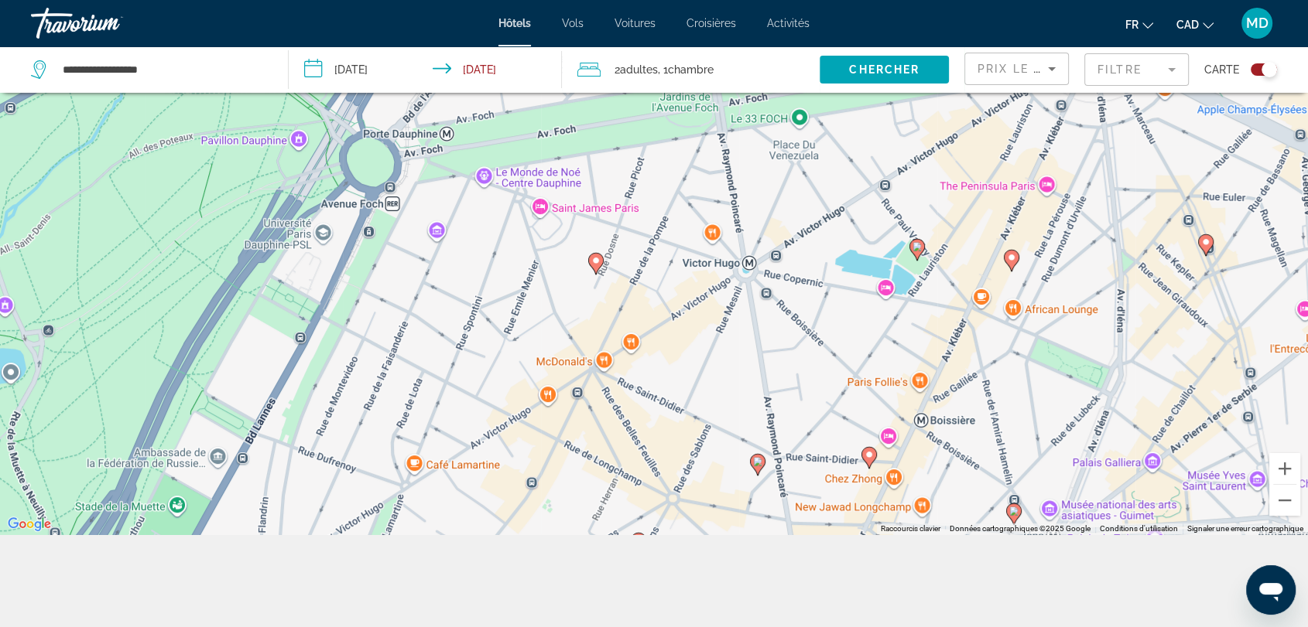
click at [869, 453] on image "Main content" at bounding box center [868, 454] width 9 height 9
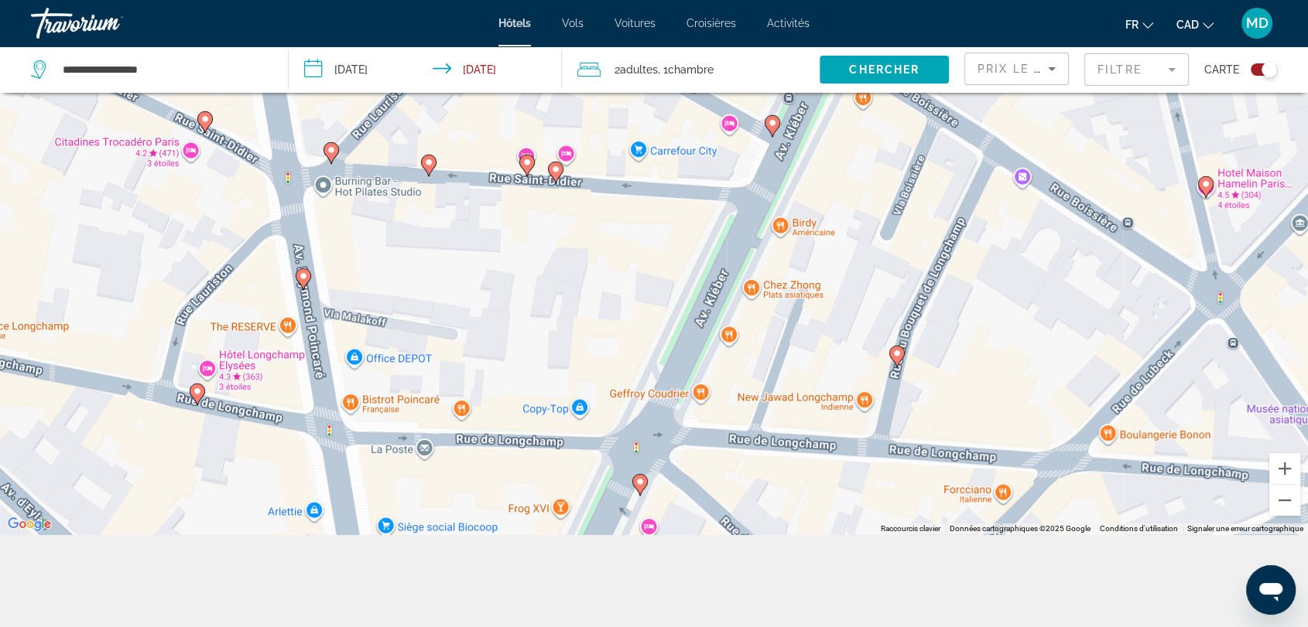
click at [558, 169] on image "Main content" at bounding box center [555, 169] width 9 height 9
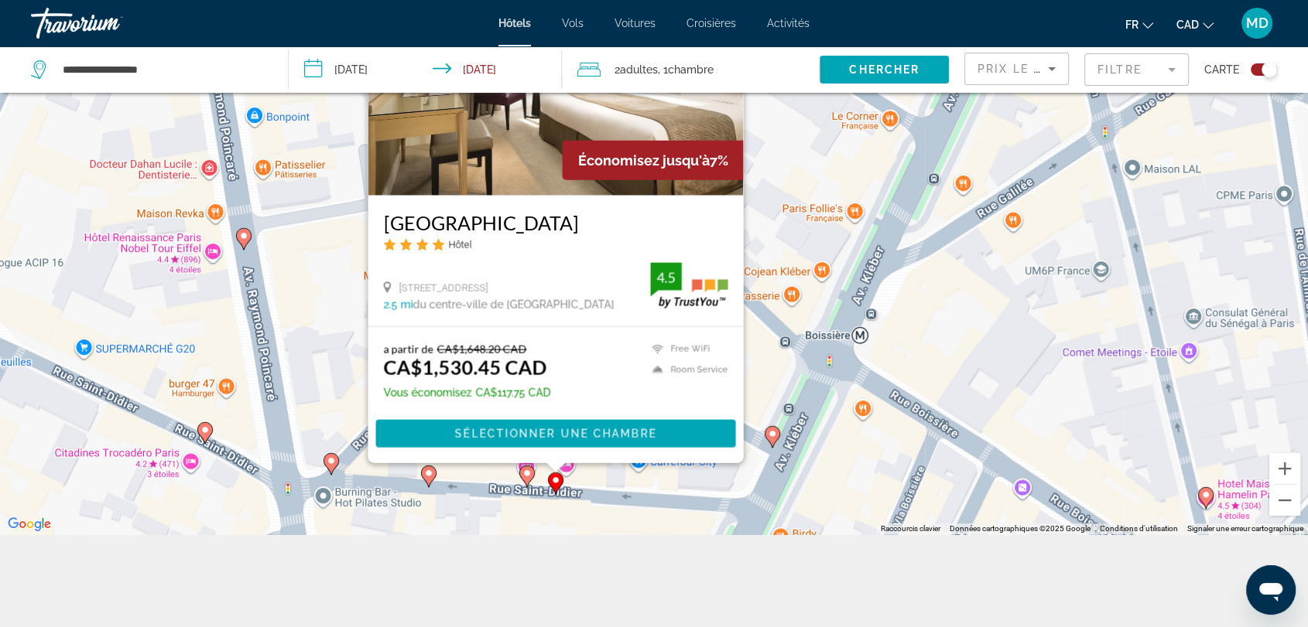
click at [529, 480] on icon "Main content" at bounding box center [527, 476] width 14 height 20
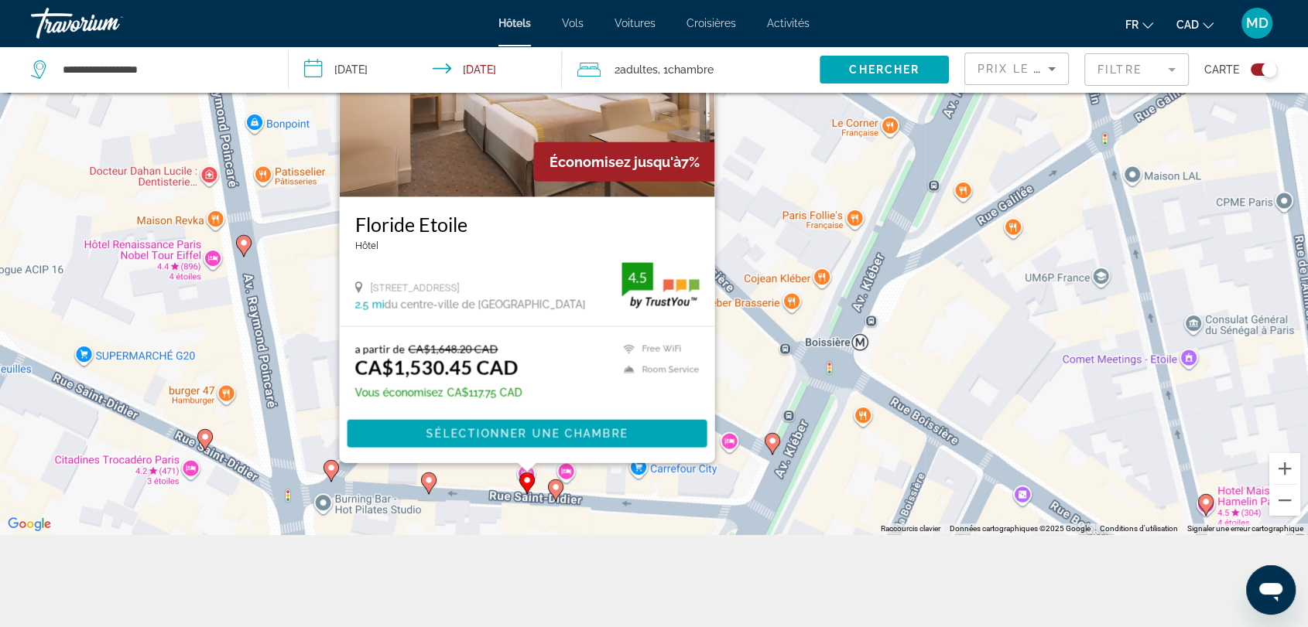
click at [431, 480] on image "Main content" at bounding box center [428, 480] width 9 height 9
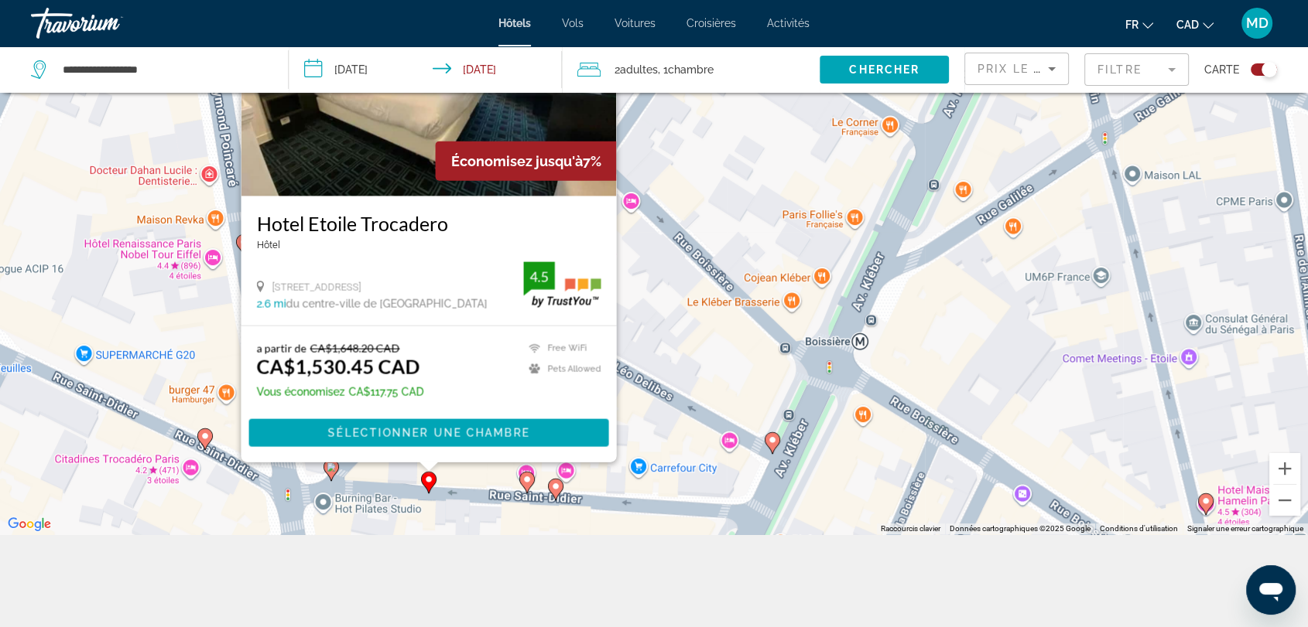
click at [329, 472] on icon "Main content" at bounding box center [331, 470] width 14 height 20
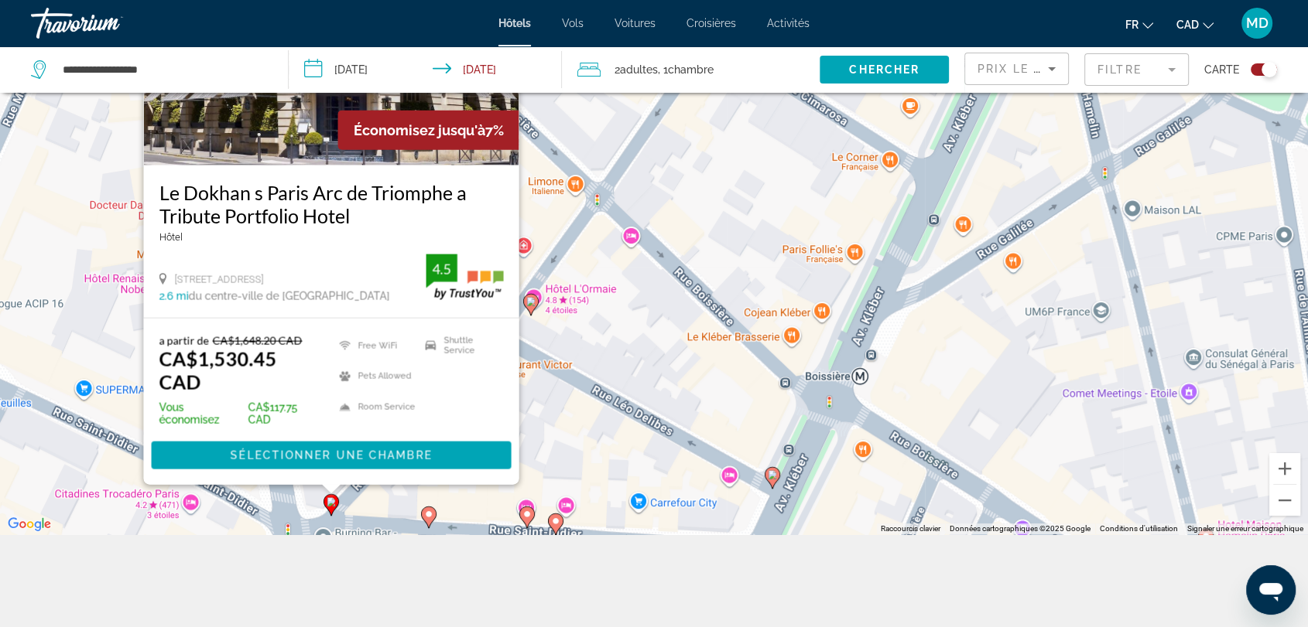
click at [617, 391] on div "Pour activer le glissement avec le clavier, appuyez sur Alt+Entrée. Une fois ce…" at bounding box center [654, 220] width 1308 height 627
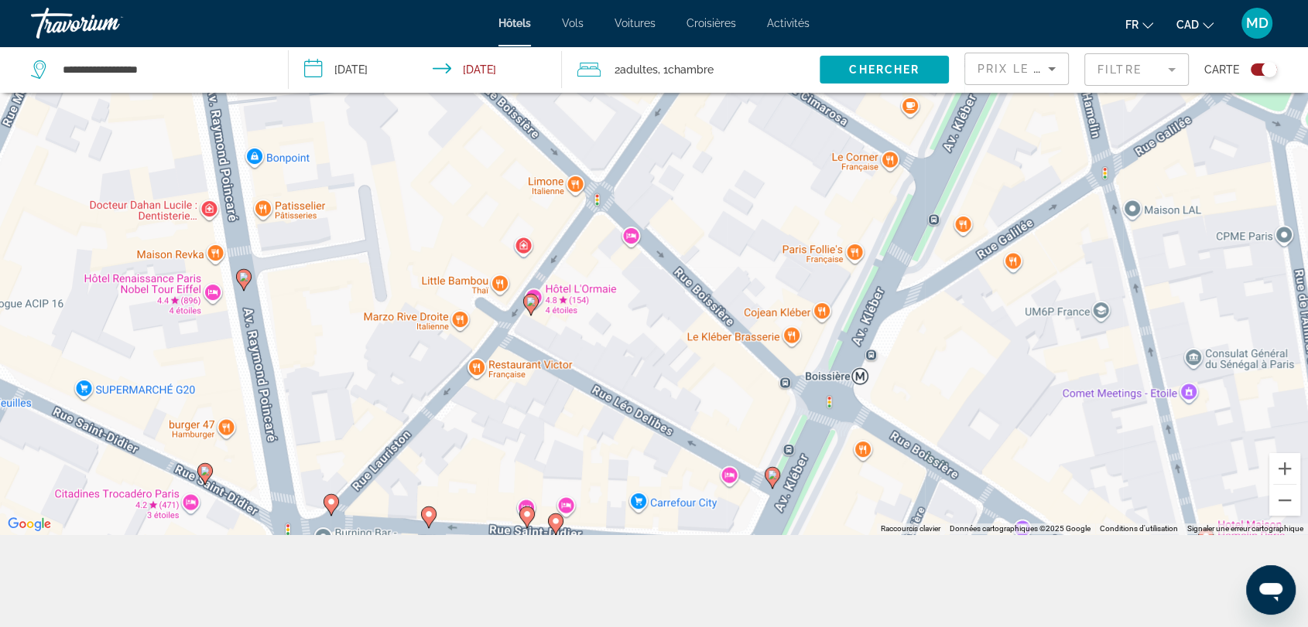
click at [532, 297] on image "Main content" at bounding box center [530, 301] width 9 height 9
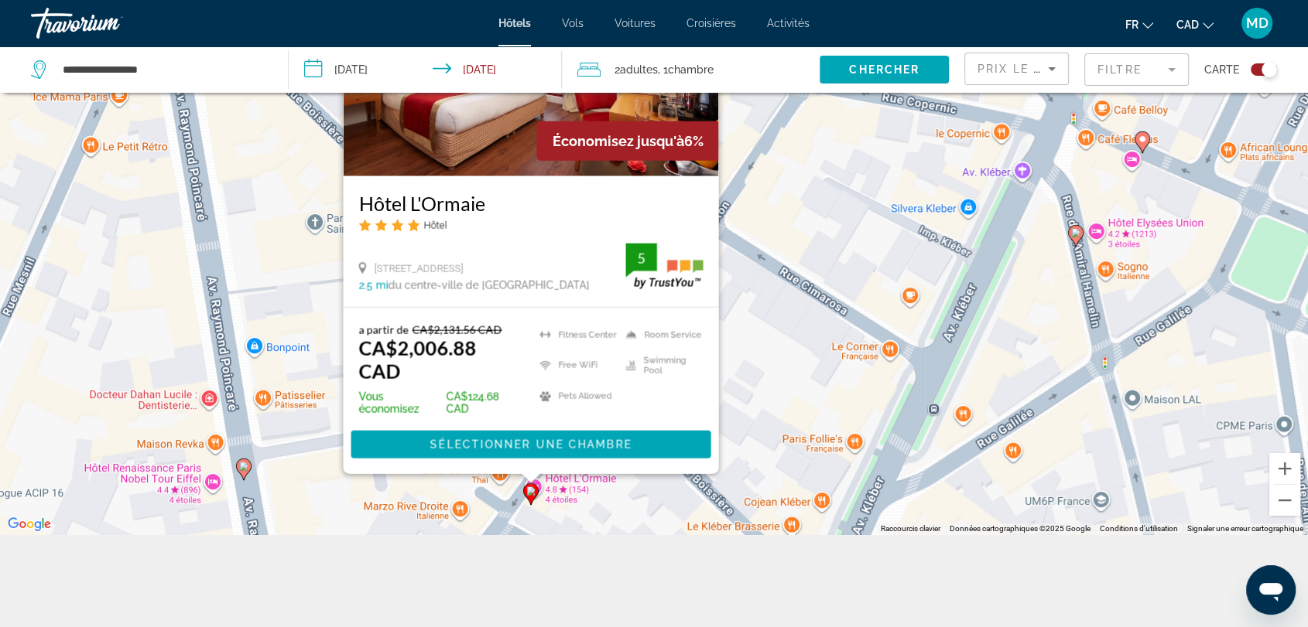
click at [780, 428] on div "Pour activer le glissement avec le clavier, appuyez sur Alt+Entrée. Une fois ce…" at bounding box center [654, 220] width 1308 height 627
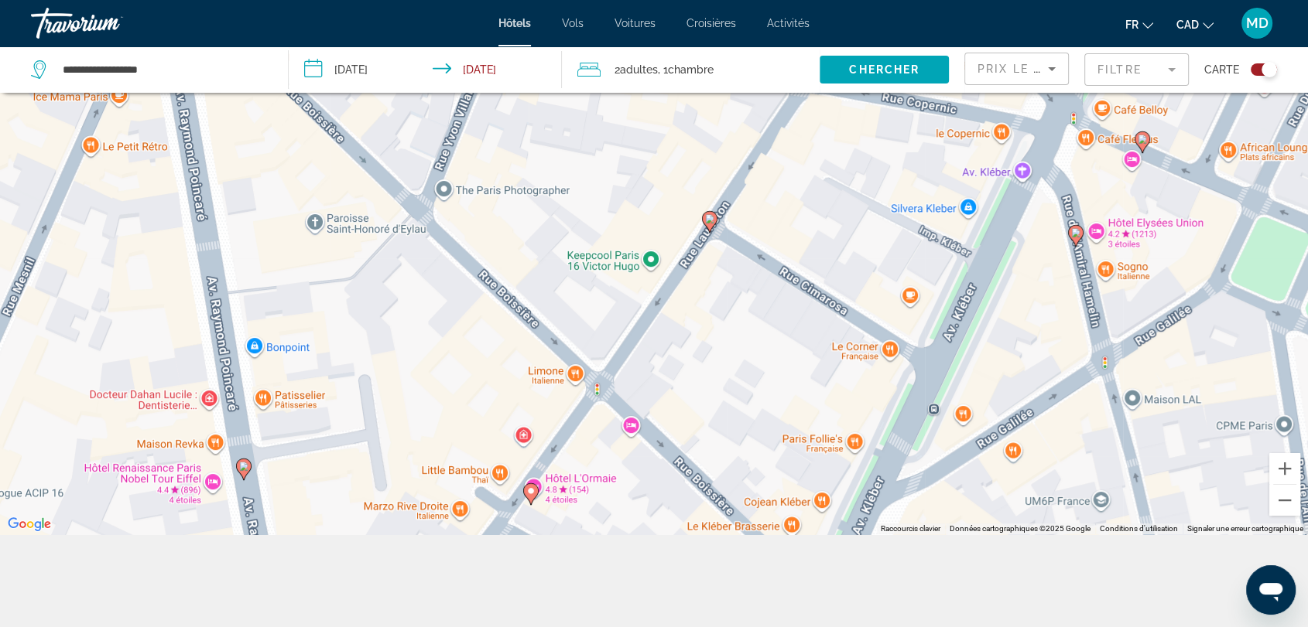
click at [1077, 236] on image "Main content" at bounding box center [1075, 232] width 9 height 9
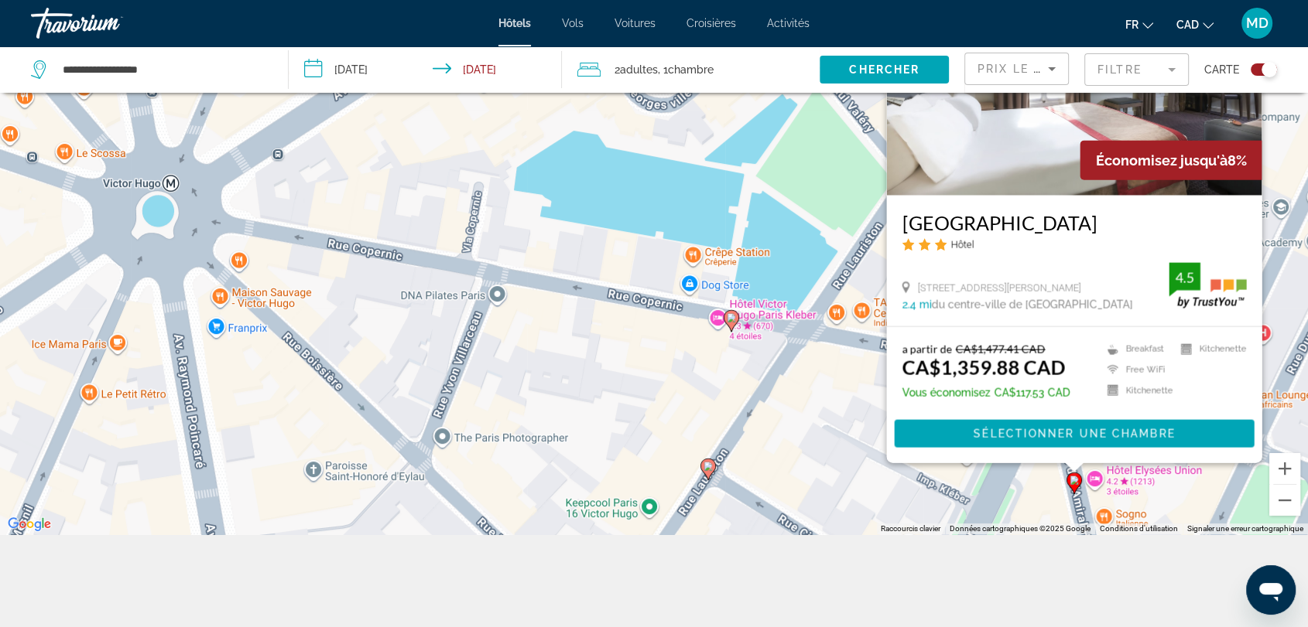
click at [746, 456] on div "Pour activer le glissement avec le clavier, appuyez sur Alt+Entrée. Une fois ce…" at bounding box center [654, 220] width 1308 height 627
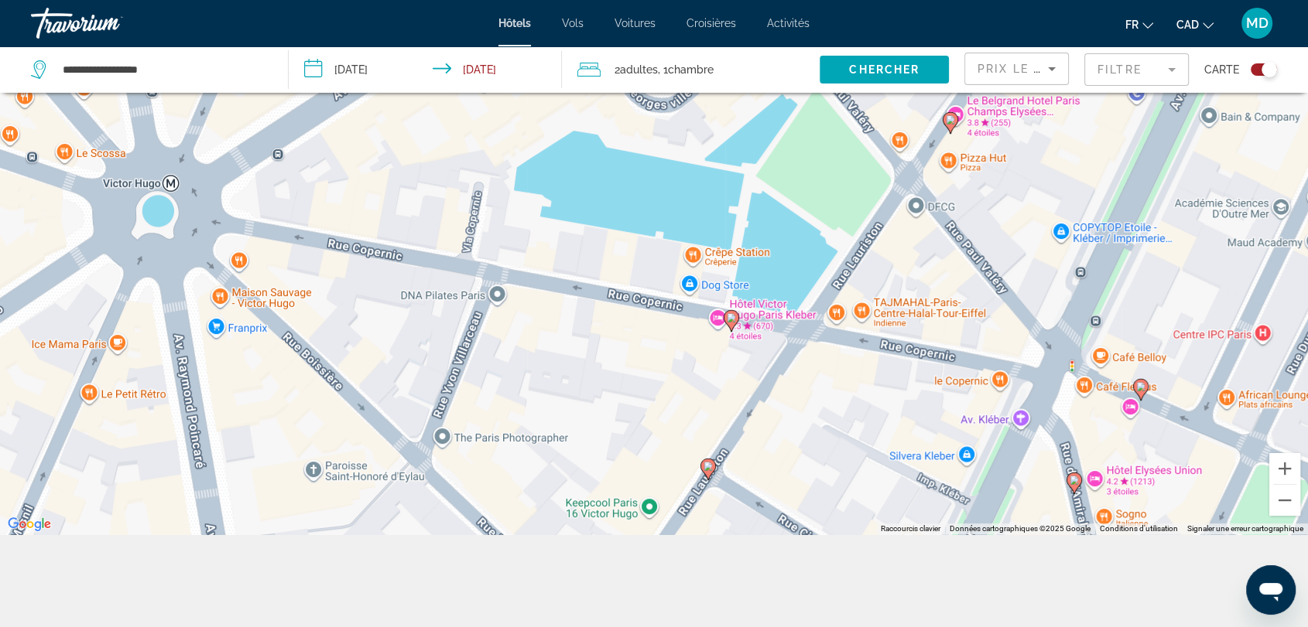
click at [1142, 391] on image "Main content" at bounding box center [1140, 386] width 9 height 9
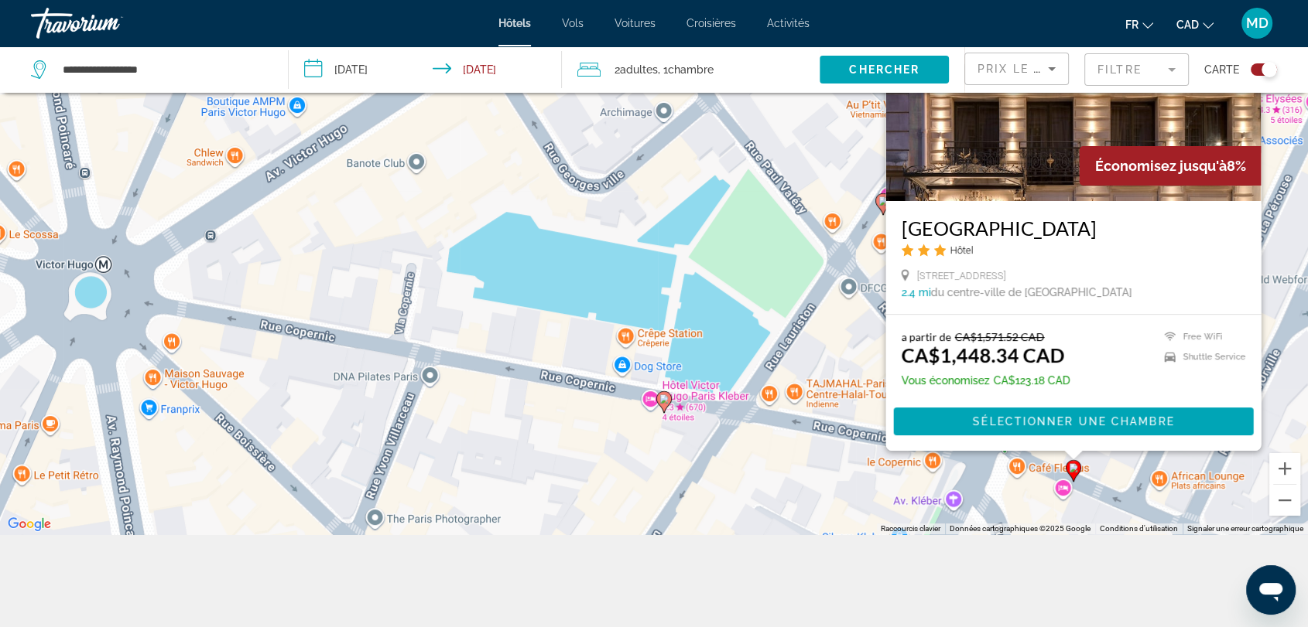
click at [644, 516] on div "Pour activer le glissement avec le clavier, appuyez sur Alt+Entrée. Une fois ce…" at bounding box center [654, 220] width 1308 height 627
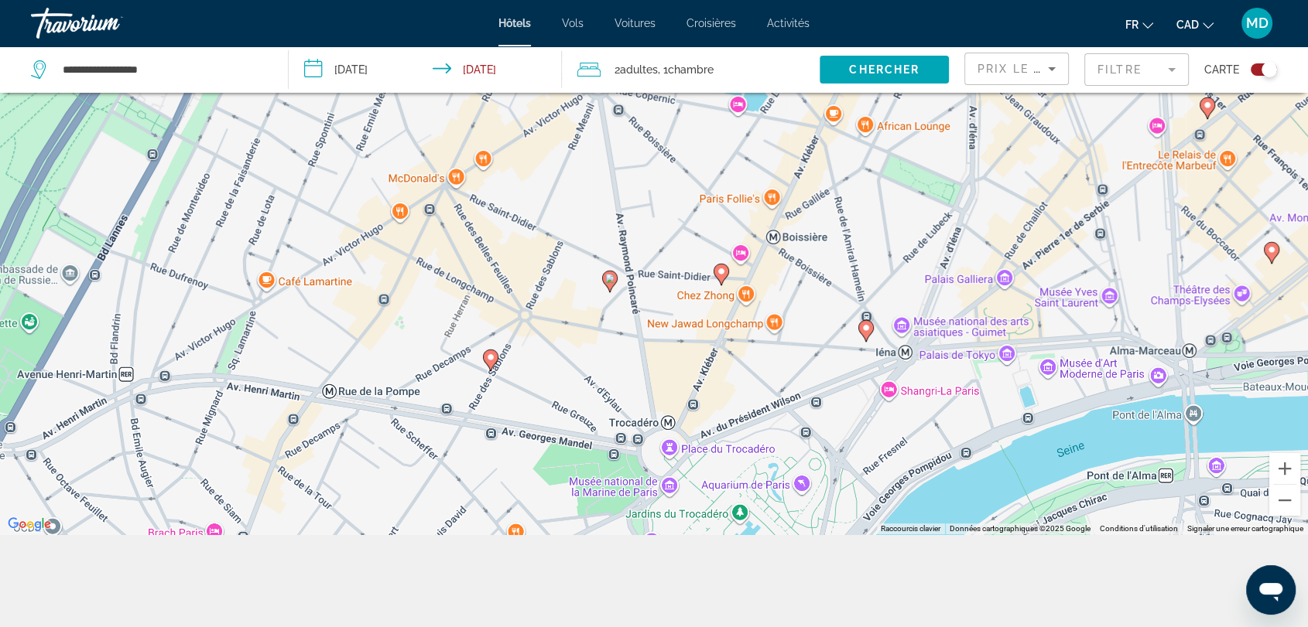
drag, startPoint x: 291, startPoint y: 450, endPoint x: 668, endPoint y: 127, distance: 496.5
click at [668, 127] on div "Pour activer le glissement avec le clavier, appuyez sur Alt+Entrée. Une fois ce…" at bounding box center [654, 220] width 1308 height 627
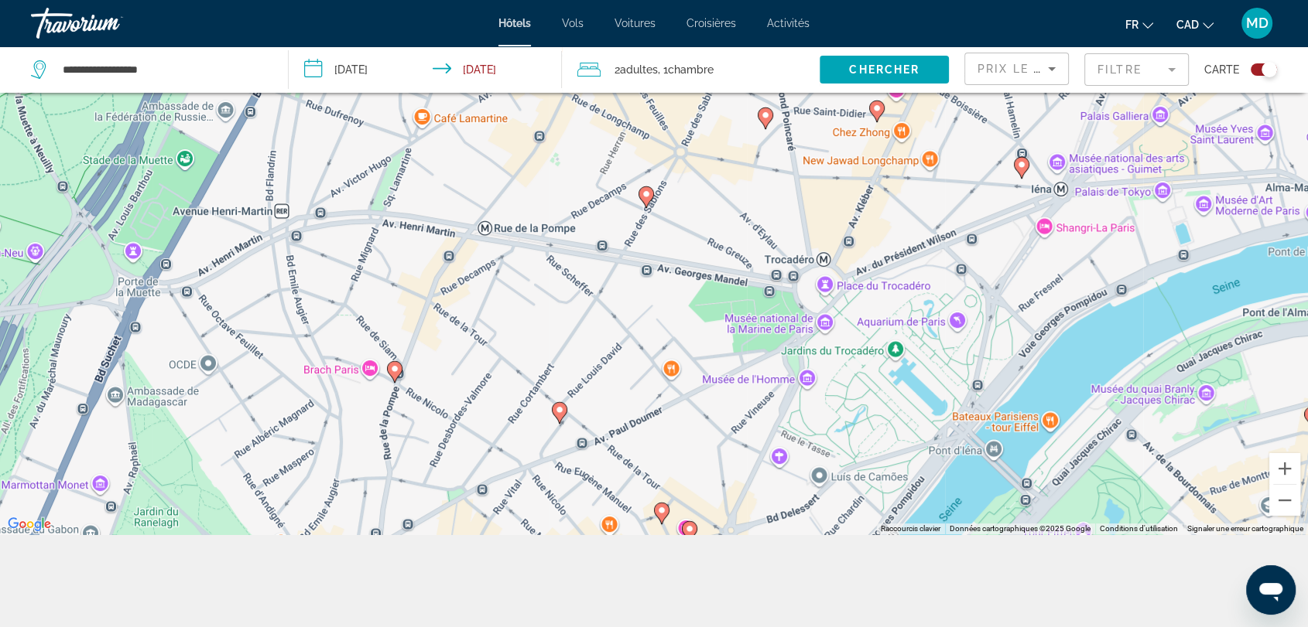
drag, startPoint x: 481, startPoint y: 269, endPoint x: 525, endPoint y: 205, distance: 77.9
click at [525, 205] on div "Pour activer le glissement avec le clavier, appuyez sur Alt+Entrée. Une fois ce…" at bounding box center [654, 220] width 1308 height 627
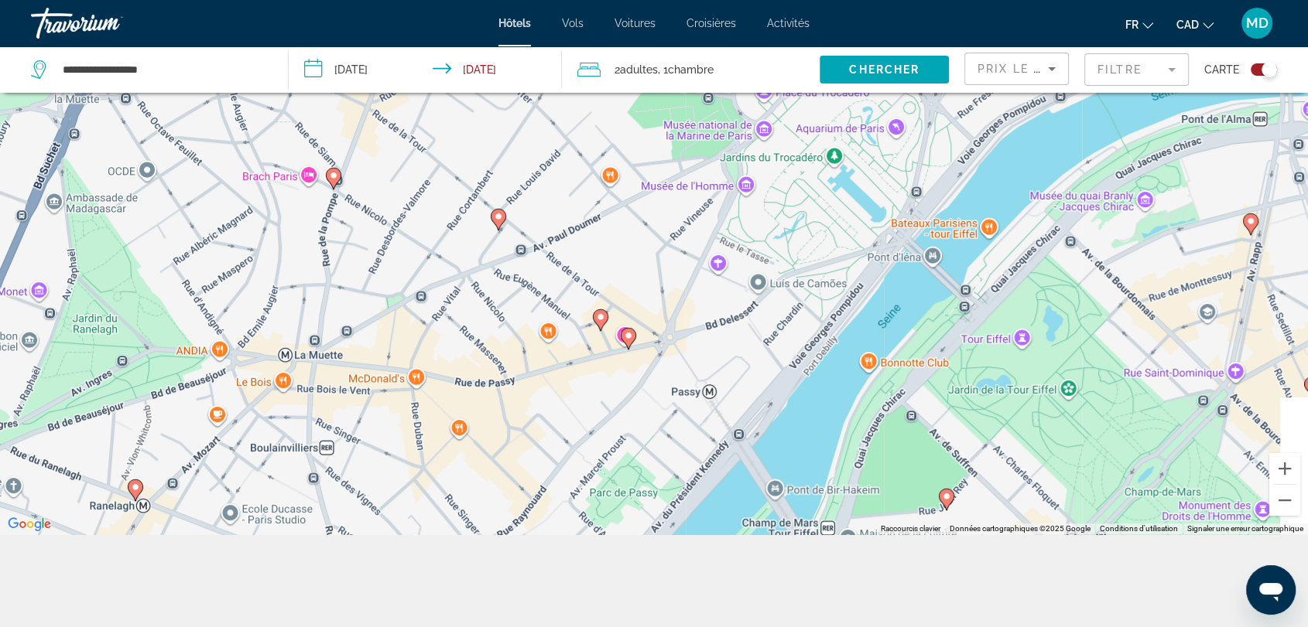
drag, startPoint x: 583, startPoint y: 373, endPoint x: 503, endPoint y: 175, distance: 213.8
click at [503, 175] on div "Pour activer le glissement avec le clavier, appuyez sur Alt+Entrée. Une fois ce…" at bounding box center [654, 220] width 1308 height 627
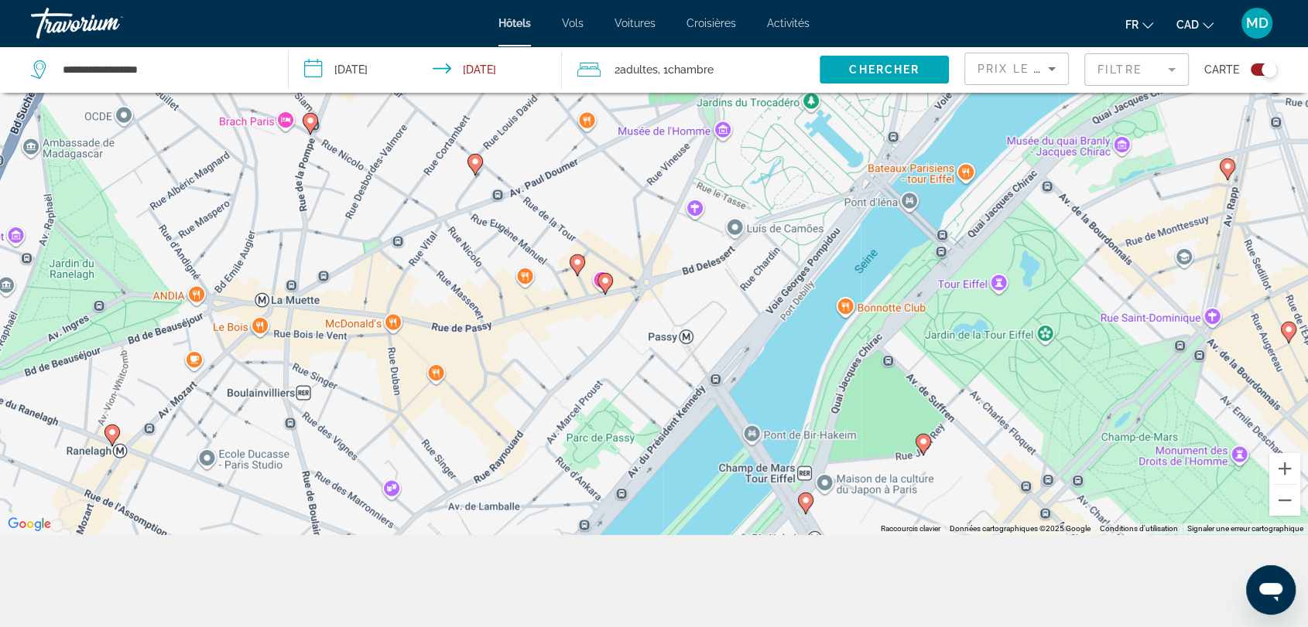
click at [577, 261] on image "Main content" at bounding box center [577, 262] width 9 height 9
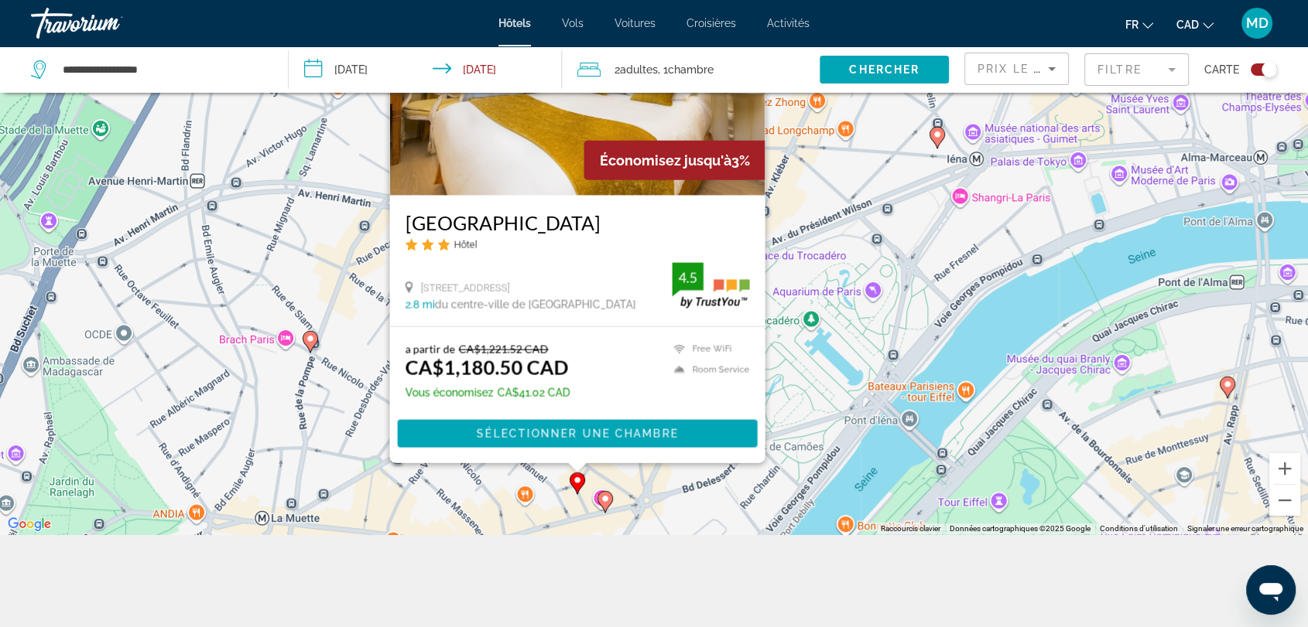
click at [607, 498] on image "Main content" at bounding box center [604, 498] width 9 height 9
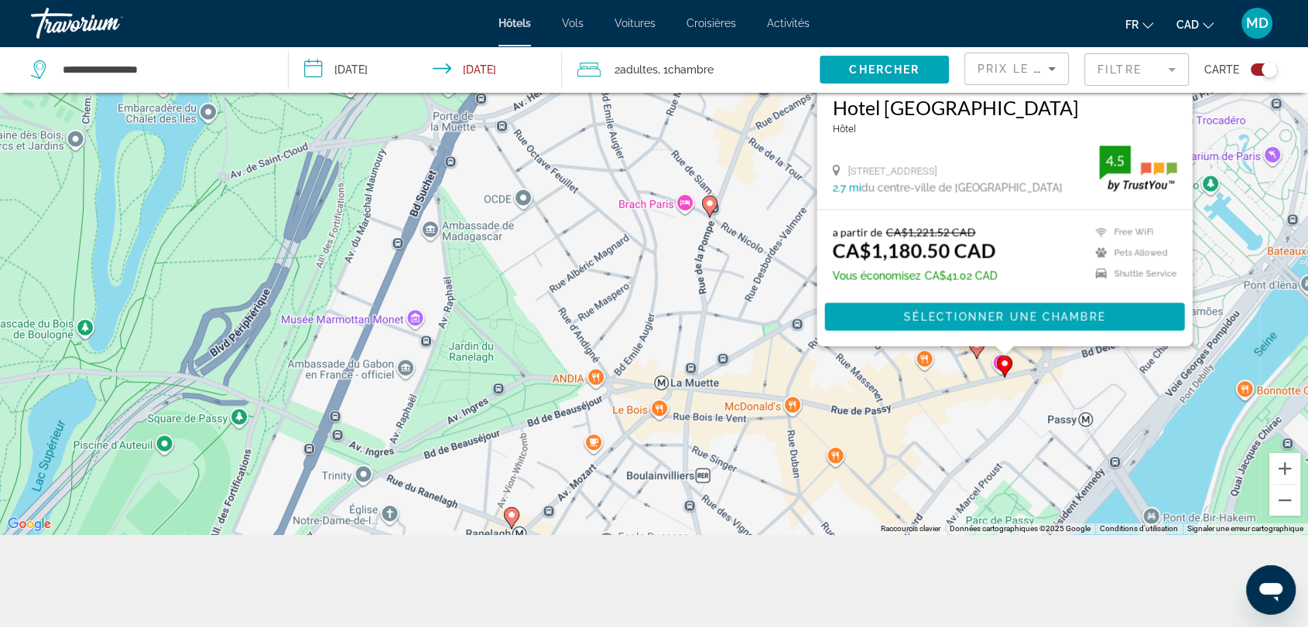
drag, startPoint x: 161, startPoint y: 267, endPoint x: 562, endPoint y: 149, distance: 418.4
click at [562, 149] on div "Pour activer le glissement avec le clavier, appuyez sur Alt+Entrée. Une fois ce…" at bounding box center [654, 220] width 1308 height 627
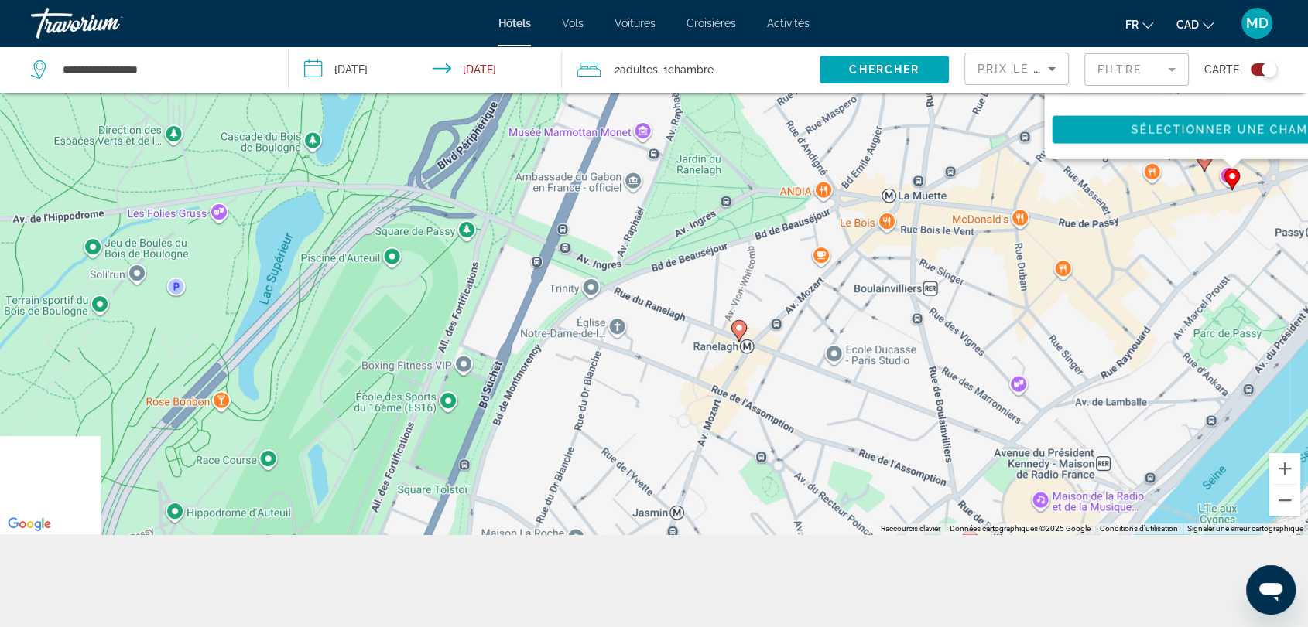
drag, startPoint x: 323, startPoint y: 286, endPoint x: 558, endPoint y: 89, distance: 306.4
click at [558, 89] on div "**********" at bounding box center [654, 267] width 1308 height 720
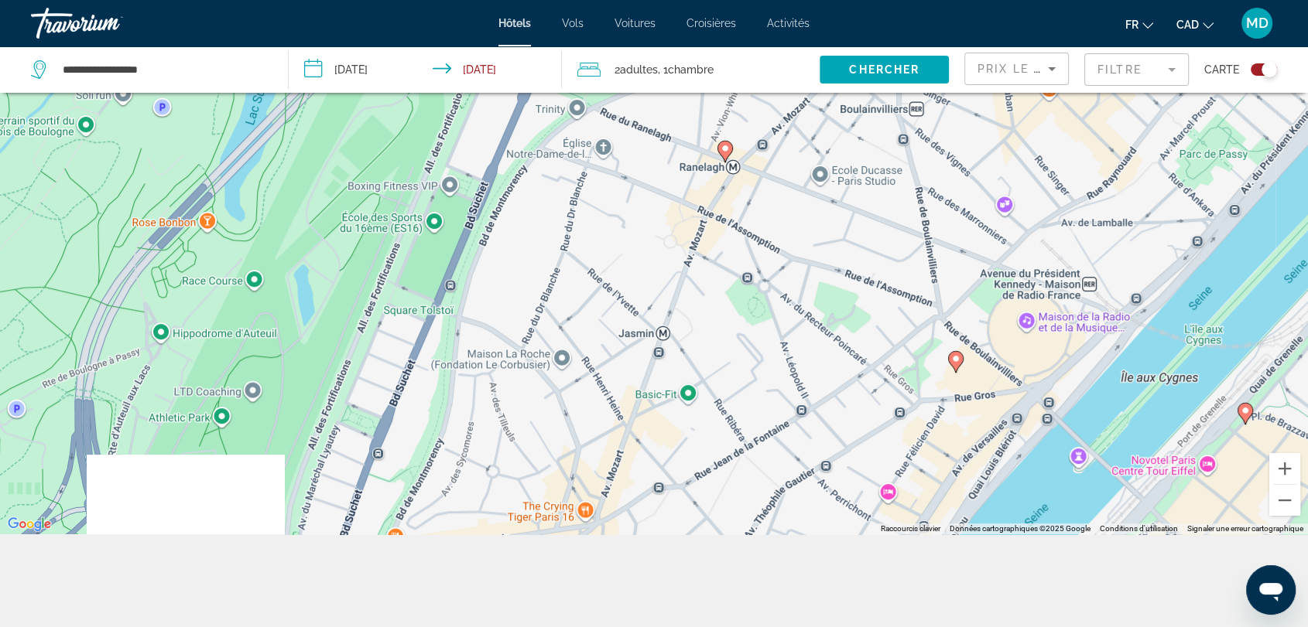
drag, startPoint x: 567, startPoint y: 361, endPoint x: 550, endPoint y: 169, distance: 191.9
click at [550, 169] on div "Pour activer le glissement avec le clavier, appuyez sur Alt+Entrée. Une fois ce…" at bounding box center [654, 220] width 1308 height 627
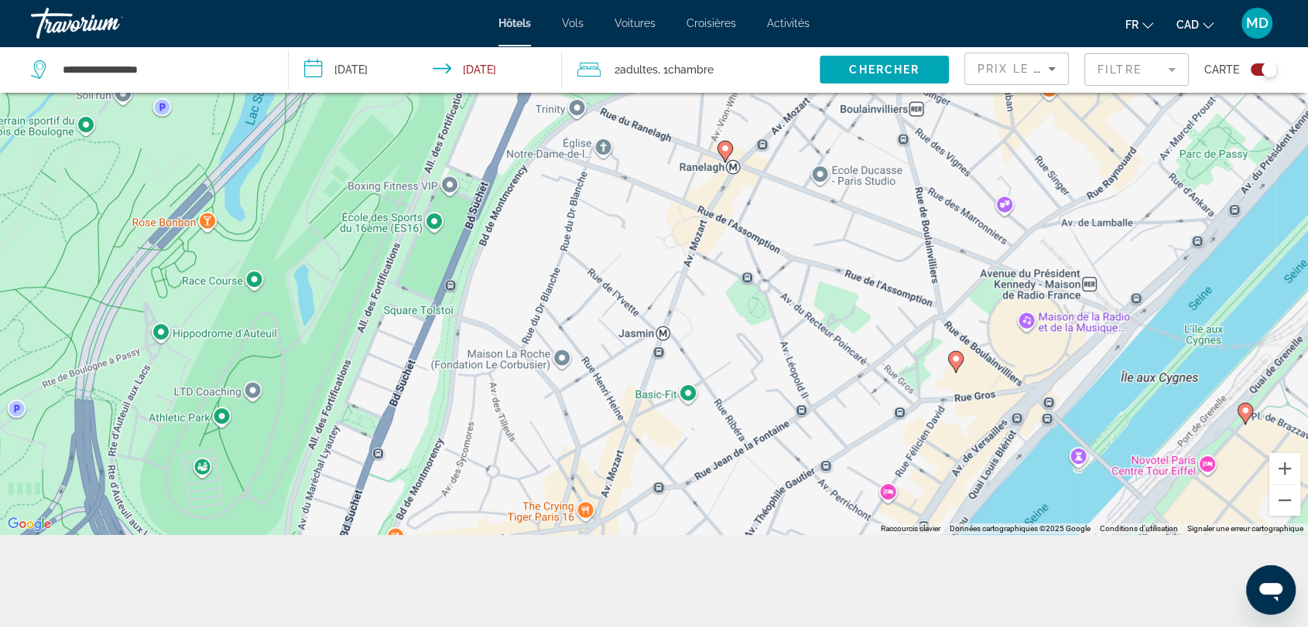
click at [956, 361] on image "Main content" at bounding box center [955, 358] width 9 height 9
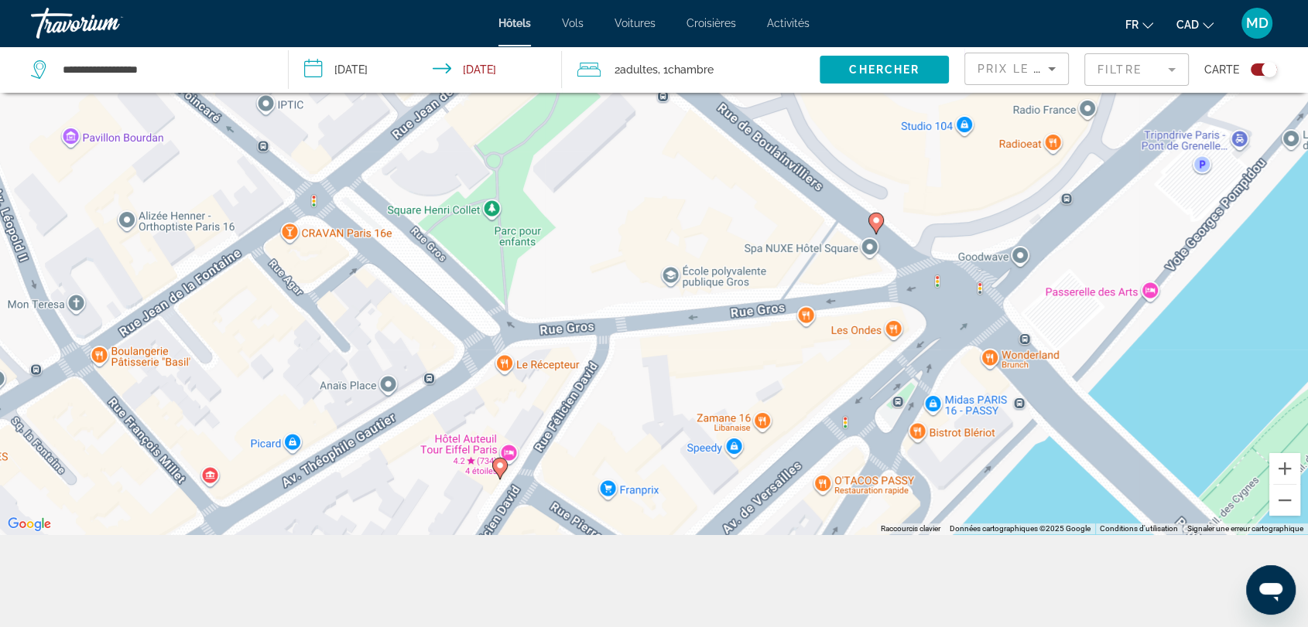
click at [878, 224] on image "Main content" at bounding box center [875, 220] width 9 height 9
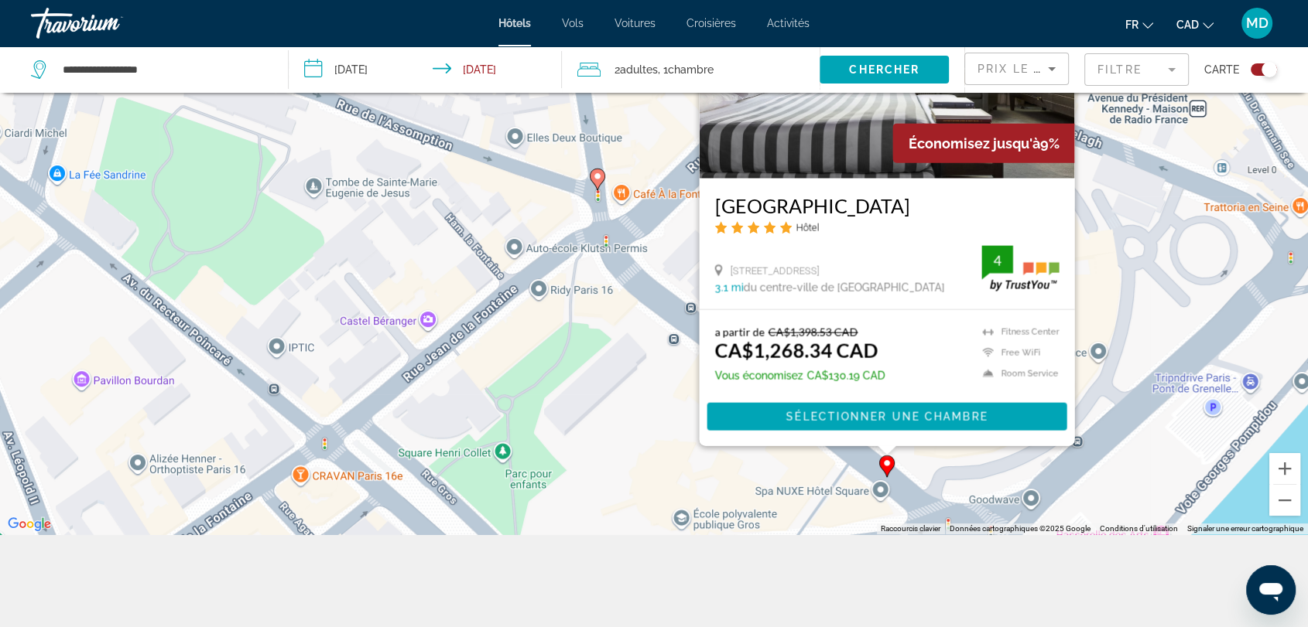
drag, startPoint x: 523, startPoint y: 382, endPoint x: 625, endPoint y: 202, distance: 207.2
click at [625, 203] on div "Pour activer le glissement avec le clavier, appuyez sur Alt+Entrée. Une fois ce…" at bounding box center [654, 220] width 1308 height 627
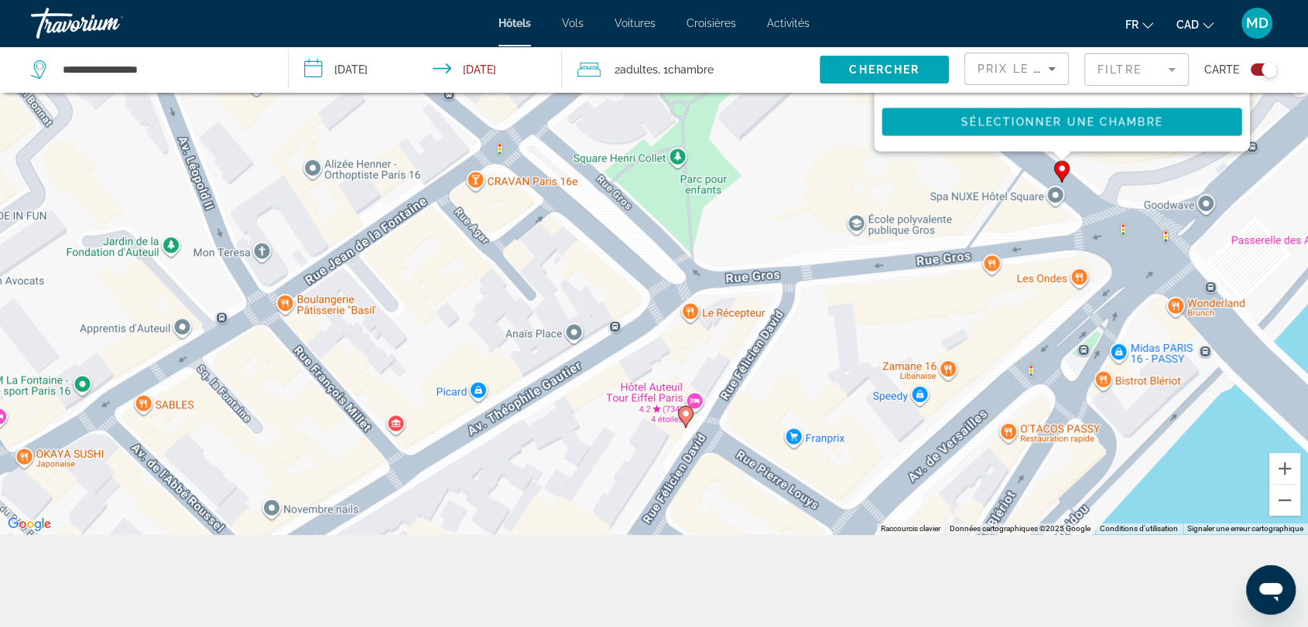
click at [688, 408] on icon "Main content" at bounding box center [686, 416] width 14 height 20
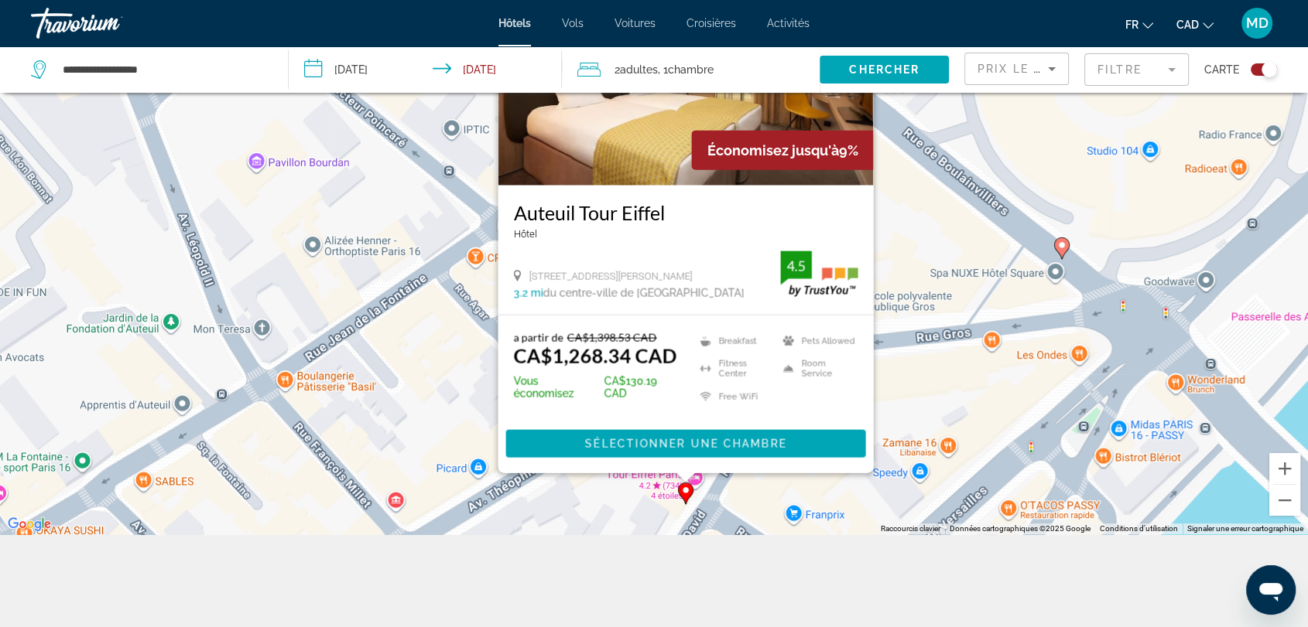
click at [388, 376] on div "Pour activer le glissement avec le clavier, appuyez sur Alt+Entrée. Une fois ce…" at bounding box center [654, 220] width 1308 height 627
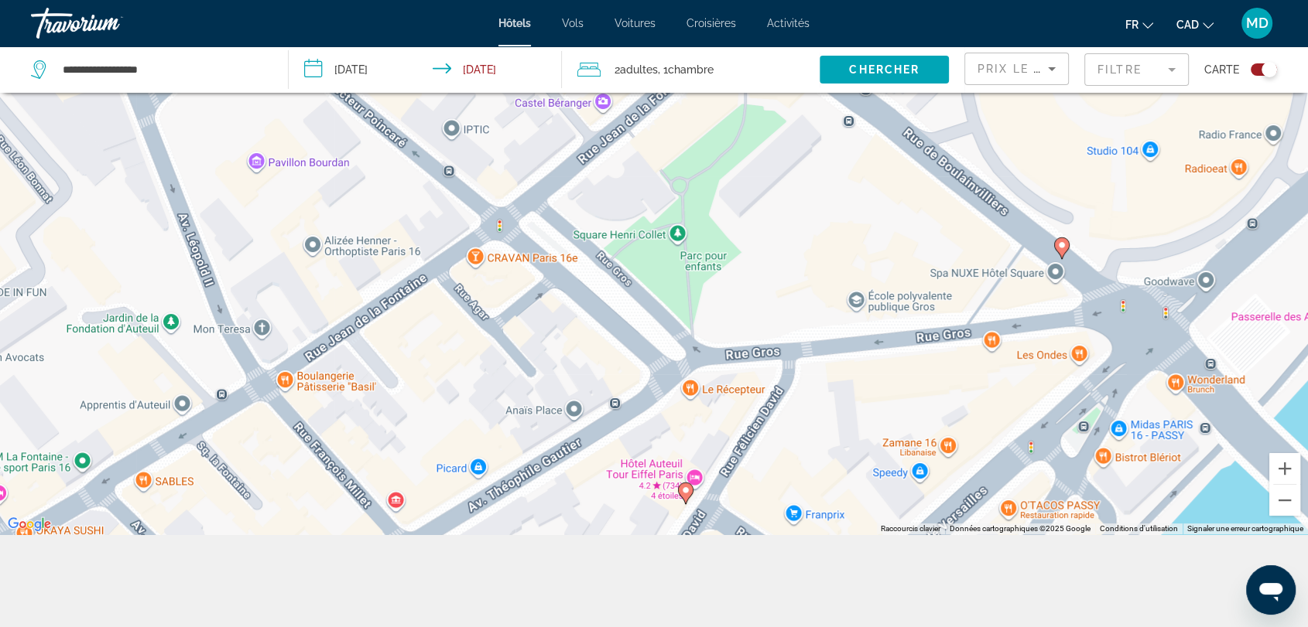
click at [388, 376] on div "Pour activer le glissement avec le clavier, appuyez sur Alt+Entrée. Une fois ce…" at bounding box center [654, 220] width 1308 height 627
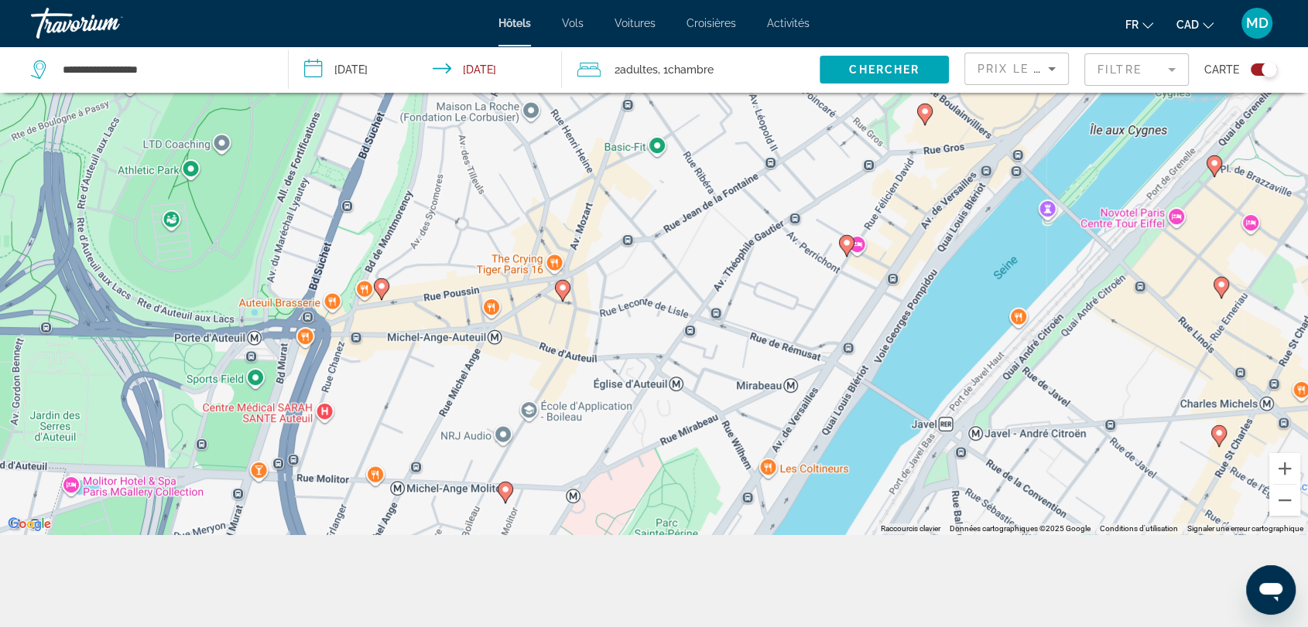
drag, startPoint x: 388, startPoint y: 376, endPoint x: 821, endPoint y: 149, distance: 489.0
click at [821, 149] on div "Pour activer le glissement avec le clavier, appuyez sur Alt+Entrée. Une fois ce…" at bounding box center [654, 220] width 1308 height 627
click at [381, 287] on image "Main content" at bounding box center [382, 286] width 9 height 9
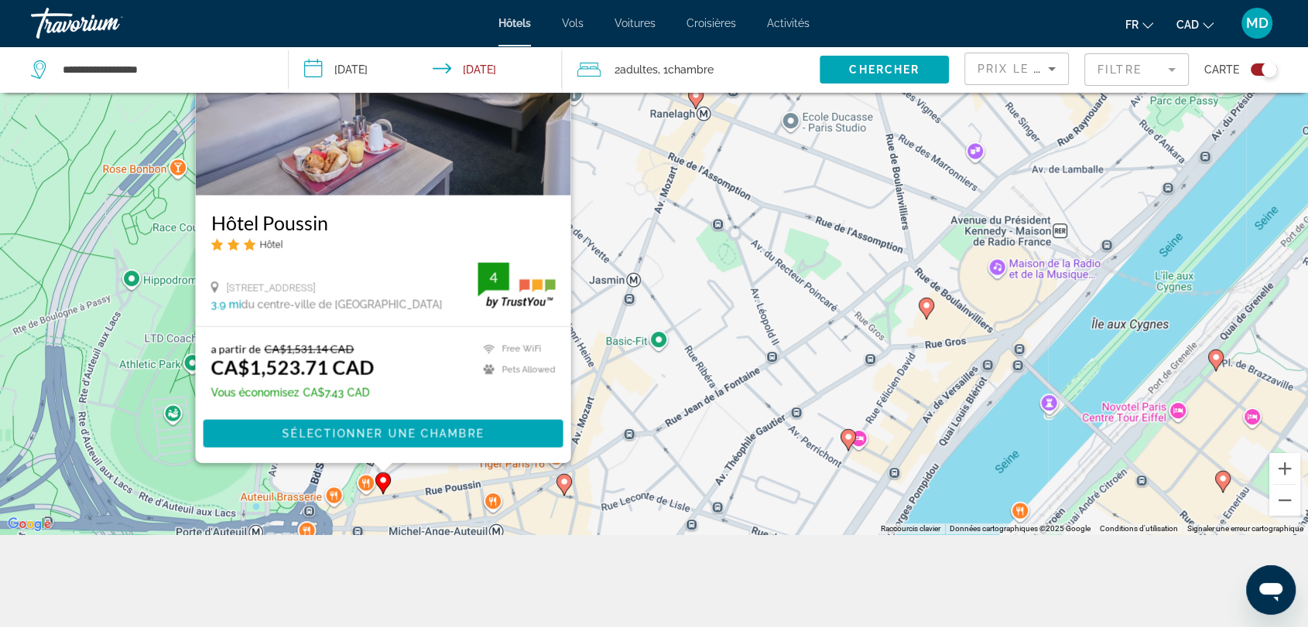
click at [565, 487] on icon "Main content" at bounding box center [564, 484] width 14 height 20
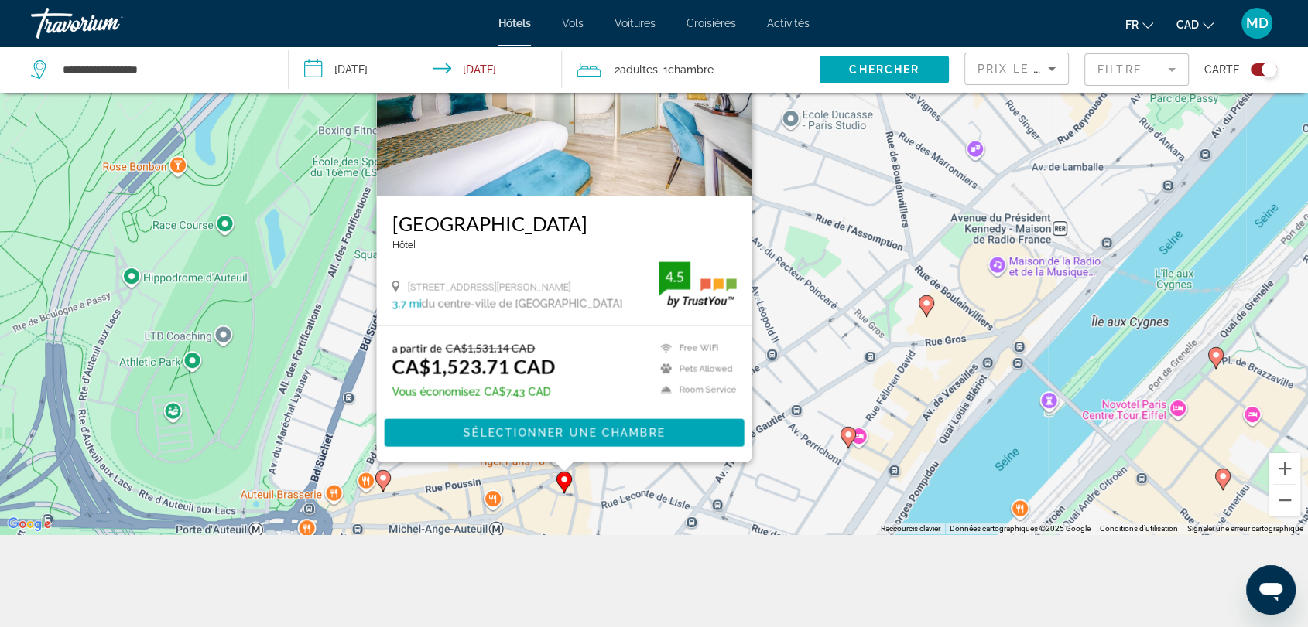
click at [279, 378] on div "Pour activer le glissement avec le clavier, appuyez sur Alt+Entrée. Une fois ce…" at bounding box center [654, 220] width 1308 height 627
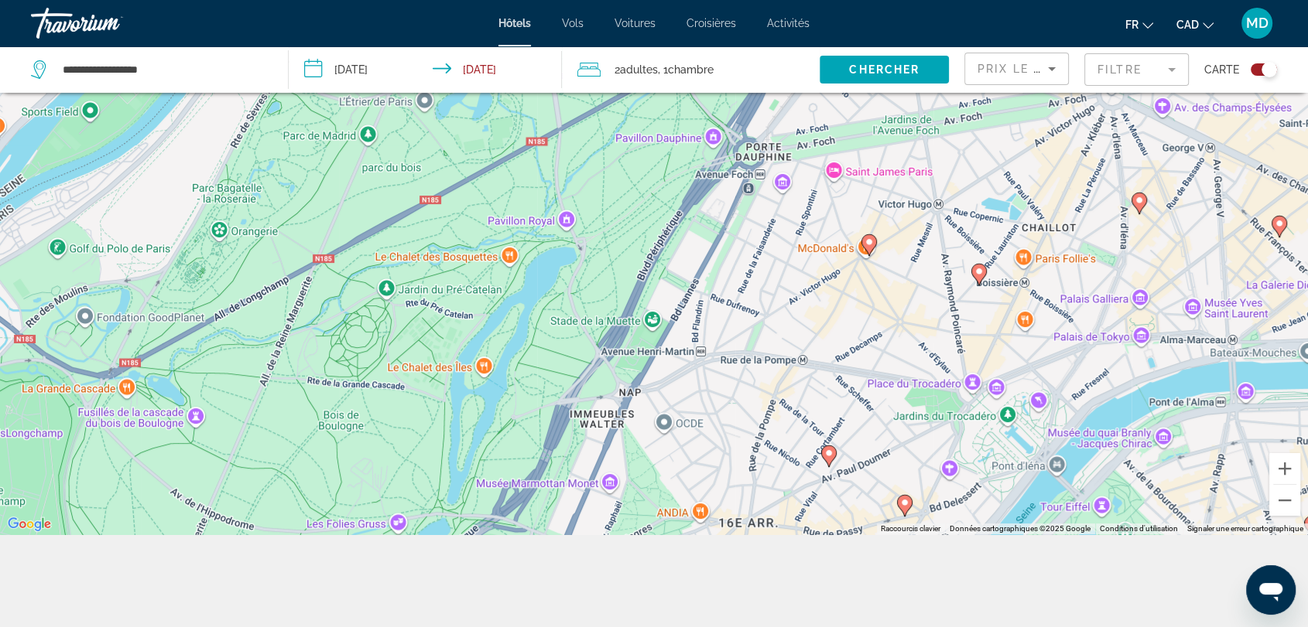
drag, startPoint x: 229, startPoint y: 294, endPoint x: 437, endPoint y: 667, distance: 427.1
click at [437, 442] on html "**********" at bounding box center [654, 127] width 1308 height 627
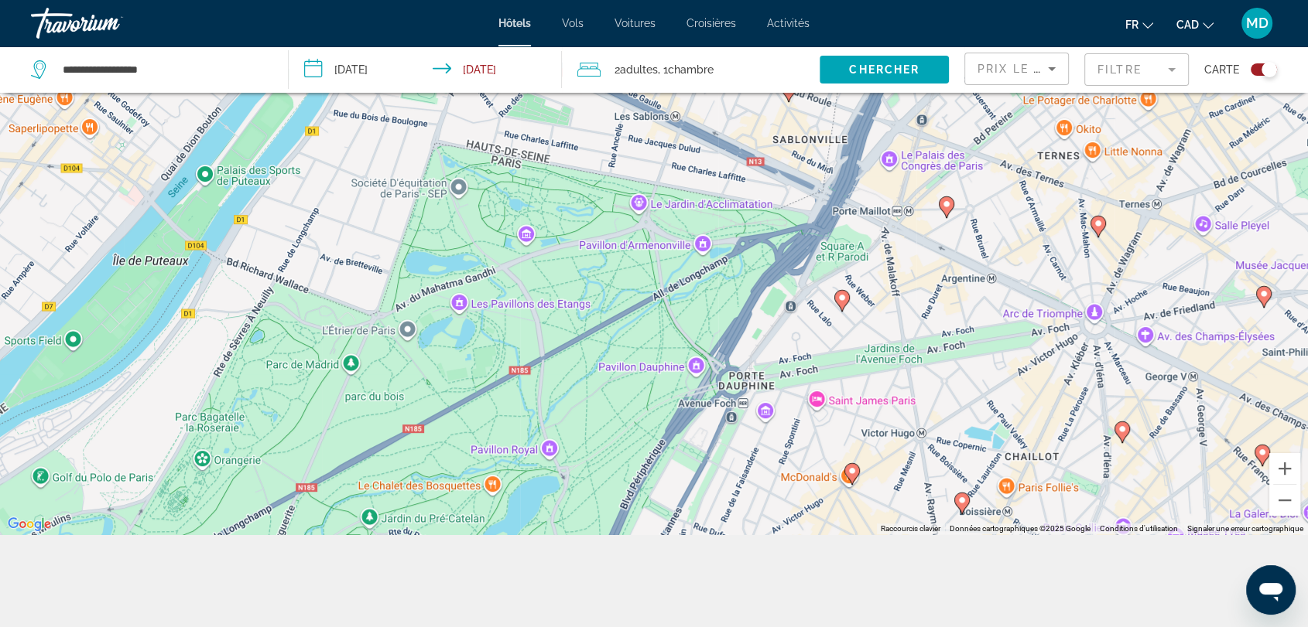
drag, startPoint x: 402, startPoint y: 286, endPoint x: 347, endPoint y: 496, distance: 216.7
click at [347, 496] on div "Pour activer le glissement avec le clavier, appuyez sur Alt+Entrée. Une fois ce…" at bounding box center [654, 220] width 1308 height 627
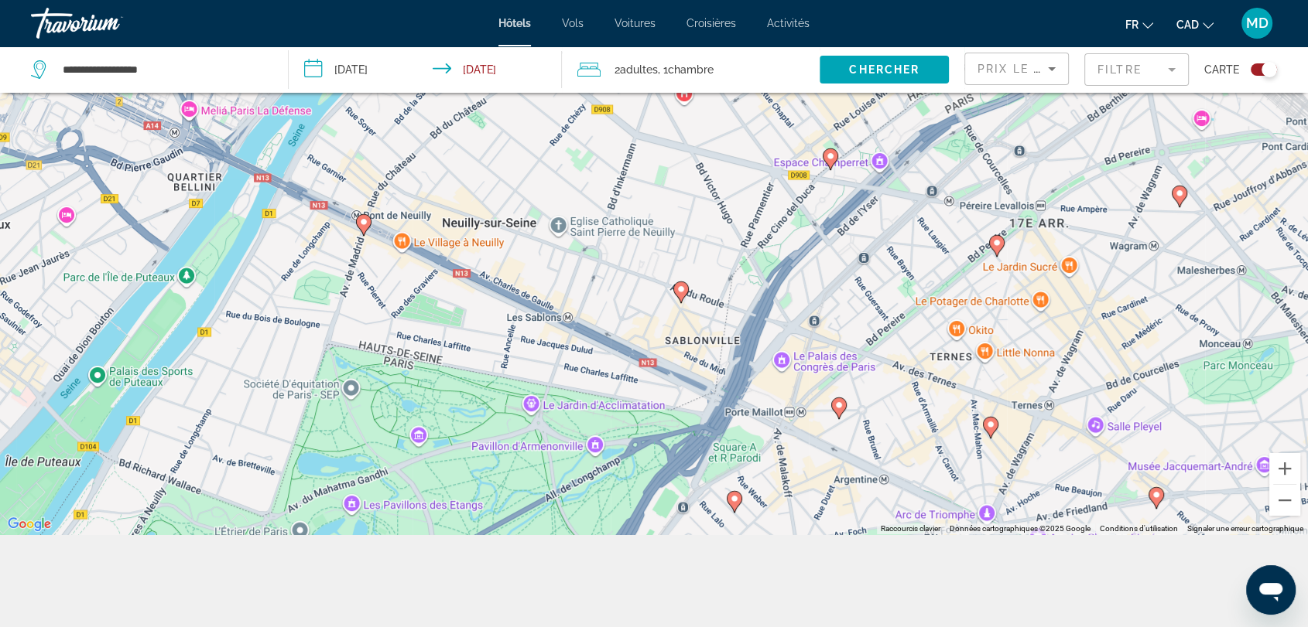
drag, startPoint x: 573, startPoint y: 265, endPoint x: 485, endPoint y: 439, distance: 194.8
click at [485, 439] on div "Pour activer le glissement avec le clavier, appuyez sur Alt+Entrée. Une fois ce…" at bounding box center [654, 220] width 1308 height 627
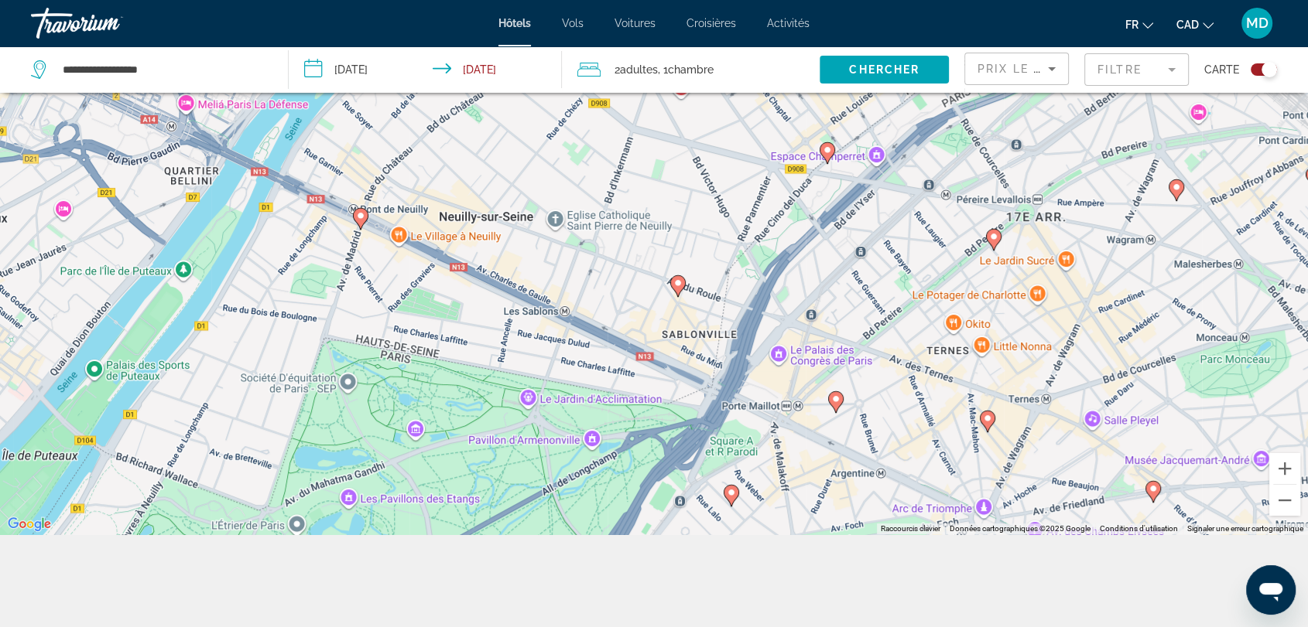
click at [362, 222] on icon "Main content" at bounding box center [361, 218] width 14 height 20
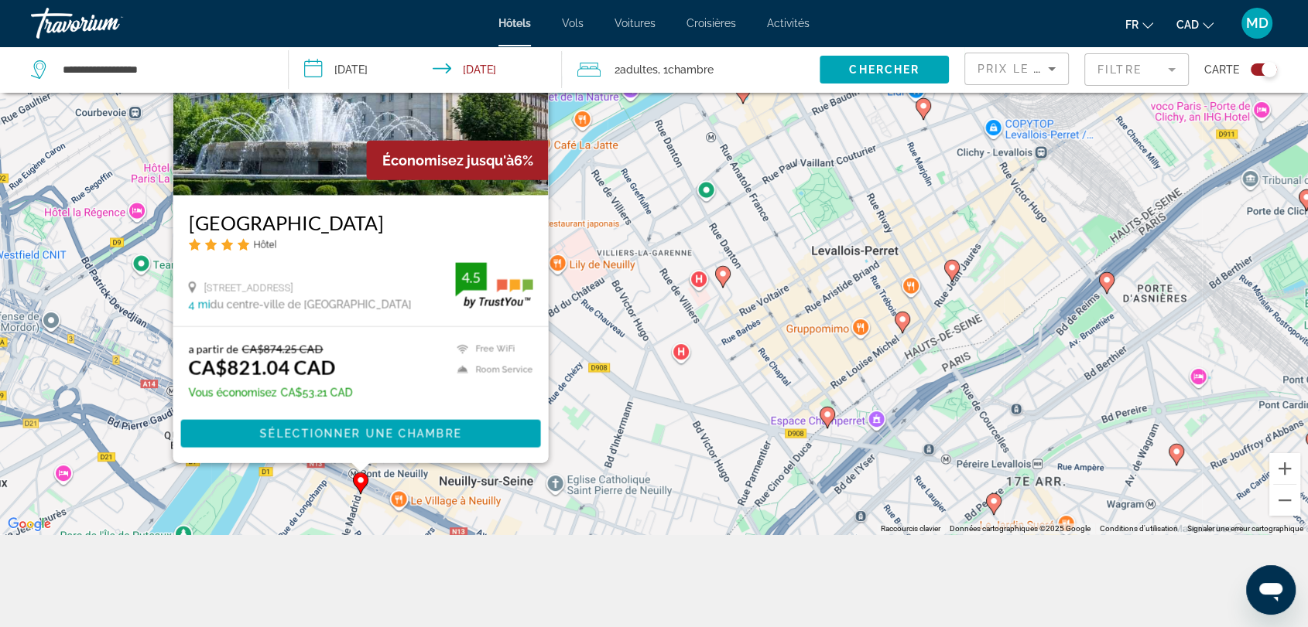
click at [301, 146] on img "Main content" at bounding box center [360, 71] width 375 height 248
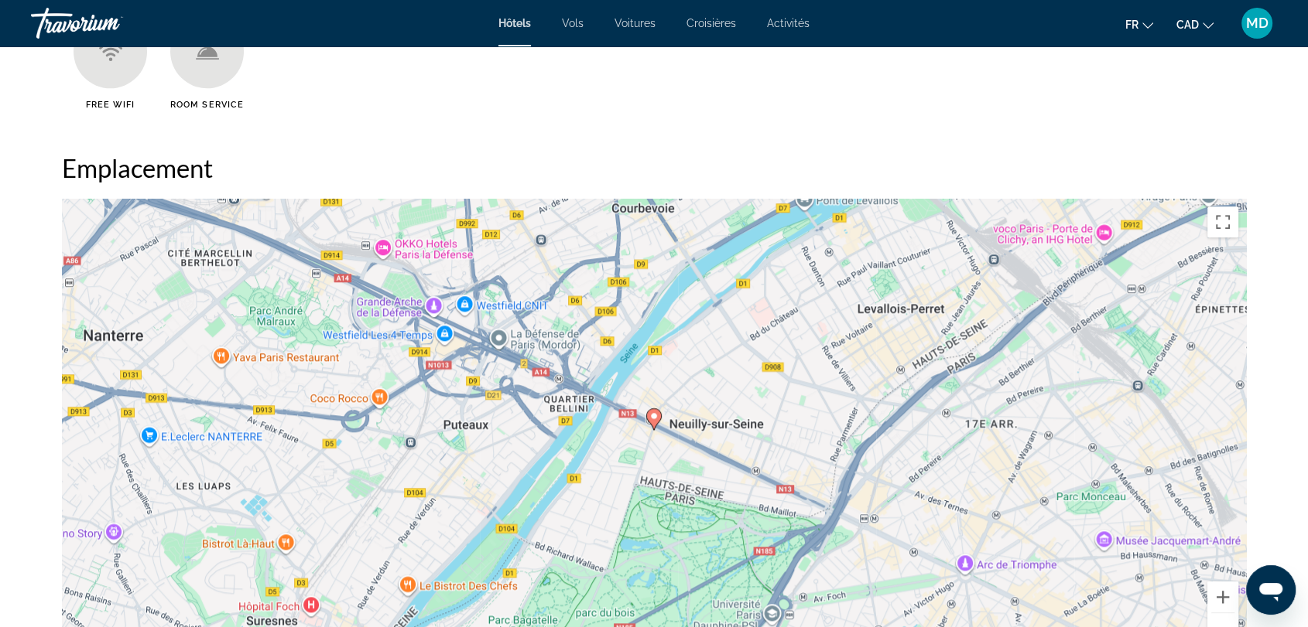
scroll to position [1358, 0]
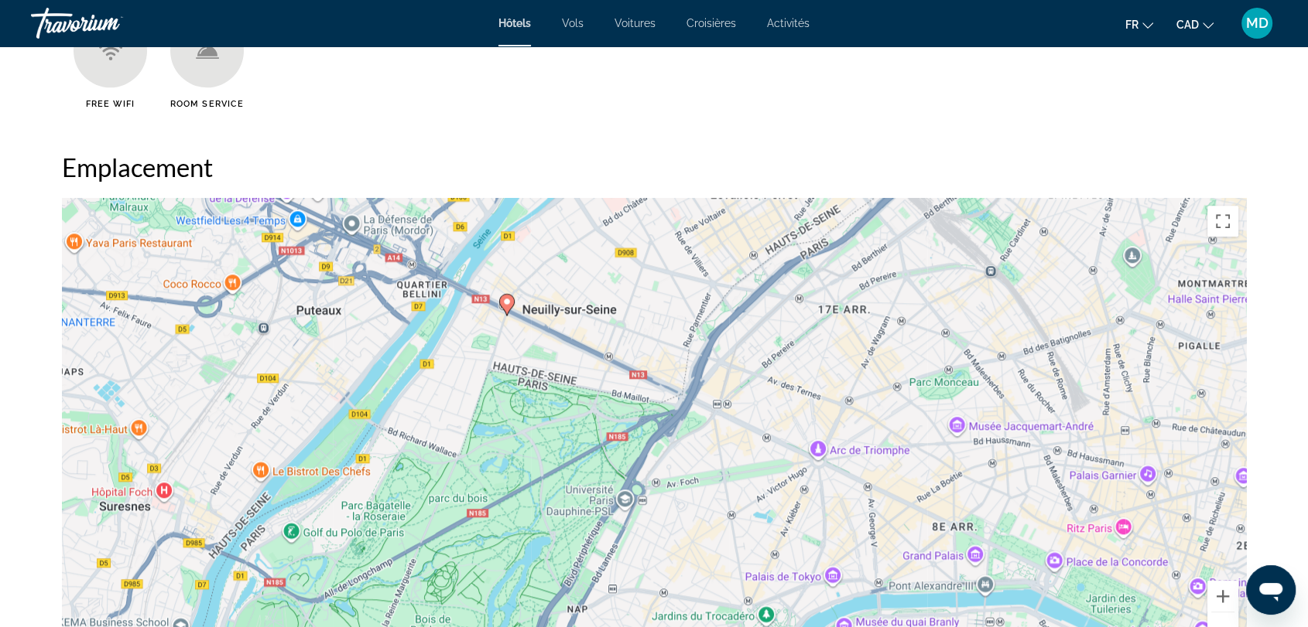
drag, startPoint x: 846, startPoint y: 550, endPoint x: 687, endPoint y: 426, distance: 201.8
click at [687, 426] on div "Pour activer le glissement avec le clavier, appuyez sur Alt+Entrée. Une fois ce…" at bounding box center [654, 430] width 1184 height 464
